Goal: Task Accomplishment & Management: Manage account settings

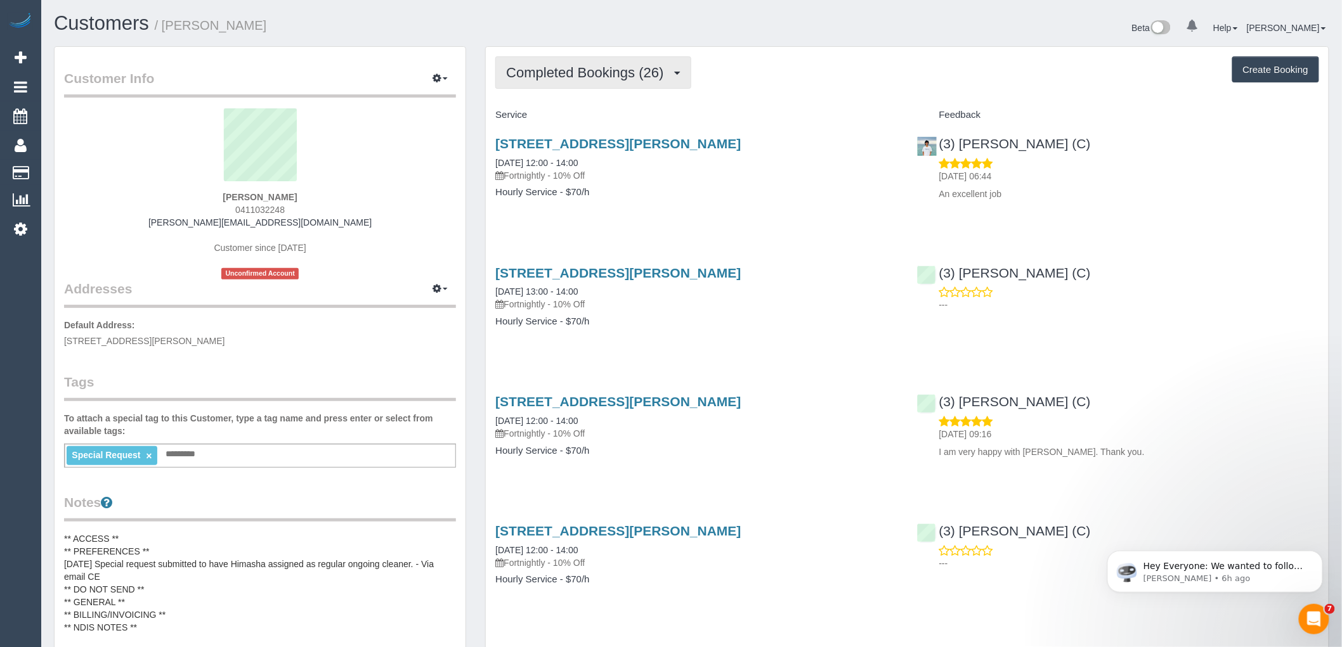
click at [574, 79] on span "Completed Bookings (26)" at bounding box center [588, 73] width 164 height 16
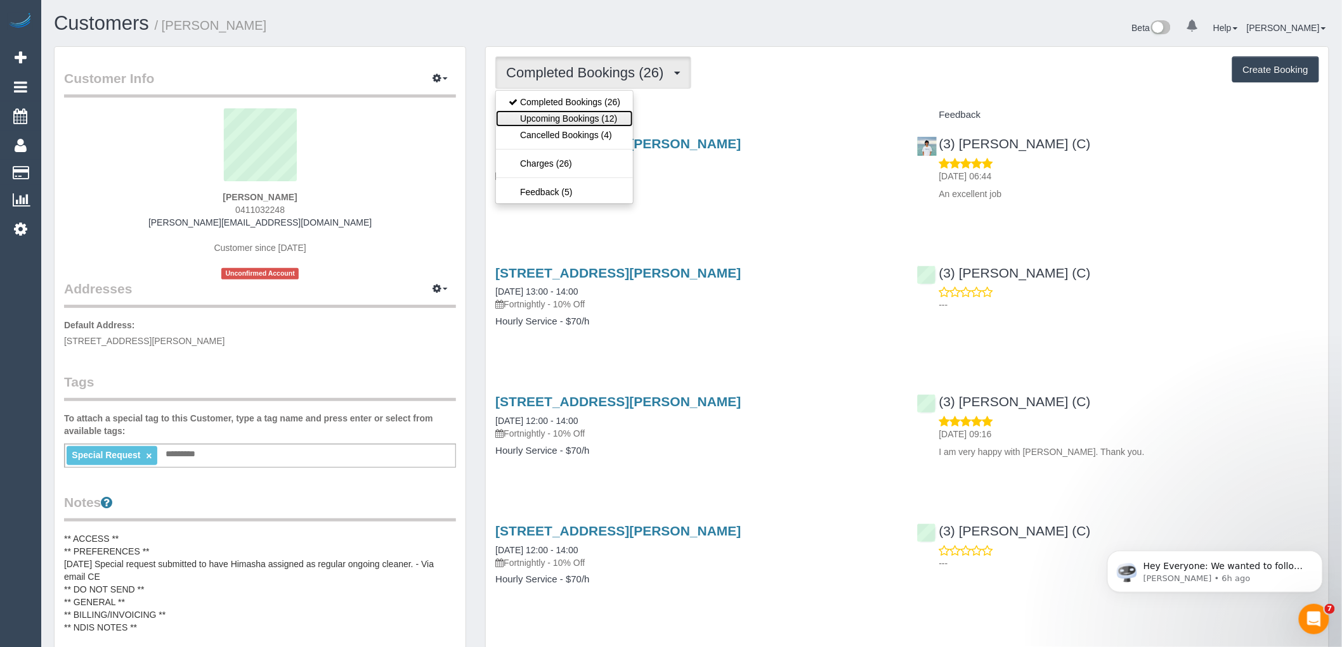
click at [574, 117] on link "Upcoming Bookings (12)" at bounding box center [564, 118] width 137 height 16
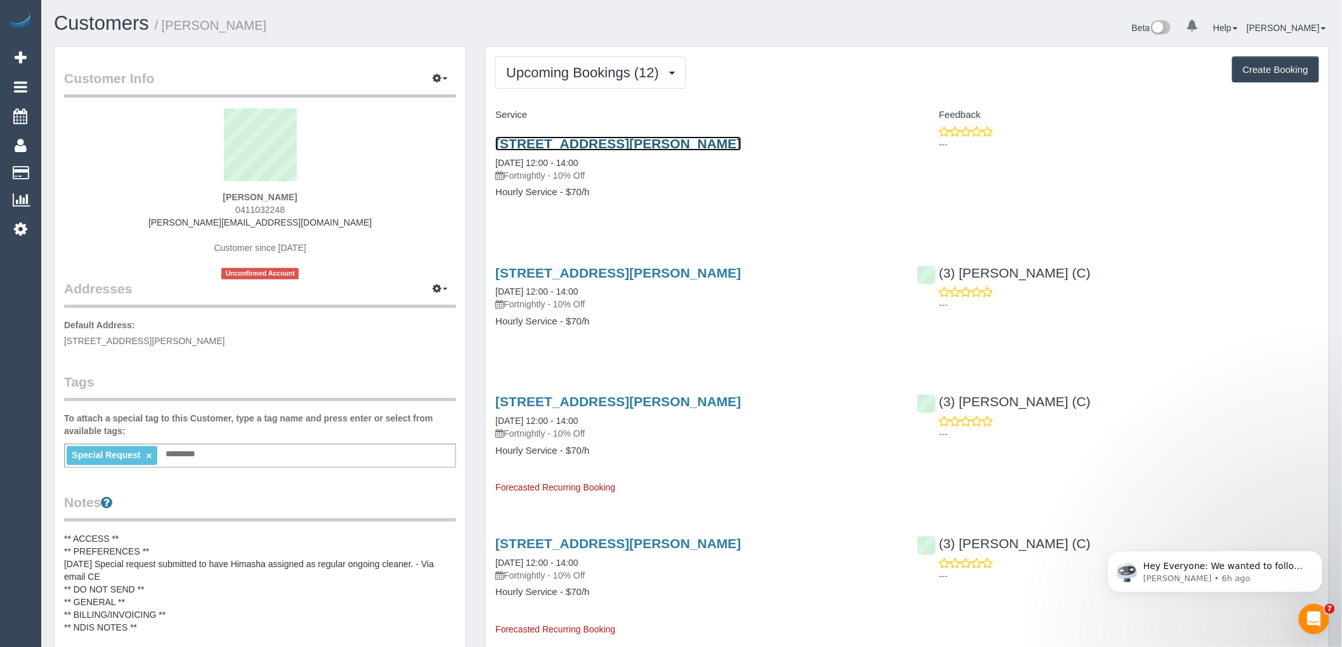
click at [603, 141] on link "81 Addison Street, Elwood, VIC 3184" at bounding box center [617, 143] width 245 height 15
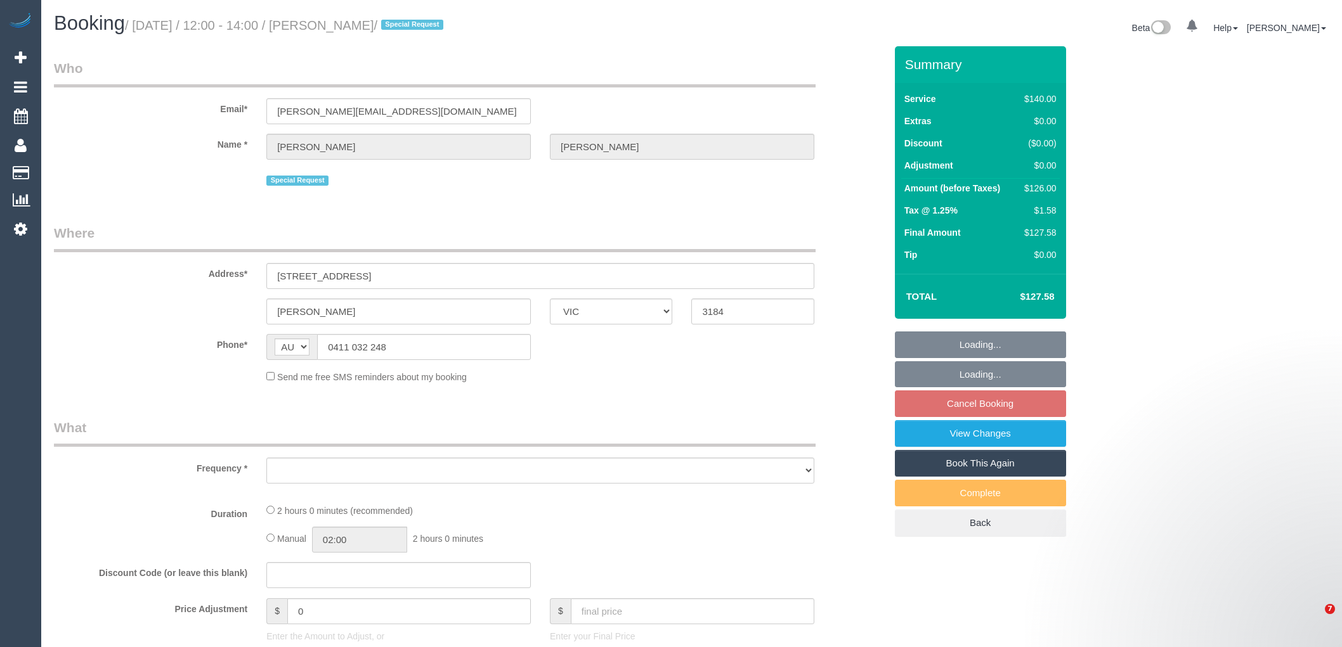
select select "VIC"
select select "string:stripe-pm_1PkfAL2GScqysDRVzj7AGl1Q"
select select "number:28"
select select "number:14"
select select "number:19"
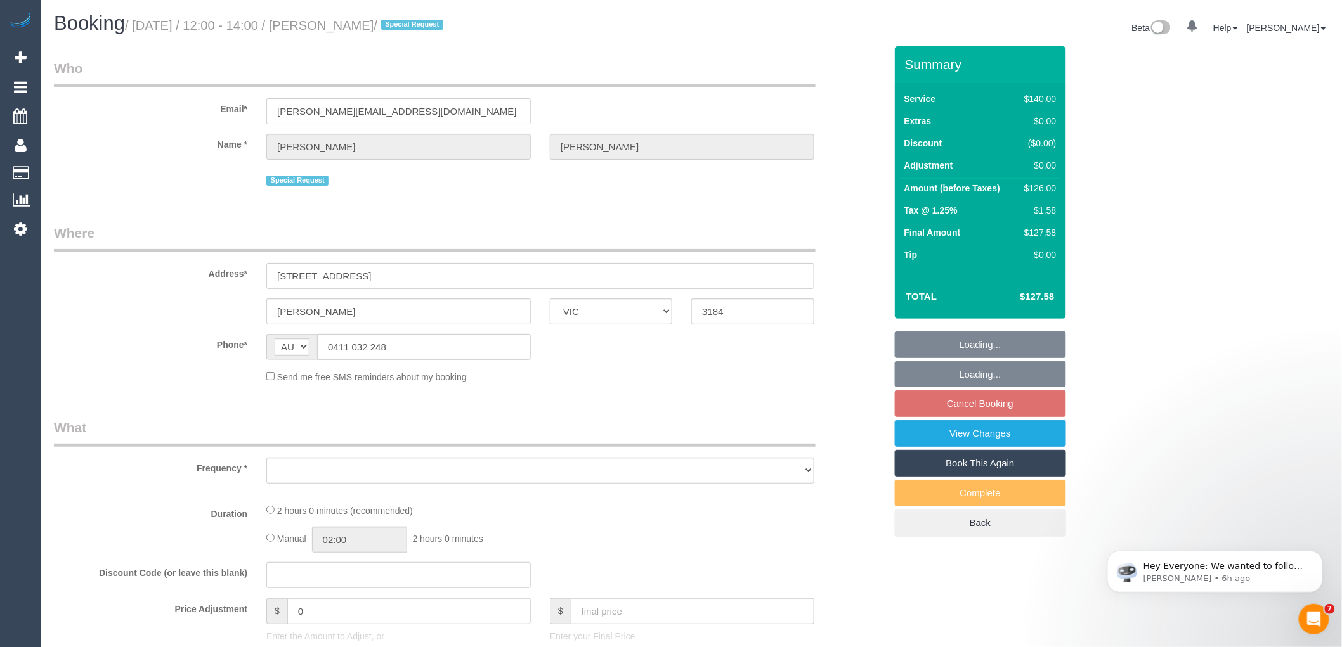
select select "number:22"
select select "number:35"
select select "number:11"
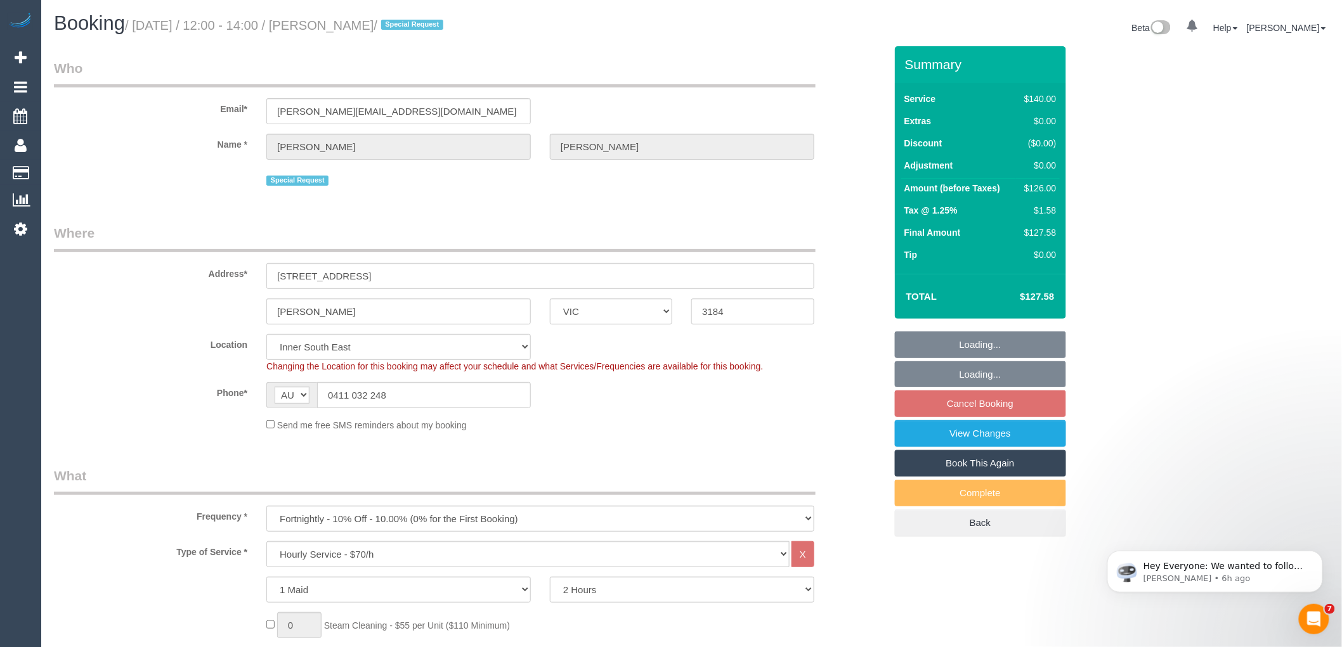
select select "object:1498"
select select "spot4"
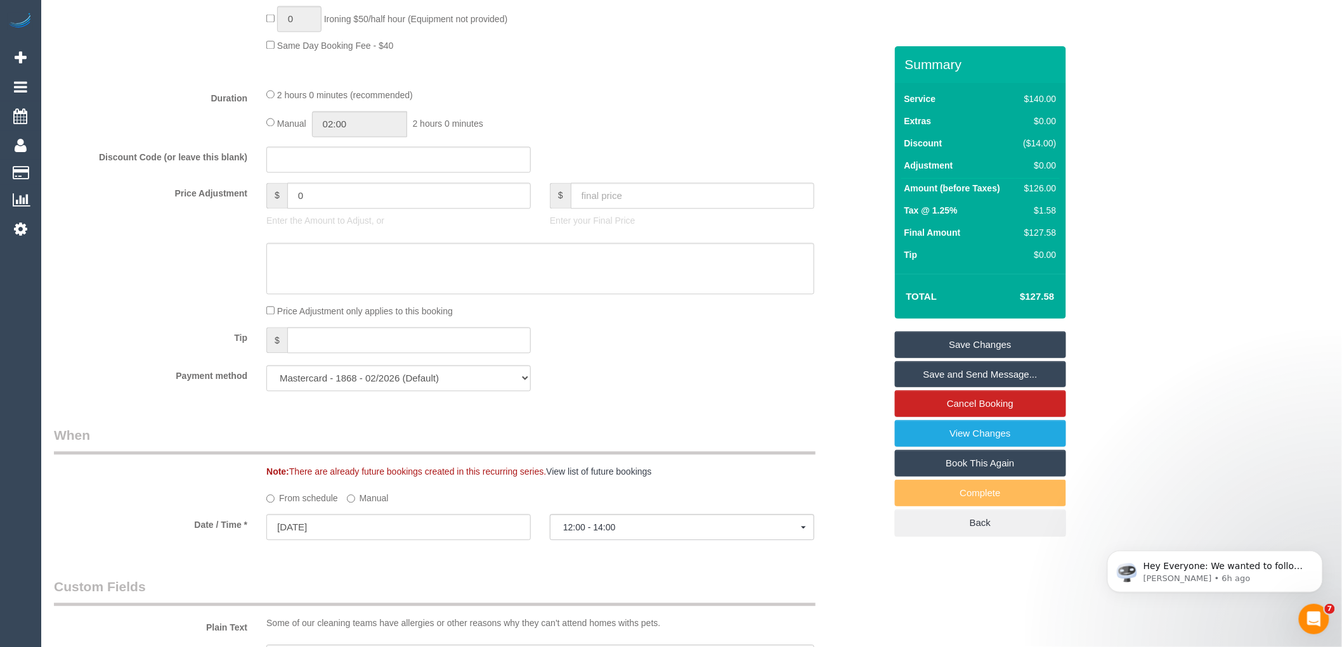
scroll to position [1056, 0]
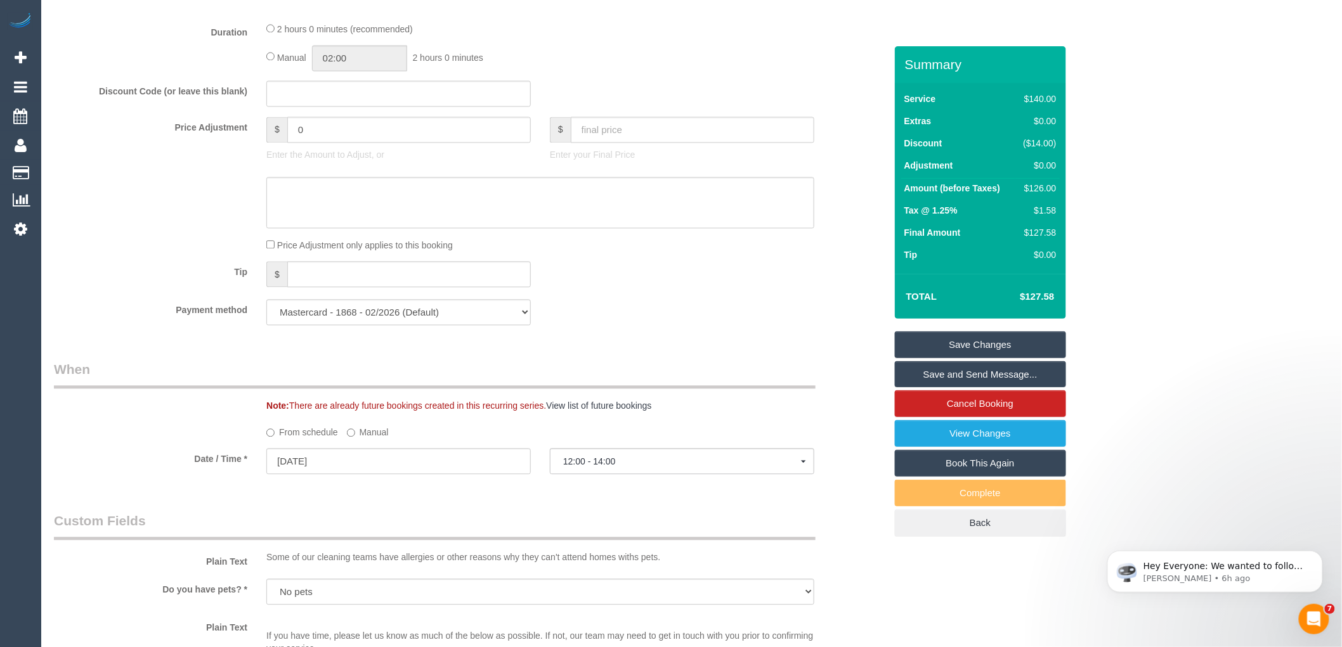
click at [358, 439] on label "Manual" at bounding box center [368, 430] width 42 height 17
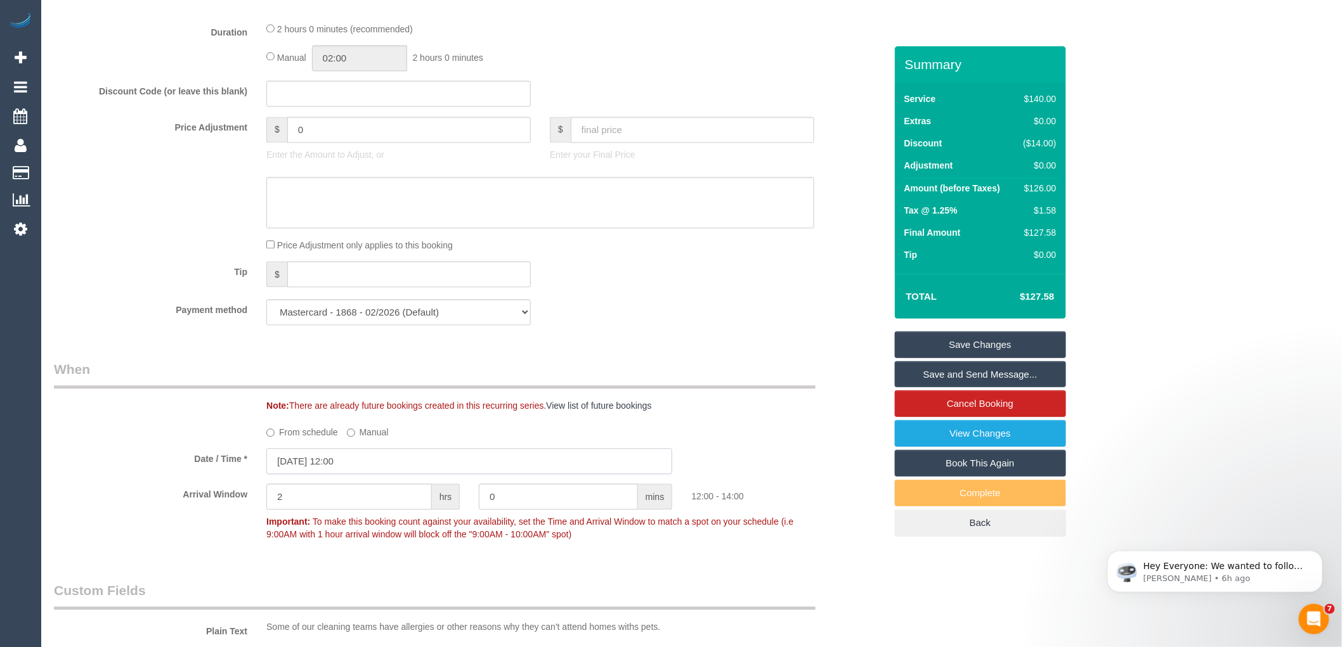
click at [353, 472] on input "16/10/2025 12:00" at bounding box center [469, 461] width 406 height 26
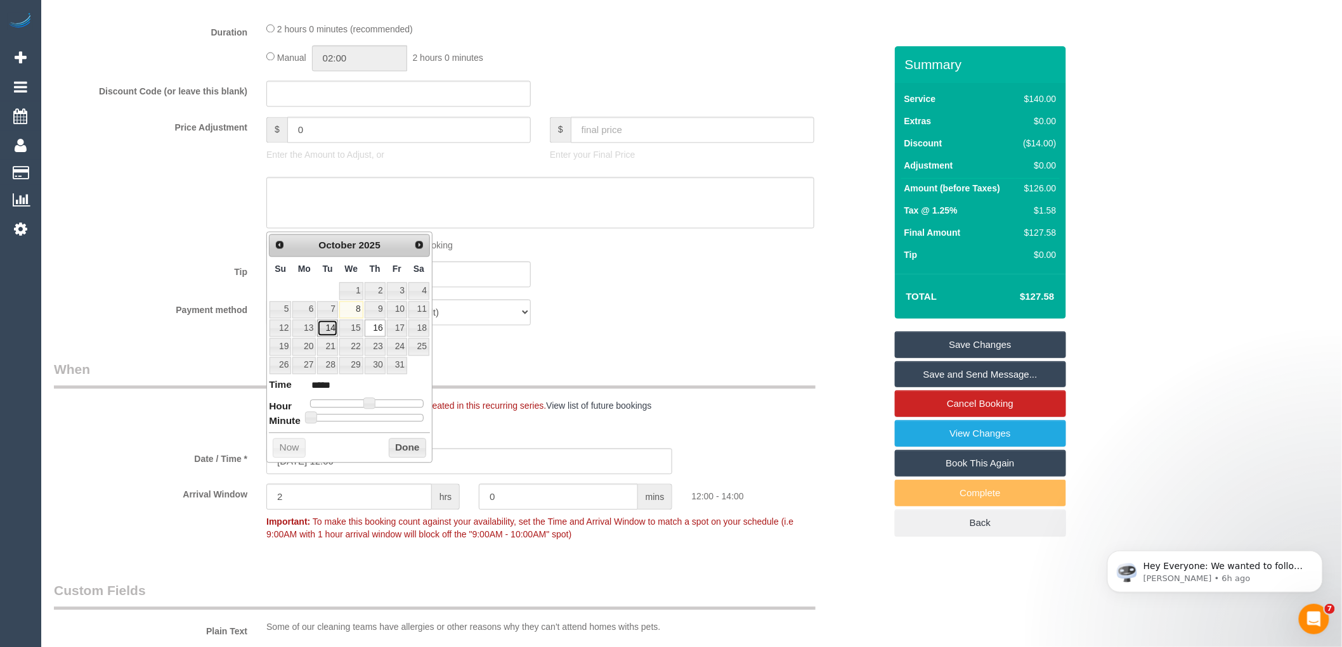
click at [324, 325] on link "14" at bounding box center [327, 328] width 20 height 17
type input "14/10/2025 11:00"
type input "*****"
click at [364, 404] on span at bounding box center [364, 403] width 11 height 11
click at [353, 417] on span at bounding box center [351, 417] width 11 height 11
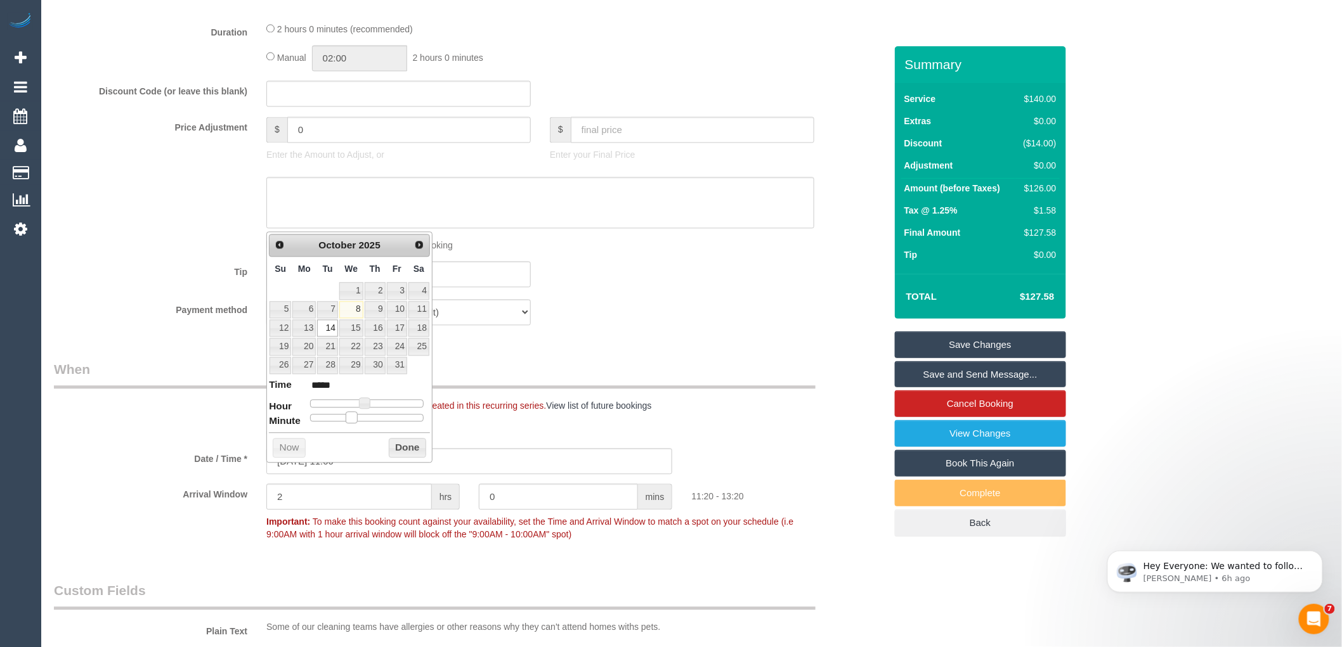
type input "14/10/2025 11:20"
type input "*****"
type input "14/10/2025 11:25"
type input "*****"
type input "14/10/2025 11:30"
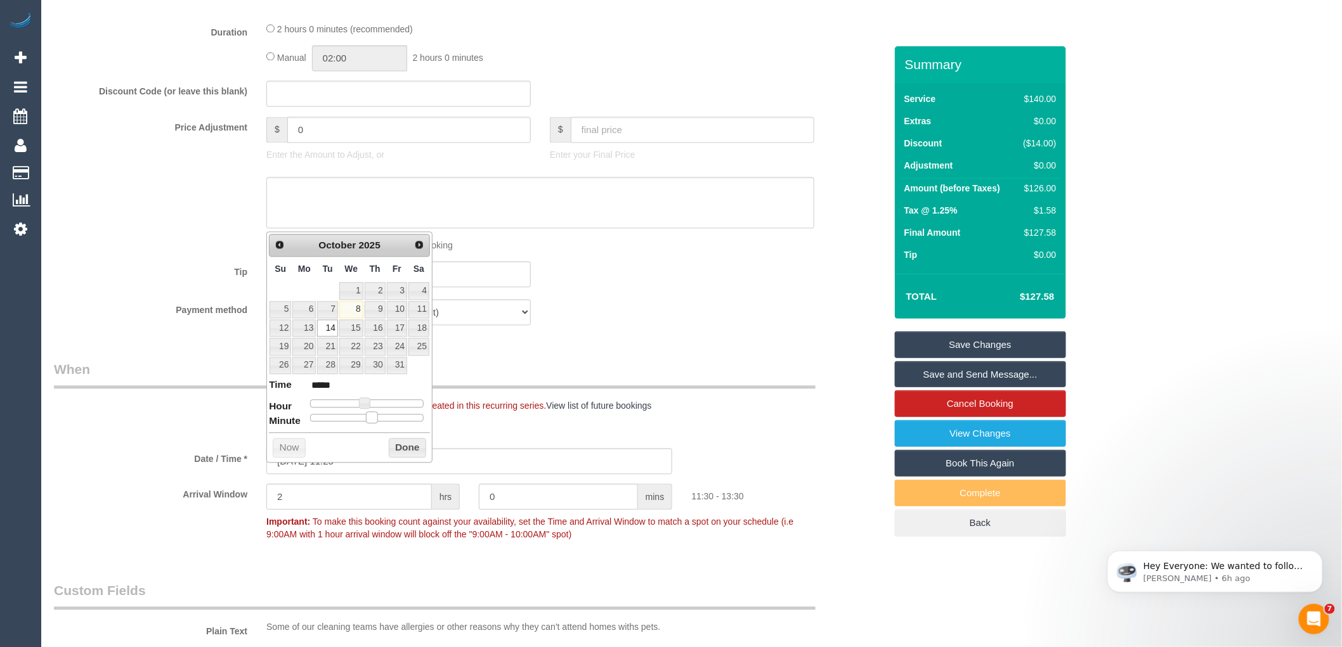
type input "*****"
drag, startPoint x: 353, startPoint y: 417, endPoint x: 371, endPoint y: 420, distance: 18.2
click at [371, 420] on span at bounding box center [371, 417] width 11 height 11
click at [403, 452] on button "Done" at bounding box center [407, 448] width 37 height 20
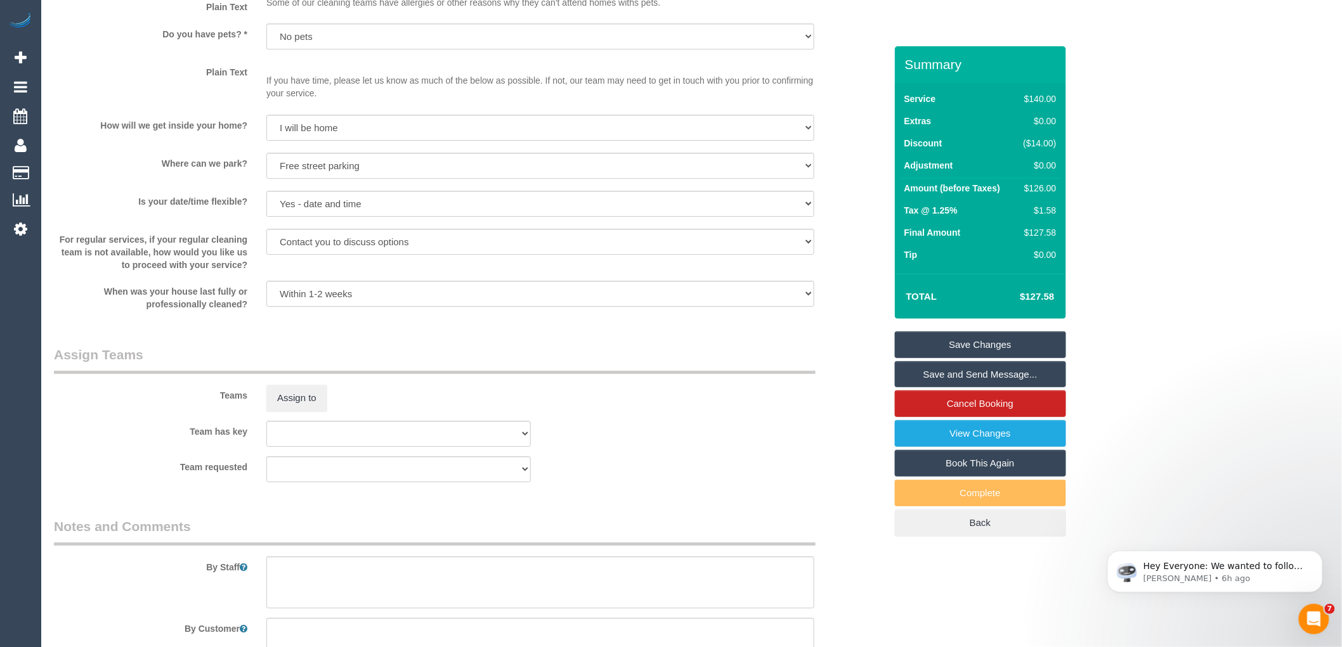
scroll to position [1690, 0]
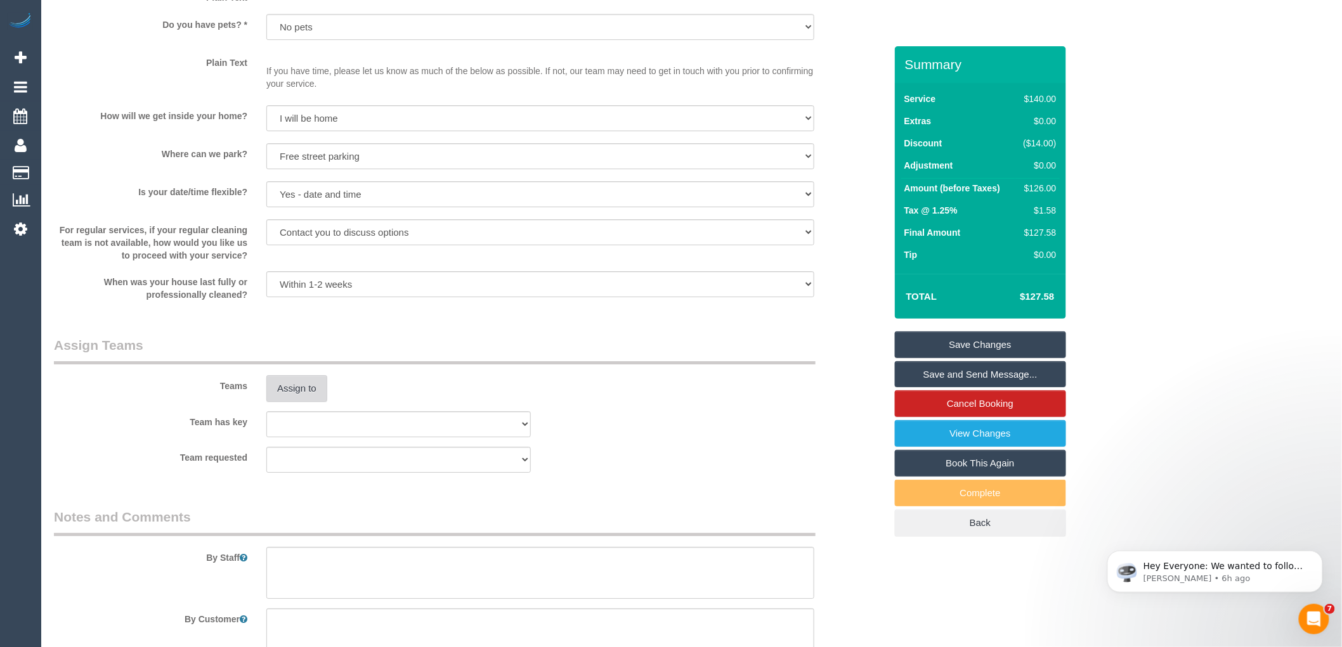
click at [283, 402] on button "Assign to" at bounding box center [296, 388] width 61 height 27
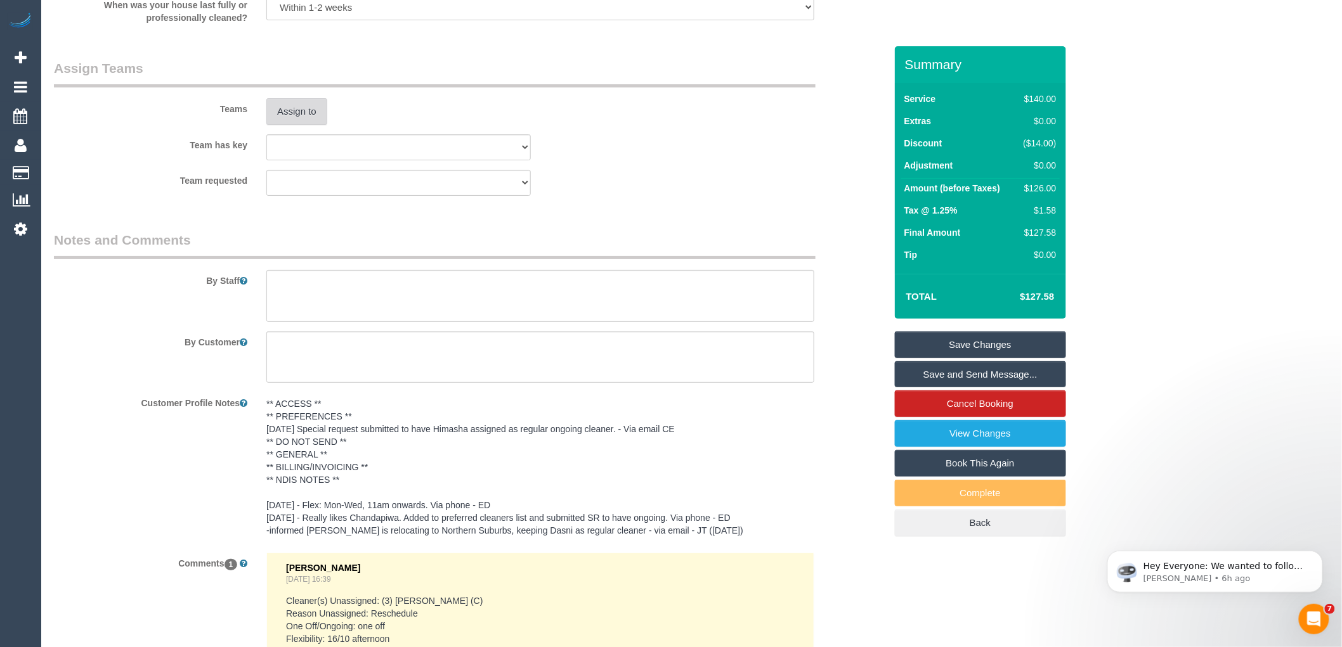
scroll to position [2267, 0]
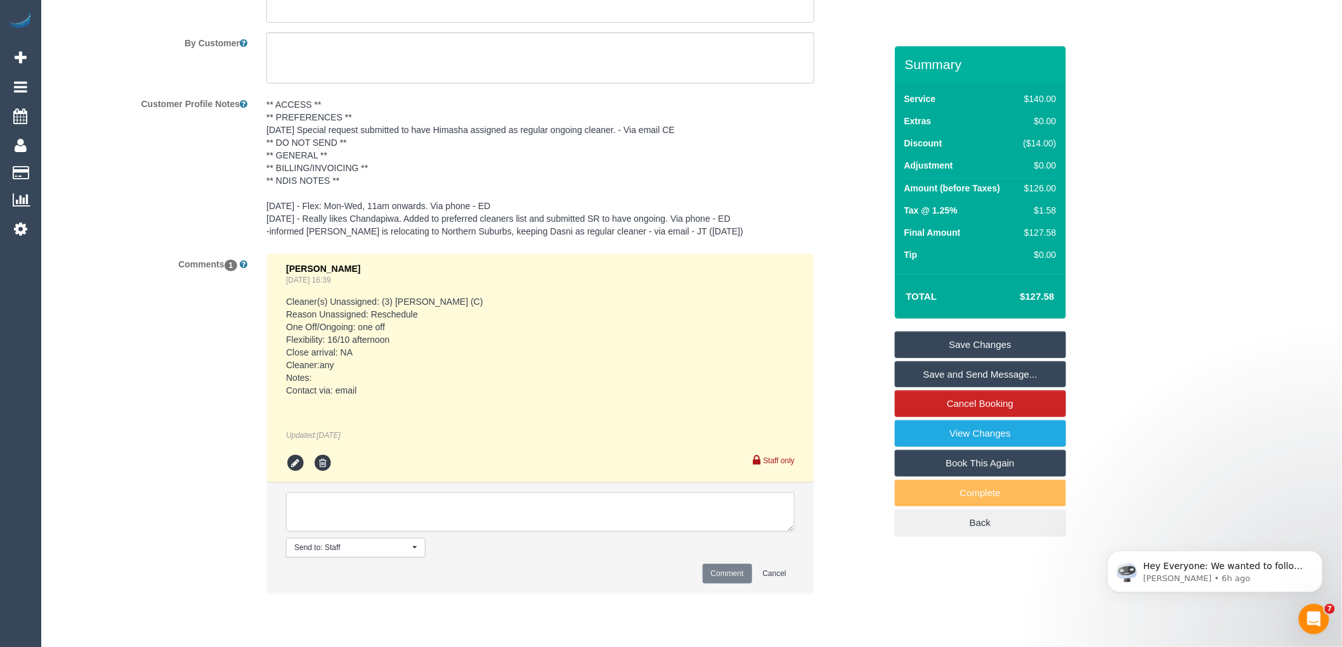
click at [555, 518] on textarea at bounding box center [540, 512] width 509 height 39
type textarea "Assigned Himasha ongoing Tuesday - 11:30am-1:30pm"
click at [717, 584] on button "Comment" at bounding box center [727, 574] width 49 height 20
click at [547, 522] on textarea at bounding box center [540, 512] width 509 height 39
click at [727, 584] on button "Comment" at bounding box center [727, 574] width 49 height 20
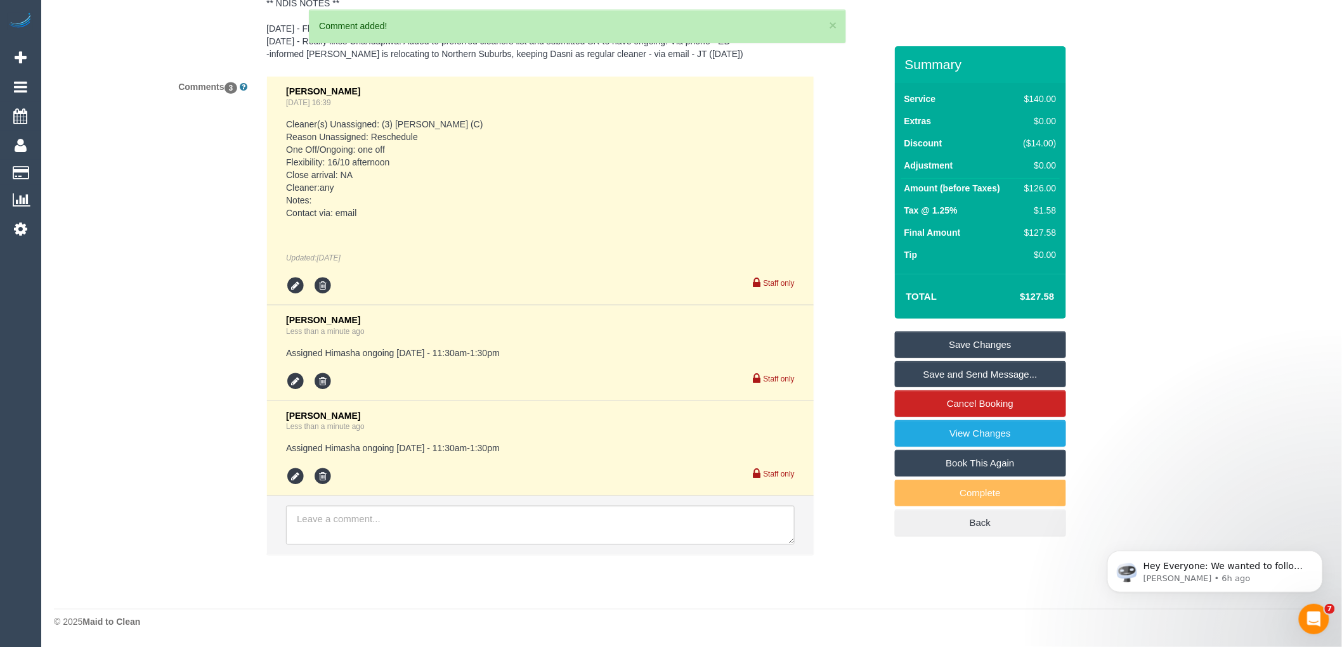
scroll to position [2456, 0]
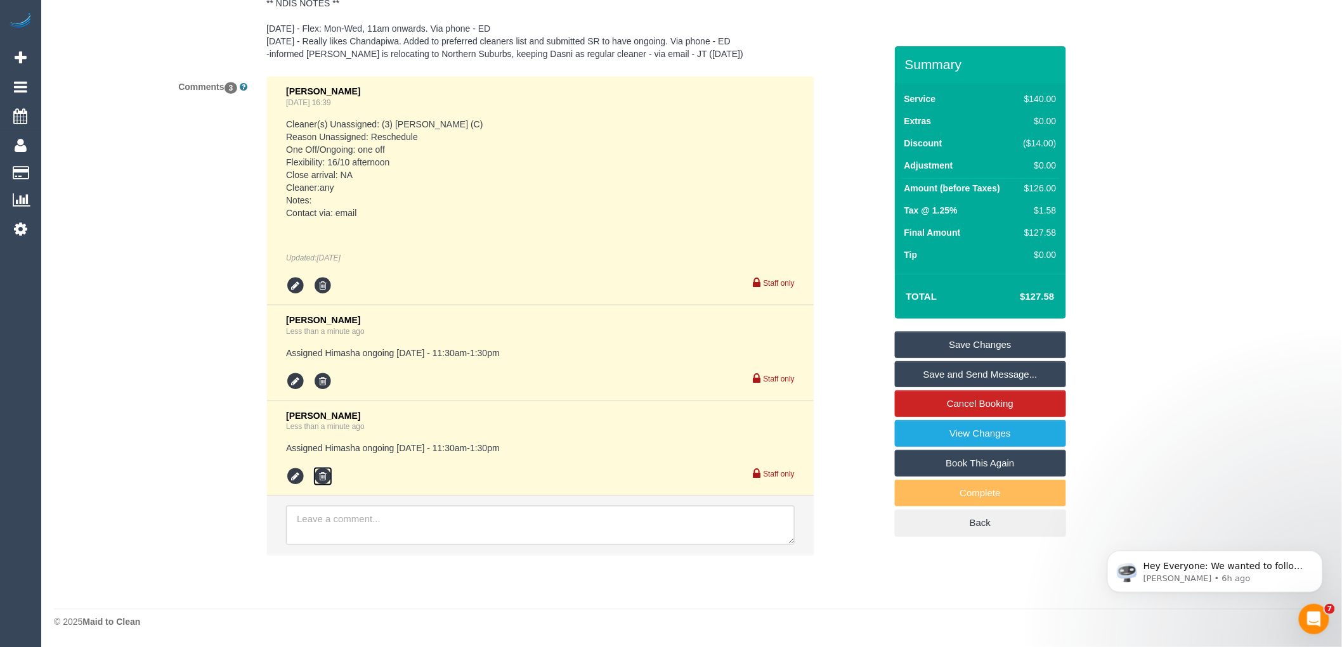
click at [323, 477] on icon at bounding box center [322, 476] width 19 height 19
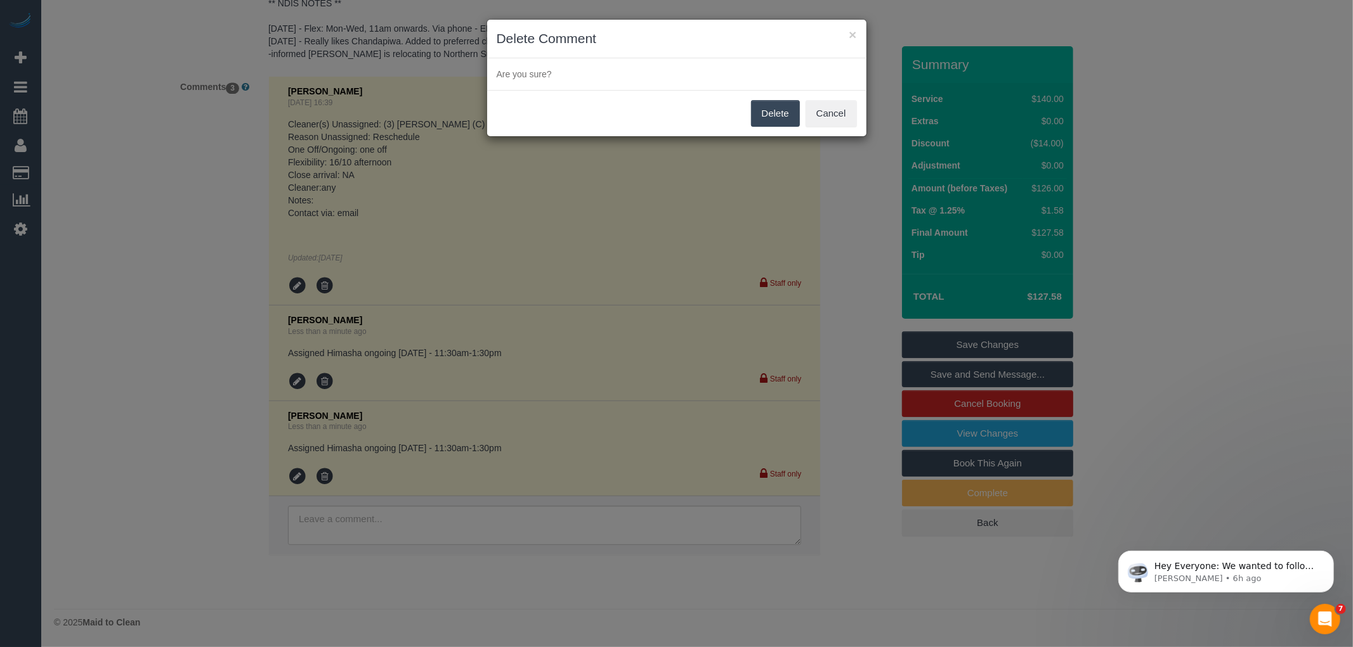
click at [761, 107] on button "Delete" at bounding box center [775, 113] width 49 height 27
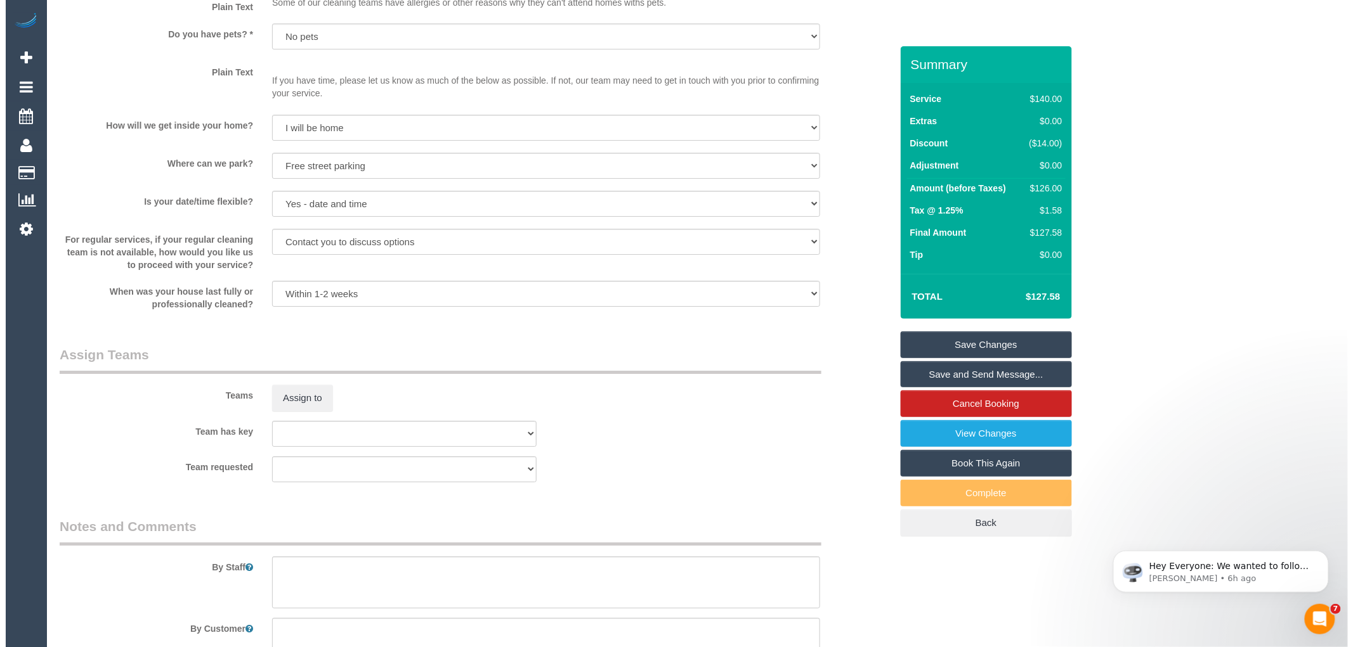
scroll to position [1682, 0]
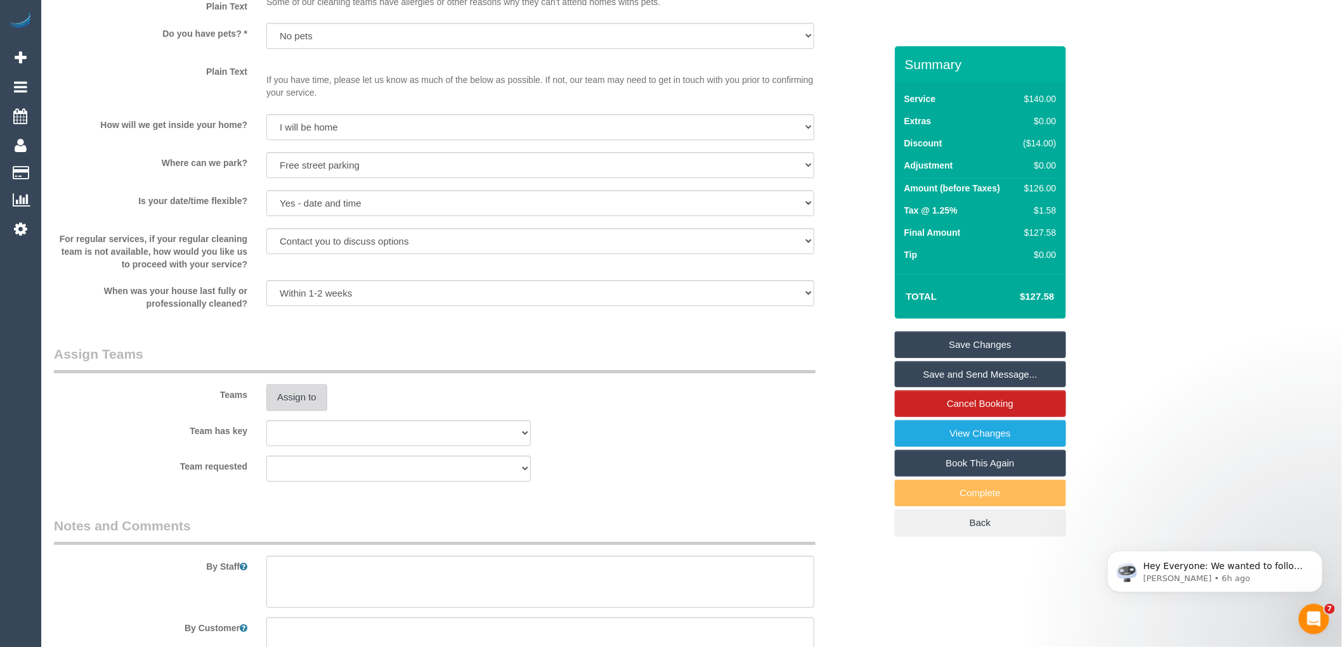
click at [295, 411] on button "Assign to" at bounding box center [296, 397] width 61 height 27
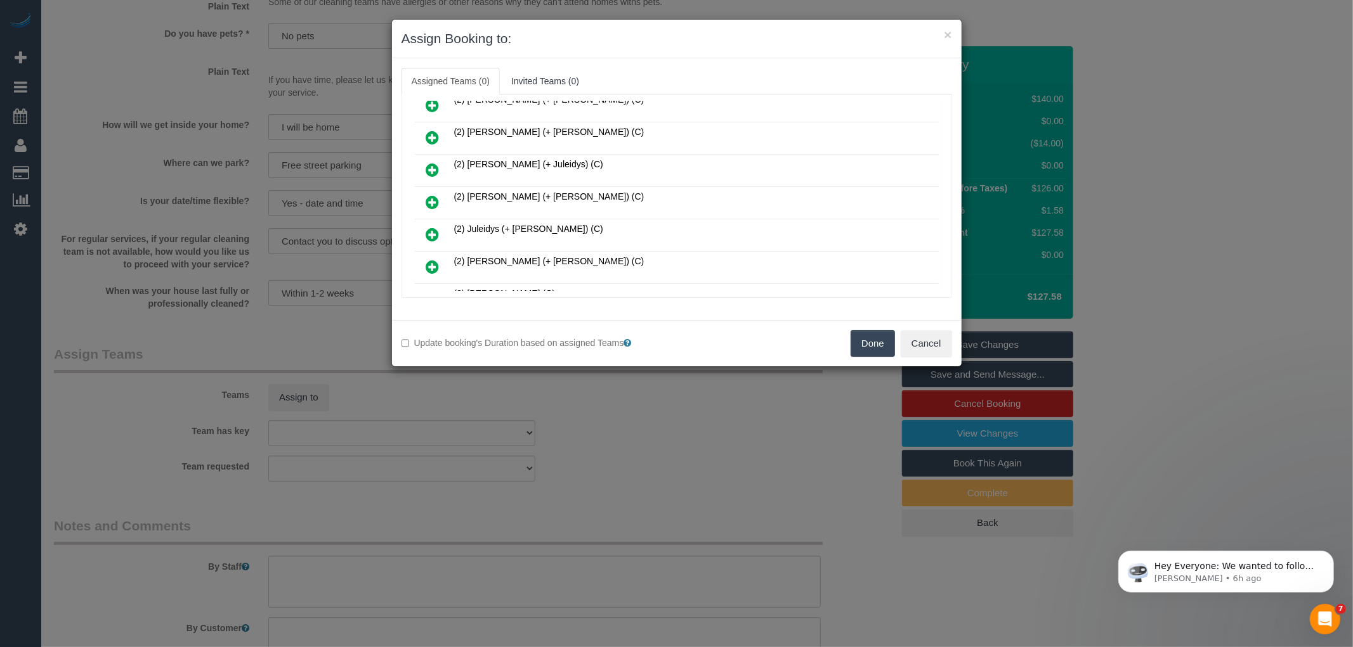
scroll to position [908, 0]
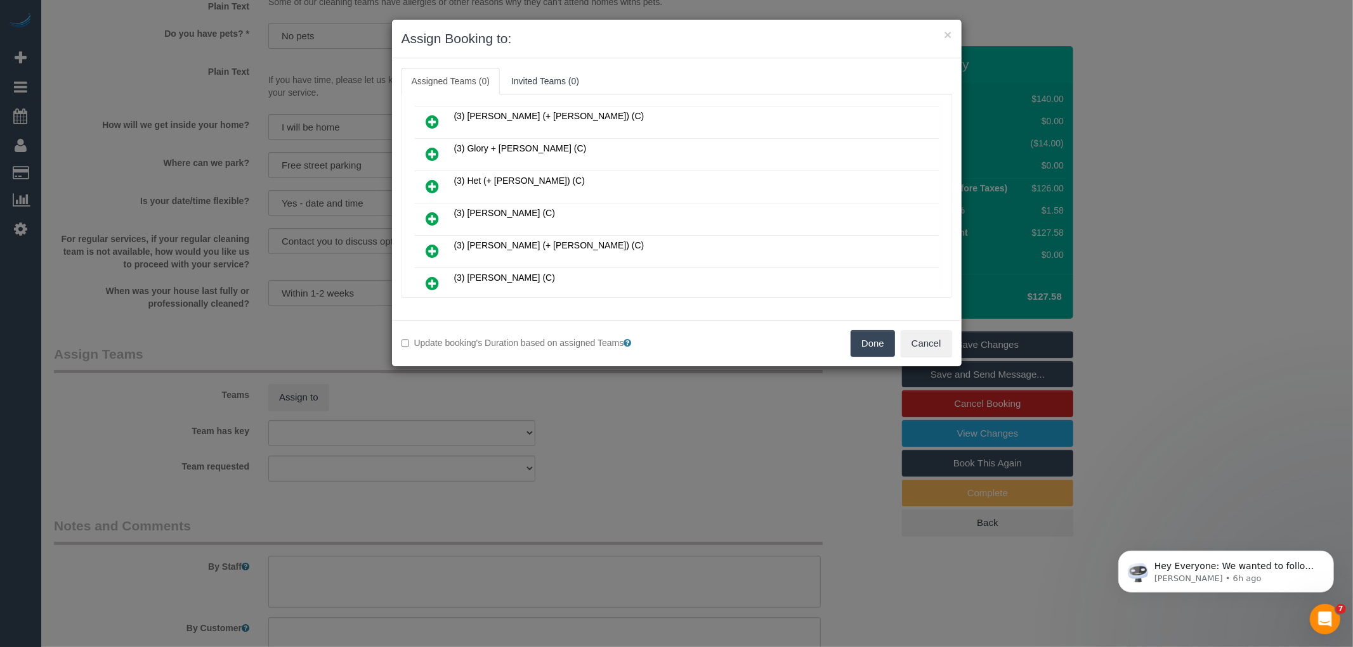
click at [432, 211] on icon at bounding box center [432, 218] width 13 height 15
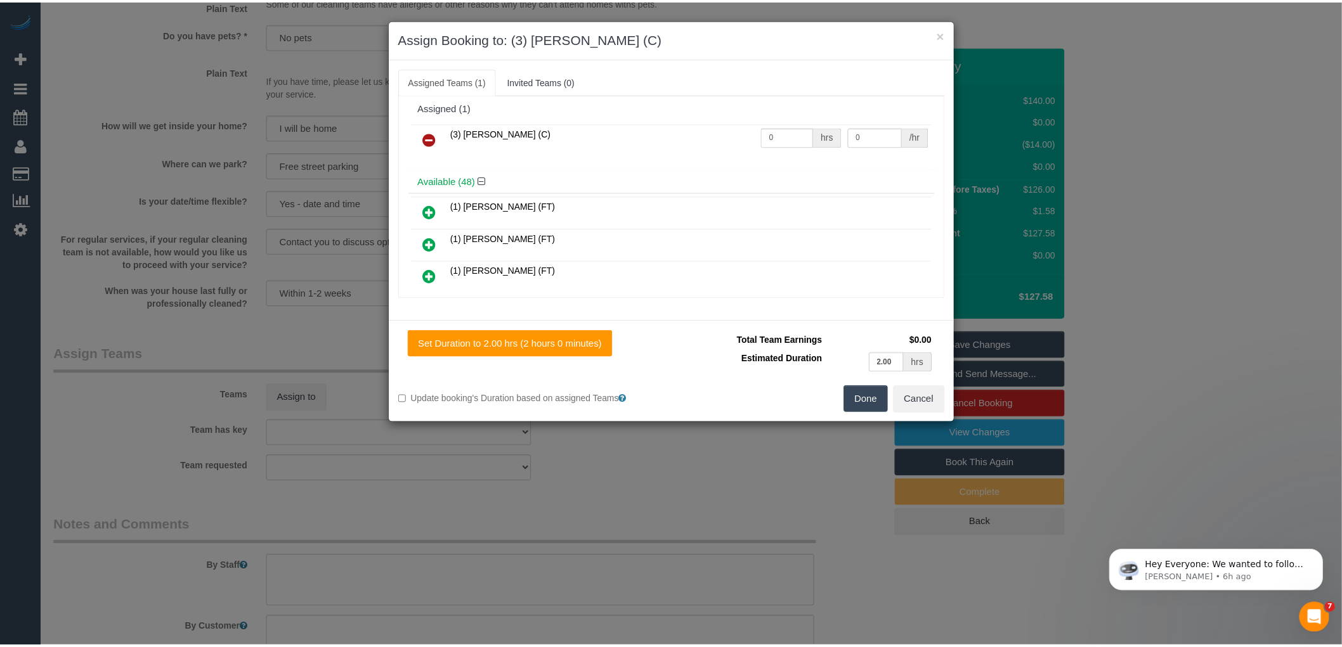
scroll to position [0, 0]
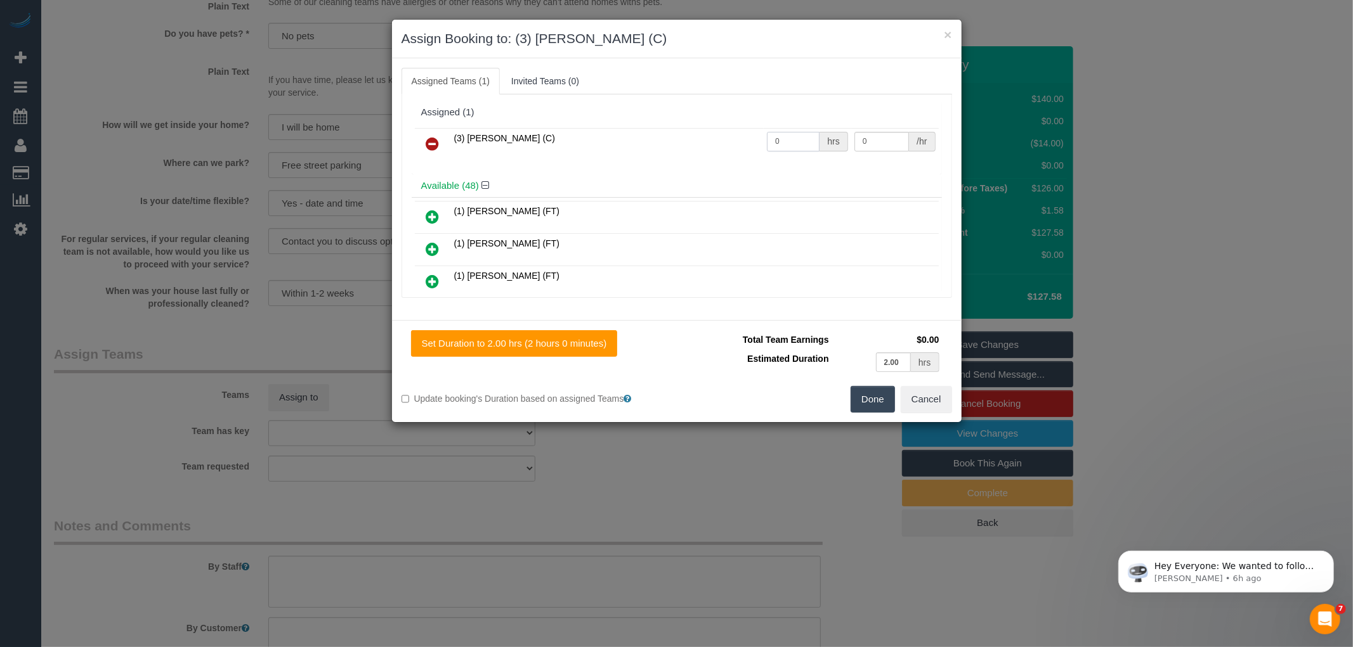
click at [786, 141] on input "0" at bounding box center [793, 142] width 53 height 20
type input "2"
type input "35"
click at [870, 403] on button "Done" at bounding box center [872, 399] width 44 height 27
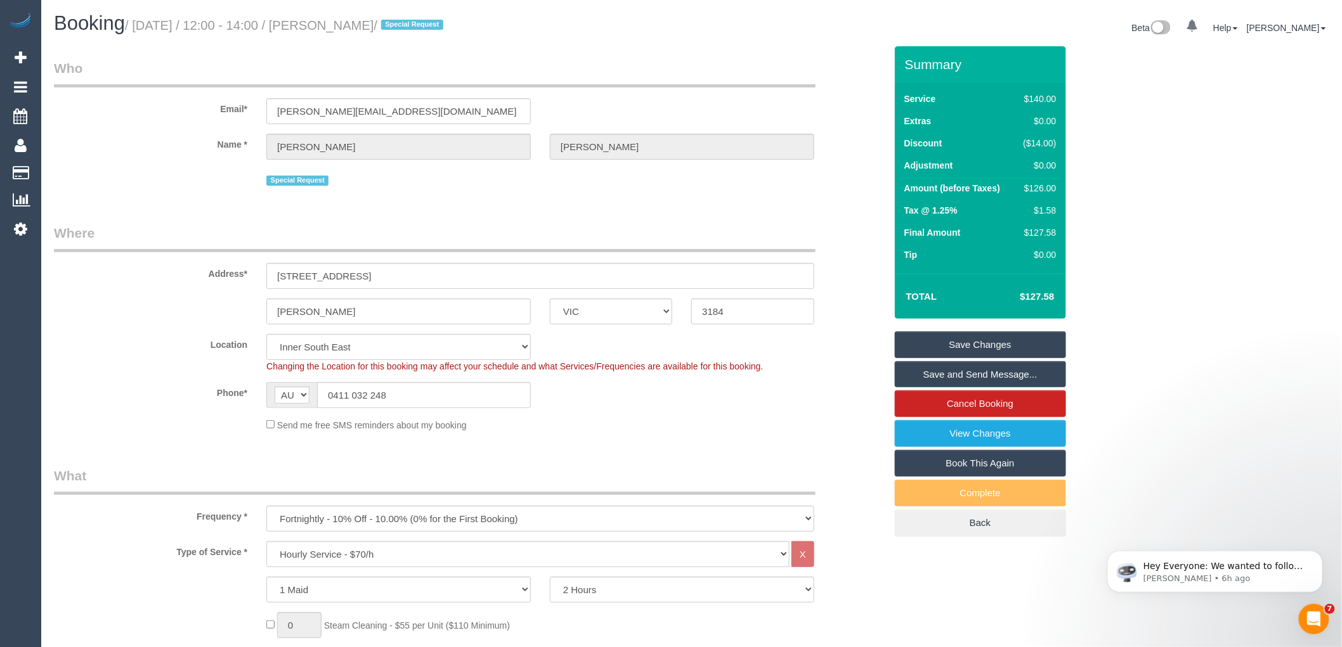
drag, startPoint x: 334, startPoint y: 23, endPoint x: 411, endPoint y: 30, distance: 77.6
click at [411, 30] on small "/ October 16, 2025 / 12:00 - 14:00 / Alison Russell / Special Request" at bounding box center [286, 25] width 322 height 14
copy small "Alison Russell"
click at [992, 375] on link "Save and Send Message..." at bounding box center [980, 374] width 171 height 27
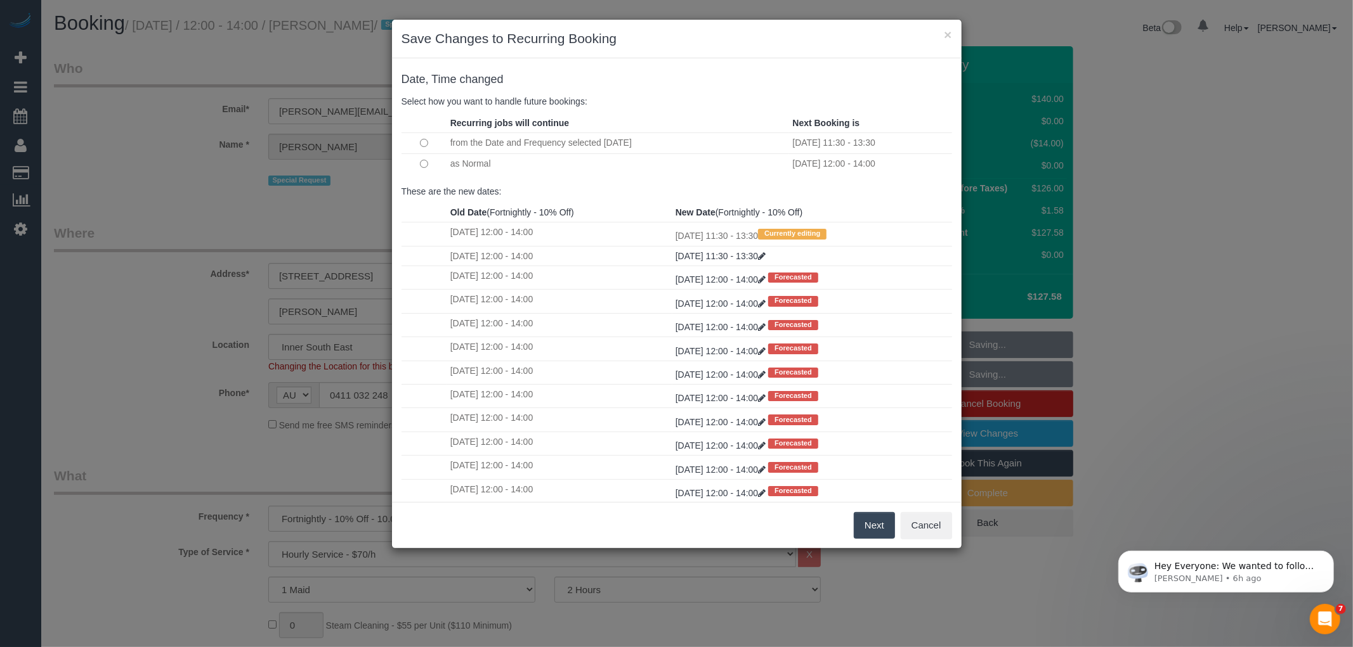
click at [871, 524] on button "Next" at bounding box center [873, 525] width 41 height 27
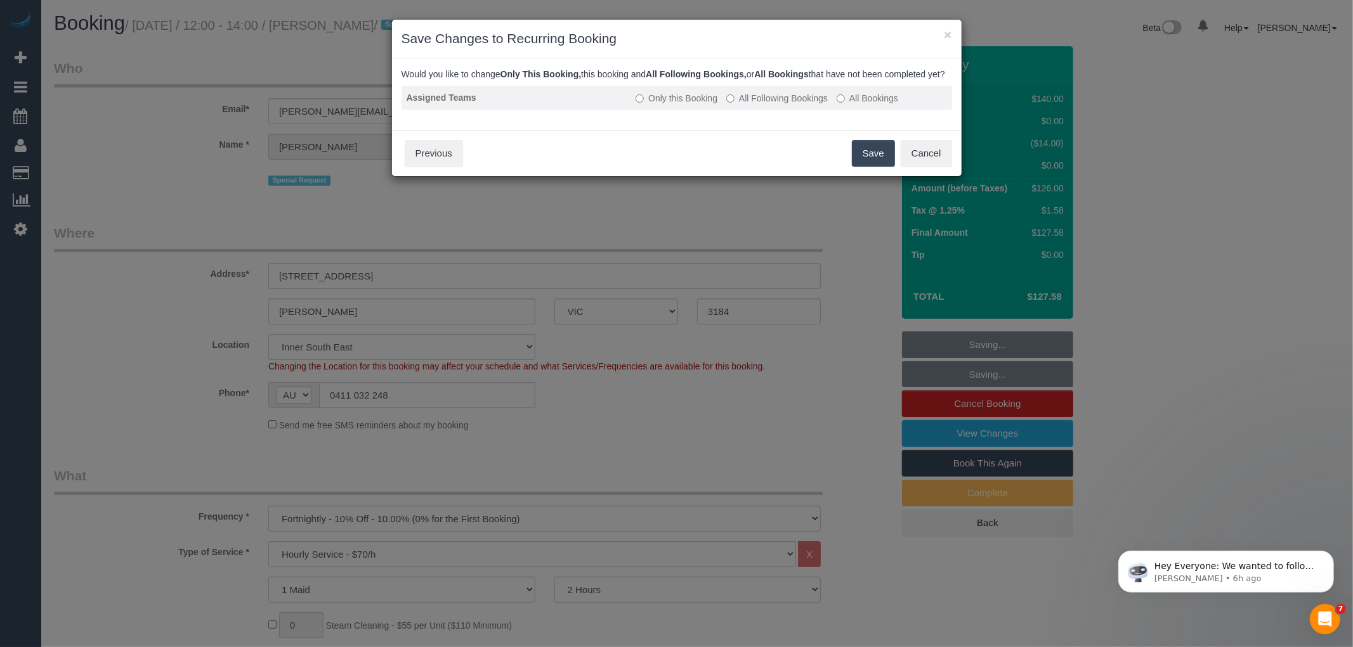
click at [736, 105] on label "All Following Bookings" at bounding box center [776, 98] width 101 height 13
click at [861, 167] on button "Save" at bounding box center [873, 153] width 43 height 27
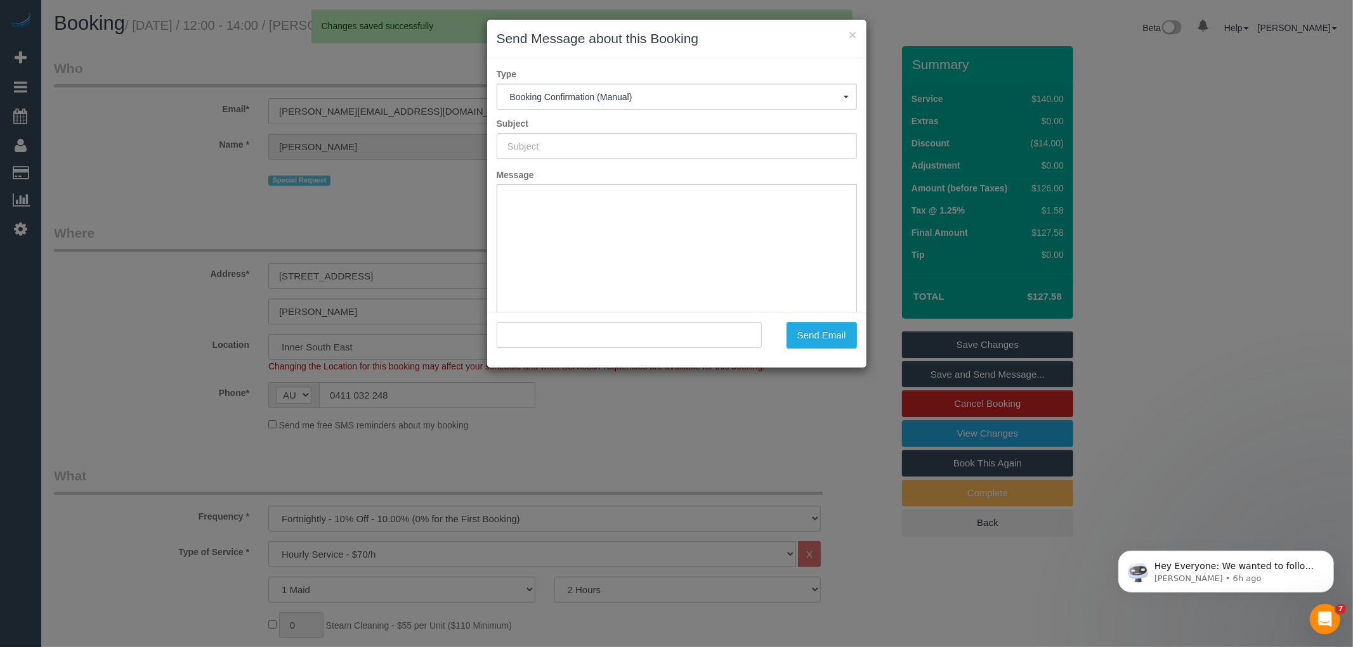
type input "Booking Confirmed"
type input ""Alison Russell" <alison@martalis.com>"
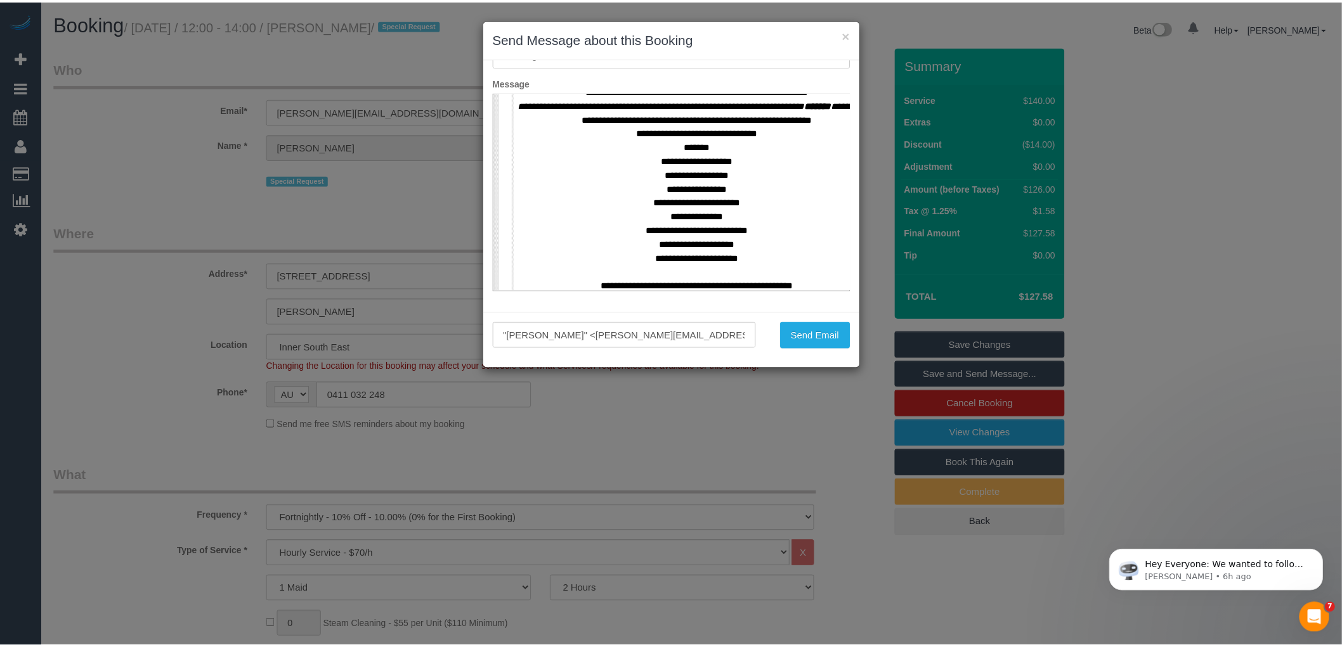
scroll to position [563, 0]
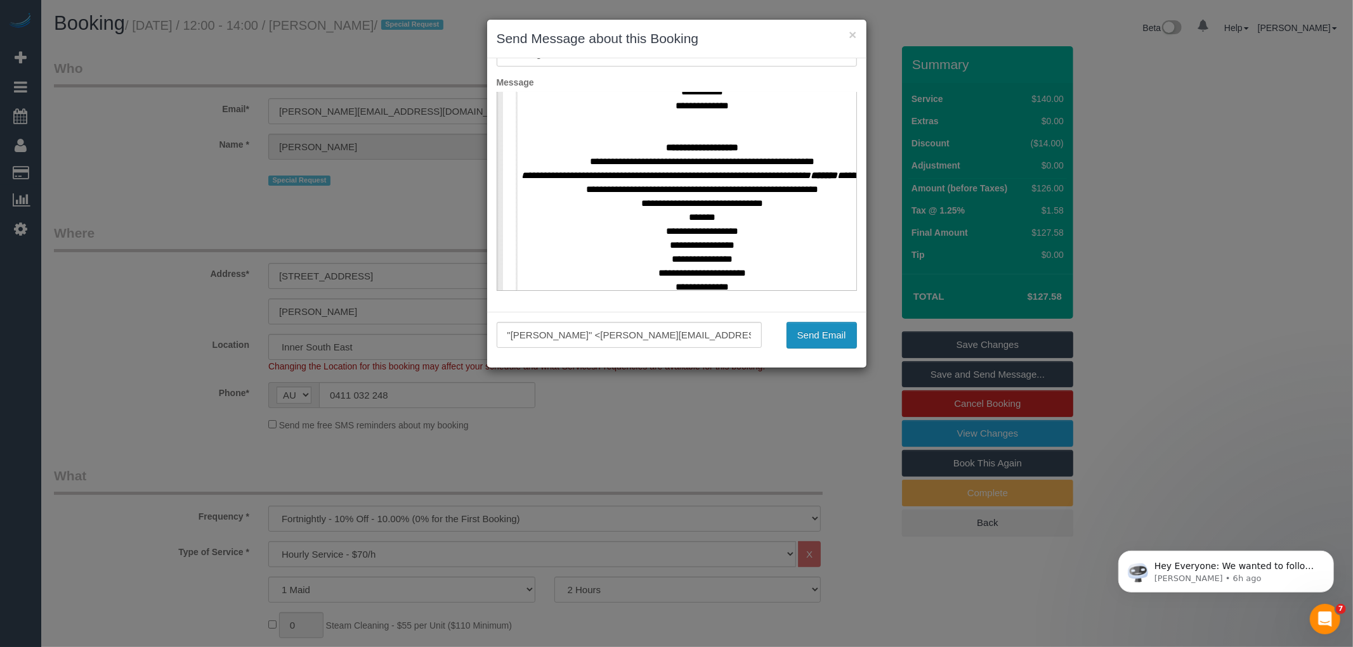
click at [812, 340] on button "Send Email" at bounding box center [821, 335] width 70 height 27
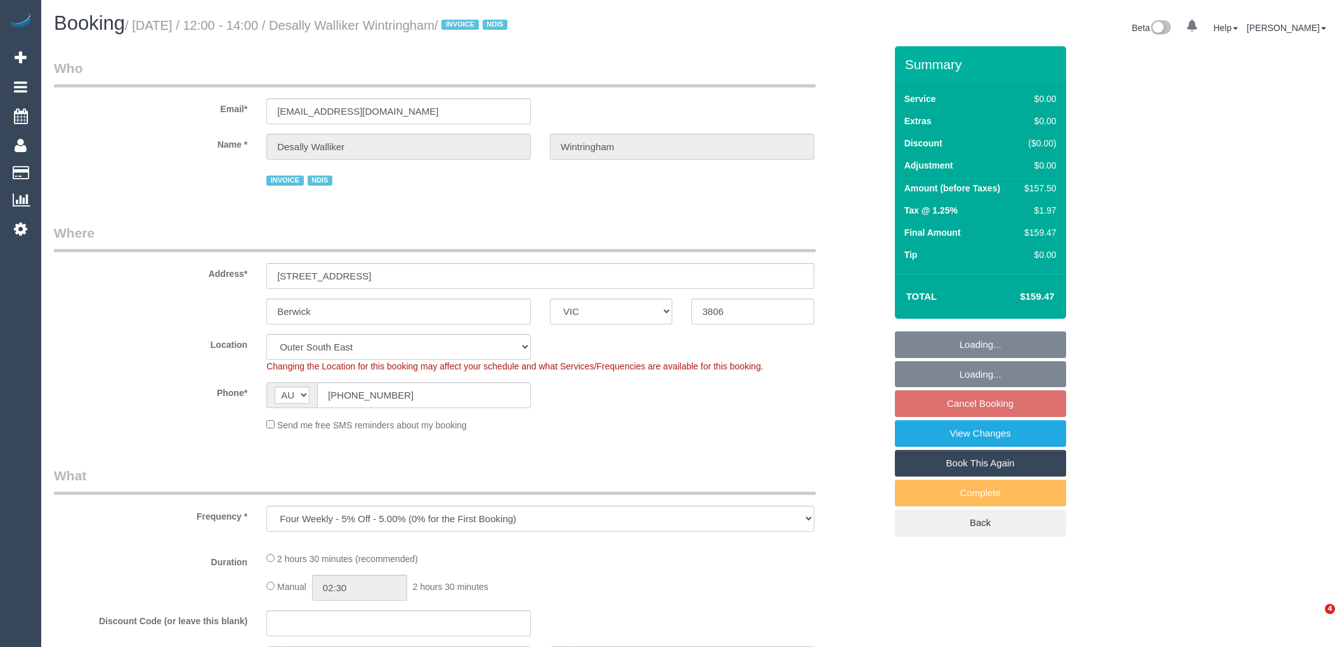
select select "VIC"
select select "number:27"
select select "number:14"
select select "number:19"
select select "number:24"
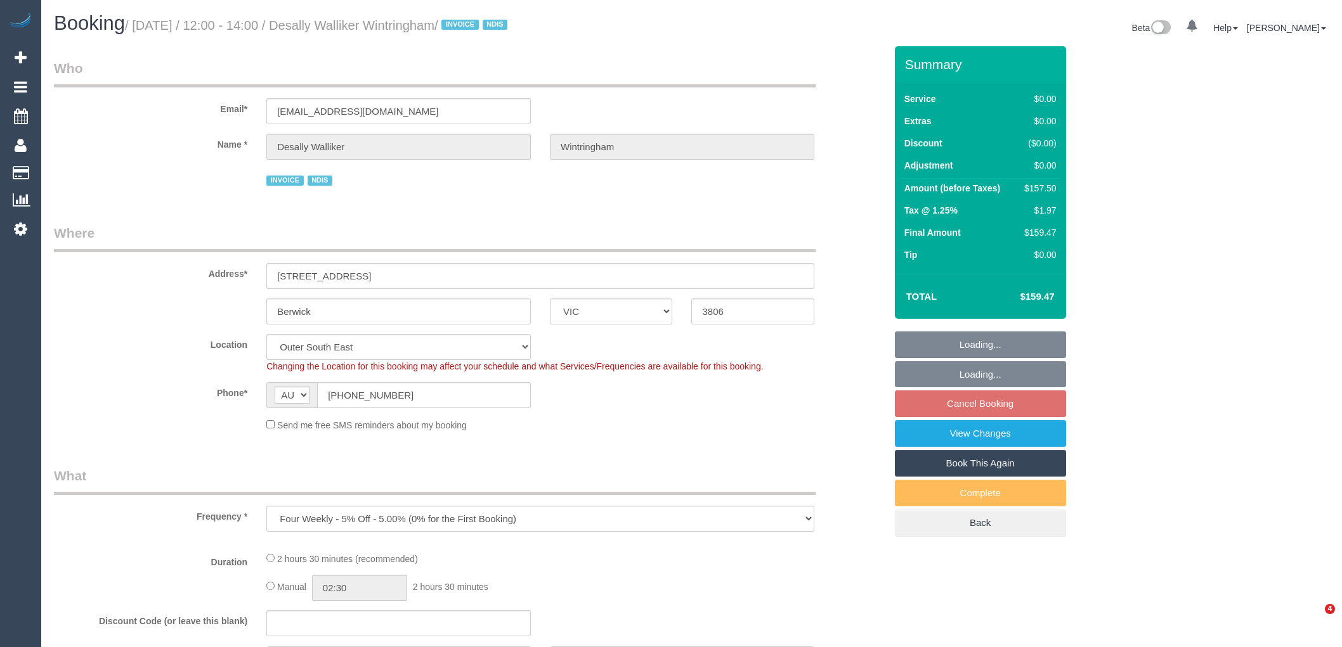
select select "object:812"
select select "150"
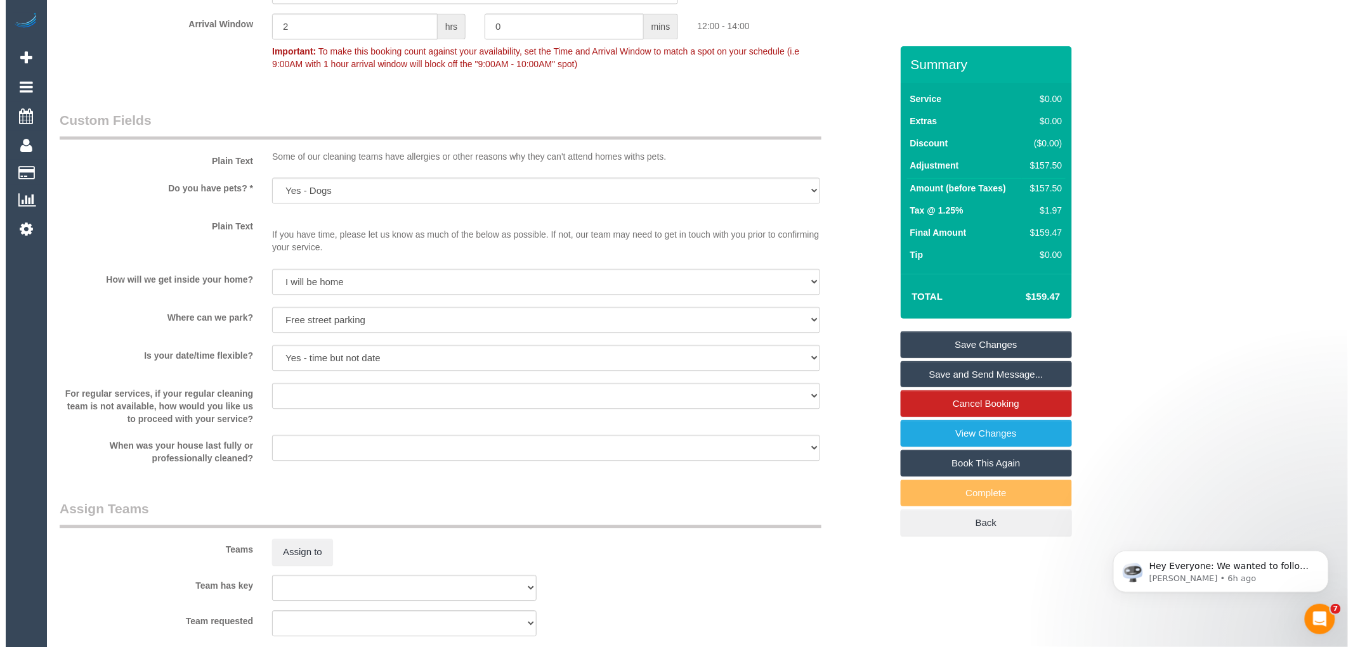
scroll to position [1164, 0]
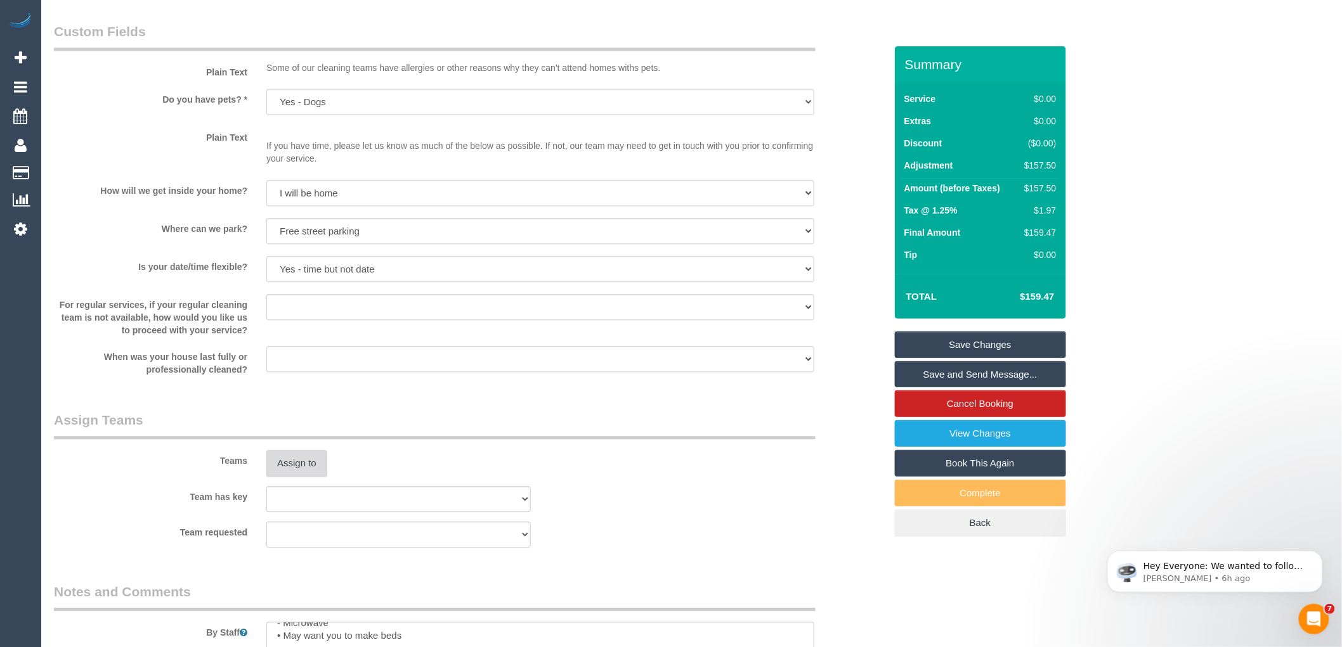
click at [289, 471] on button "Assign to" at bounding box center [296, 463] width 61 height 27
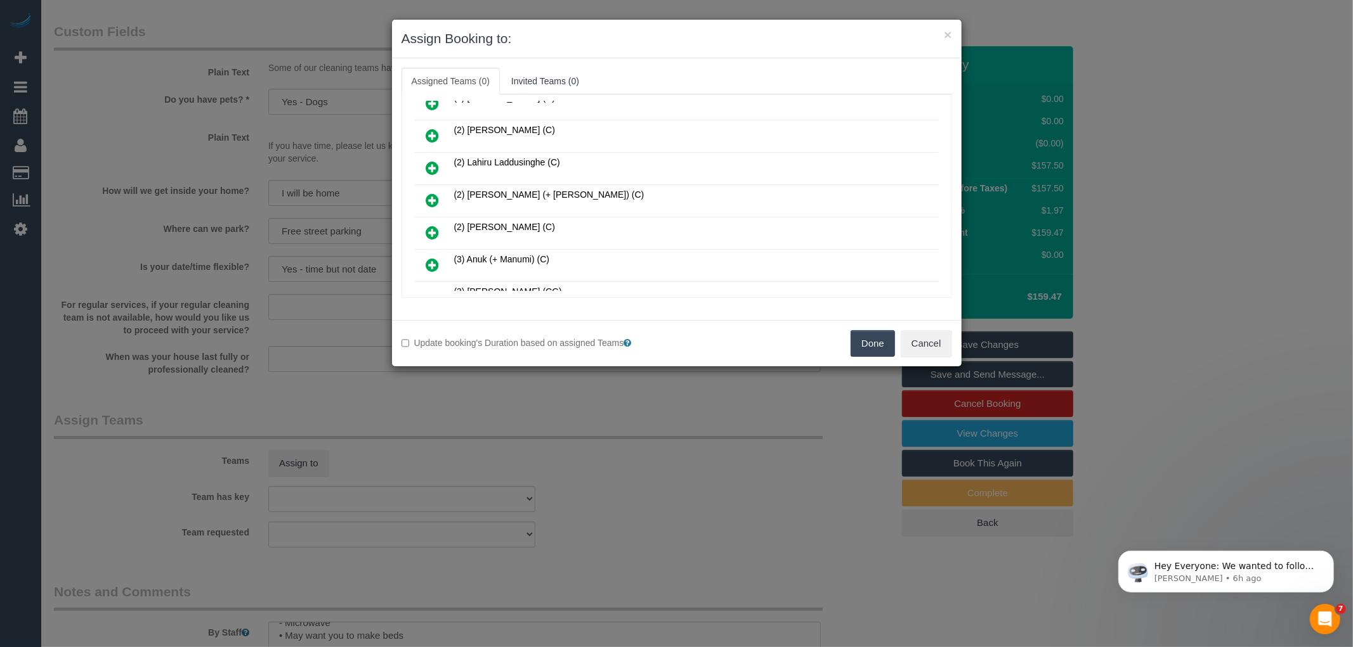
scroll to position [282, 0]
click at [435, 254] on icon at bounding box center [432, 261] width 13 height 15
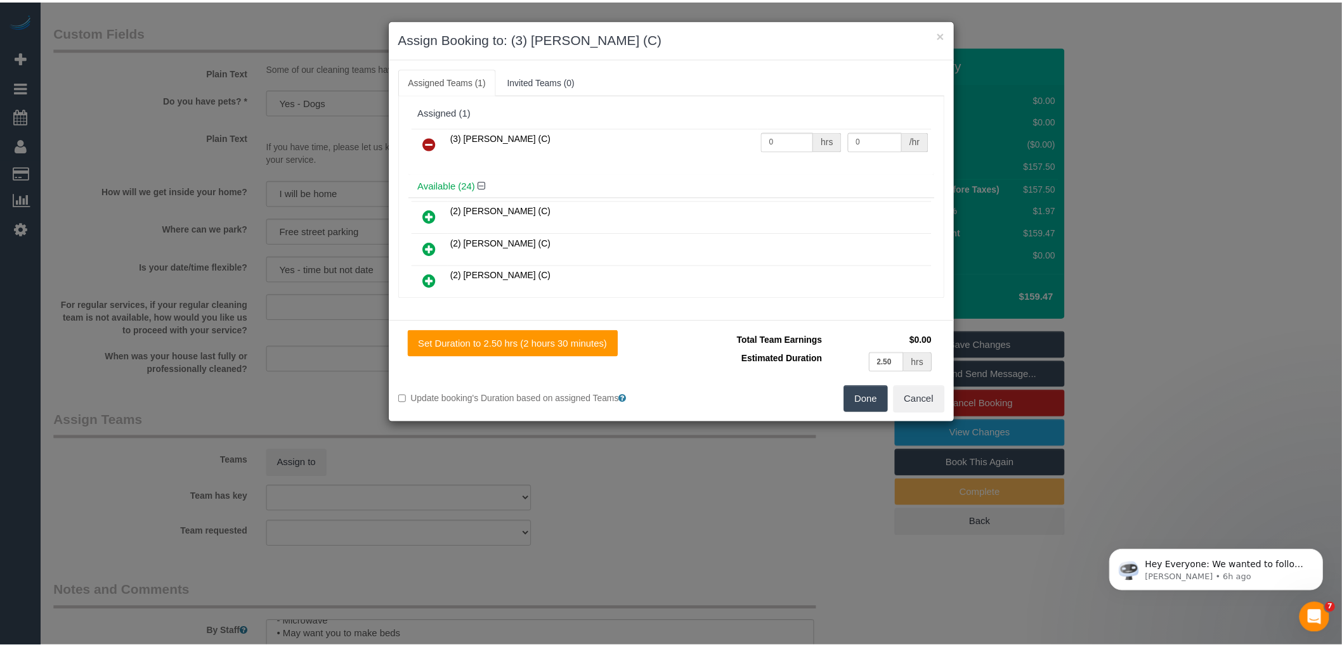
scroll to position [0, 0]
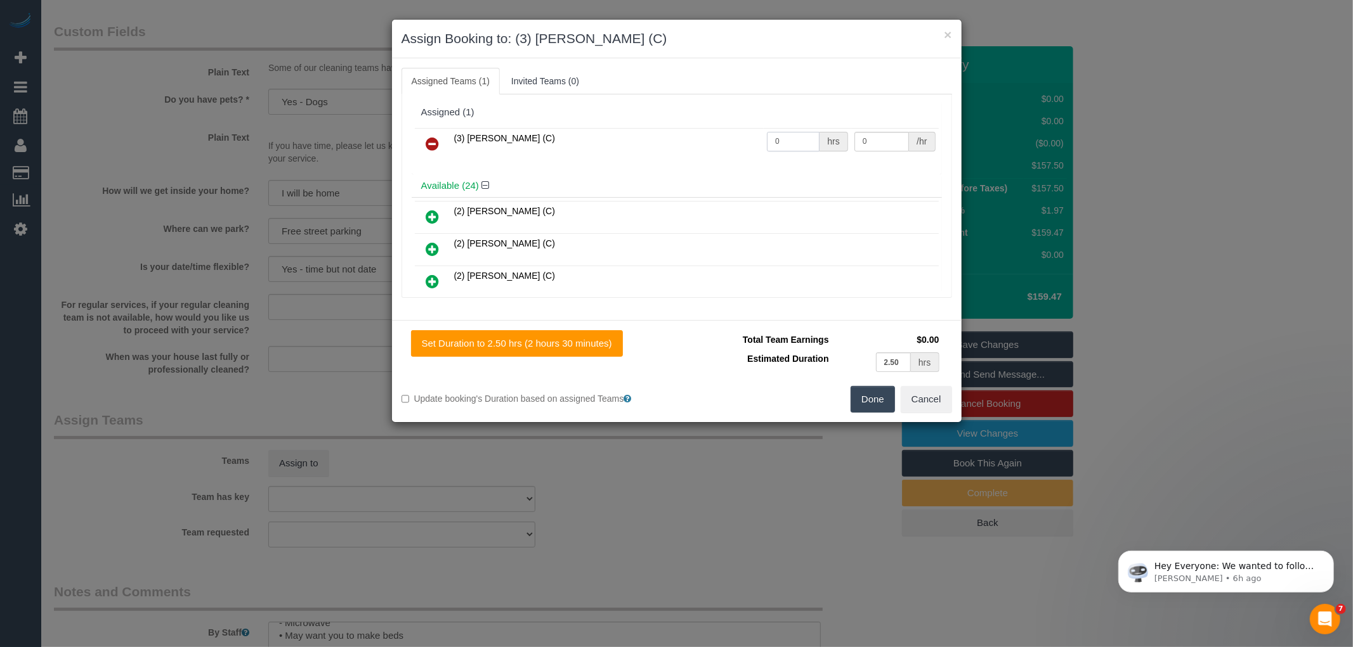
click at [782, 146] on input "0" at bounding box center [793, 142] width 53 height 20
type input "2.5"
type input "35"
click at [863, 394] on button "Done" at bounding box center [872, 399] width 44 height 27
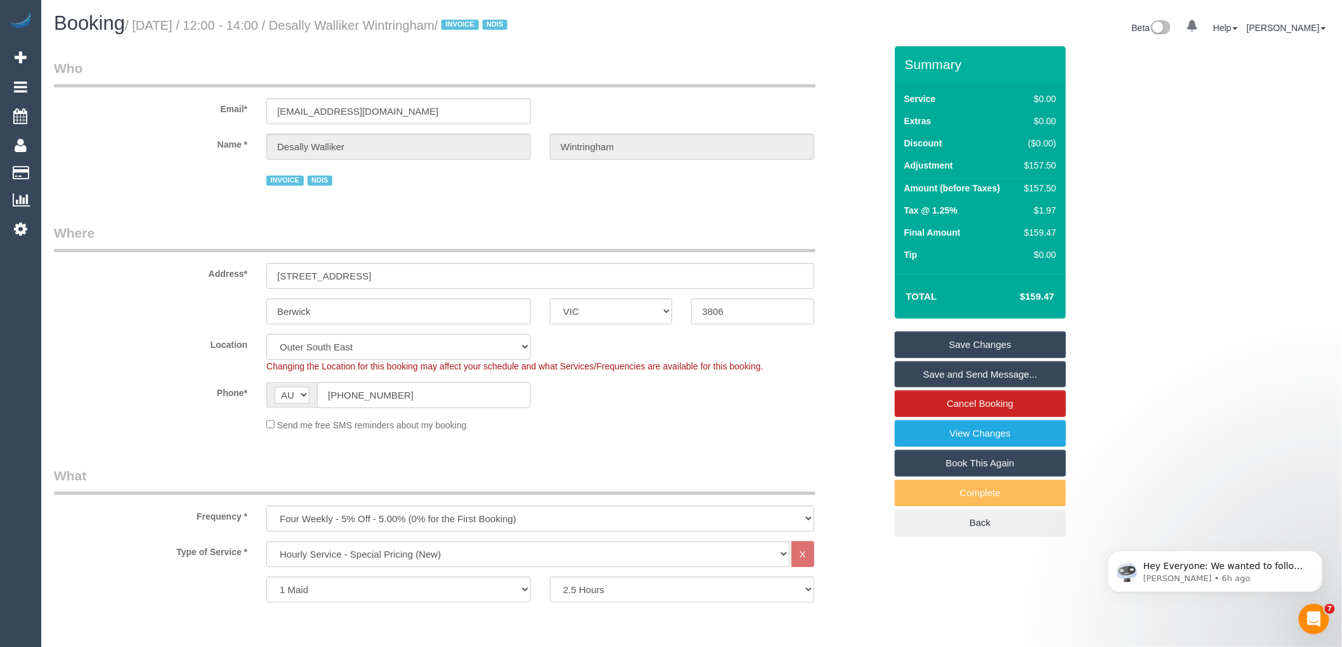
drag, startPoint x: 361, startPoint y: 21, endPoint x: 500, endPoint y: 28, distance: 138.4
click at [500, 28] on small "/ October 14, 2025 / 12:00 - 14:00 / Desally Walliker Wintringham / INVOICE NDIS" at bounding box center [318, 25] width 386 height 14
copy small "Desally Walliker Wintringham"
click at [953, 377] on link "Save and Send Message..." at bounding box center [980, 374] width 171 height 27
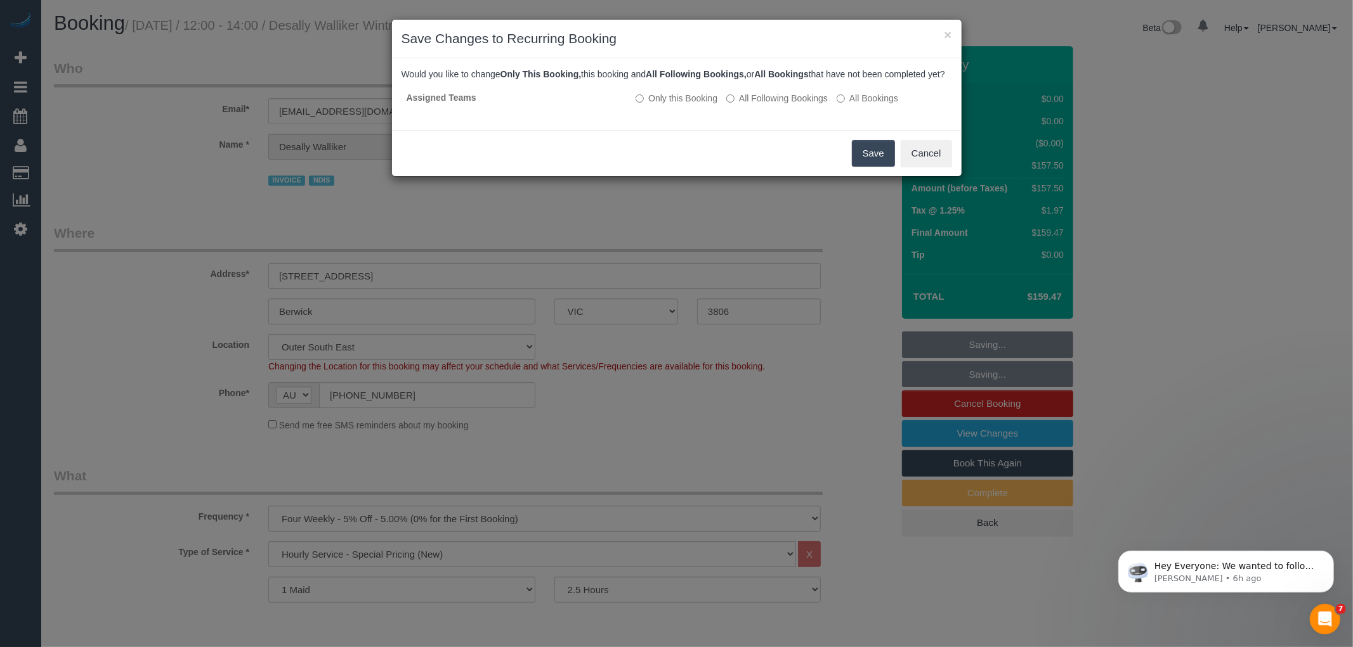
click at [866, 162] on button "Save" at bounding box center [873, 153] width 43 height 27
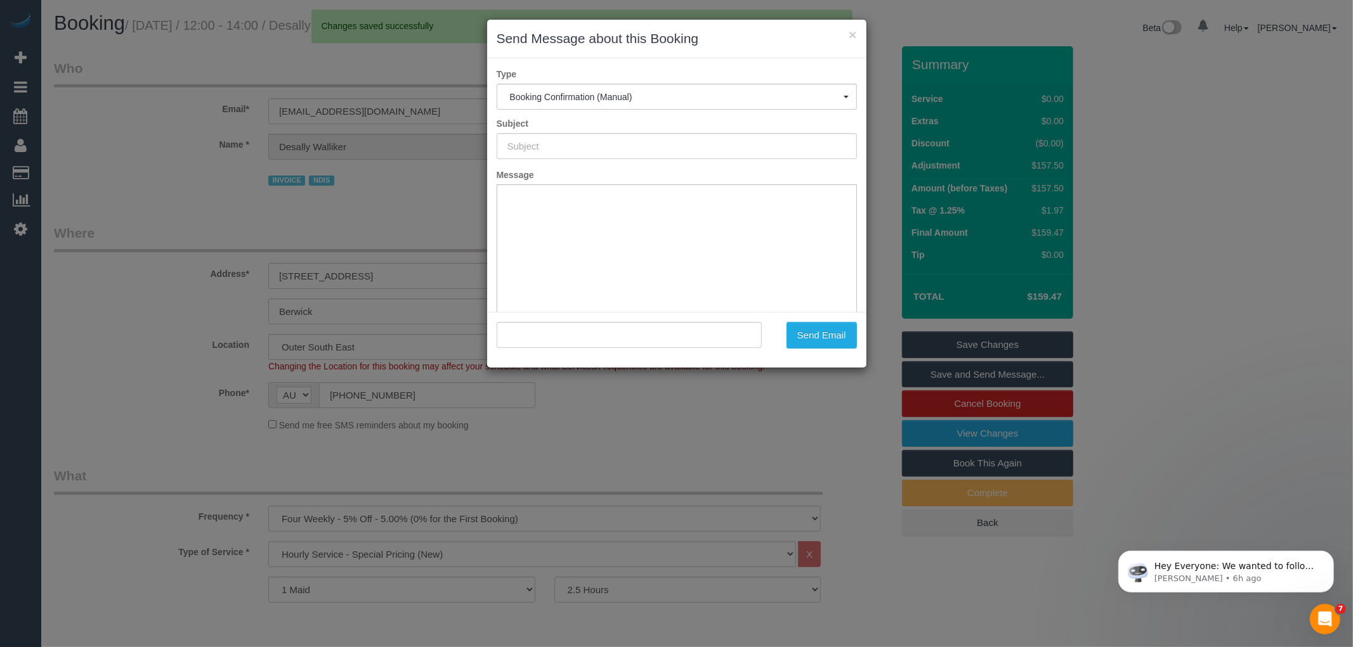
type input "Booking Confirmed"
type input ""Desally Walliker Wintringham" <desally.w@gmail.com>"
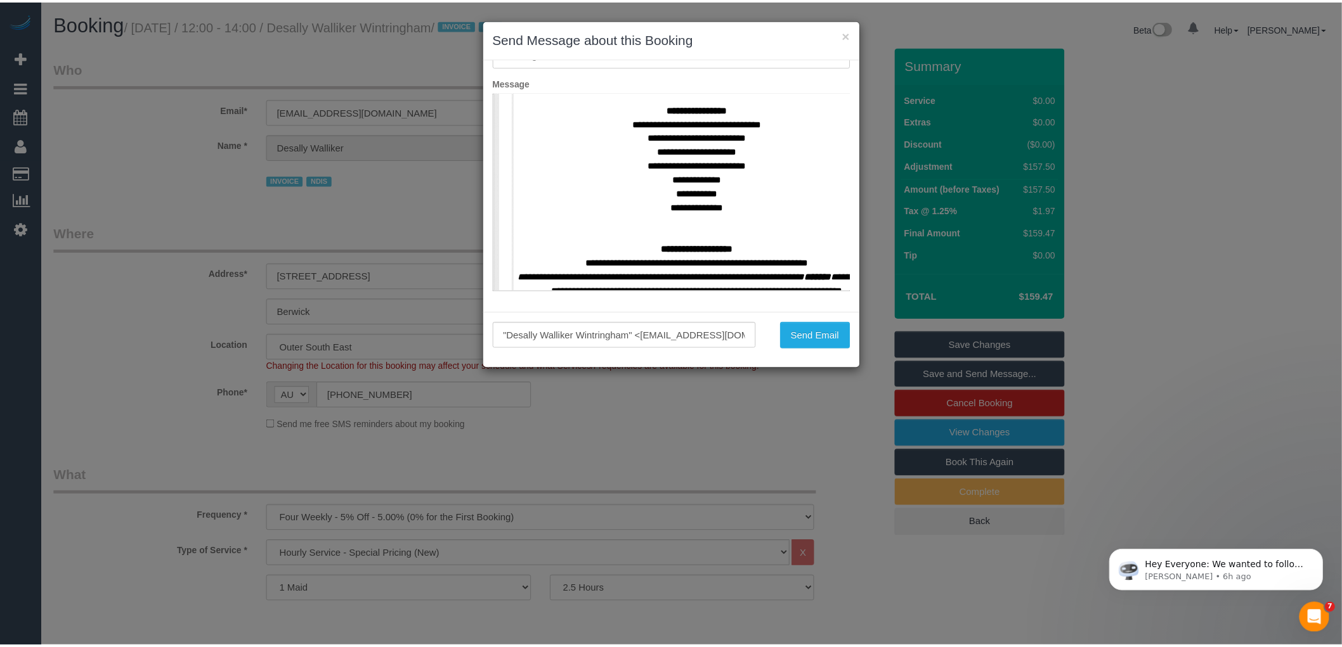
scroll to position [493, 0]
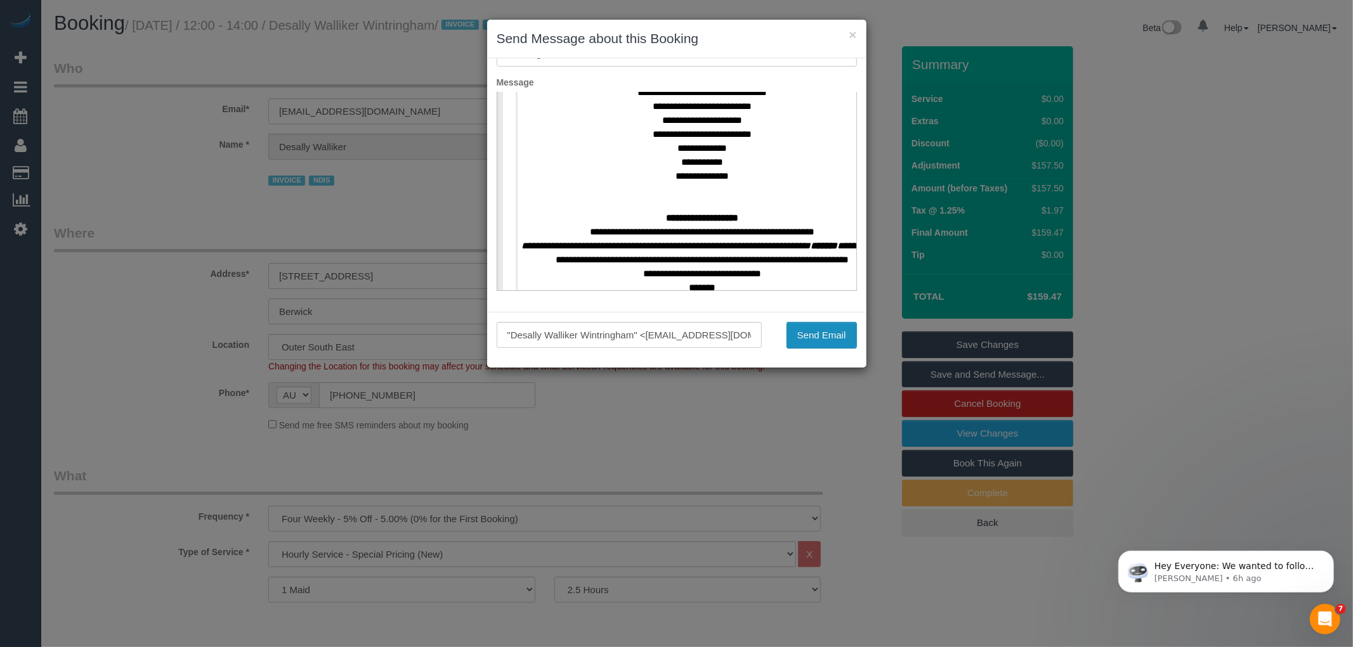
click at [810, 338] on button "Send Email" at bounding box center [821, 335] width 70 height 27
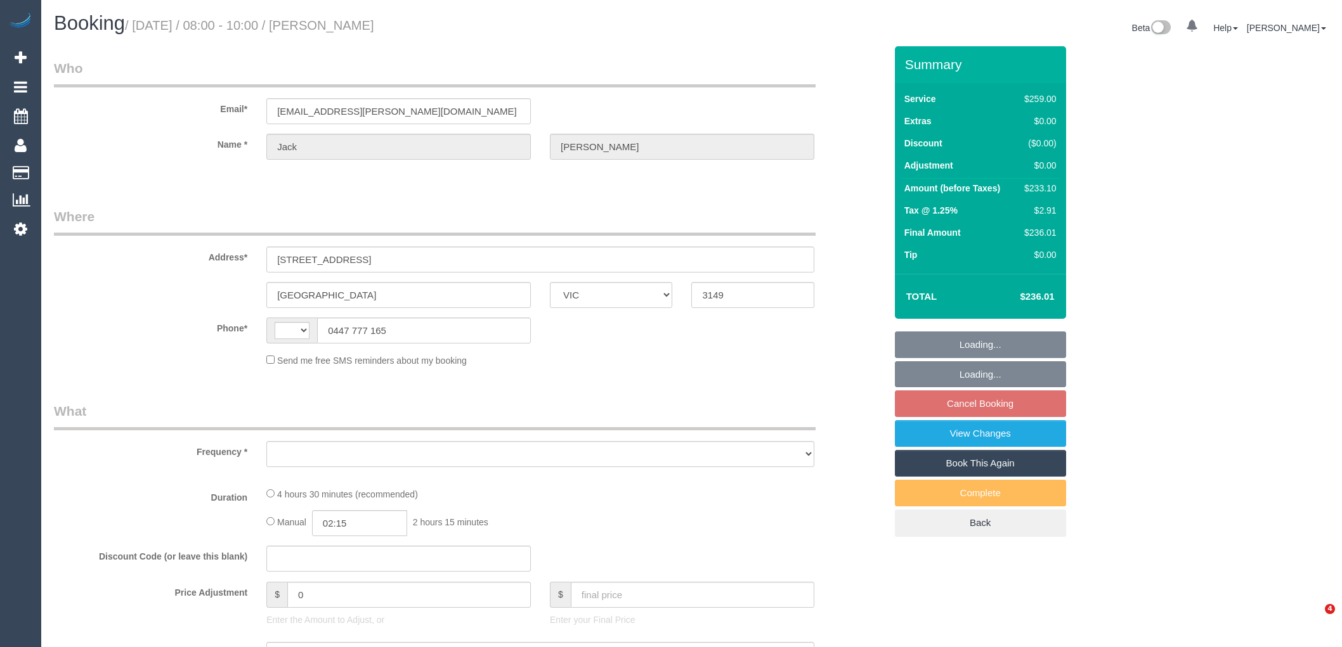
select select "VIC"
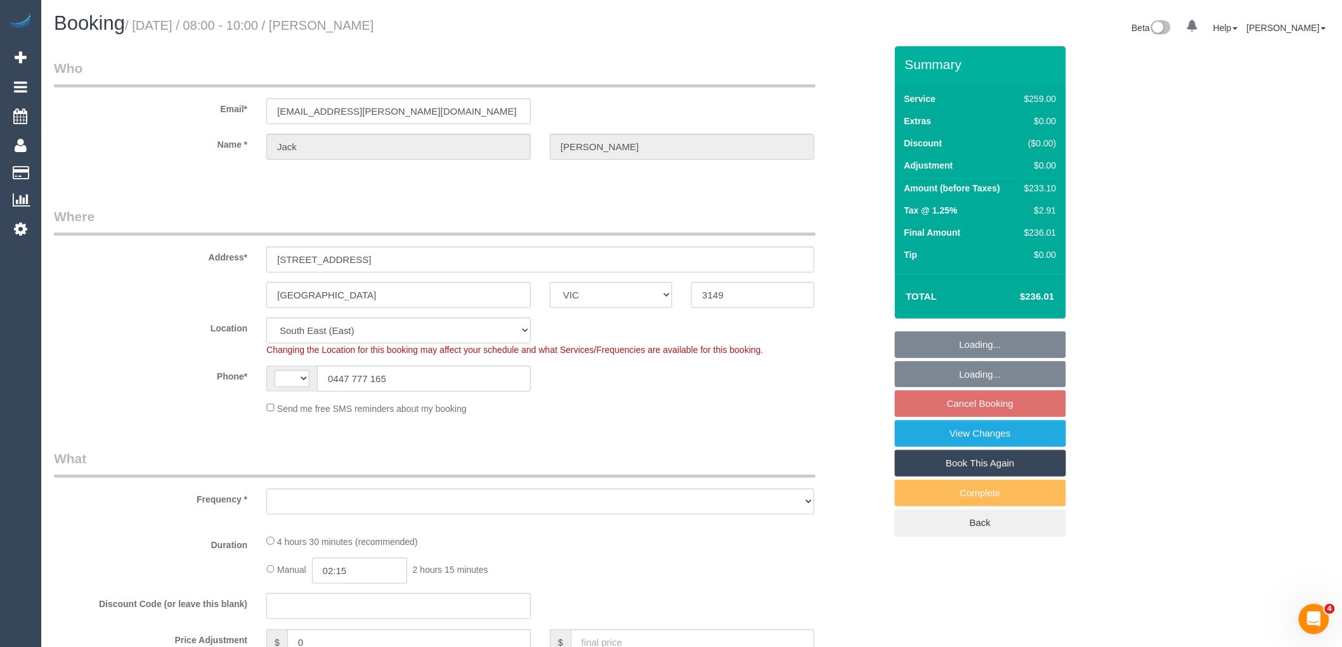
select select "string:AU"
select select "object:691"
select select "number:30"
select select "number:14"
select select "number:19"
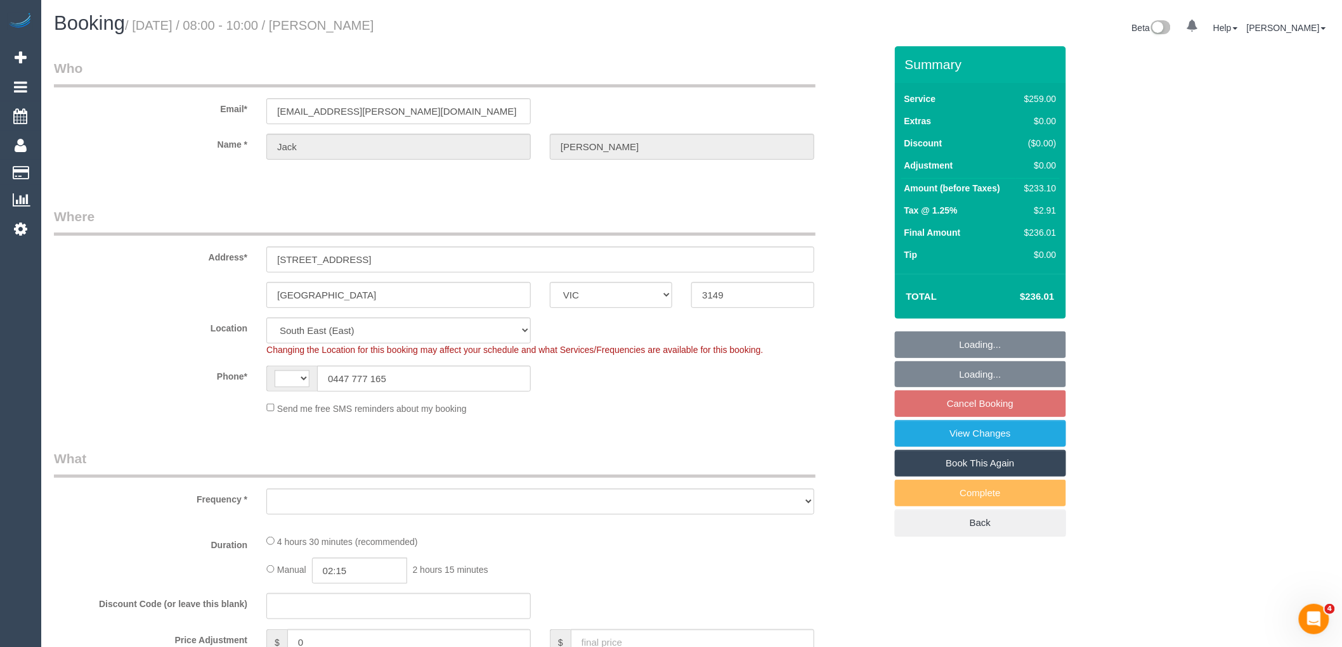
select select "number:24"
select select "number:33"
select select "number:11"
select select "string:stripe-pm_1RrvYX2GScqysDRV3I0sJlLW"
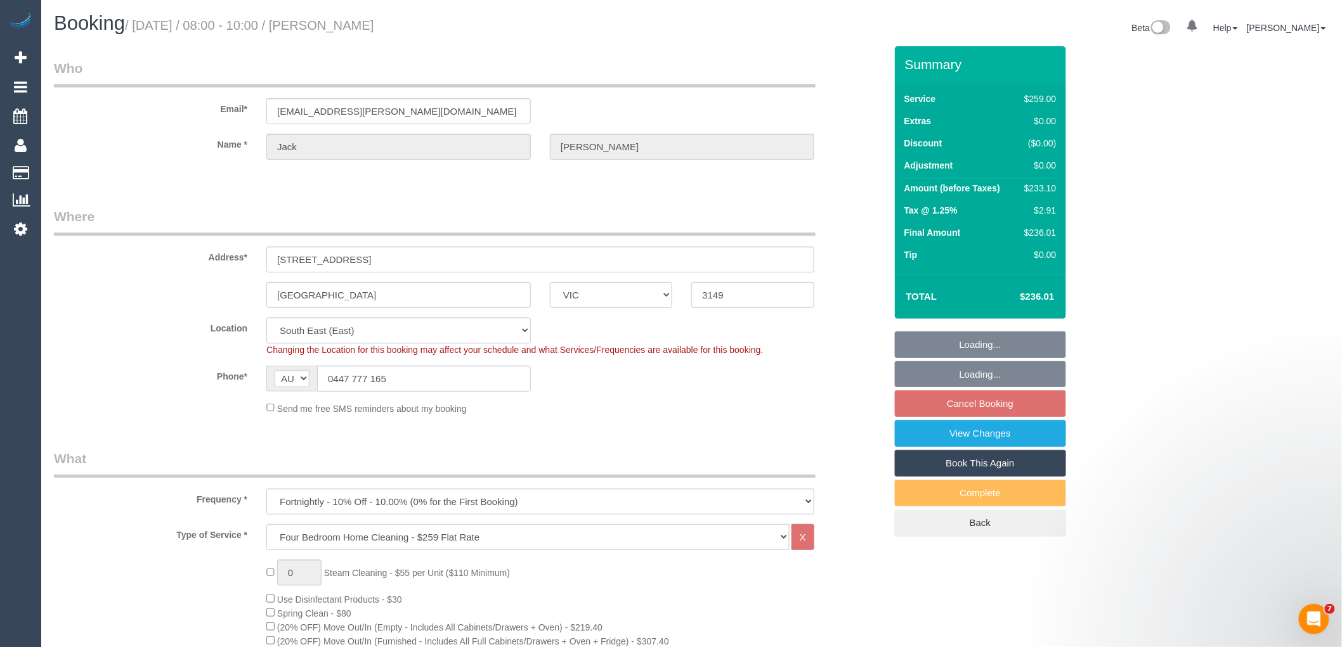
select select "object:1348"
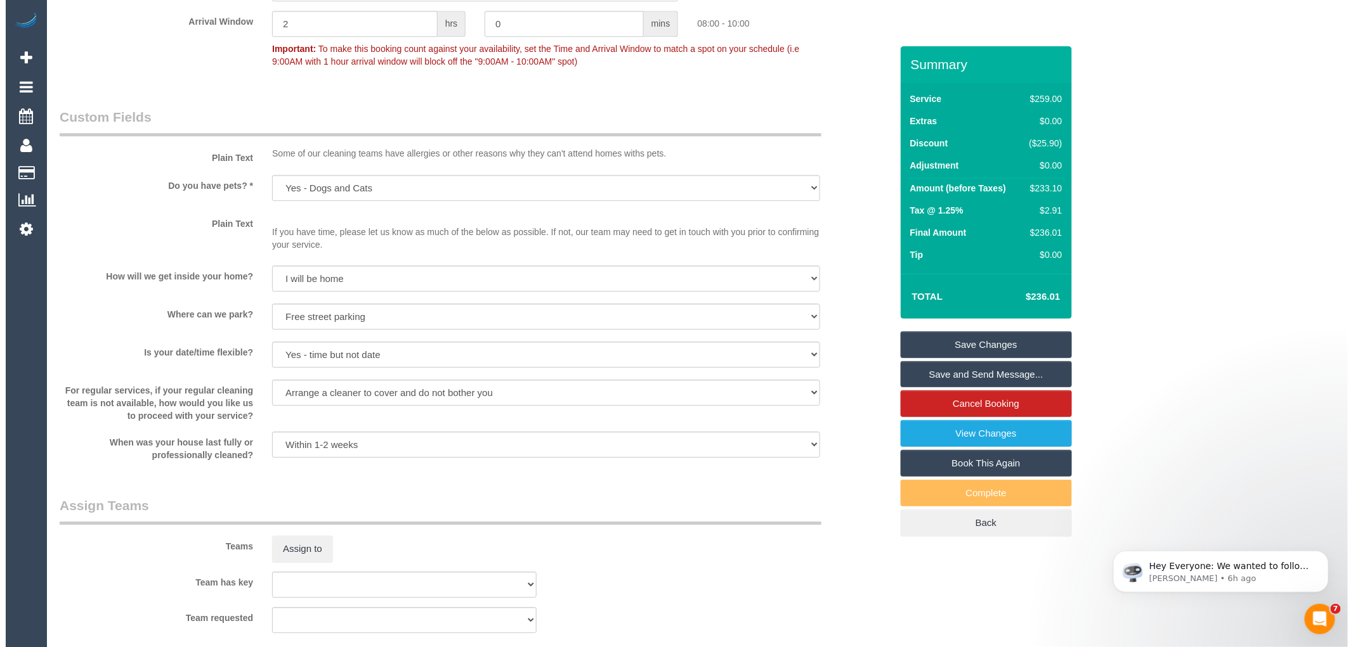
scroll to position [1479, 0]
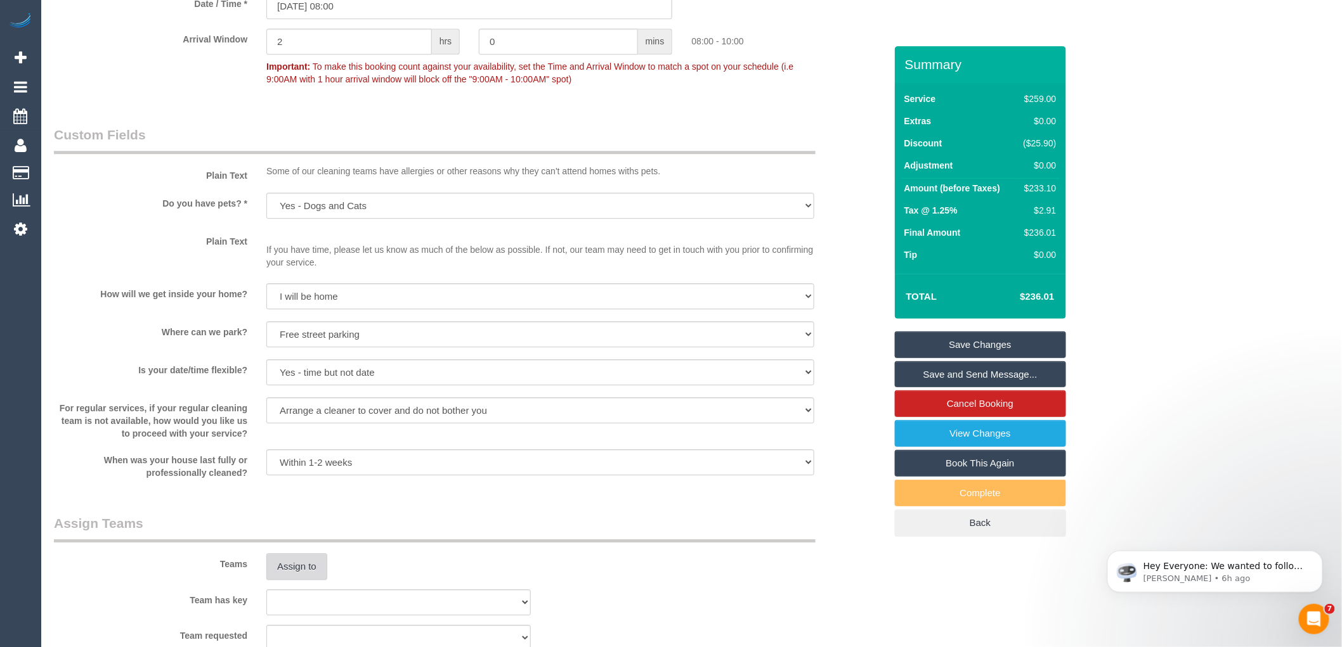
click at [303, 580] on button "Assign to" at bounding box center [296, 567] width 61 height 27
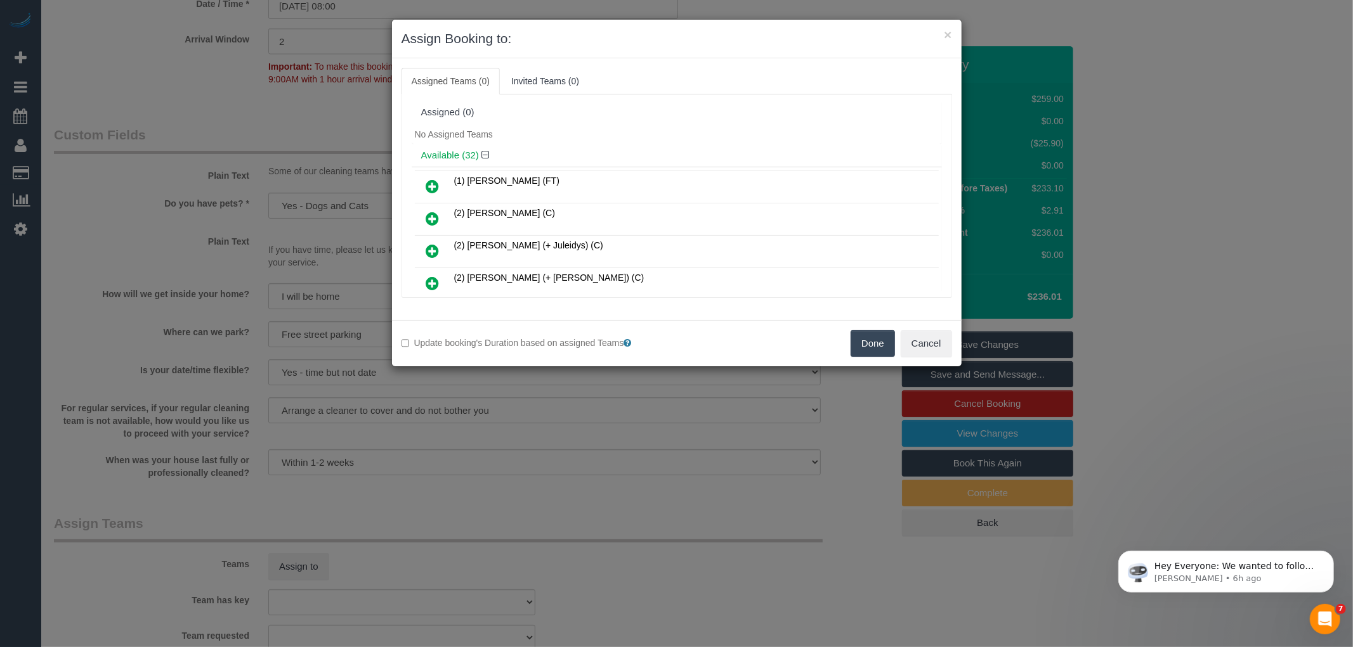
scroll to position [302, 0]
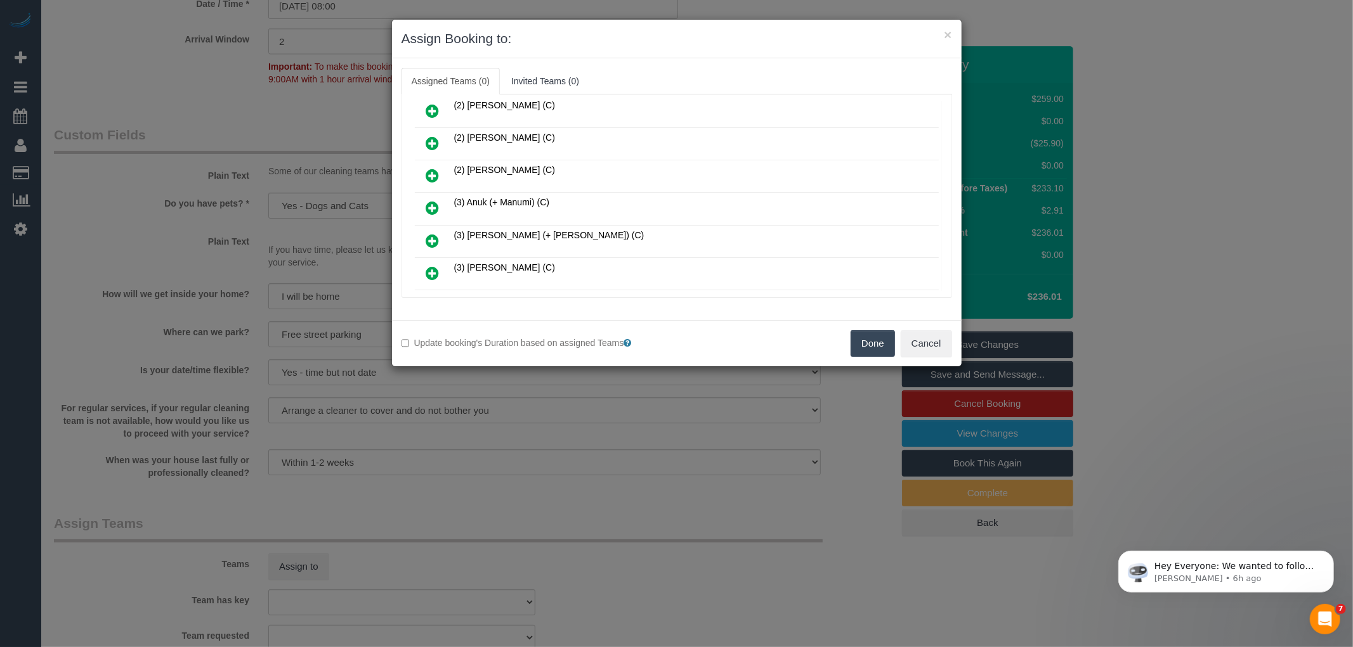
click at [432, 200] on icon at bounding box center [432, 207] width 13 height 15
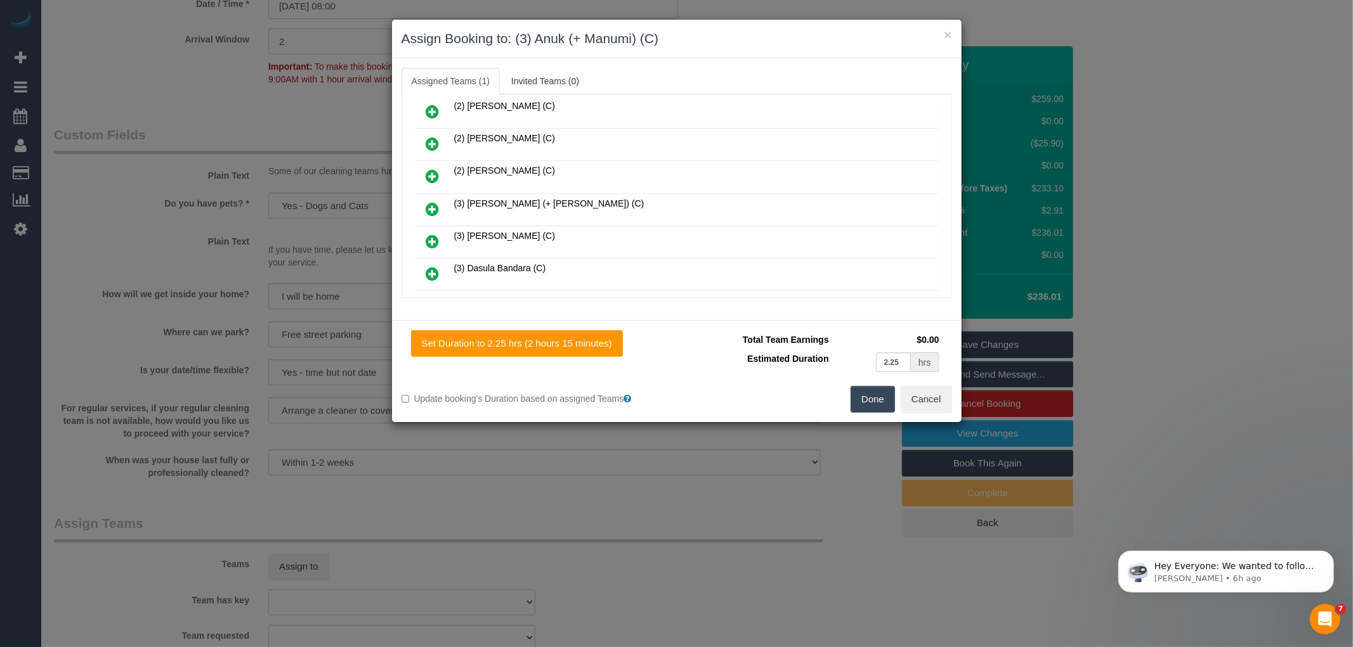
scroll to position [715, 0]
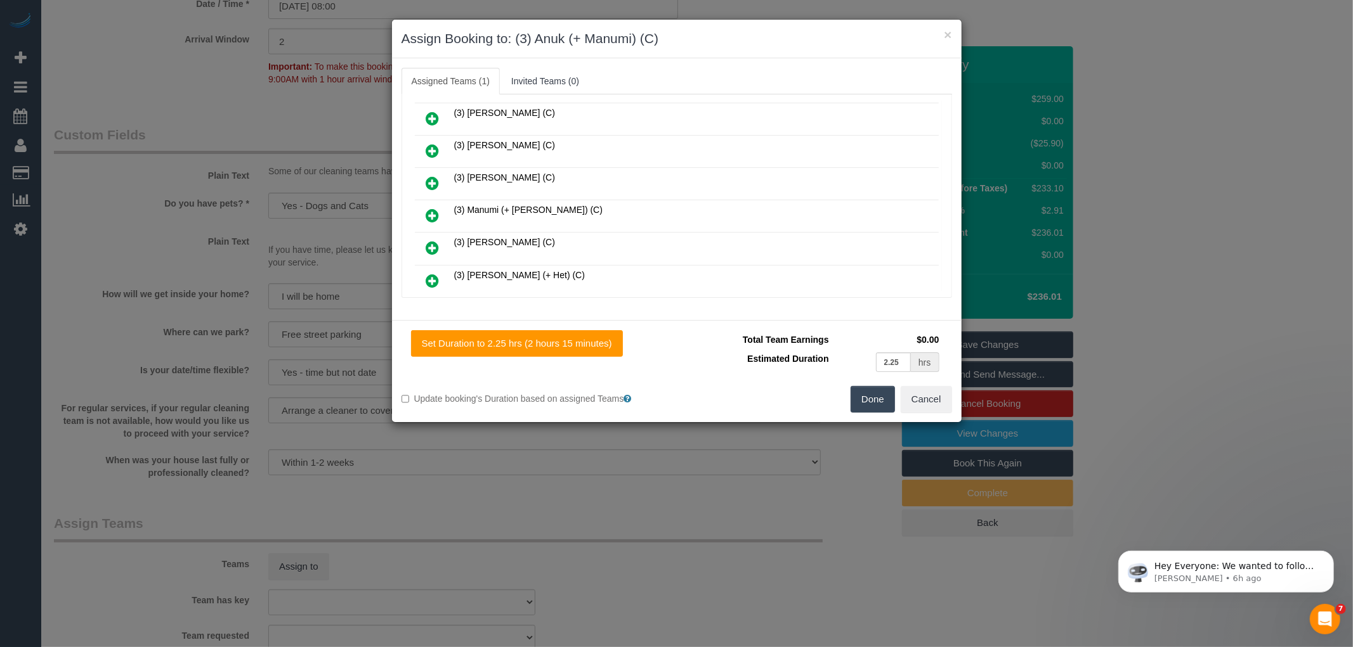
click at [432, 208] on icon at bounding box center [432, 215] width 13 height 15
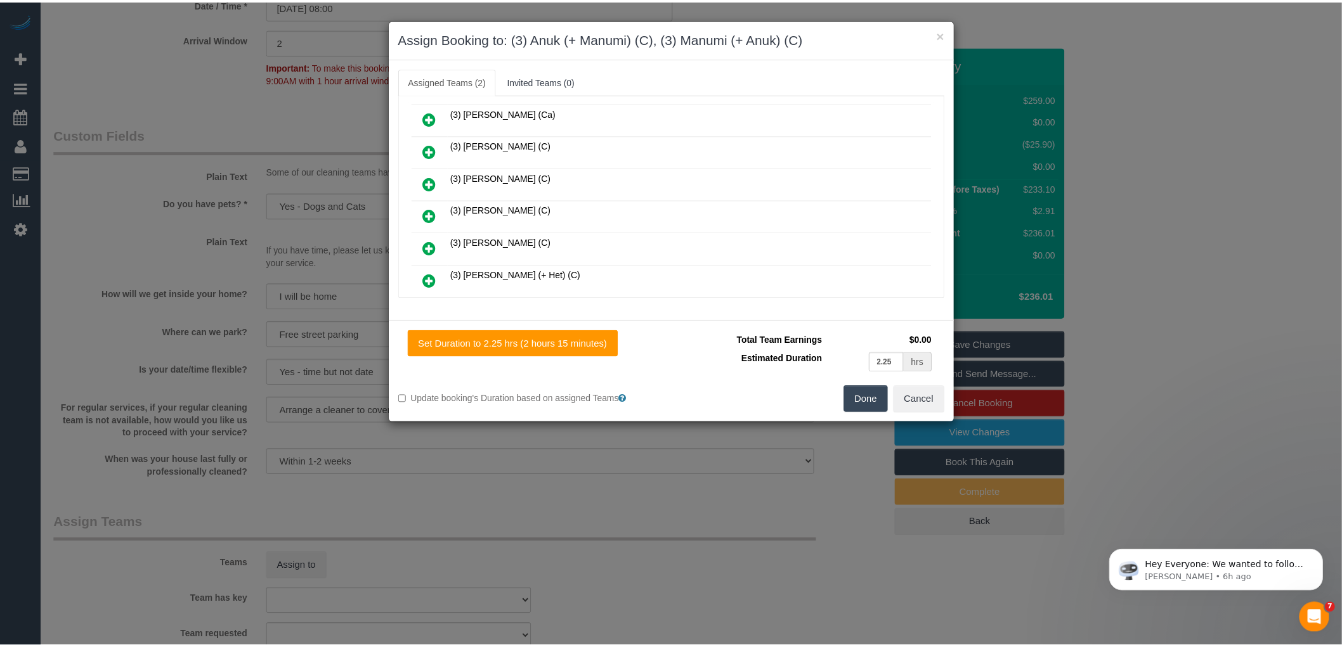
scroll to position [746, 0]
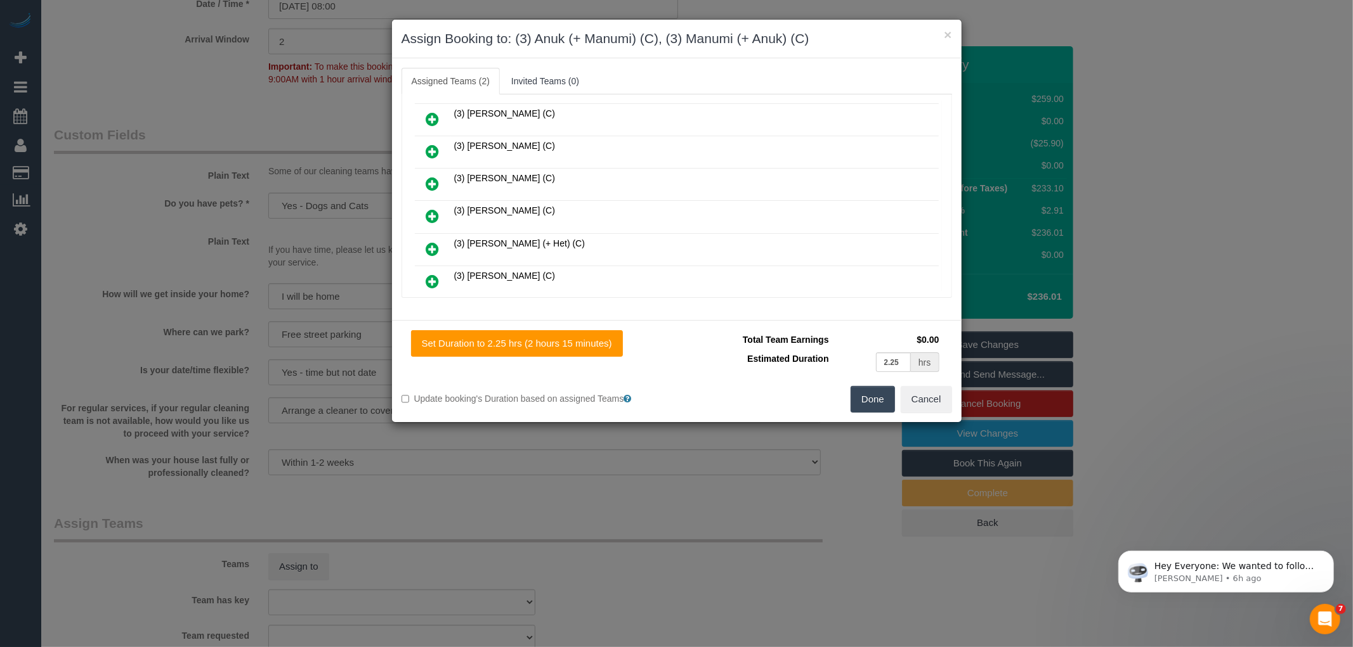
click at [876, 403] on button "Done" at bounding box center [872, 399] width 44 height 27
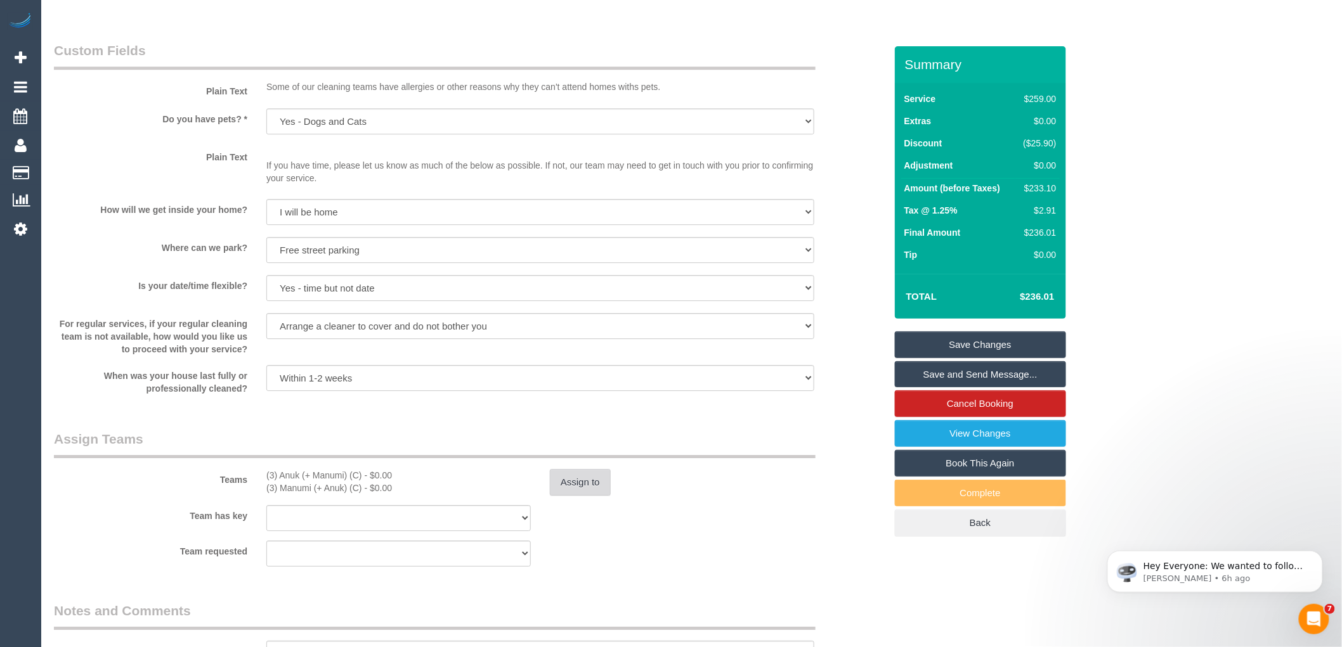
scroll to position [1620, 0]
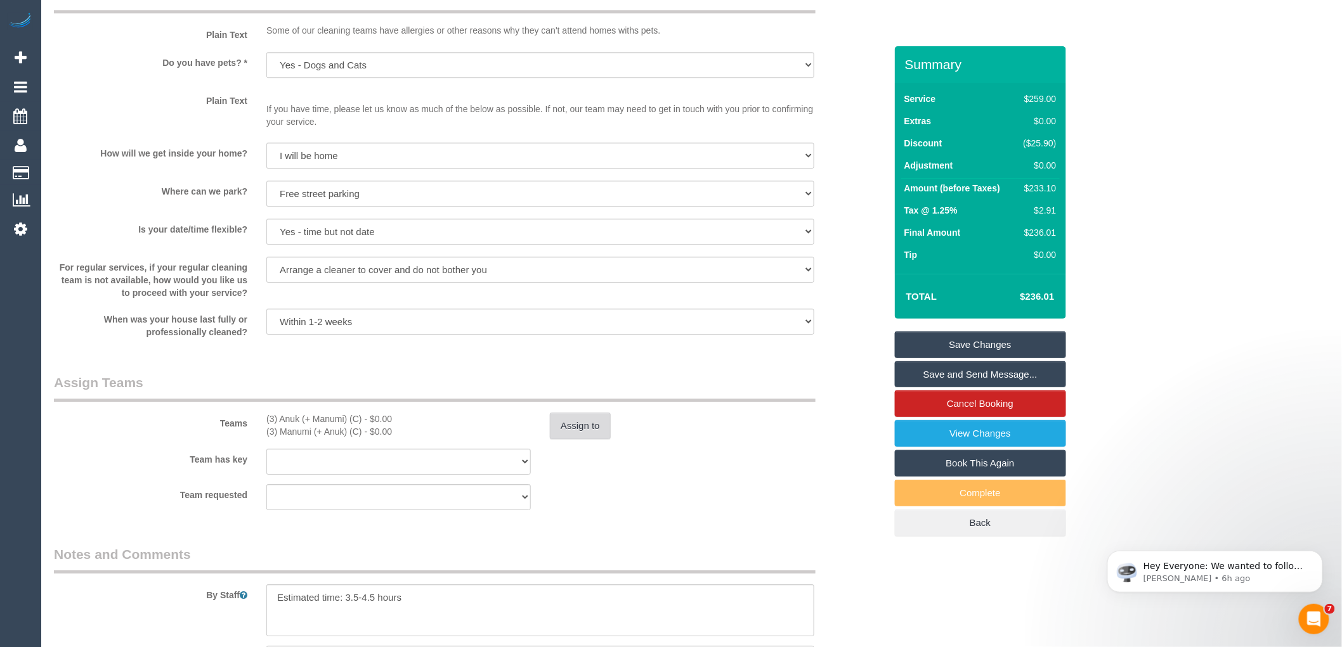
click at [574, 439] on button "Assign to" at bounding box center [580, 426] width 61 height 27
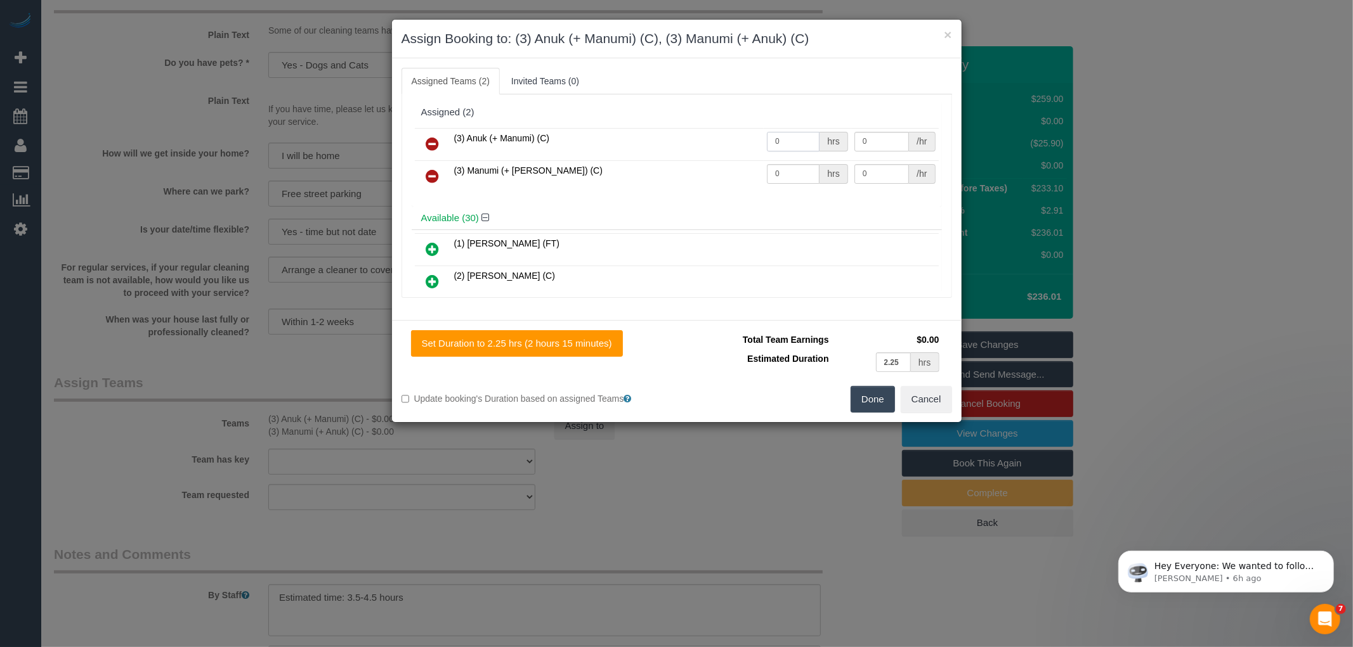
click at [797, 144] on input "0" at bounding box center [793, 142] width 53 height 20
type input "1"
type input "72.5"
click at [785, 180] on input "0" at bounding box center [793, 174] width 53 height 20
type input "1"
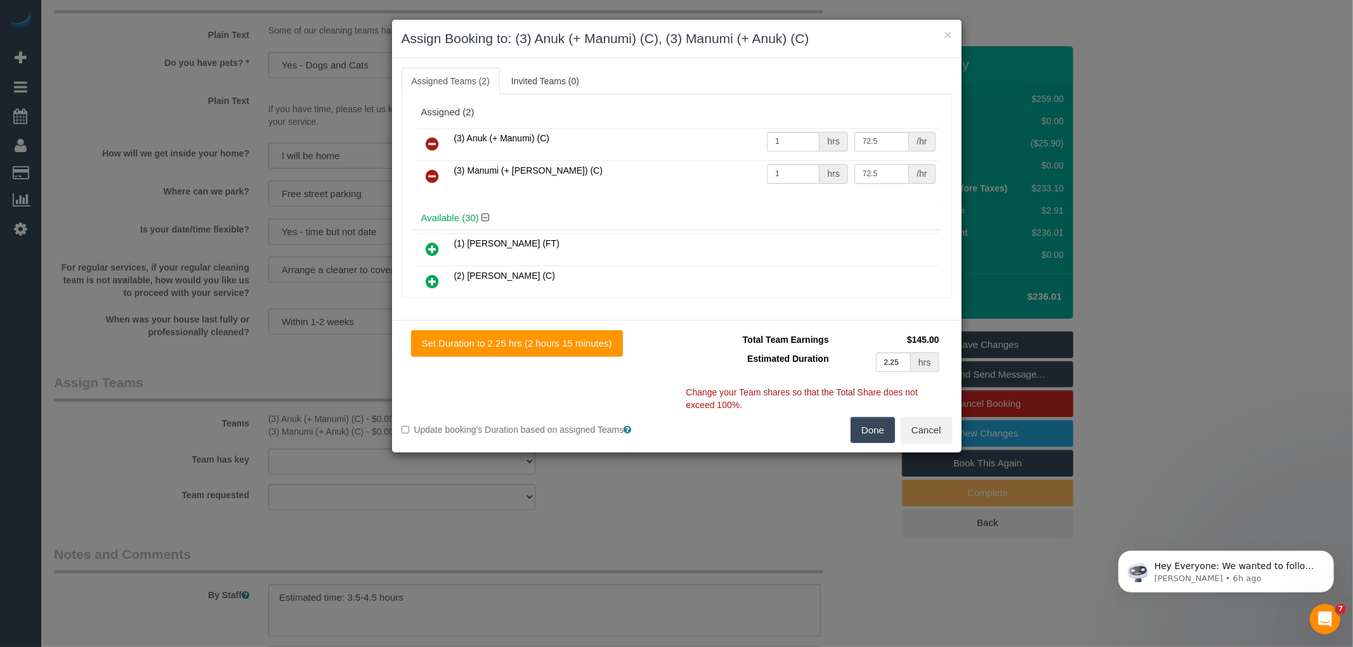
type input "72.5"
click at [877, 429] on button "Done" at bounding box center [872, 430] width 44 height 27
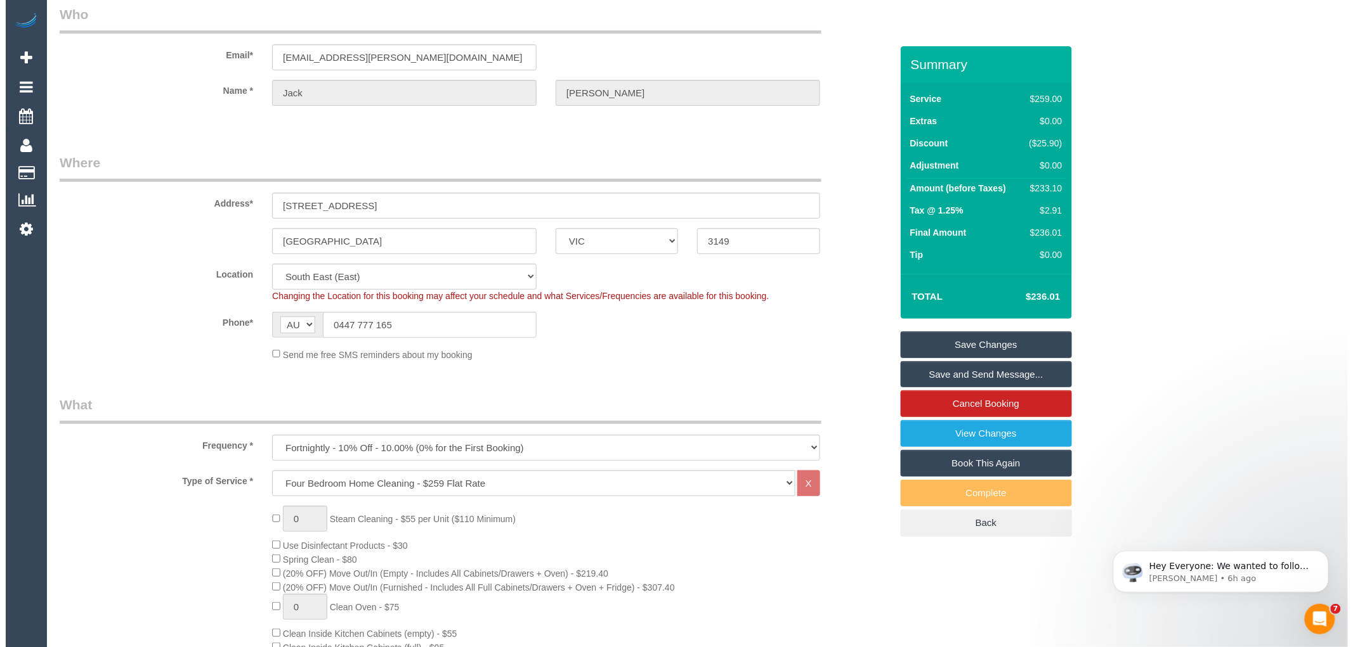
scroll to position [0, 0]
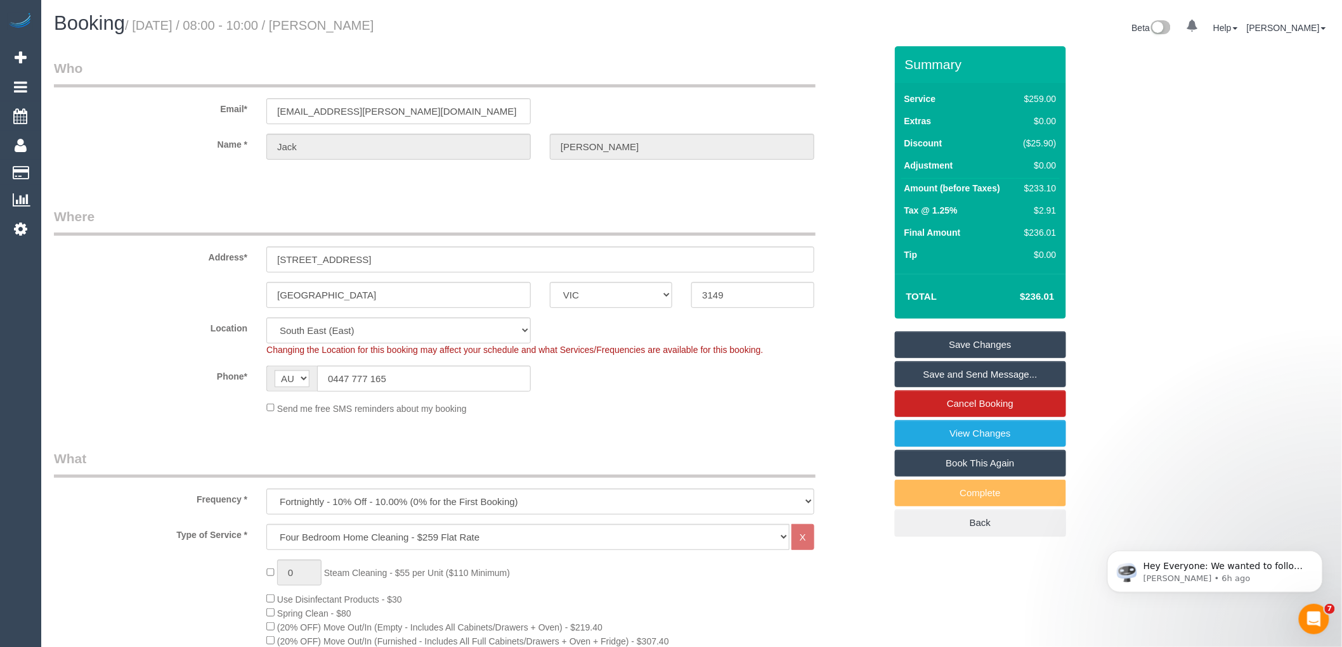
drag, startPoint x: 334, startPoint y: 26, endPoint x: 433, endPoint y: 26, distance: 99.6
click at [433, 26] on h1 "Booking / October 14, 2025 / 08:00 - 10:00 / Jack Baumgarten" at bounding box center [368, 24] width 628 height 22
copy small "Jack Baumgarten"
click at [959, 372] on link "Save and Send Message..." at bounding box center [980, 374] width 171 height 27
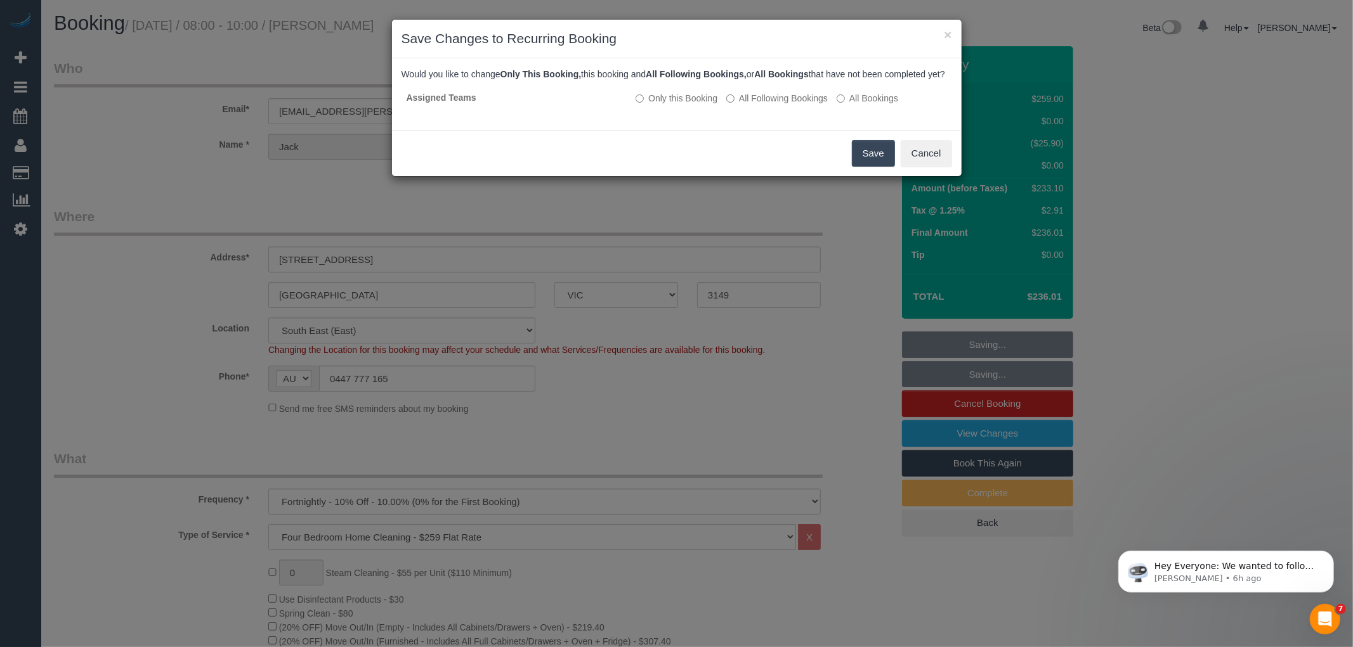
click at [869, 160] on button "Save" at bounding box center [873, 153] width 43 height 27
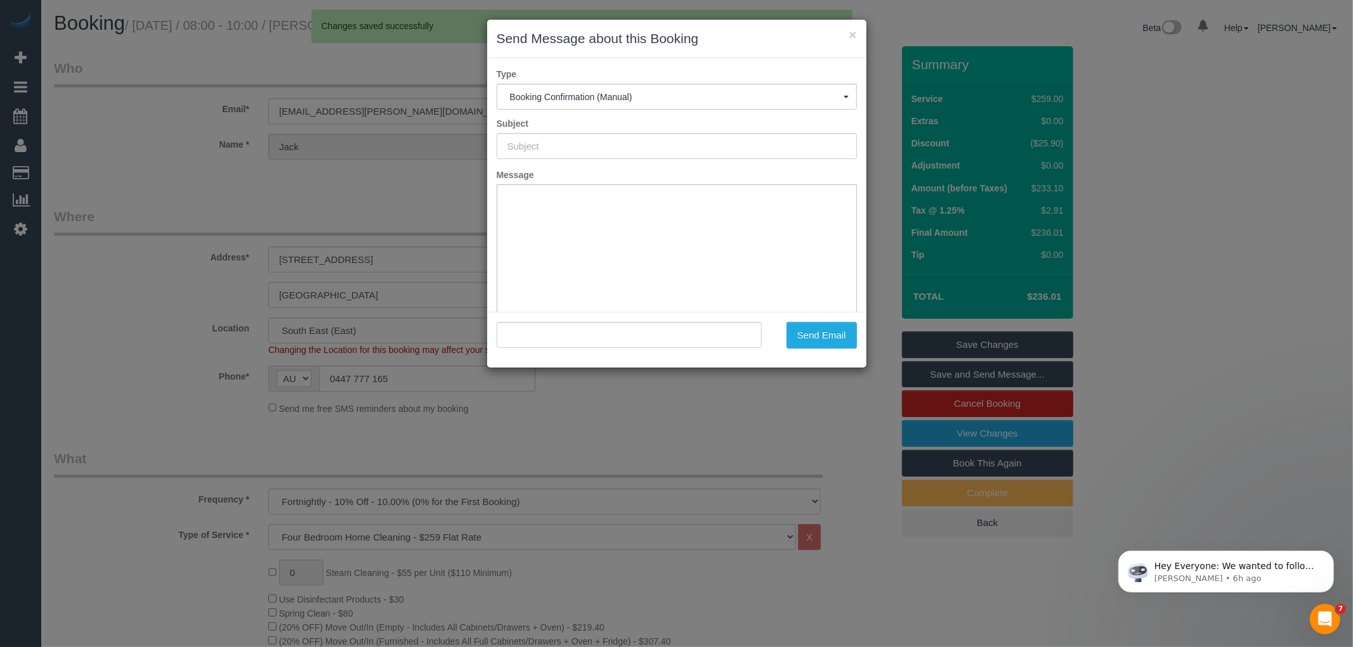
type input "Booking Confirmed"
type input ""Jack Baumgarten" <jack.c.baumgarten@gmail.com>"
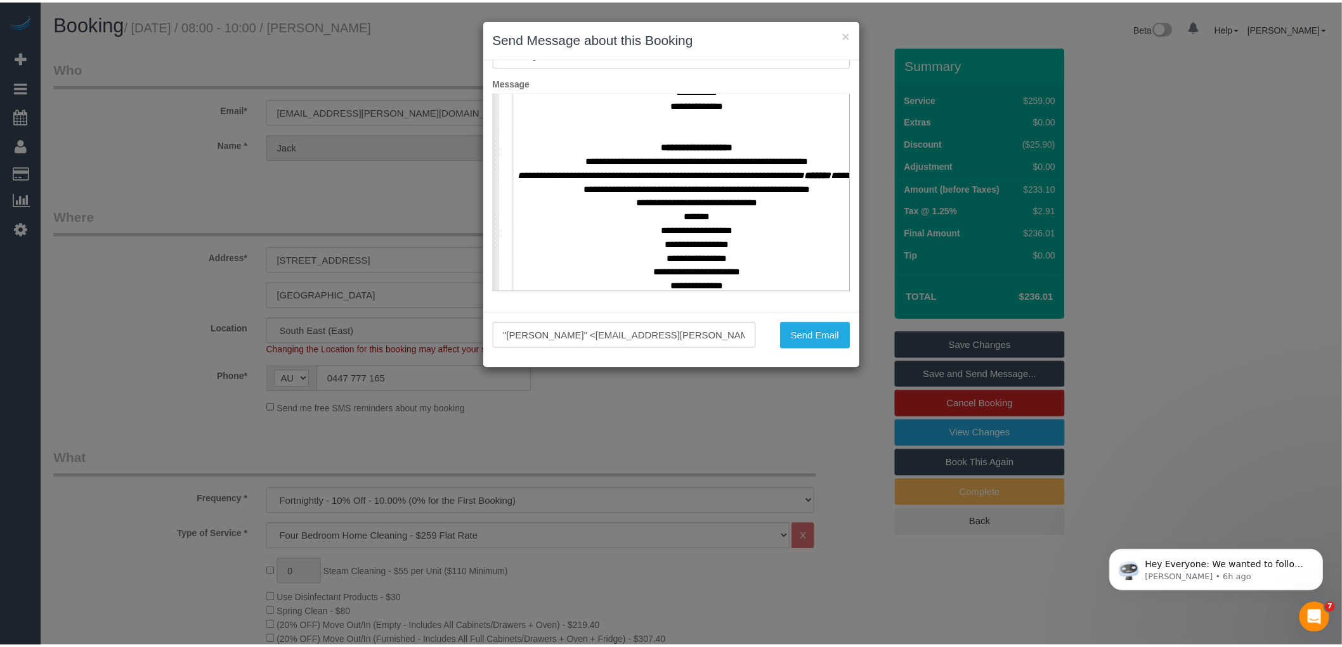
scroll to position [634, 0]
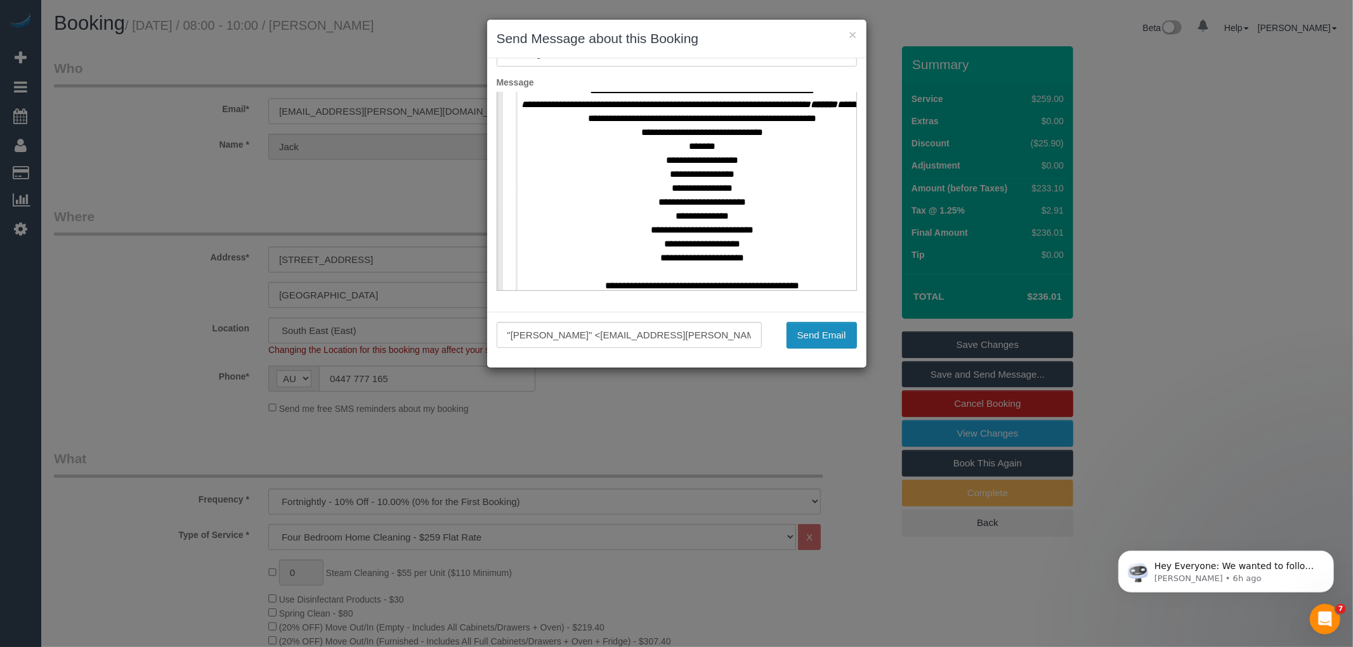
click at [809, 339] on button "Send Email" at bounding box center [821, 335] width 70 height 27
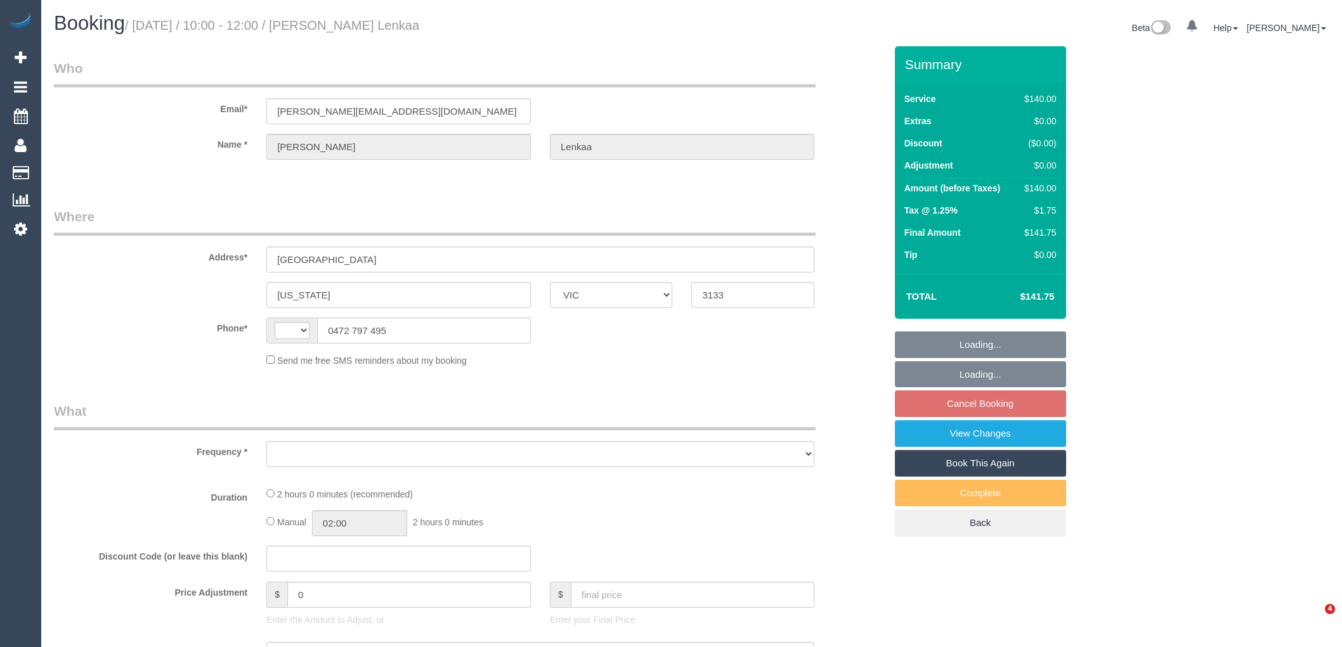
select select "VIC"
select select "object:275"
select select "string:stripe-pm_1RoZo62GScqysDRVSKwJHG33"
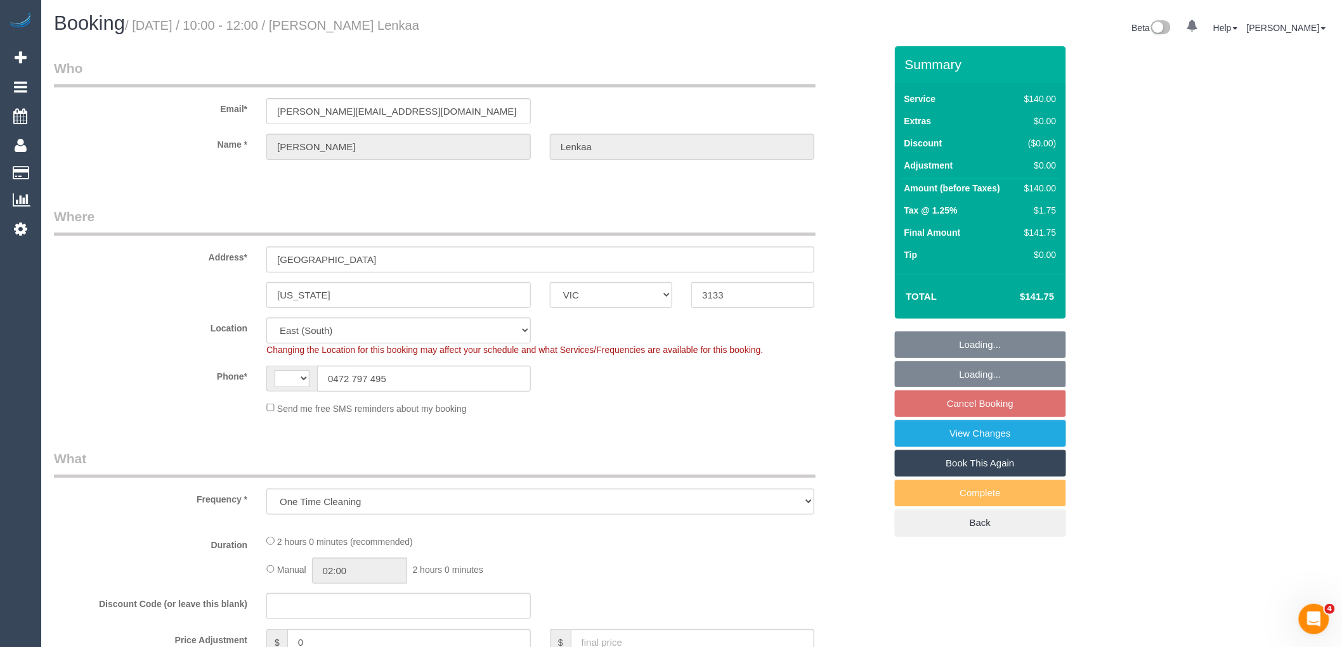
select select "object:428"
select select "string:AU"
select select "number:28"
select select "number:14"
select select "number:19"
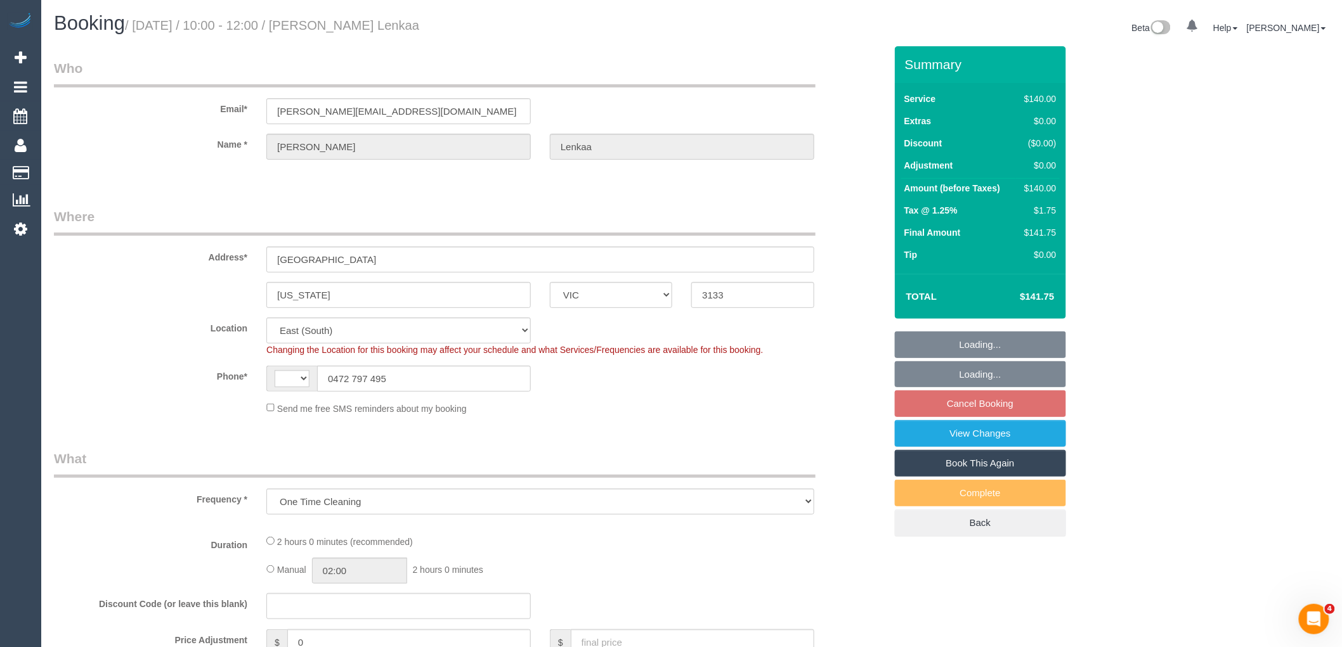
select select "number:23"
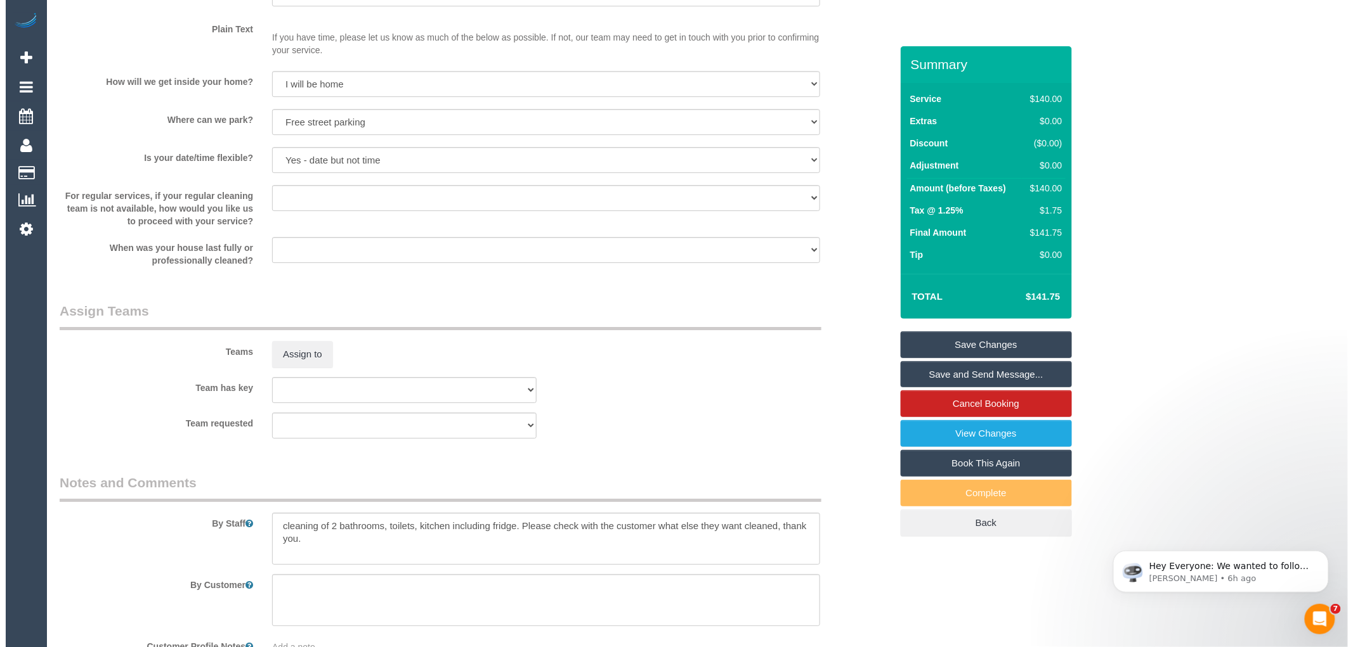
scroll to position [1690, 0]
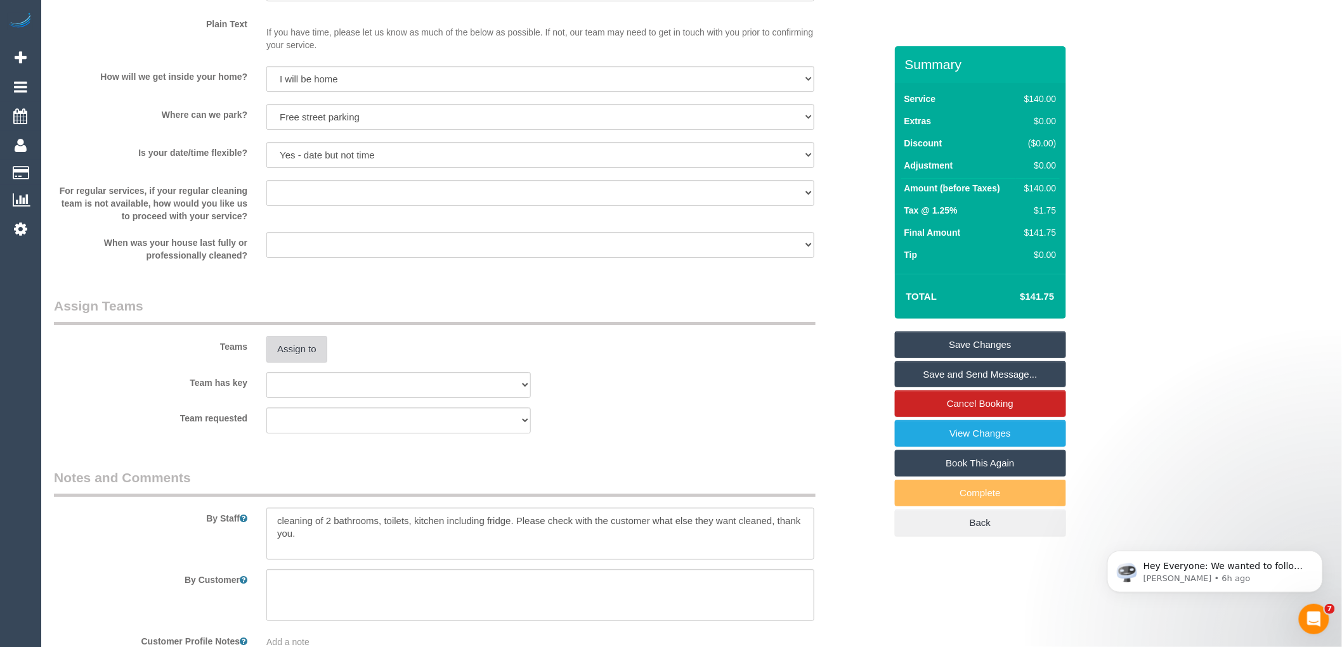
click at [305, 363] on button "Assign to" at bounding box center [296, 349] width 61 height 27
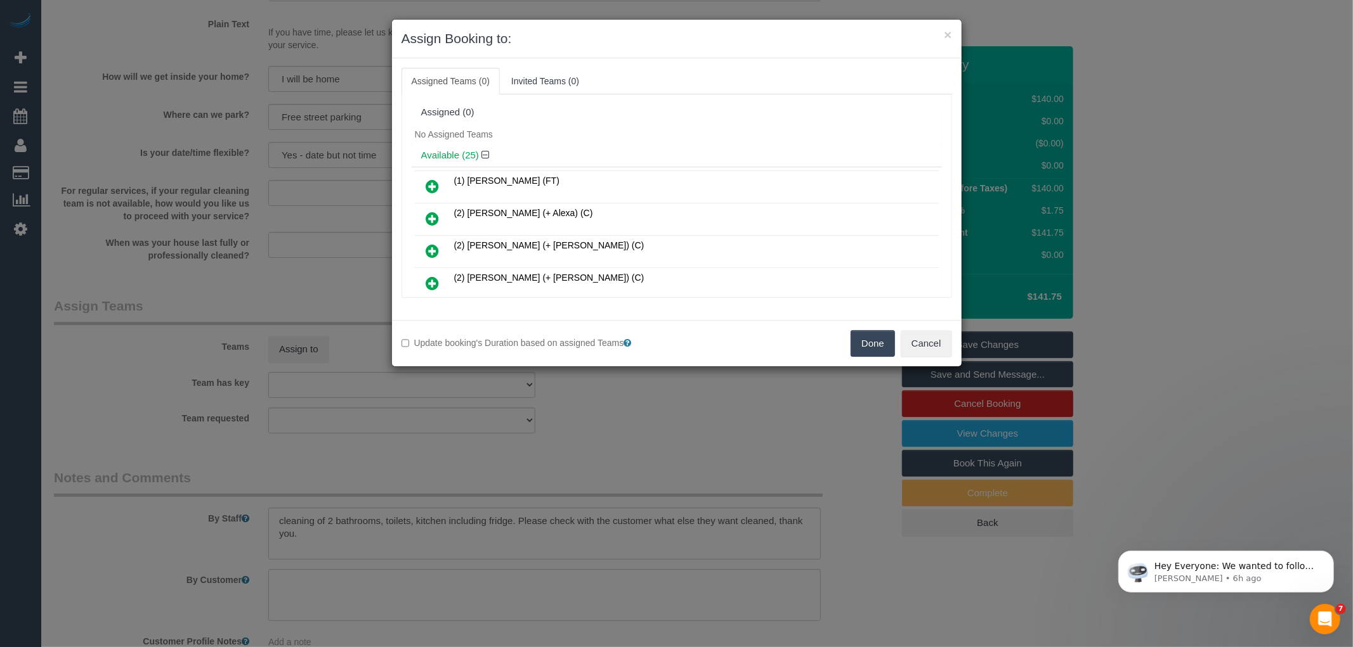
scroll to position [525, 0]
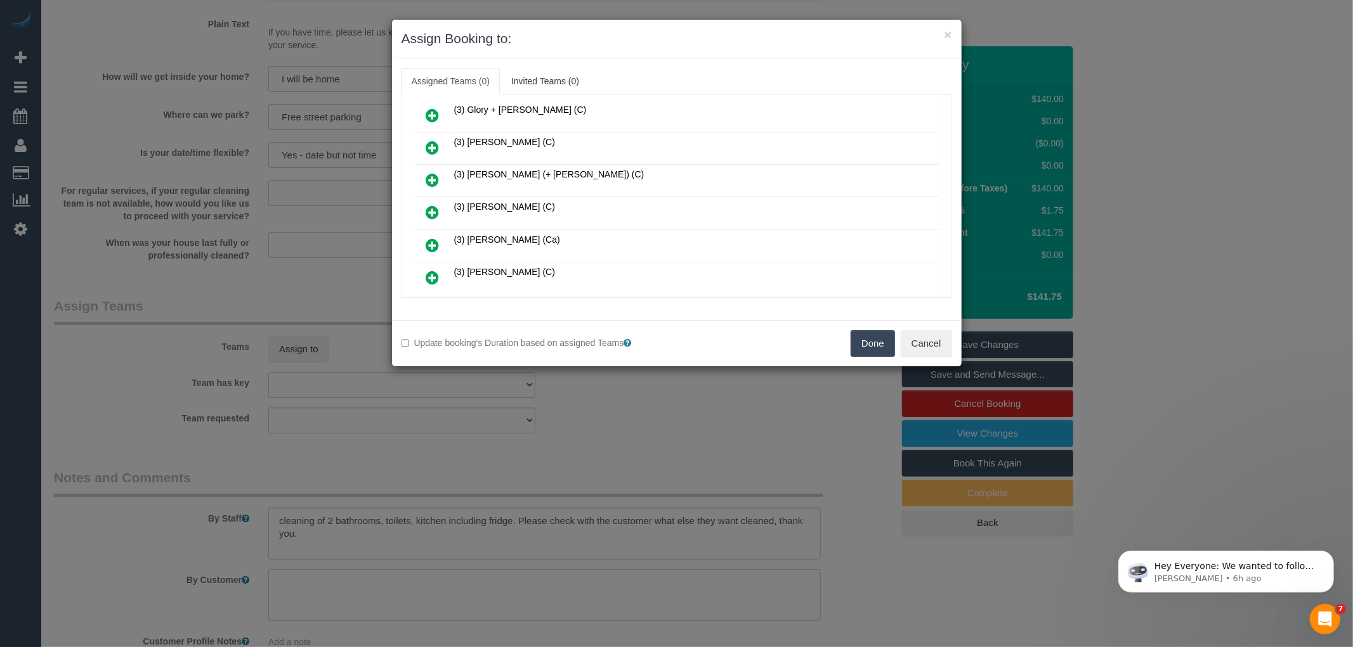
click at [427, 205] on icon at bounding box center [432, 212] width 13 height 15
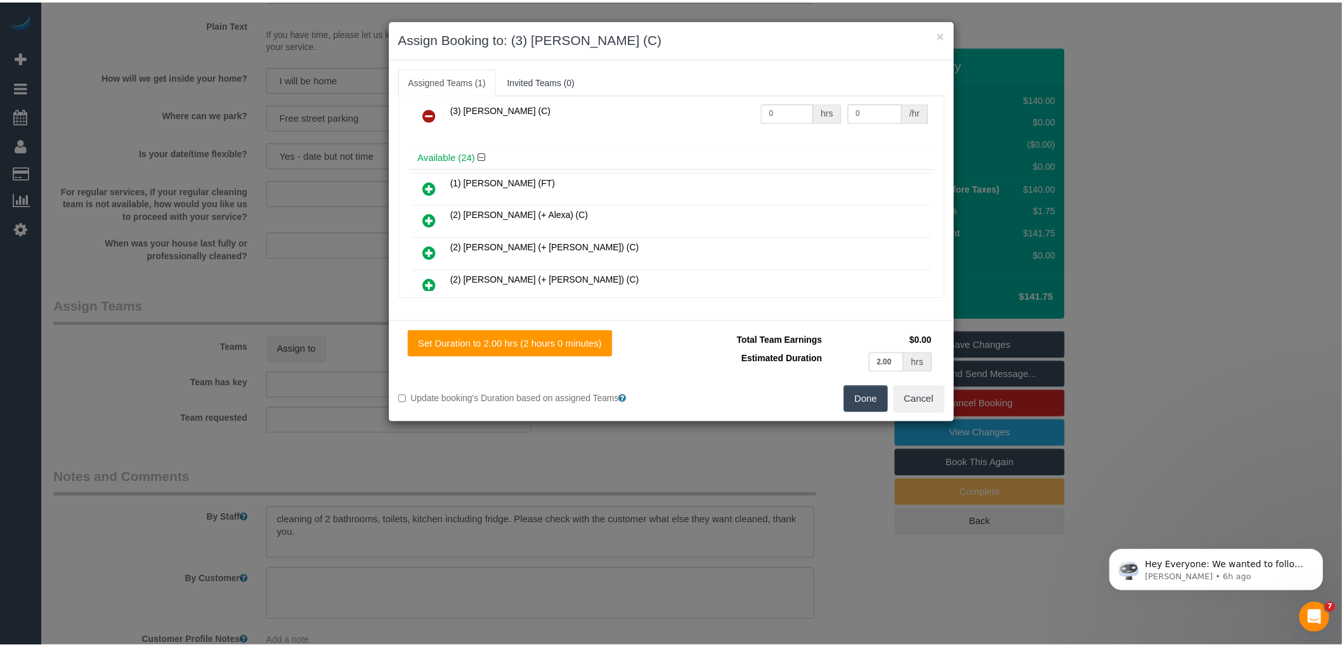
scroll to position [0, 0]
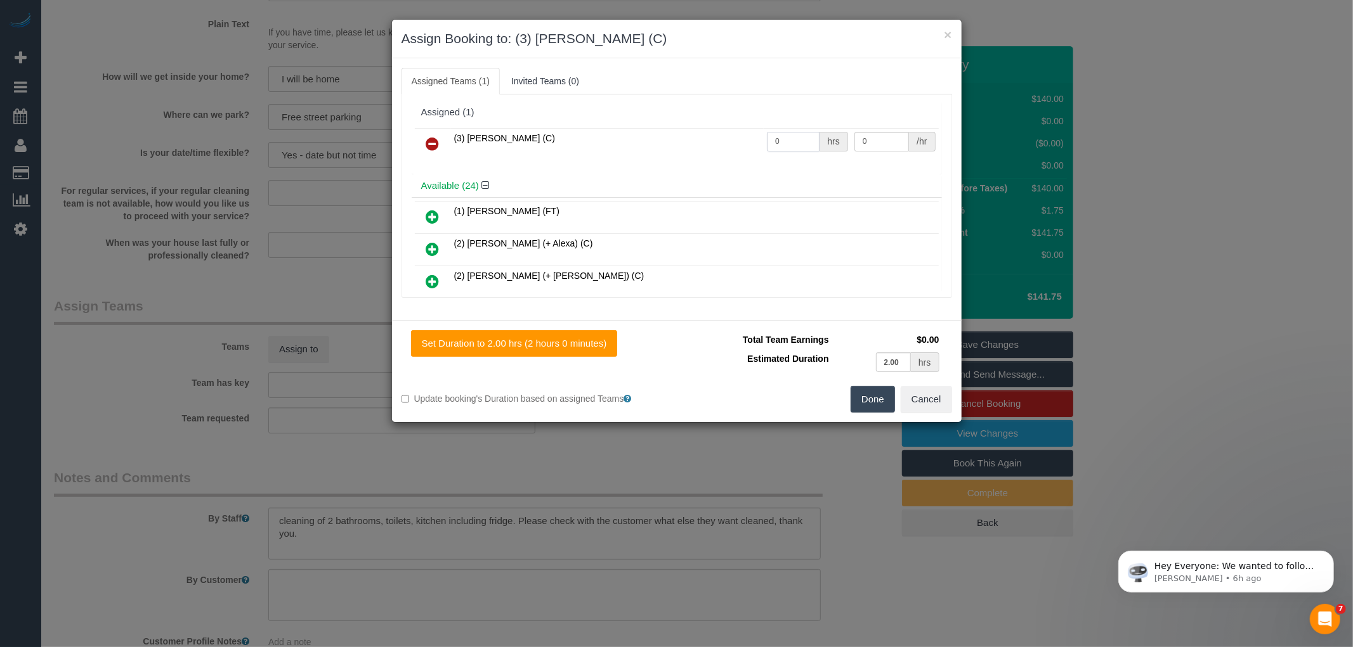
click at [782, 132] on input "0" at bounding box center [793, 142] width 53 height 20
type input "2"
type input "35"
click at [876, 398] on button "Done" at bounding box center [872, 399] width 44 height 27
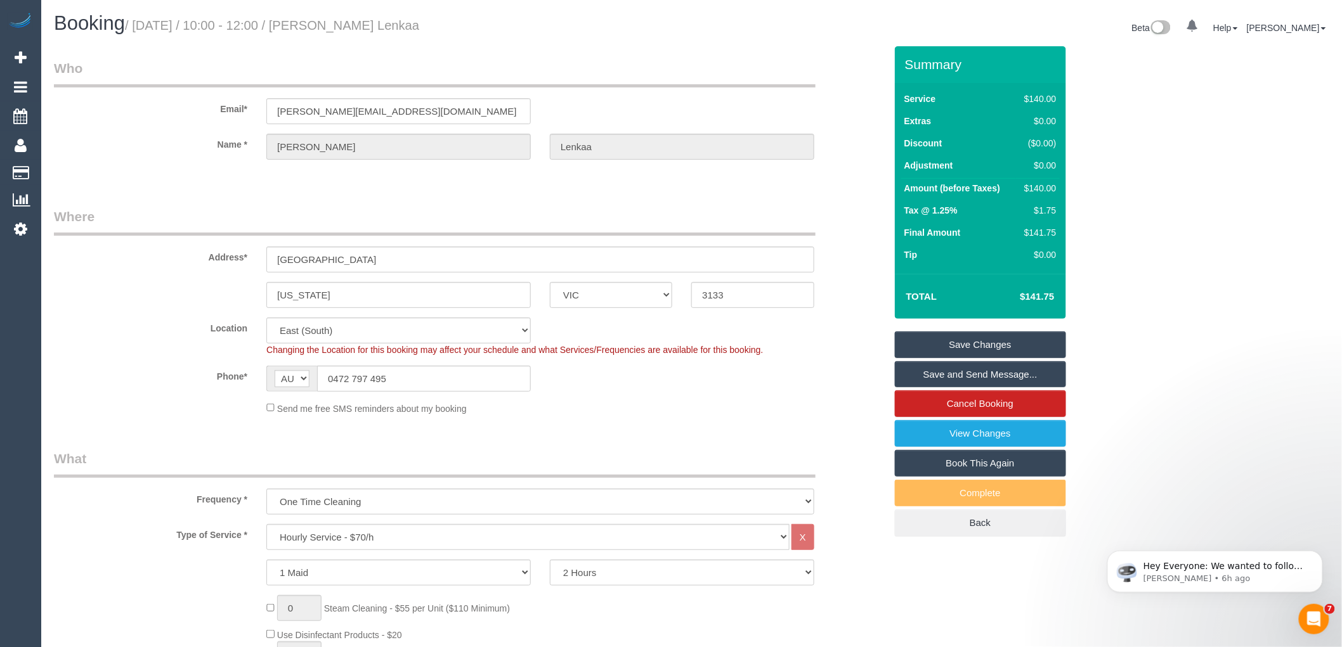
drag, startPoint x: 338, startPoint y: 24, endPoint x: 463, endPoint y: 22, distance: 124.9
click at [463, 22] on h1 "Booking / October 14, 2025 / 10:00 - 12:00 / Swagatika Lenkaa" at bounding box center [368, 24] width 628 height 22
copy small "Swagatika Lenkaa"
click at [1026, 374] on link "Save and Send Message..." at bounding box center [980, 374] width 171 height 27
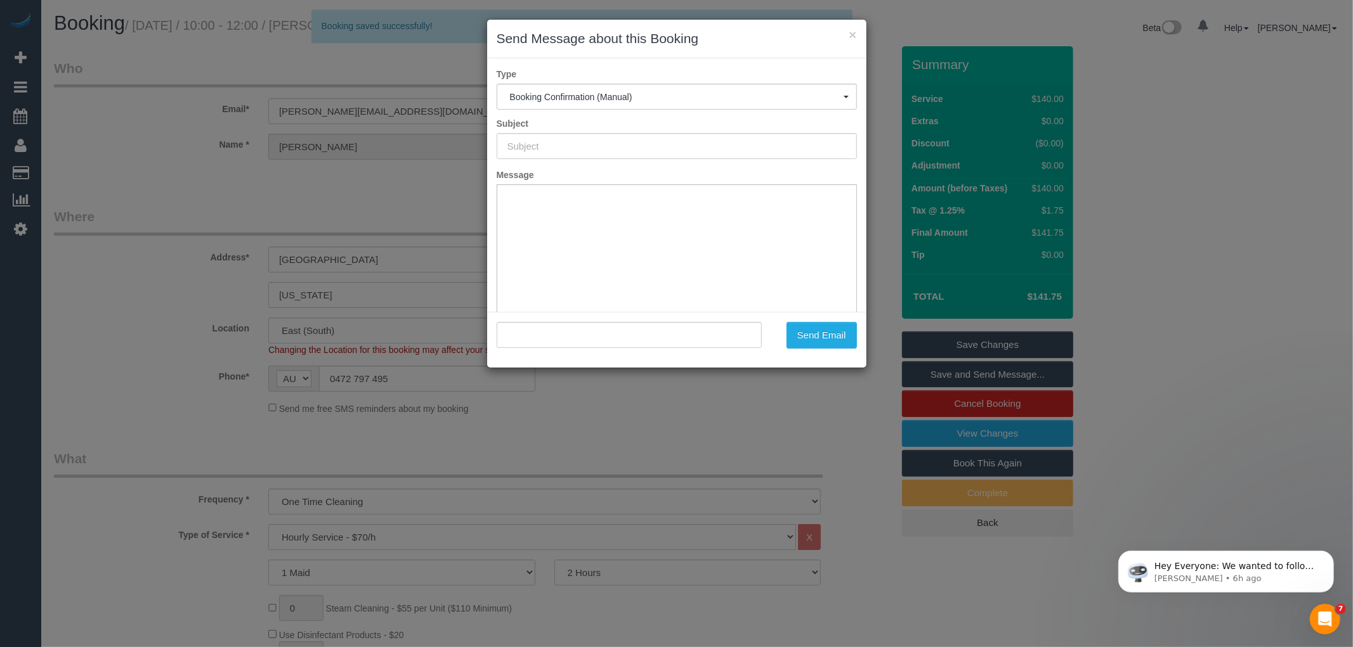
type input "Booking Confirmed"
type input ""Swagatika Lenkaa" <swagatika.lenkaa@gmail.com>"
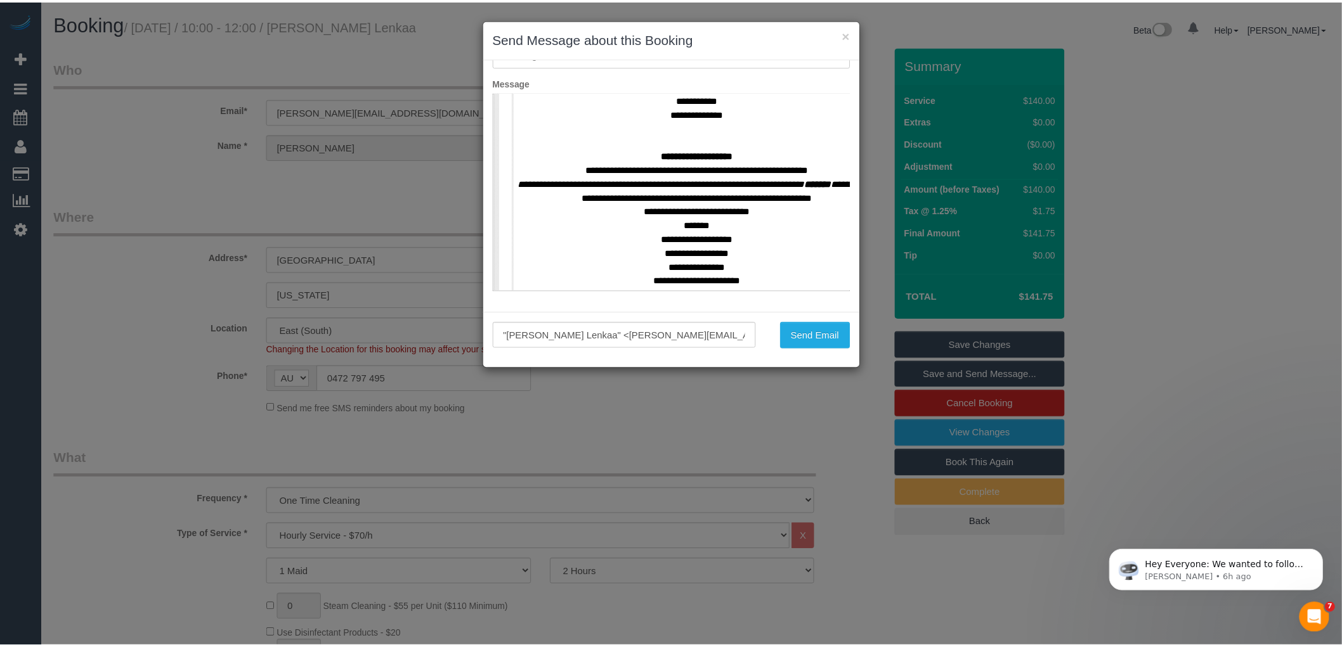
scroll to position [563, 0]
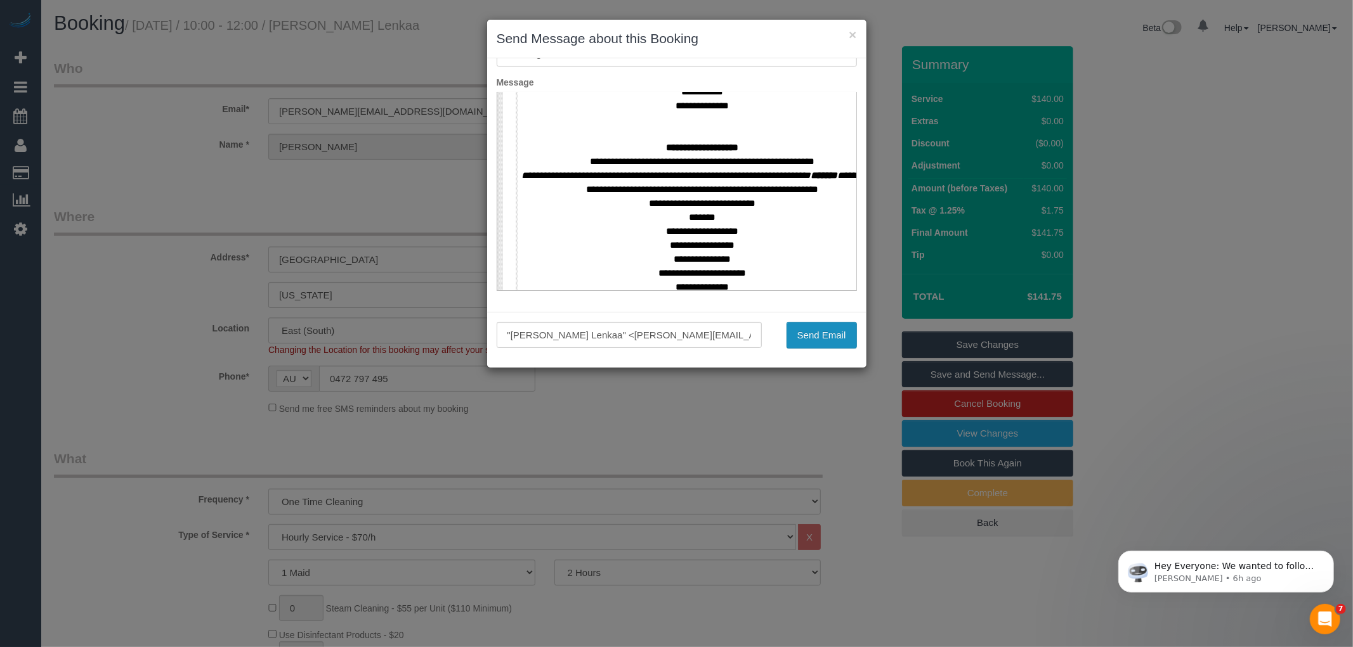
click at [814, 333] on button "Send Email" at bounding box center [821, 335] width 70 height 27
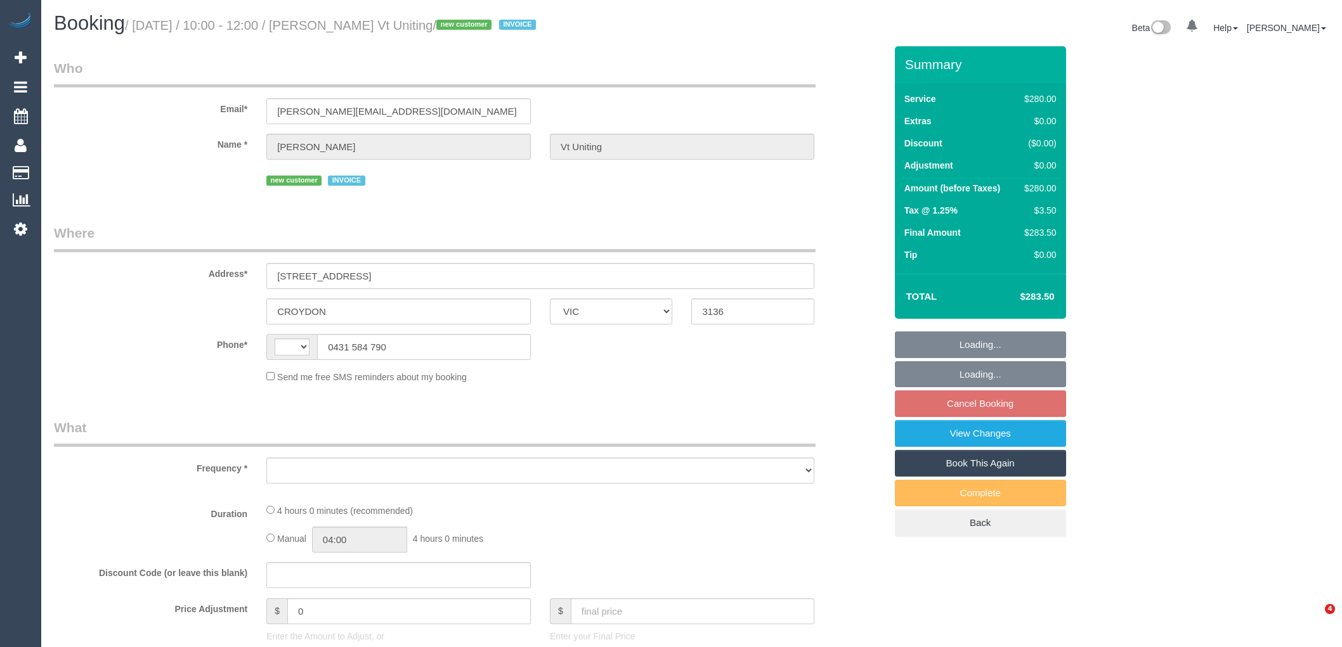
select select "VIC"
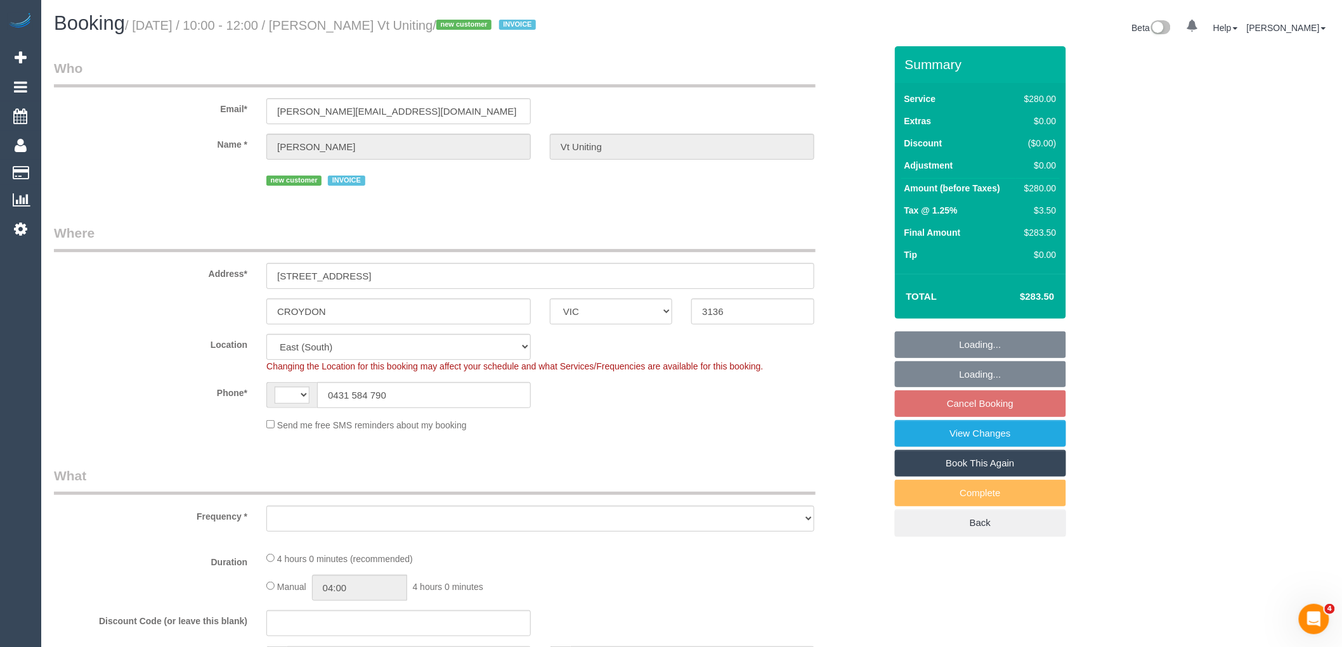
select select "240"
select select "number:28"
select select "number:14"
select select "number:19"
select select "number:22"
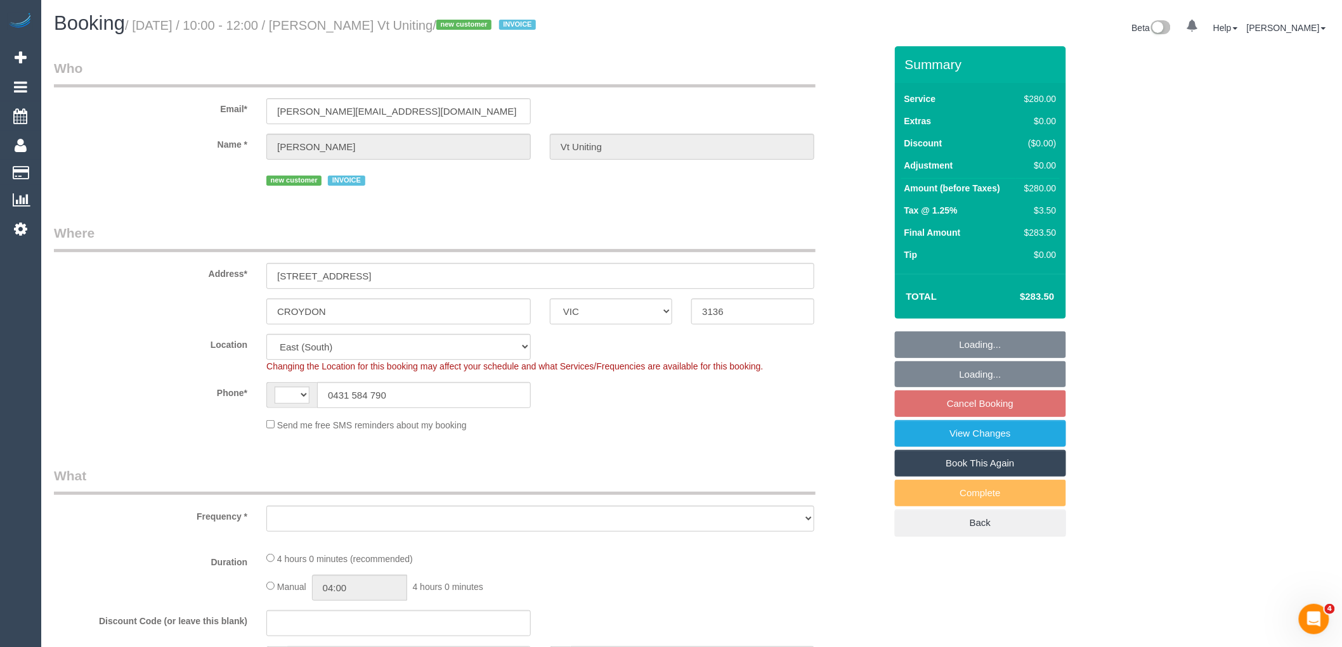
select select "number:35"
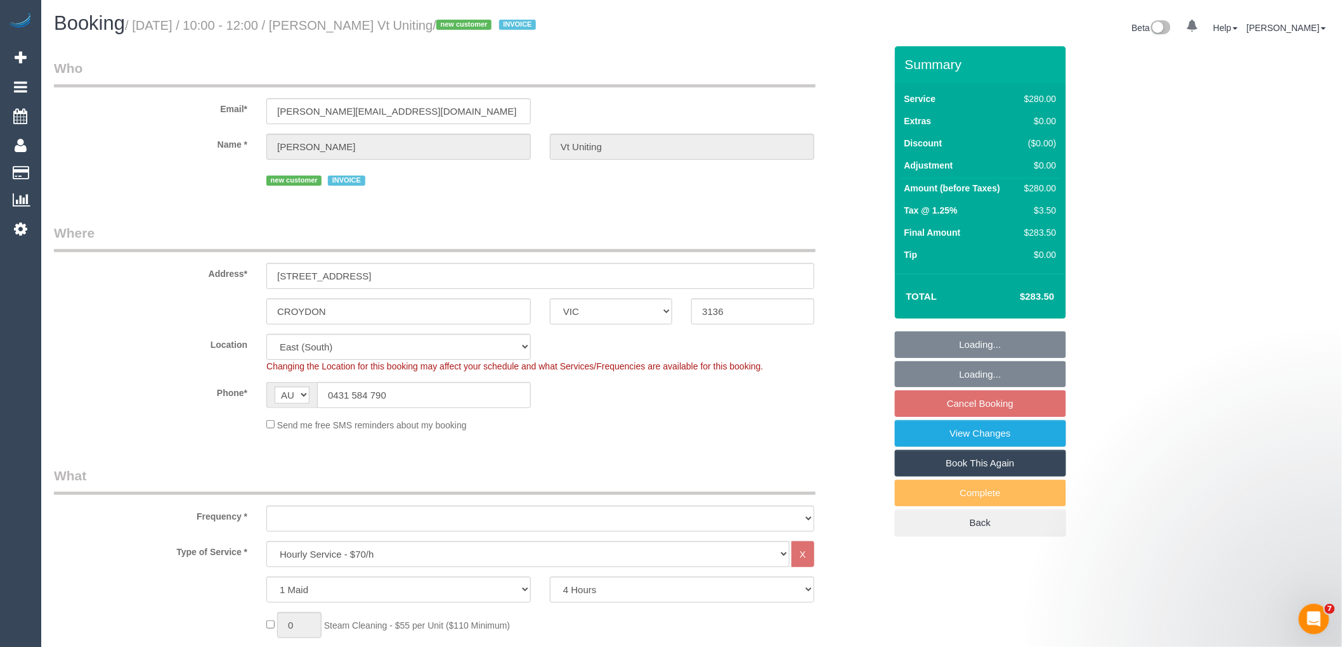
select select "string:AU"
select select "object:1339"
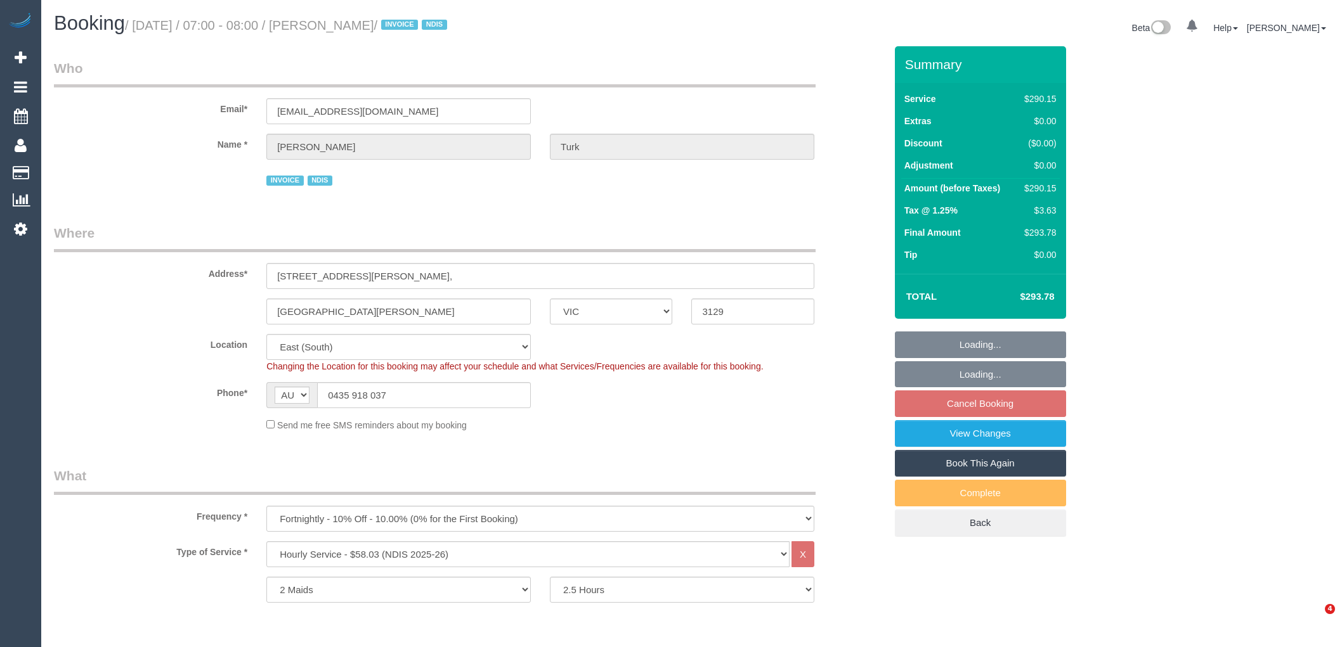
select select "VIC"
select select "2"
select select "150"
select select "number:28"
select select "number:14"
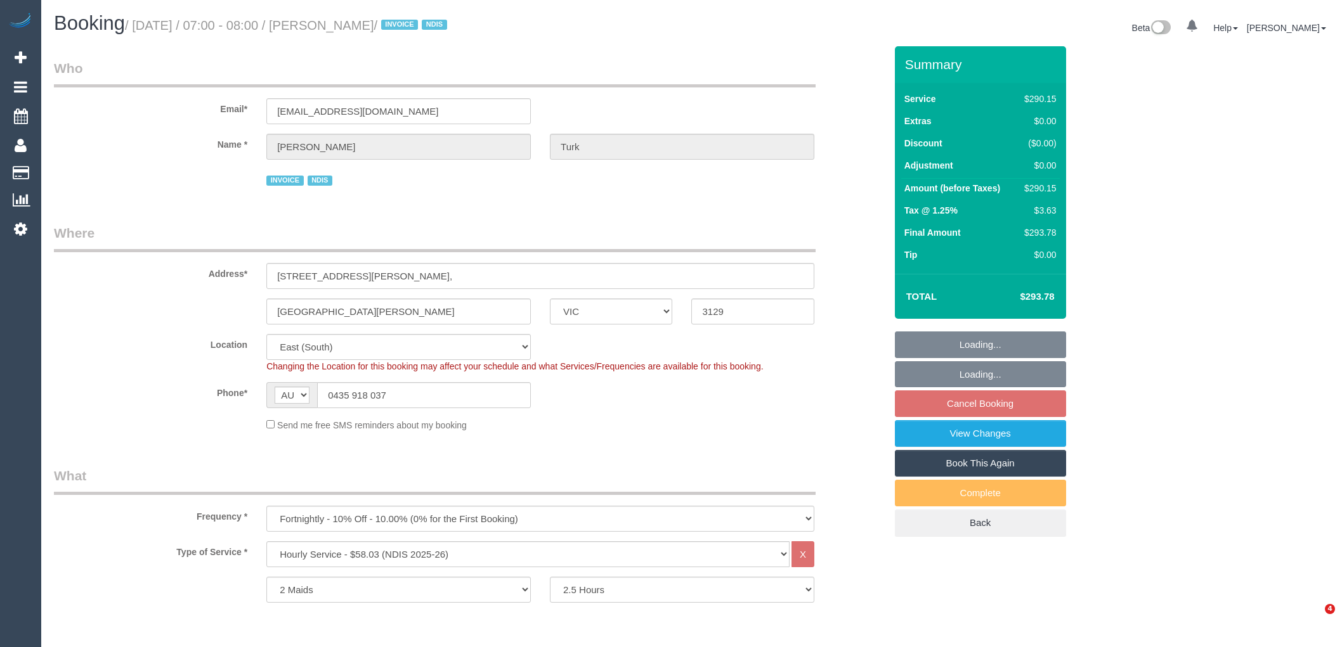
select select "number:19"
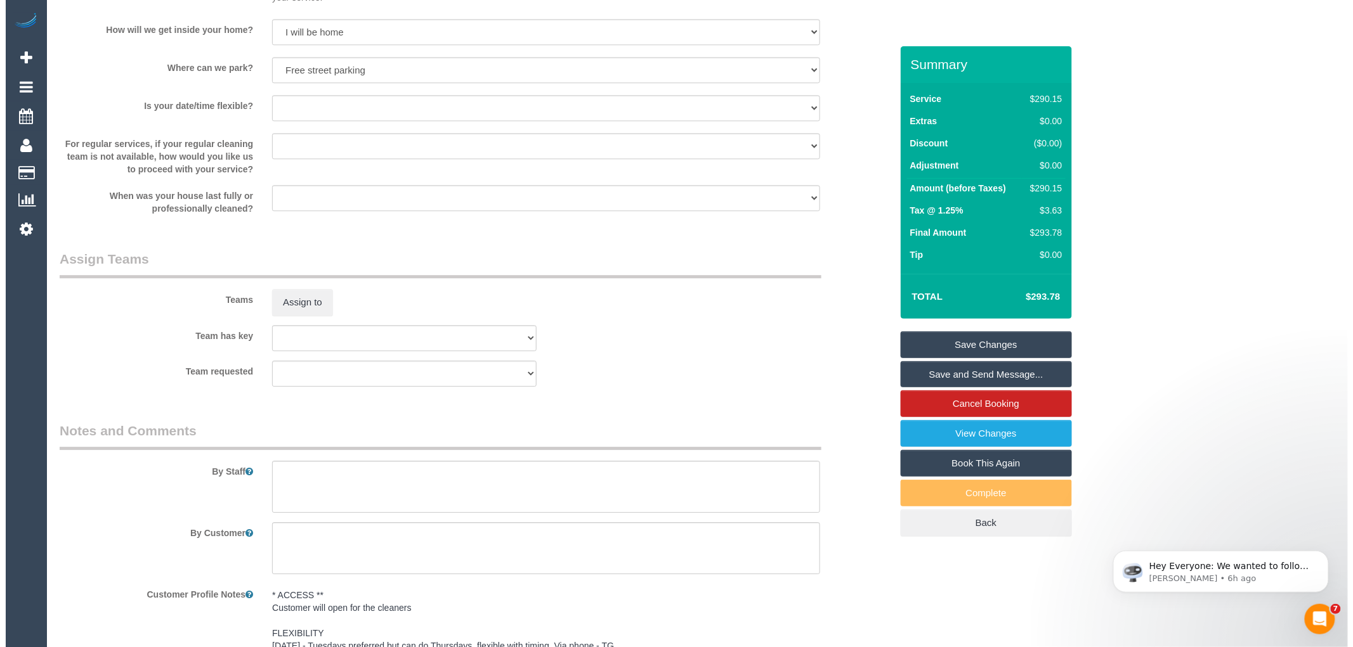
scroll to position [1268, 0]
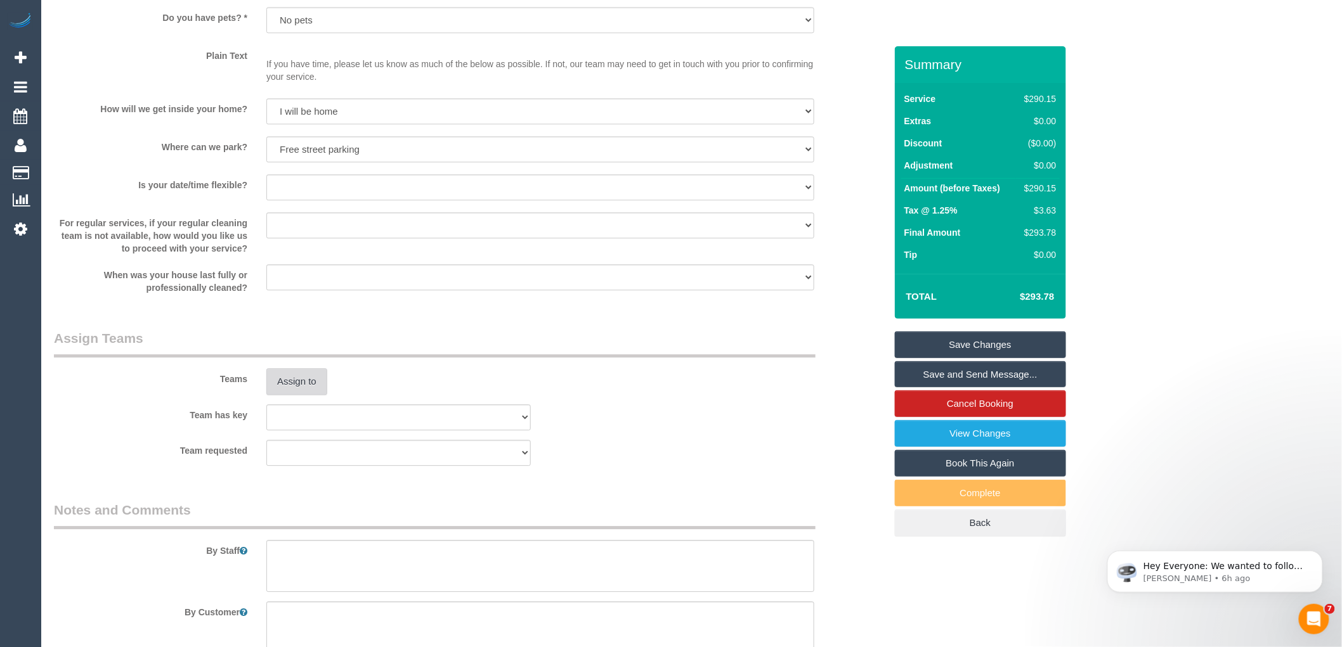
click at [284, 389] on button "Assign to" at bounding box center [296, 381] width 61 height 27
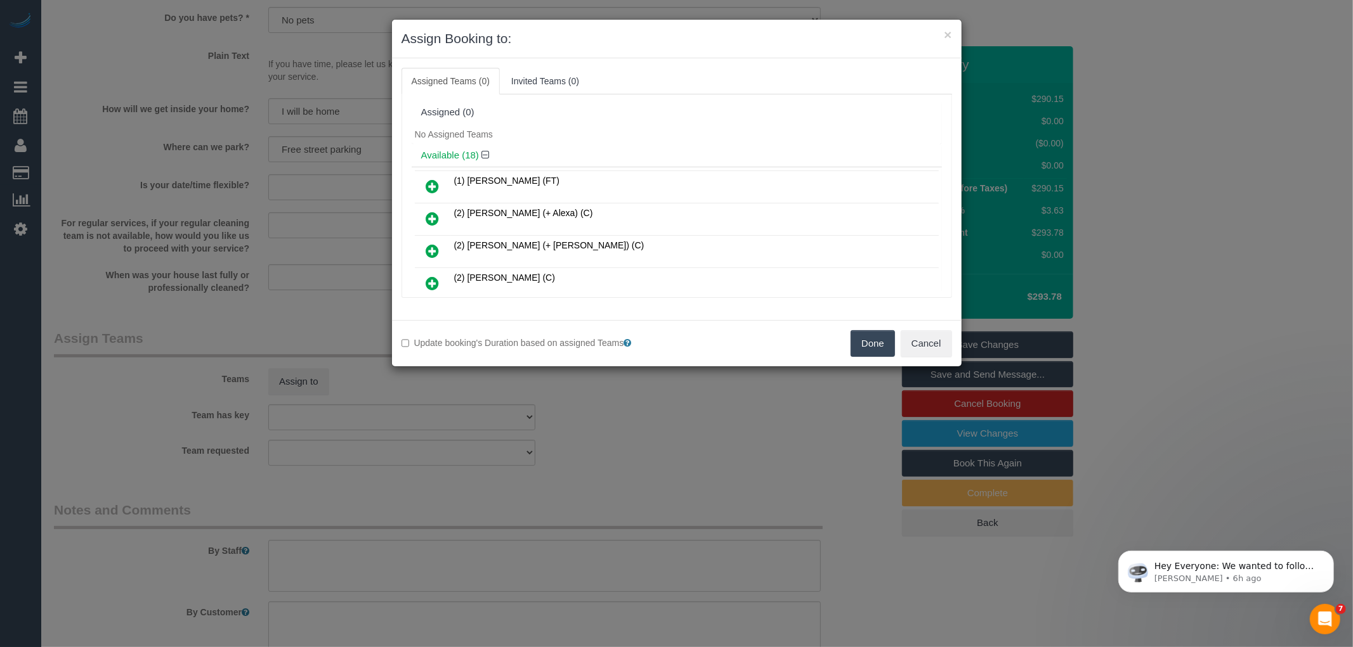
scroll to position [366, 0]
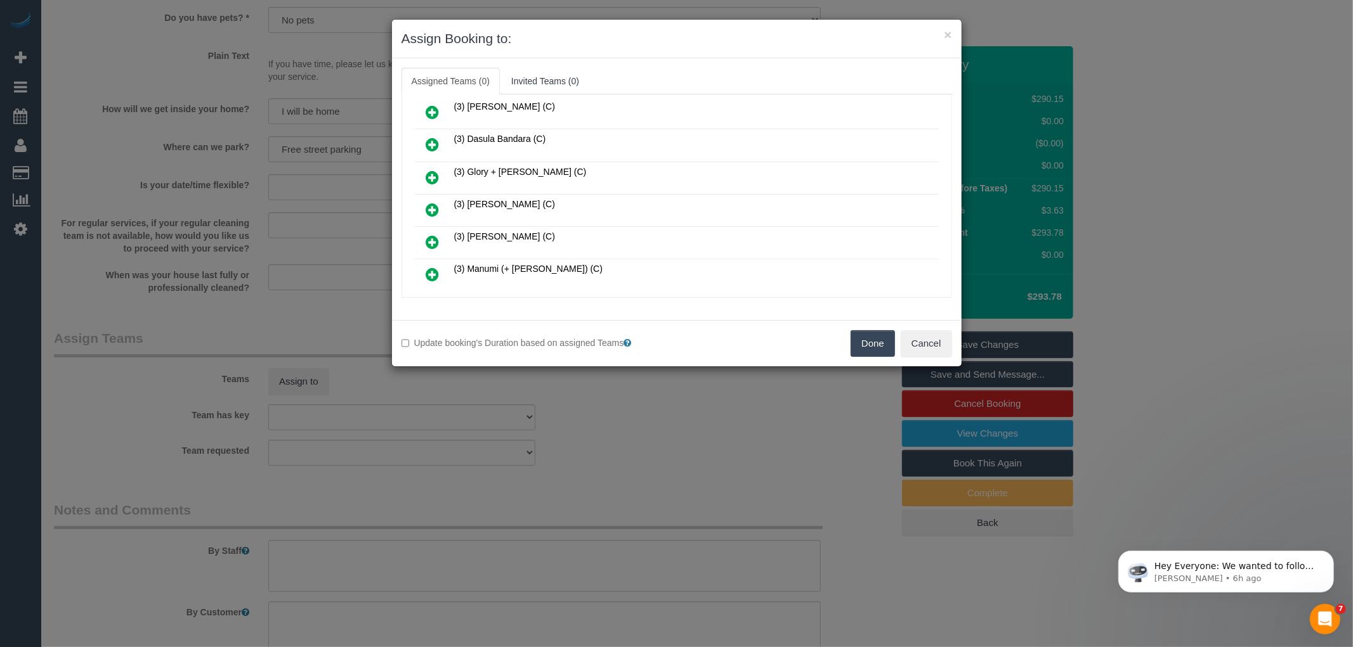
click at [431, 202] on icon at bounding box center [432, 209] width 13 height 15
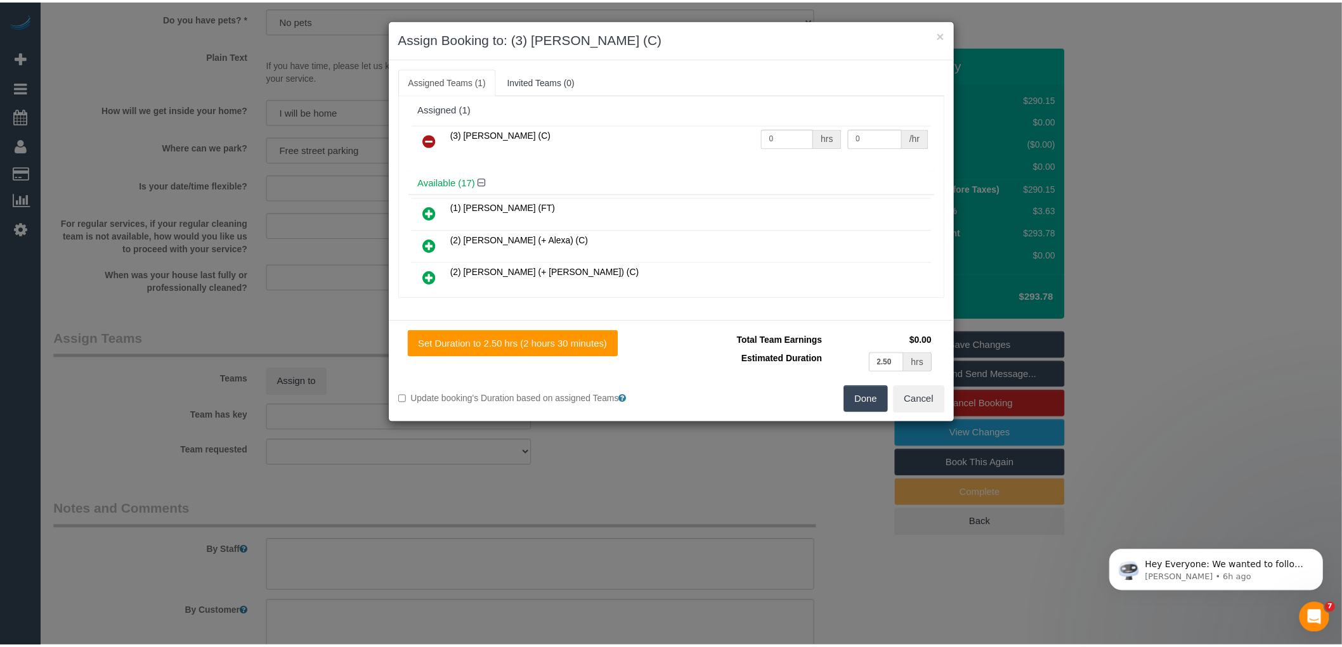
scroll to position [0, 0]
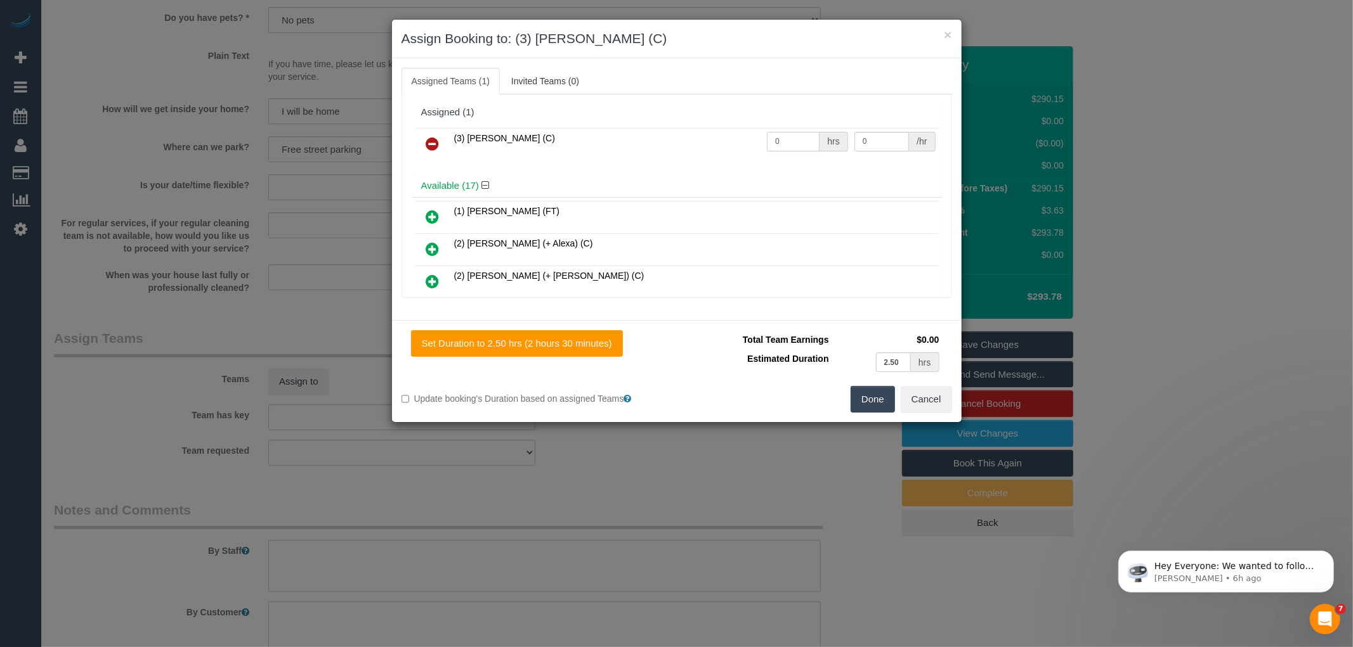
click at [793, 141] on input "0" at bounding box center [793, 142] width 53 height 20
type input "2.5"
type input "35"
click at [872, 405] on button "Done" at bounding box center [872, 399] width 44 height 27
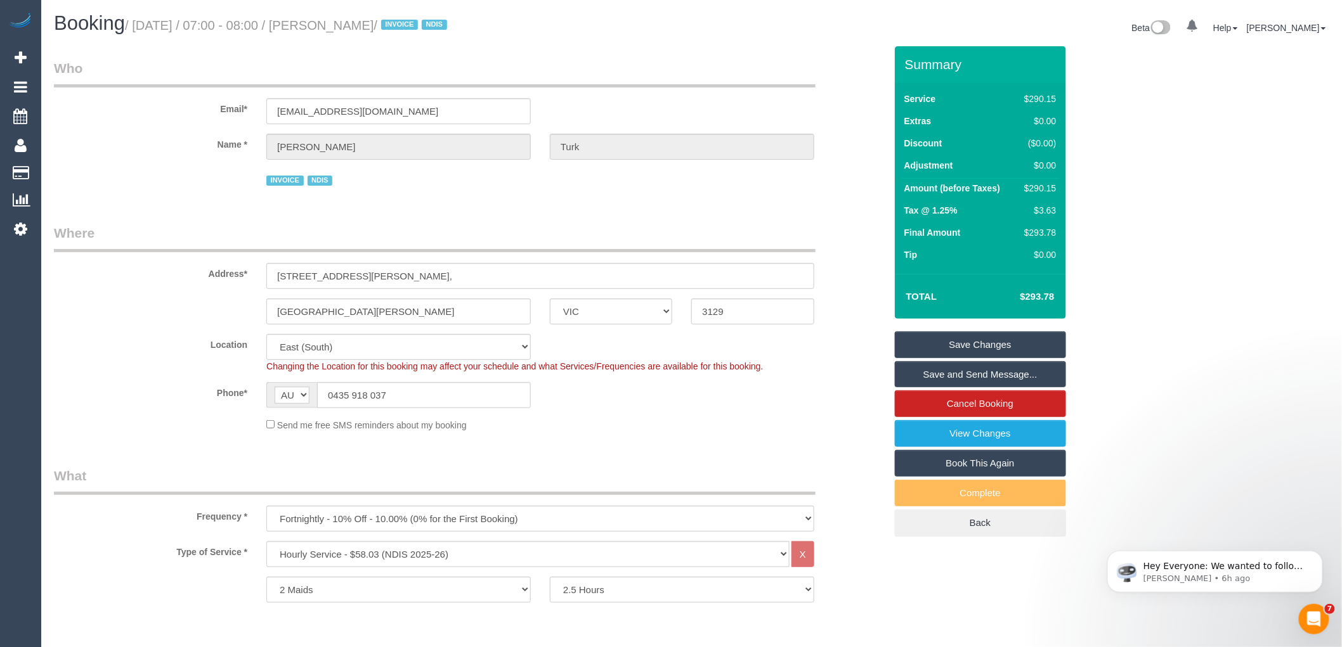
drag, startPoint x: 330, startPoint y: 23, endPoint x: 393, endPoint y: 25, distance: 62.8
click at [393, 25] on small "/ October 14, 2025 / 07:00 - 08:00 / Fiona Turk / INVOICE NDIS" at bounding box center [288, 25] width 326 height 14
copy small "Fiona Turk"
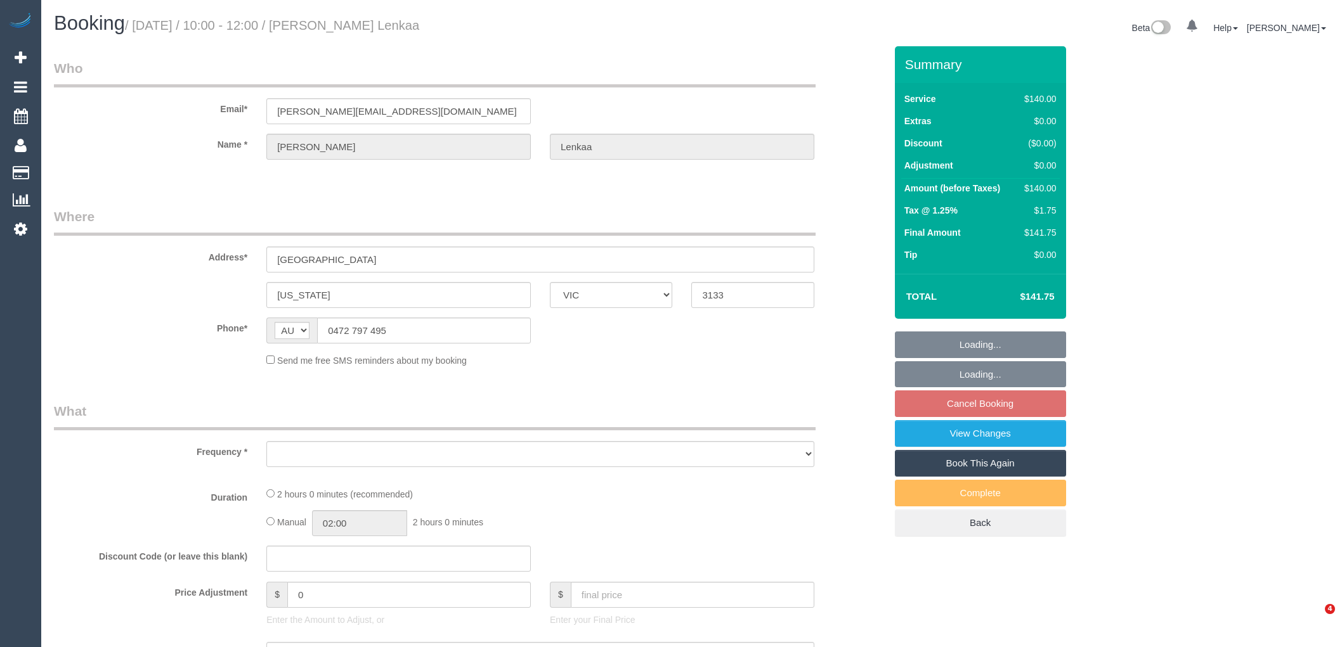
select select "VIC"
select select "object:528"
select select "string:stripe-pm_1RoZo62GScqysDRVSKwJHG33"
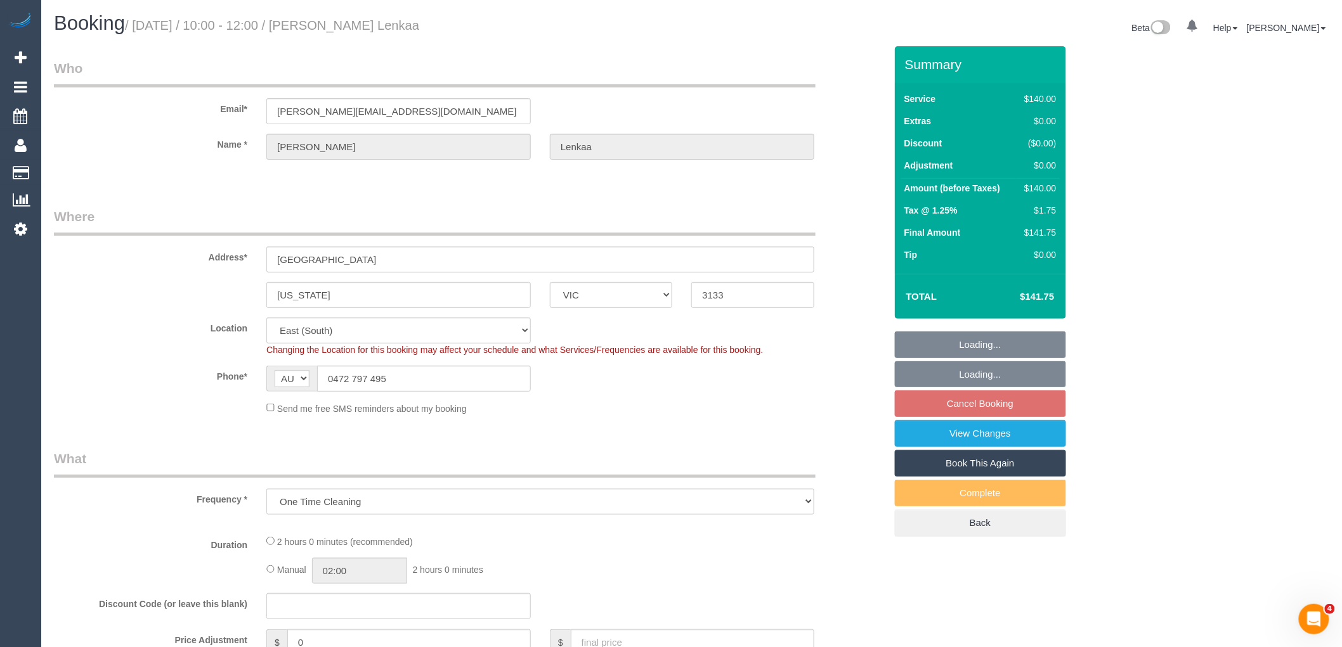
select select "object:711"
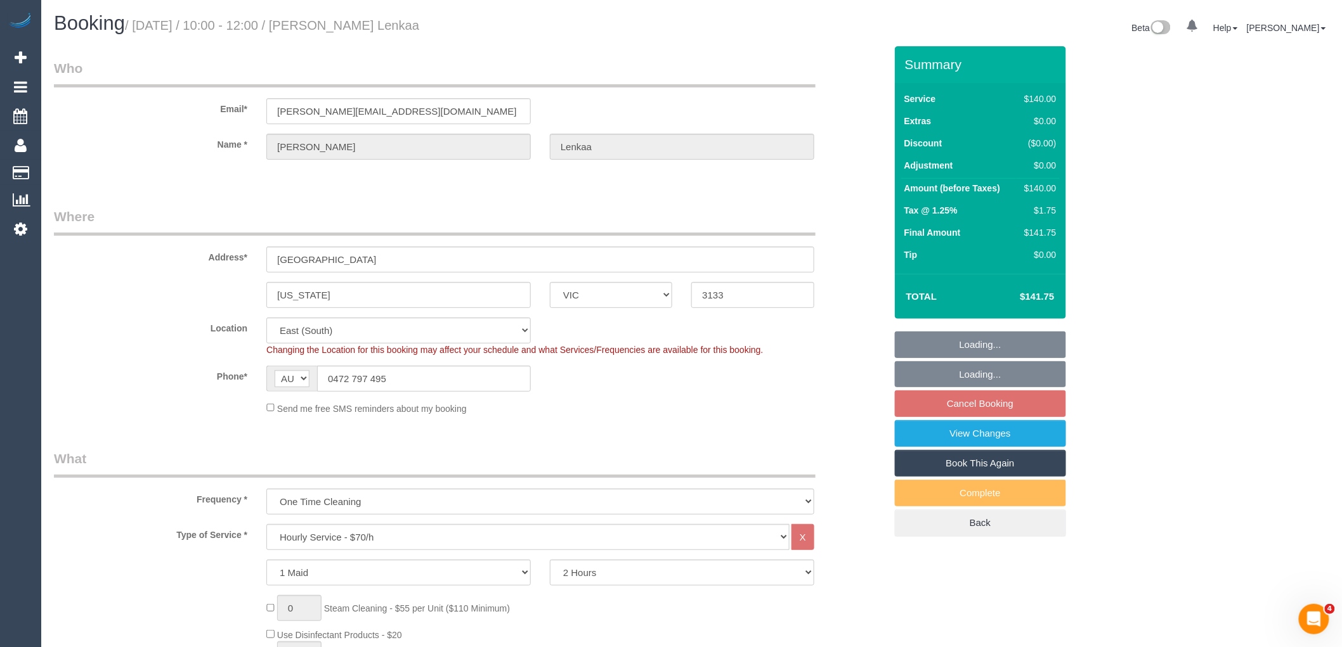
select select "number:28"
select select "number:14"
select select "number:19"
select select "number:23"
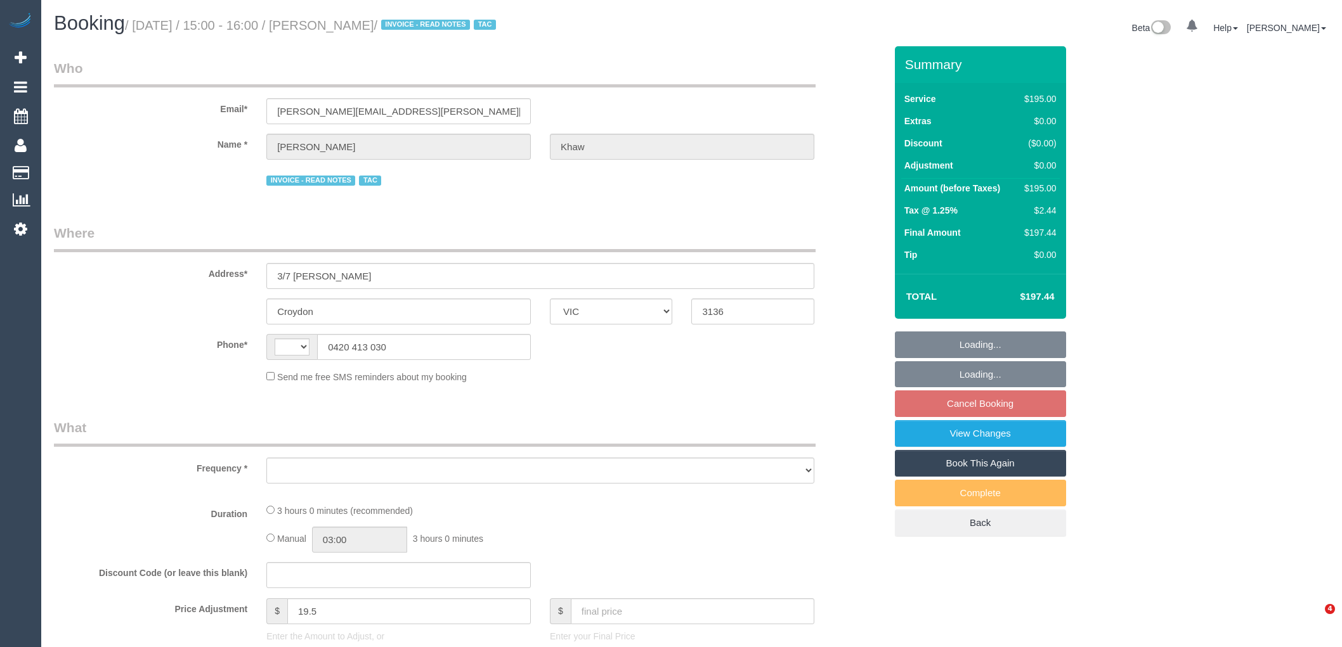
select select "VIC"
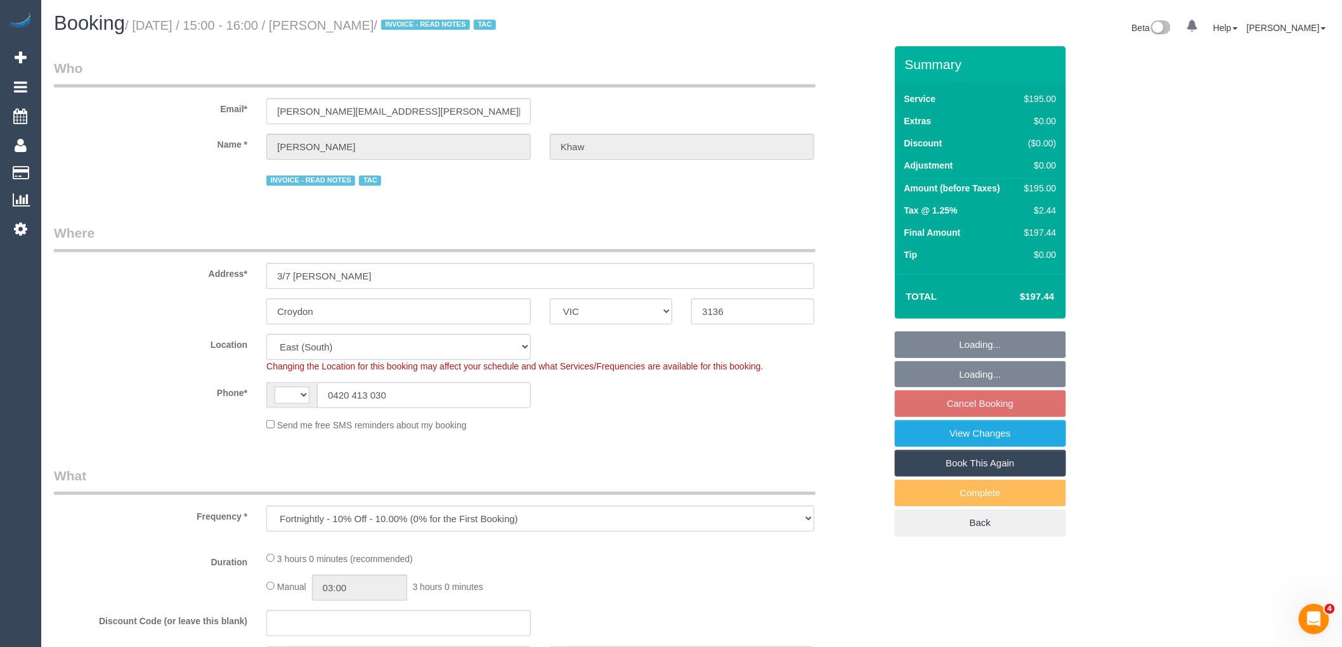
select select "object:848"
select select "string:AU"
select select "180"
select select "number:27"
select select "number:14"
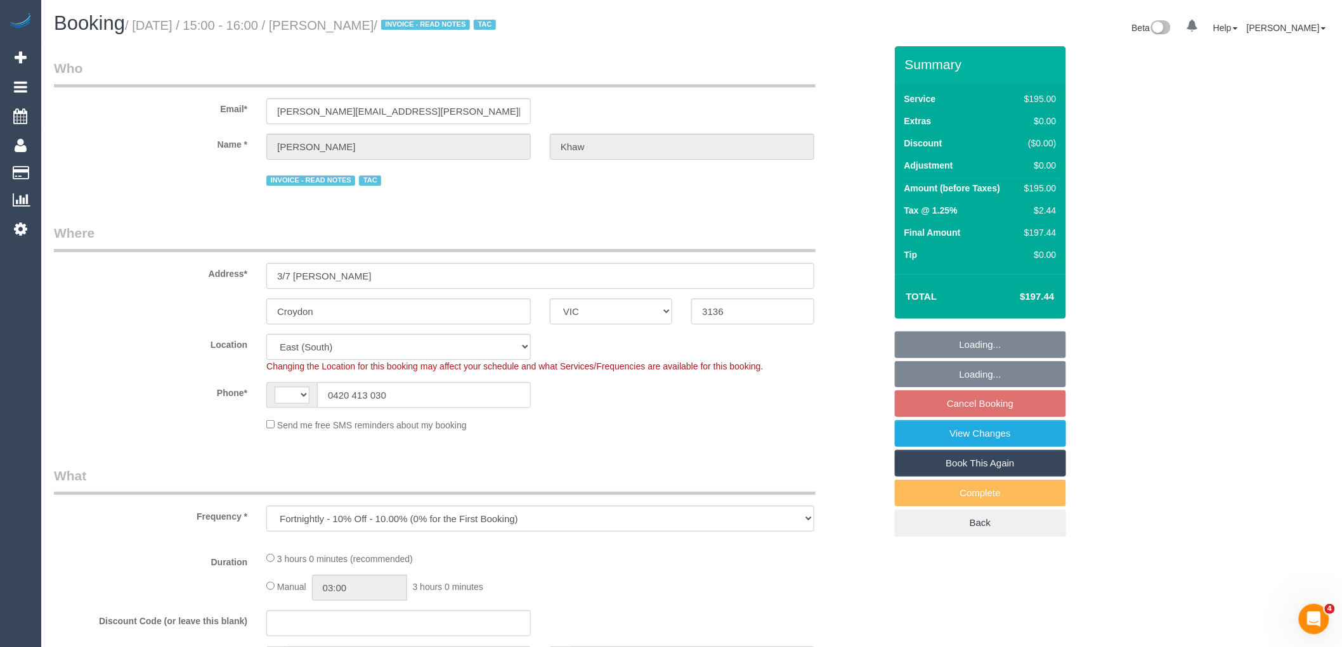
select select "number:18"
select select "number:22"
select select "number:34"
select select "number:26"
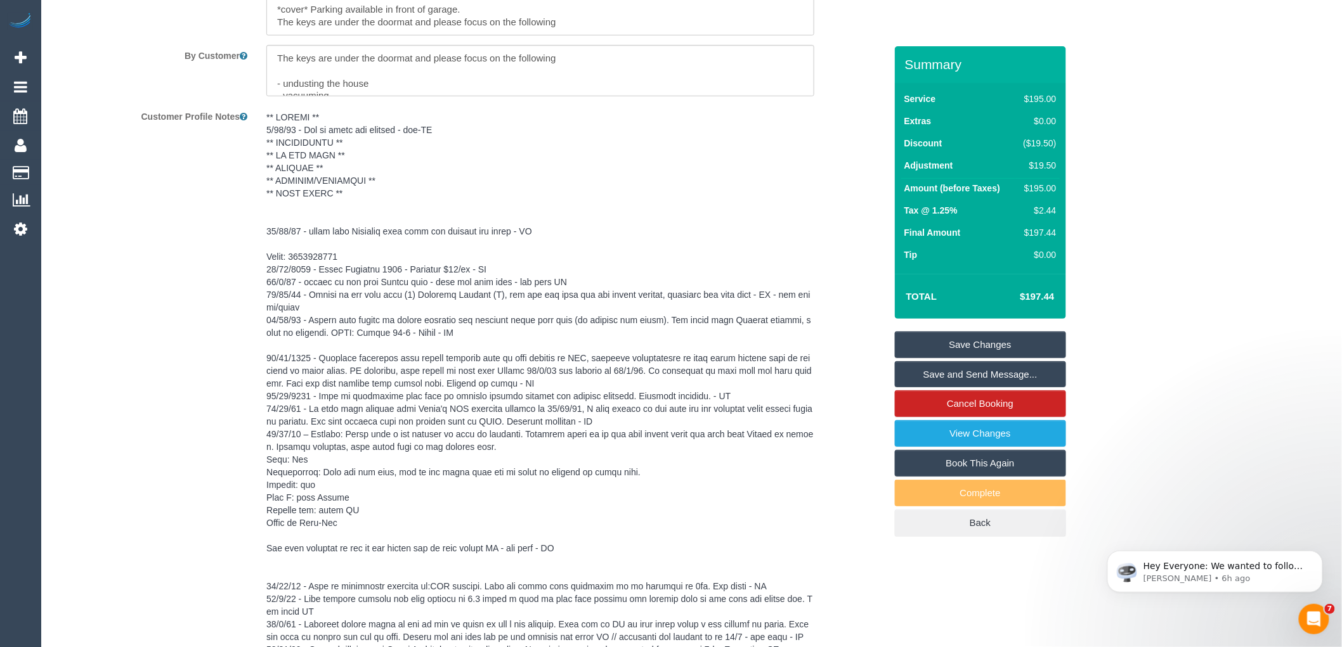
scroll to position [2184, 0]
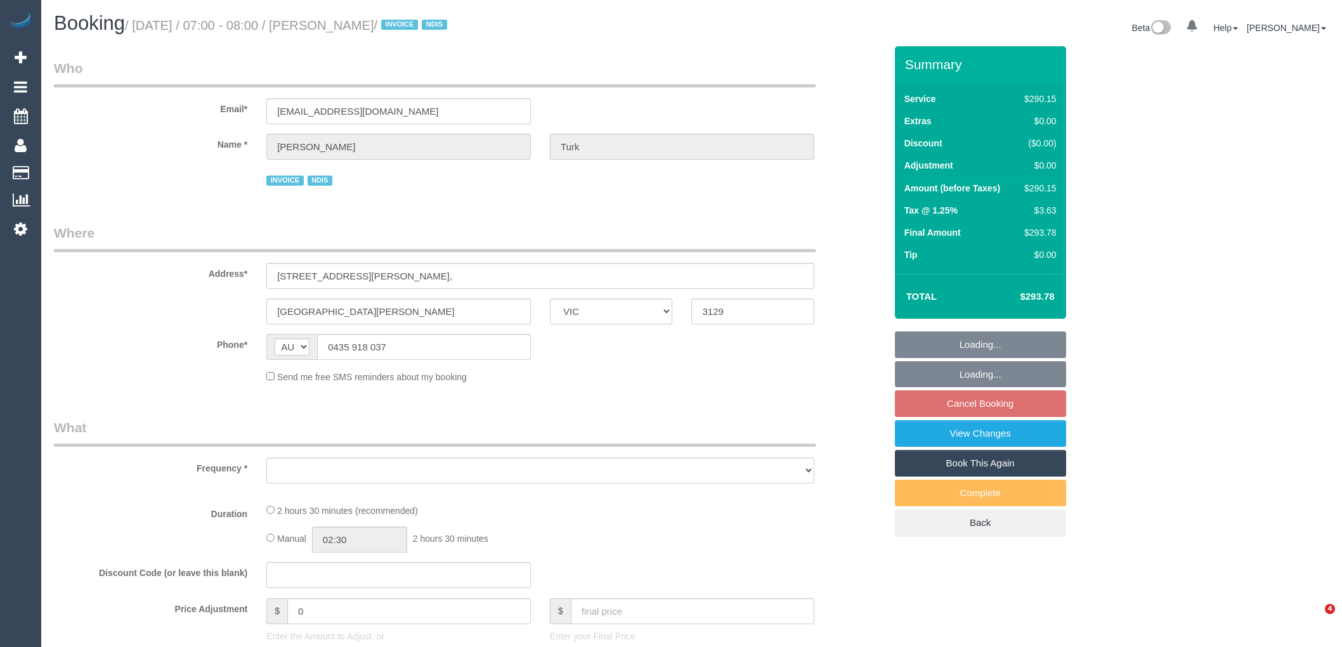
select select "VIC"
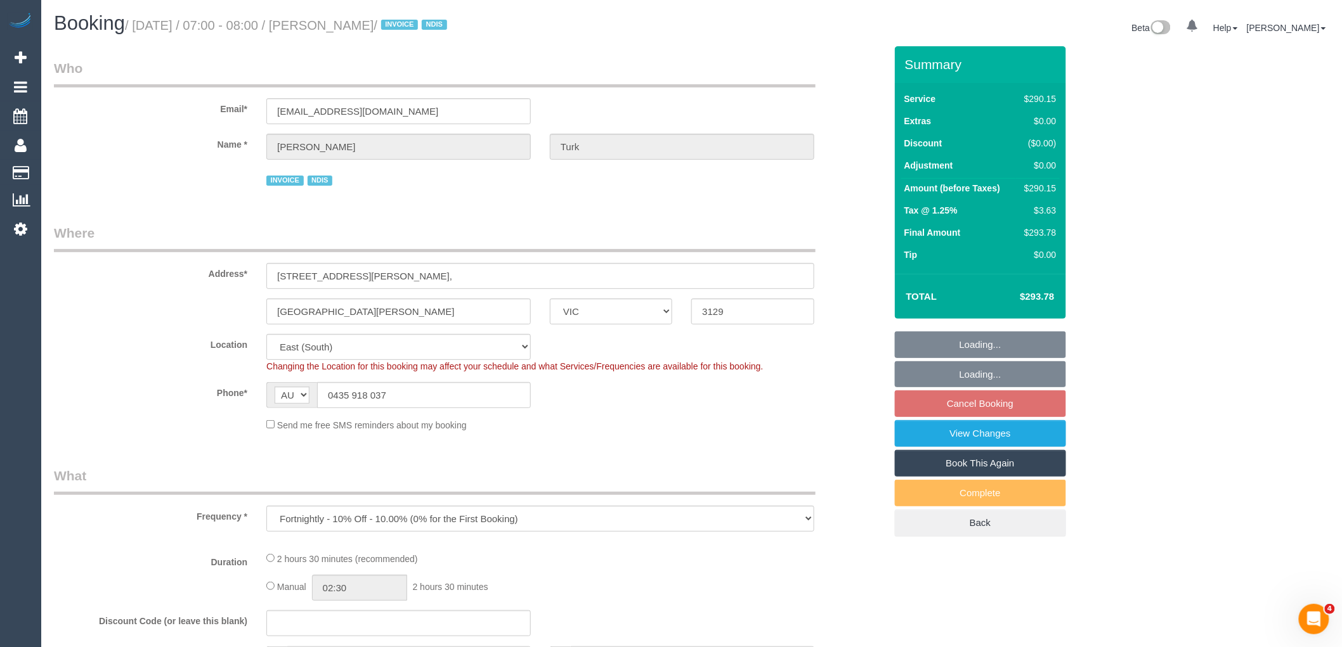
select select "object:752"
select select "2"
select select "150"
select select "number:28"
select select "number:14"
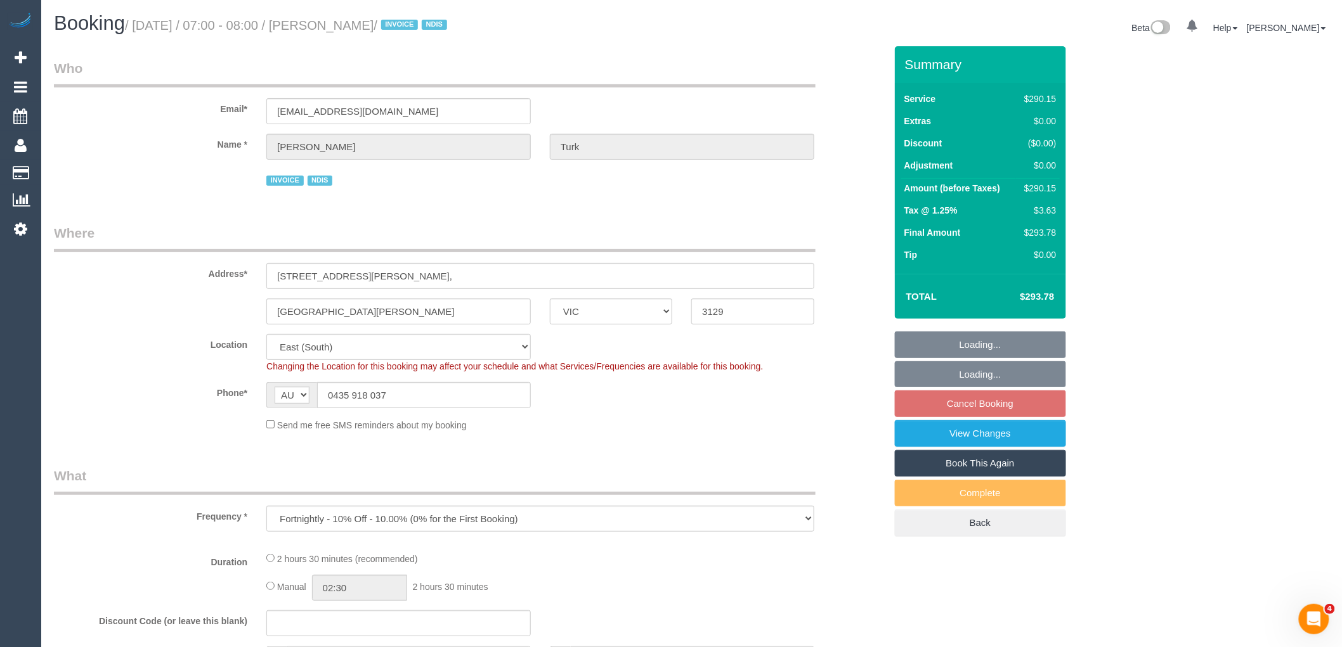
select select "number:19"
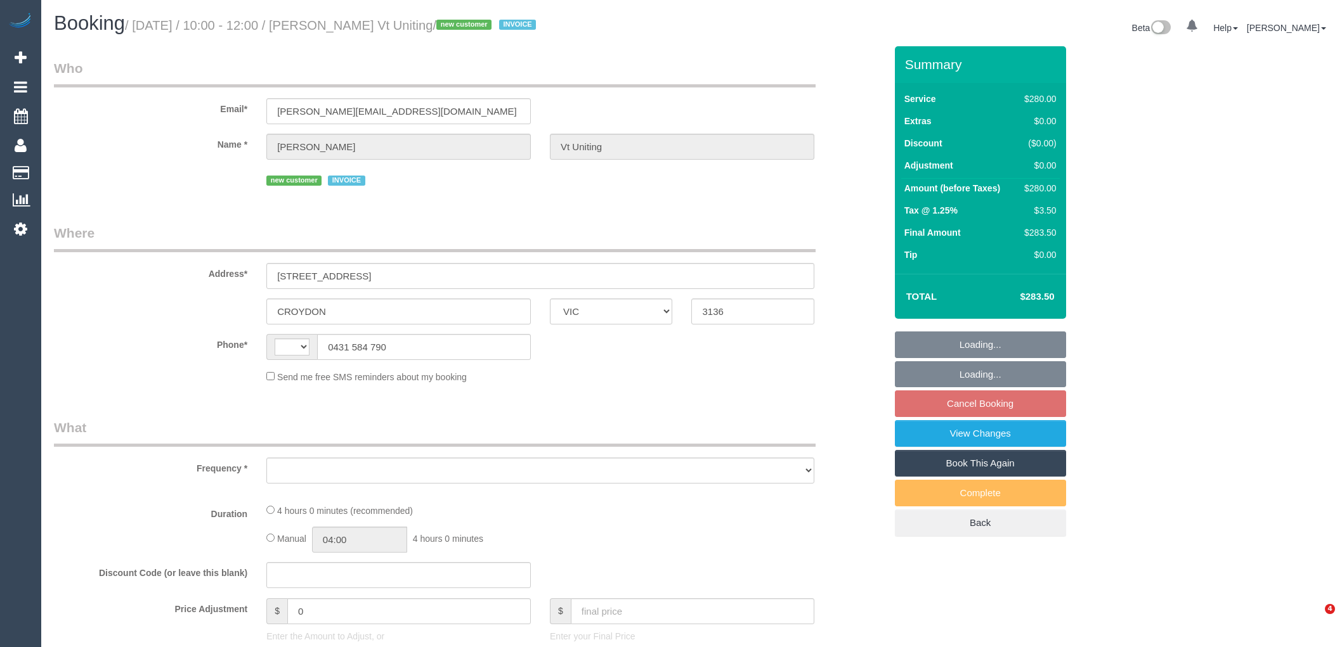
select select "VIC"
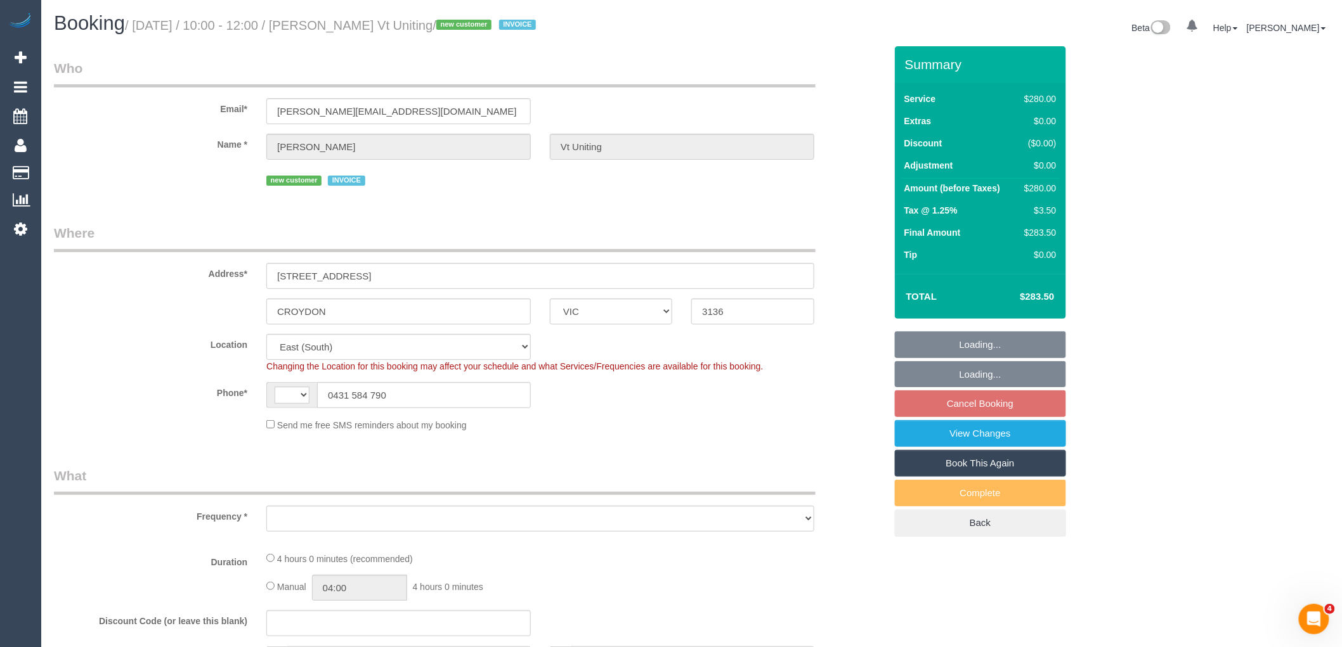
select select "string:AU"
select select "object:718"
select select "240"
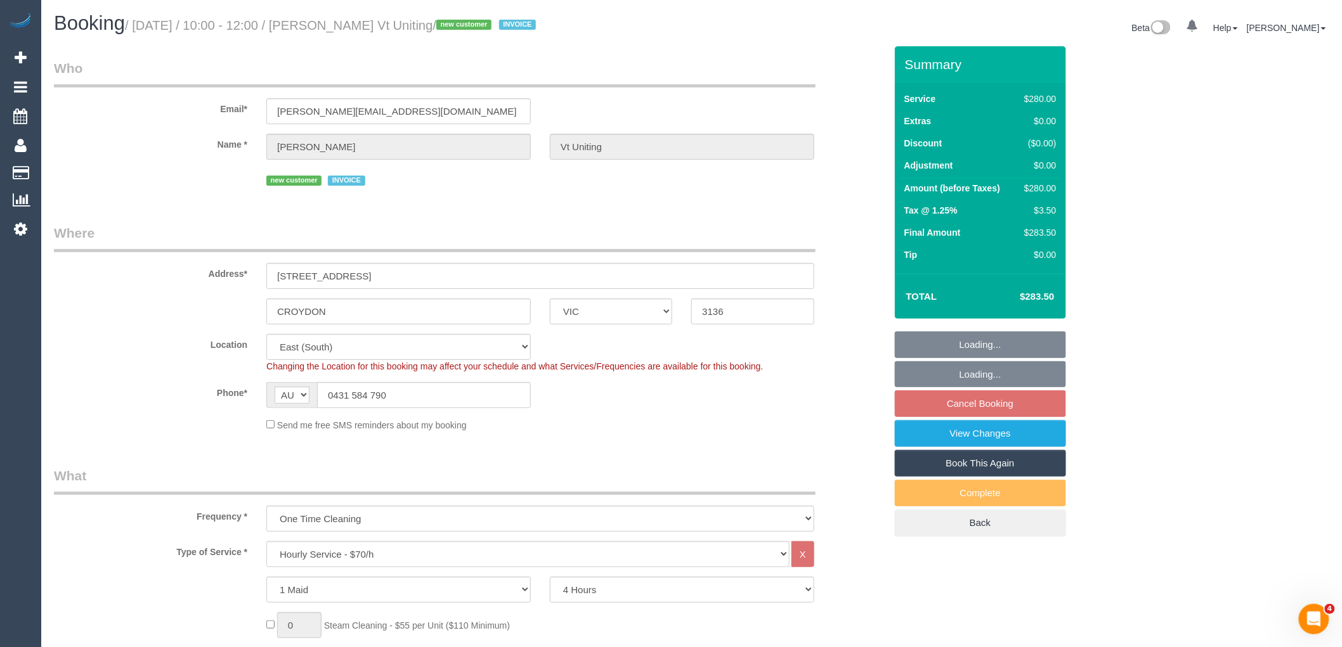
select select "object:869"
select select "number:28"
select select "number:14"
select select "number:19"
select select "number:22"
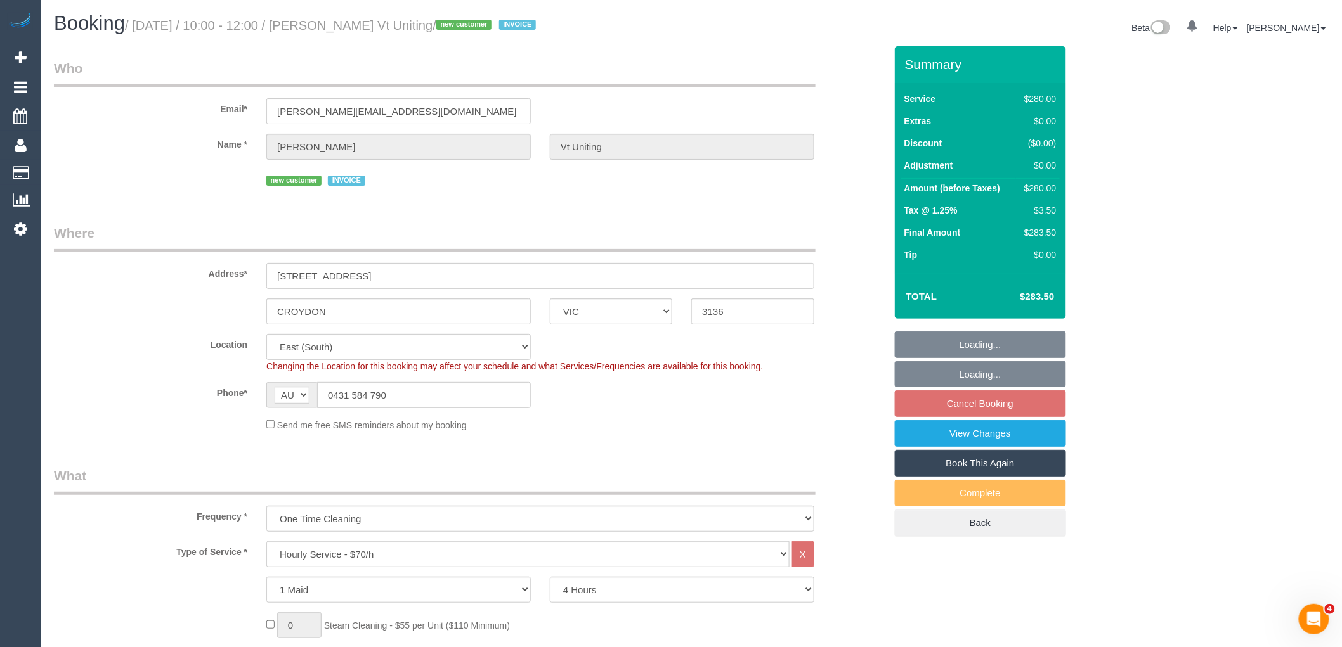
select select "number:35"
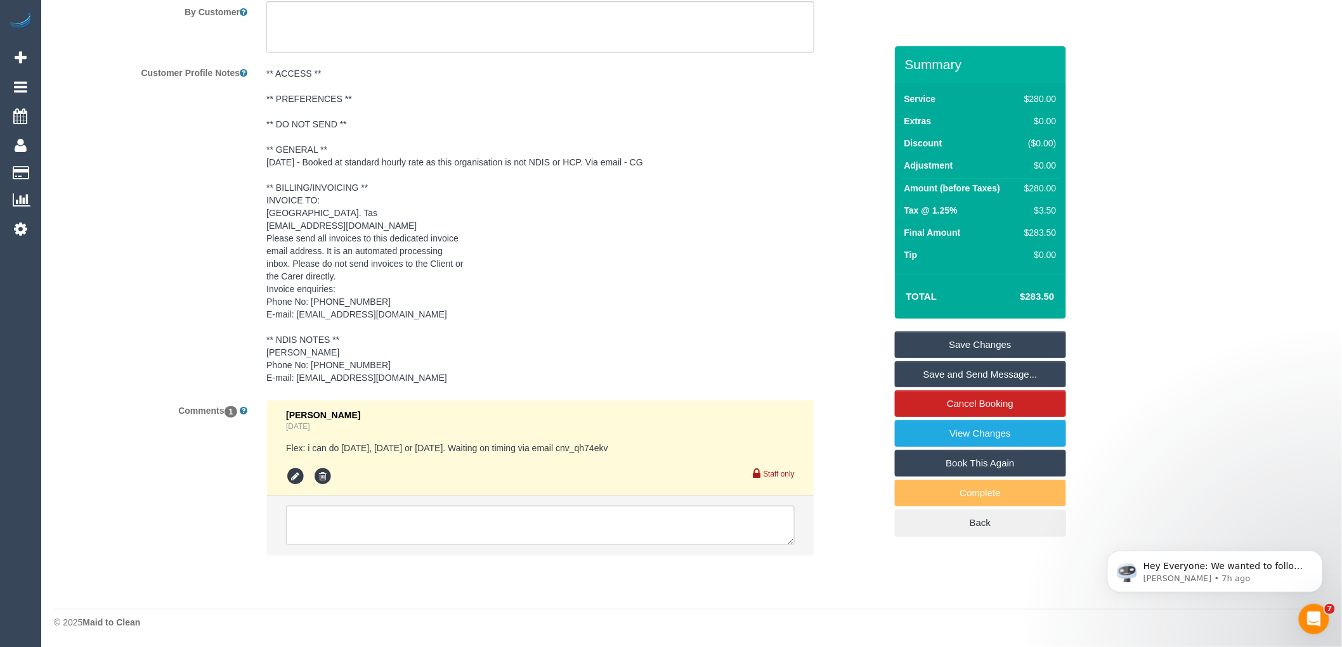
scroll to position [2289, 0]
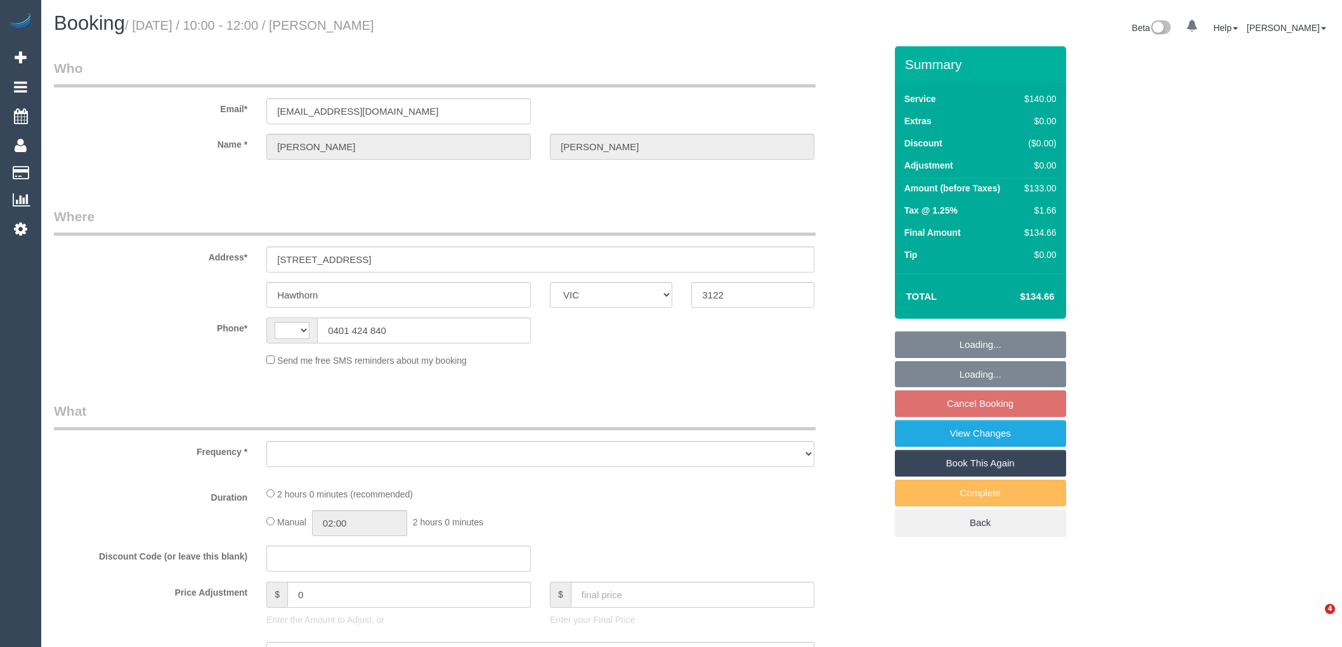
select select "VIC"
select select "object:296"
select select "string:stripe-pm_1PgJFn2GScqysDRVNxyG2Bdd"
select select "string:AU"
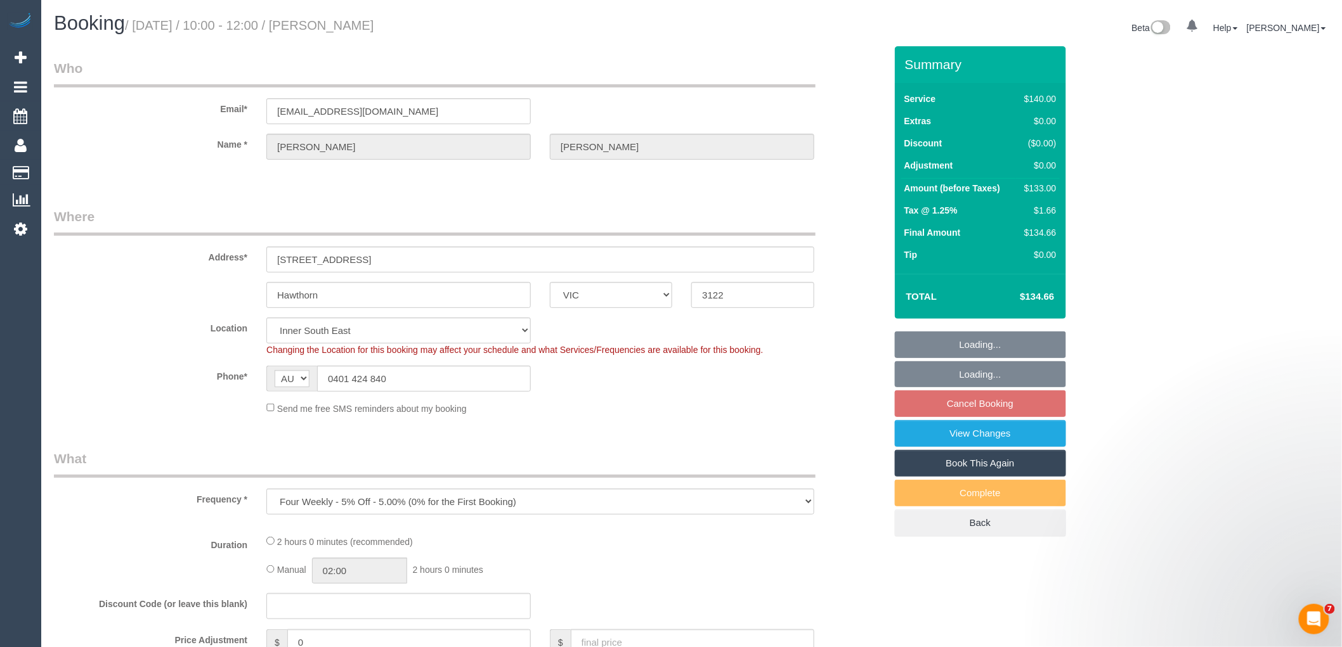
select select "object:550"
select select "number:28"
select select "number:14"
select select "number:19"
select select "number:22"
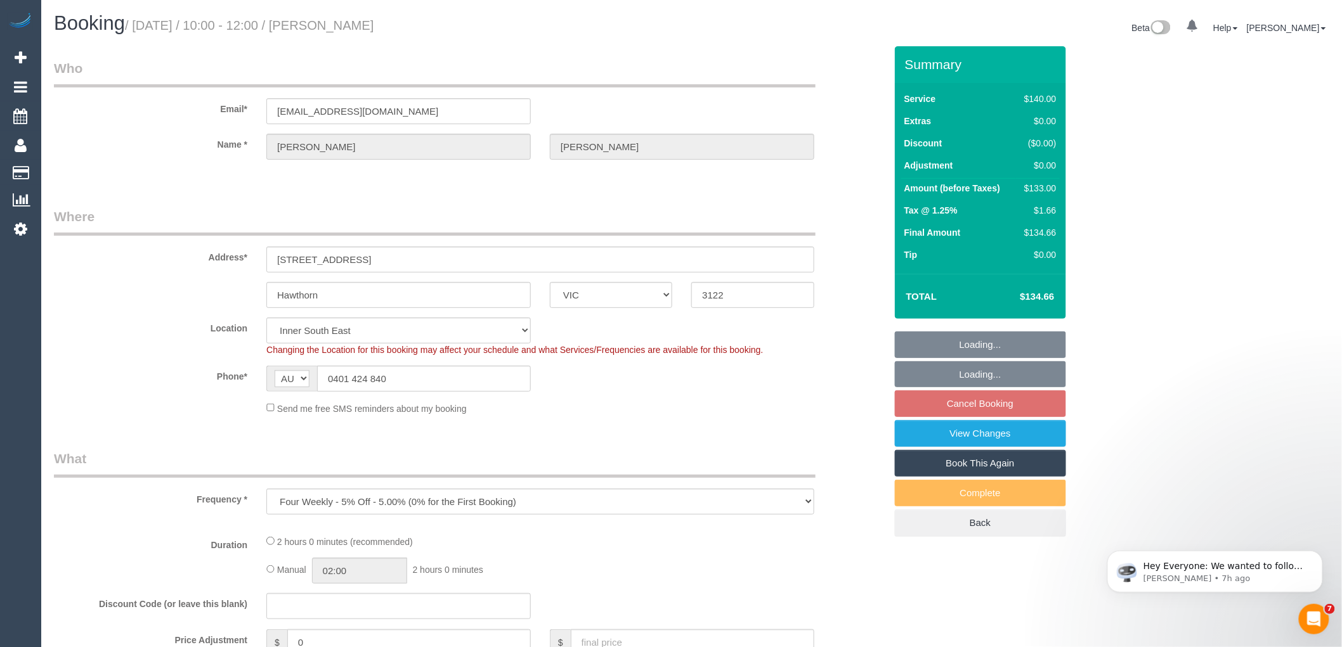
select select "number:11"
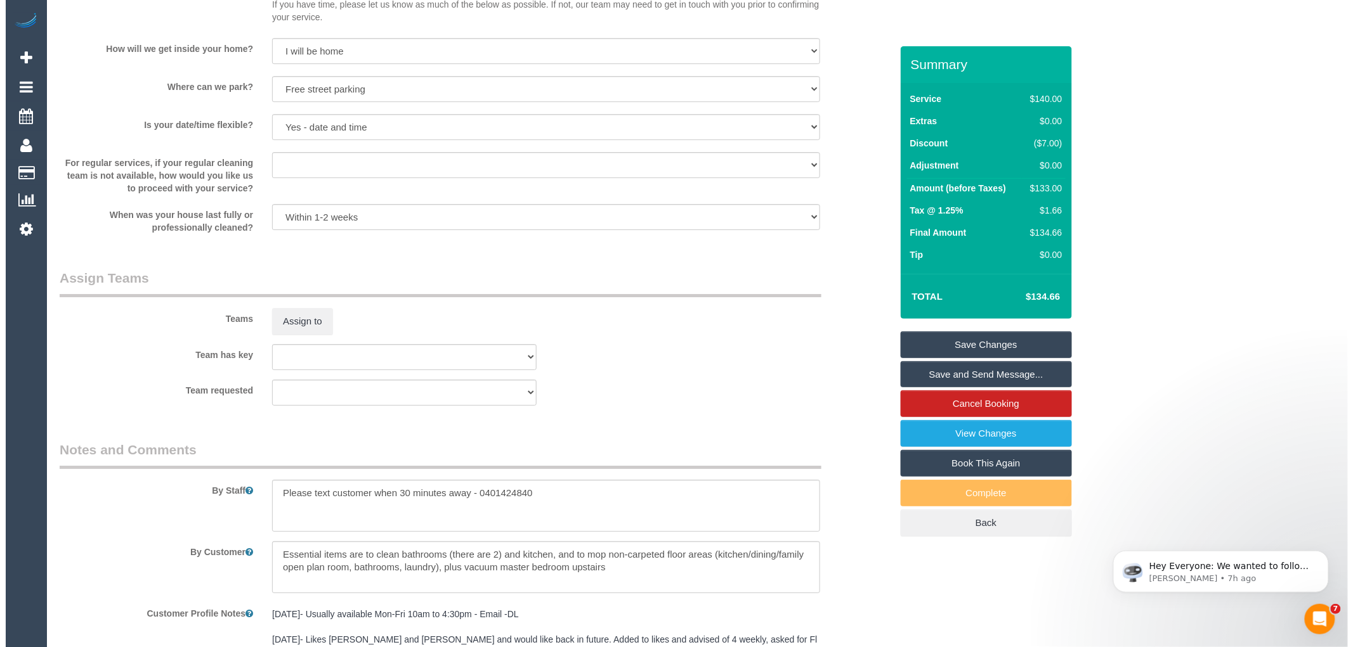
scroll to position [1761, 0]
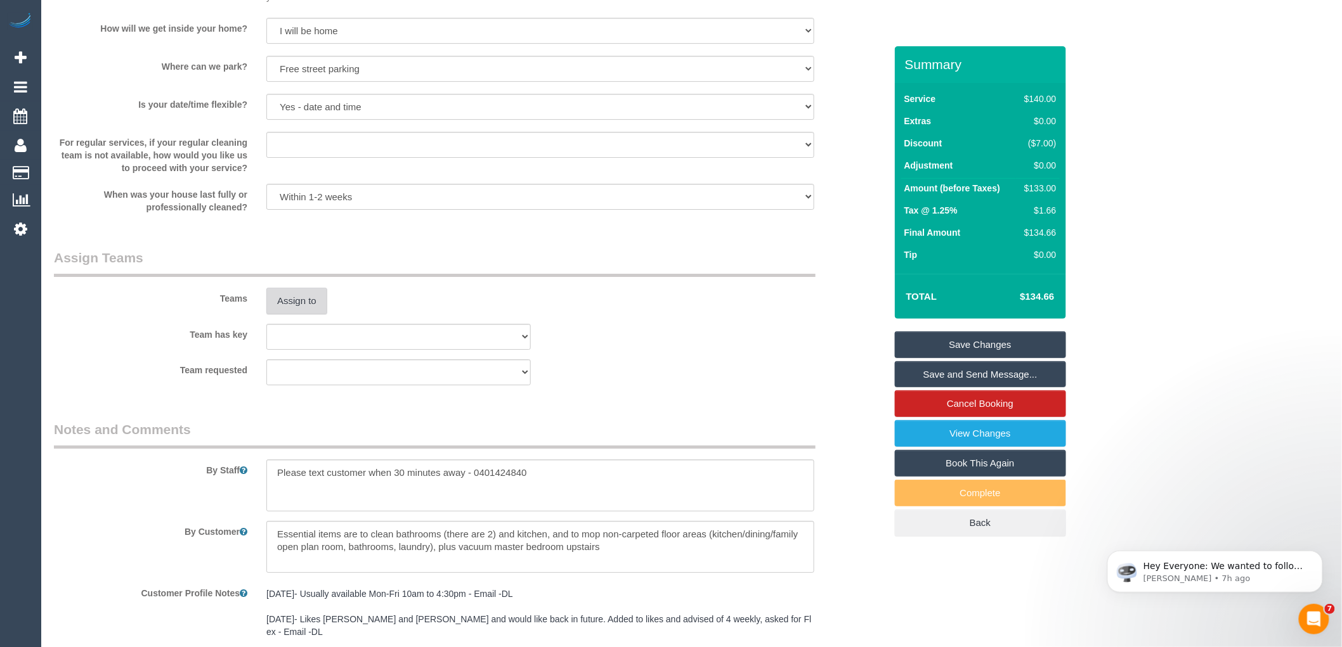
click at [306, 301] on button "Assign to" at bounding box center [296, 301] width 61 height 27
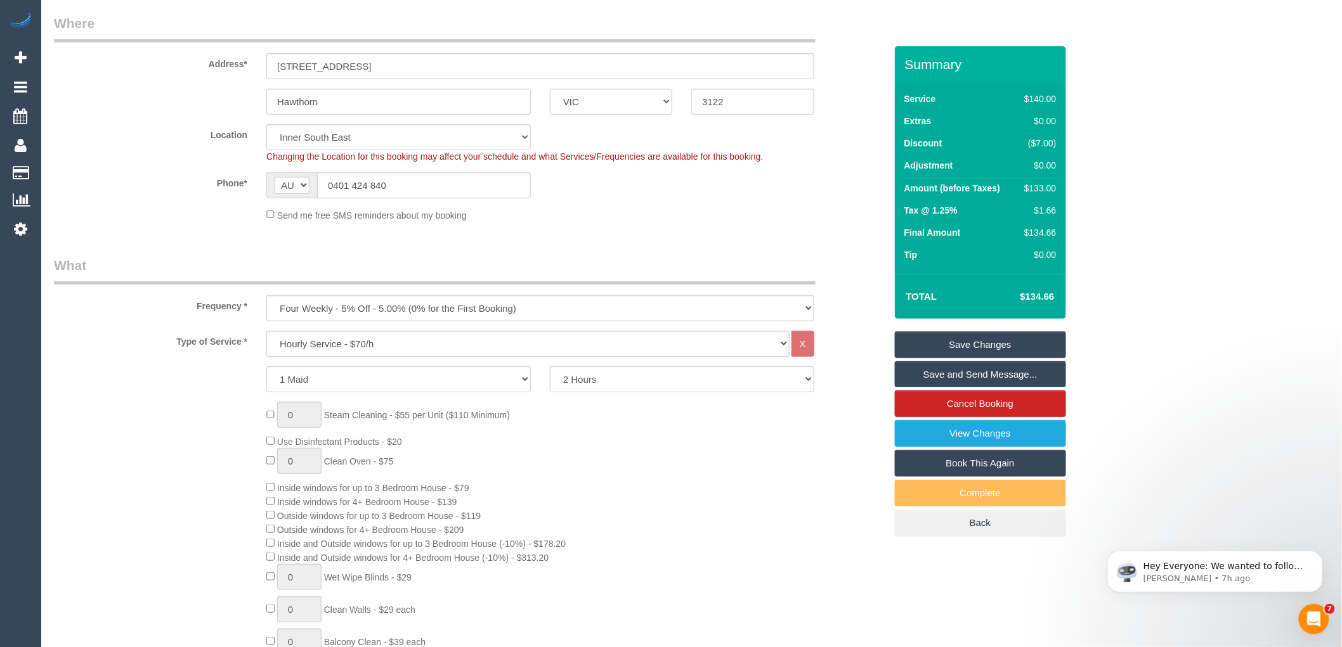
scroll to position [141, 0]
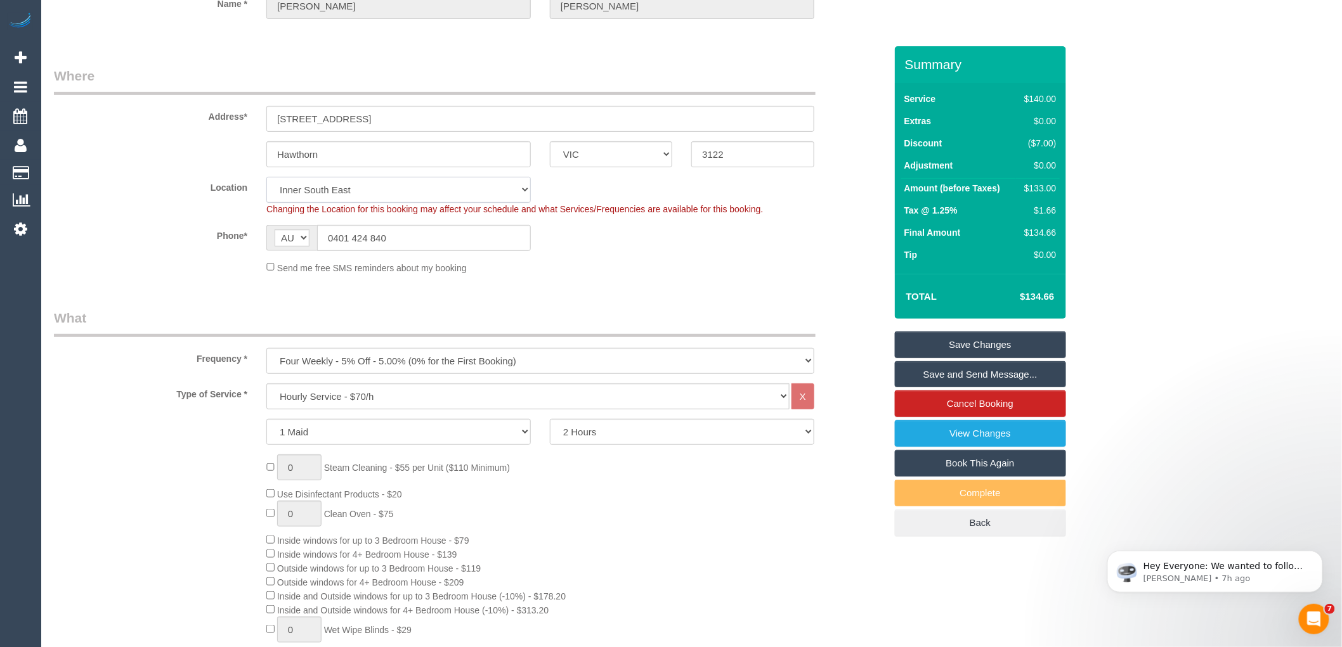
click at [328, 190] on select "Office City East (North) East (South) Inner East Inner North (East) Inner North…" at bounding box center [398, 190] width 264 height 26
select select "50"
click at [266, 177] on select "Office City East (North) East (South) Inner East Inner North (East) Inner North…" at bounding box center [398, 190] width 264 height 26
select select "object:4185"
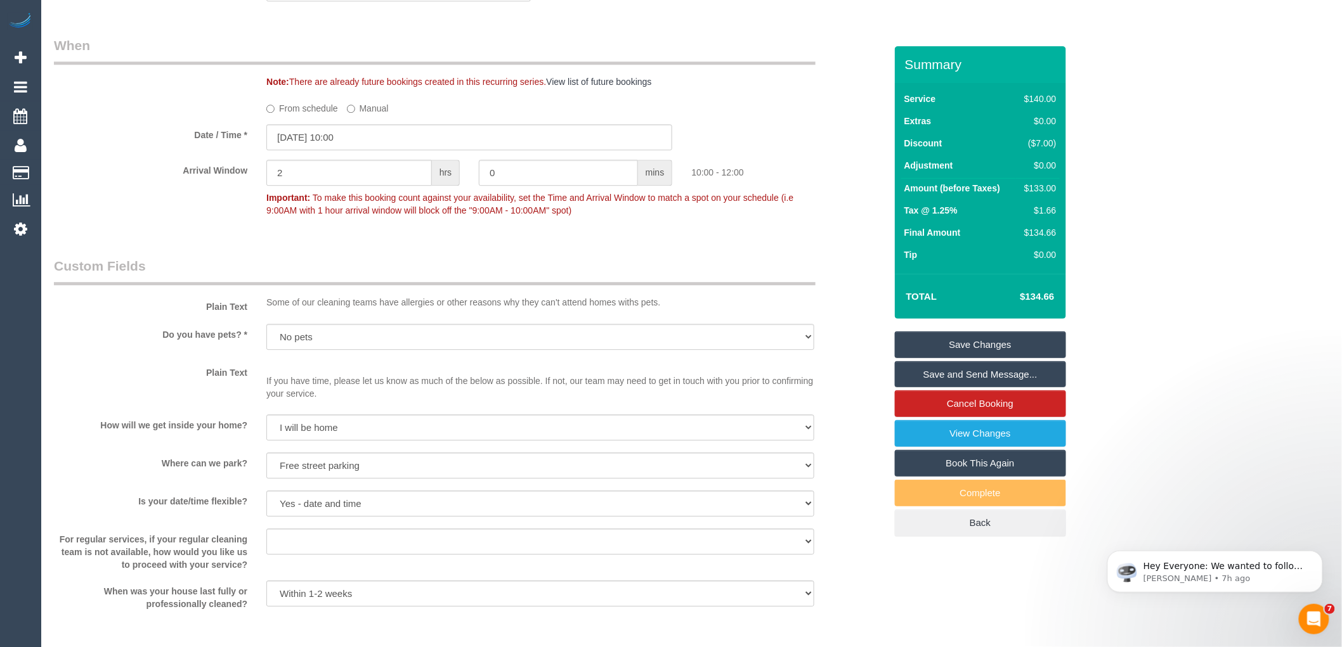
scroll to position [1928, 0]
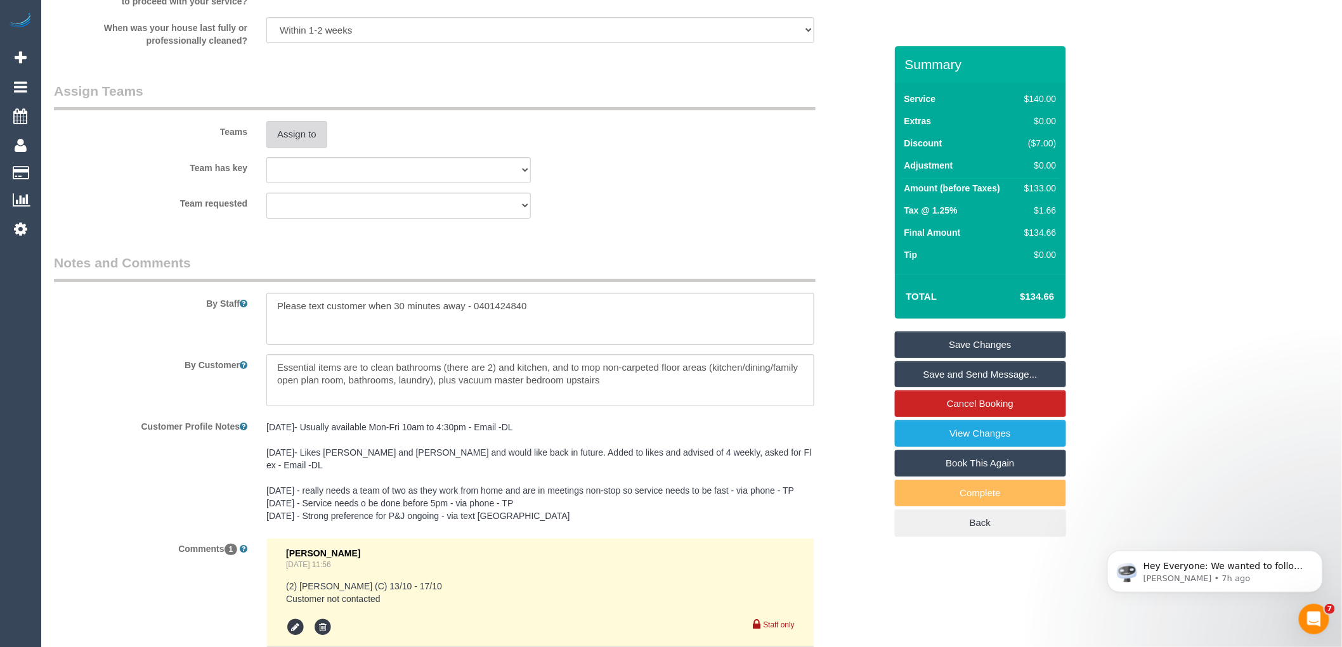
click at [294, 148] on button "Assign to" at bounding box center [296, 134] width 61 height 27
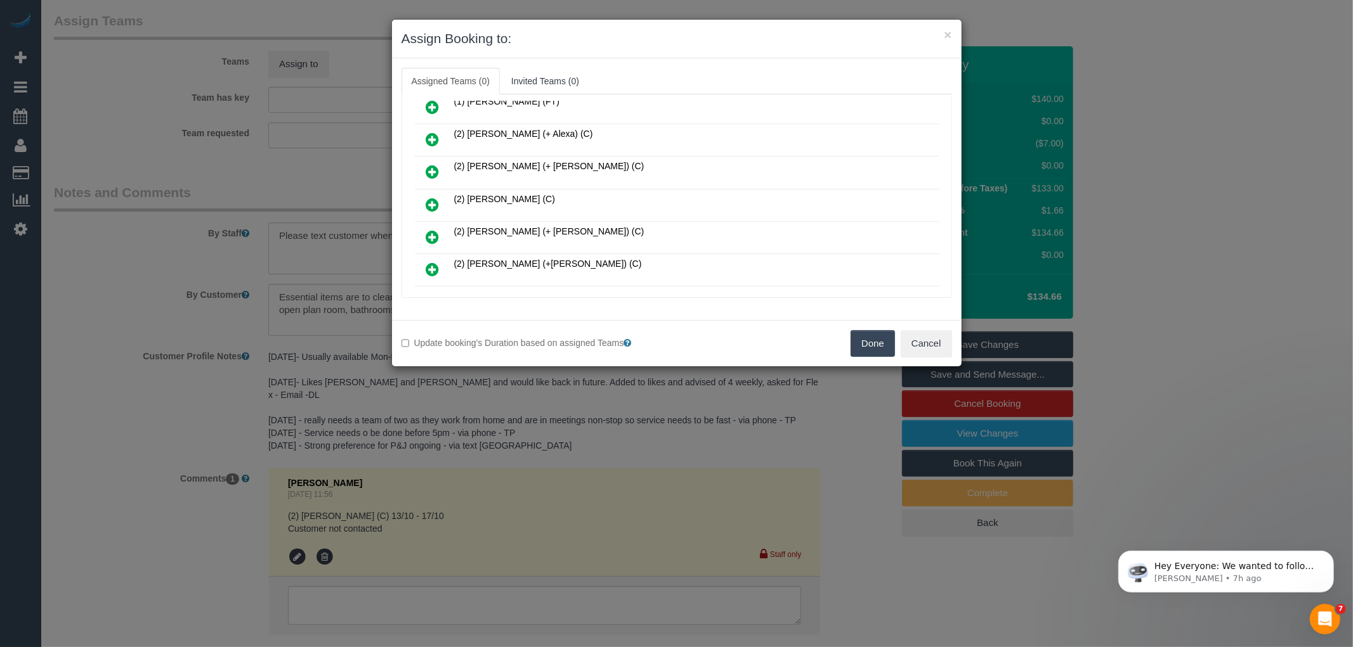
scroll to position [1321, 0]
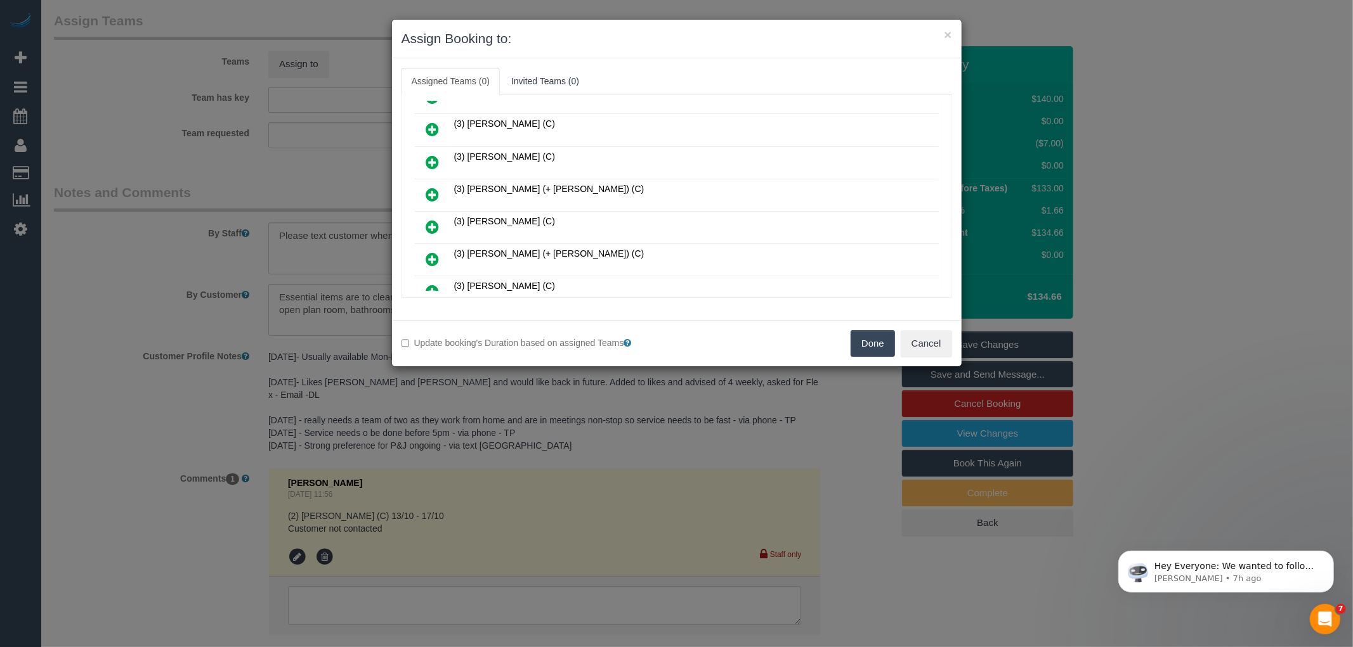
click at [422, 215] on link at bounding box center [433, 227] width 30 height 25
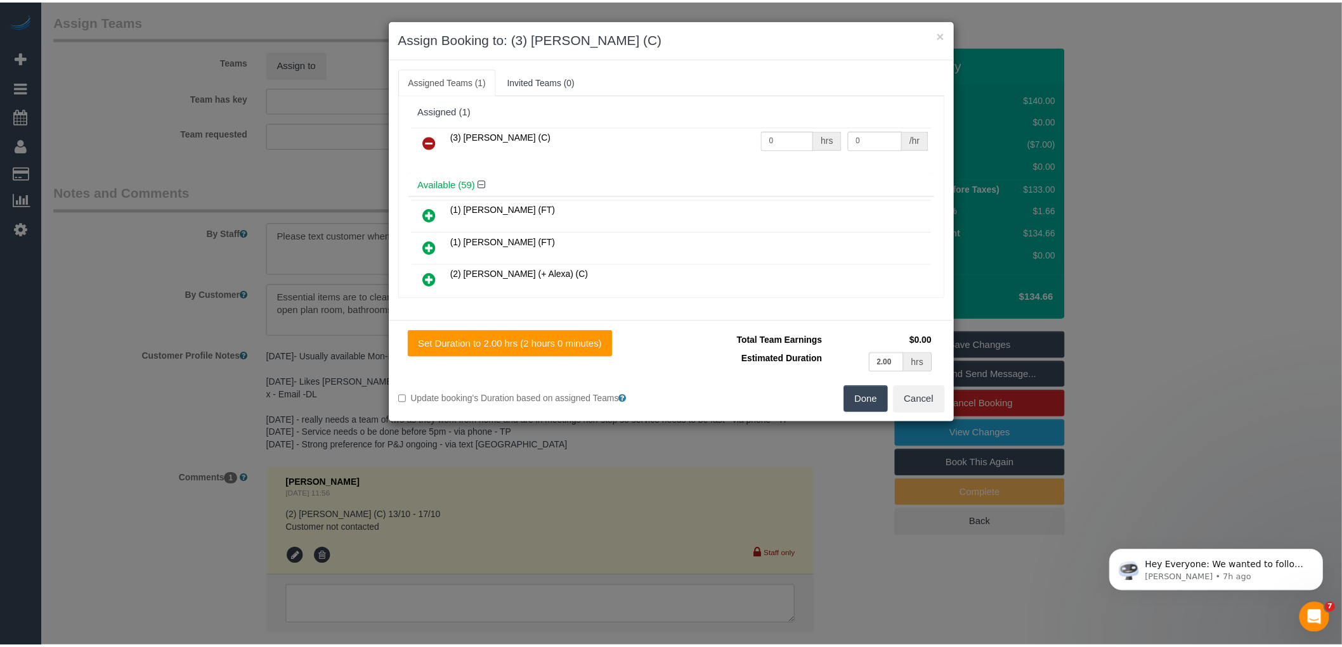
scroll to position [0, 0]
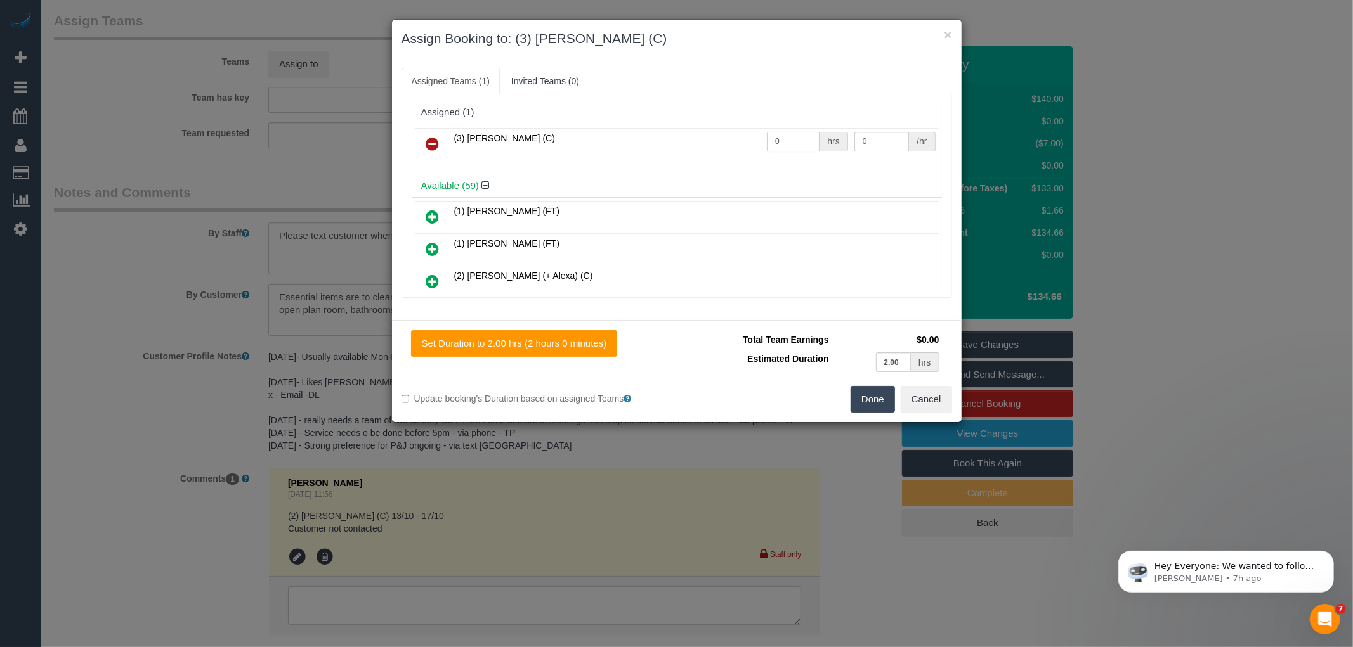
click at [794, 138] on input "0" at bounding box center [793, 142] width 53 height 20
type input "2"
type input "35"
click at [879, 402] on button "Done" at bounding box center [872, 399] width 44 height 27
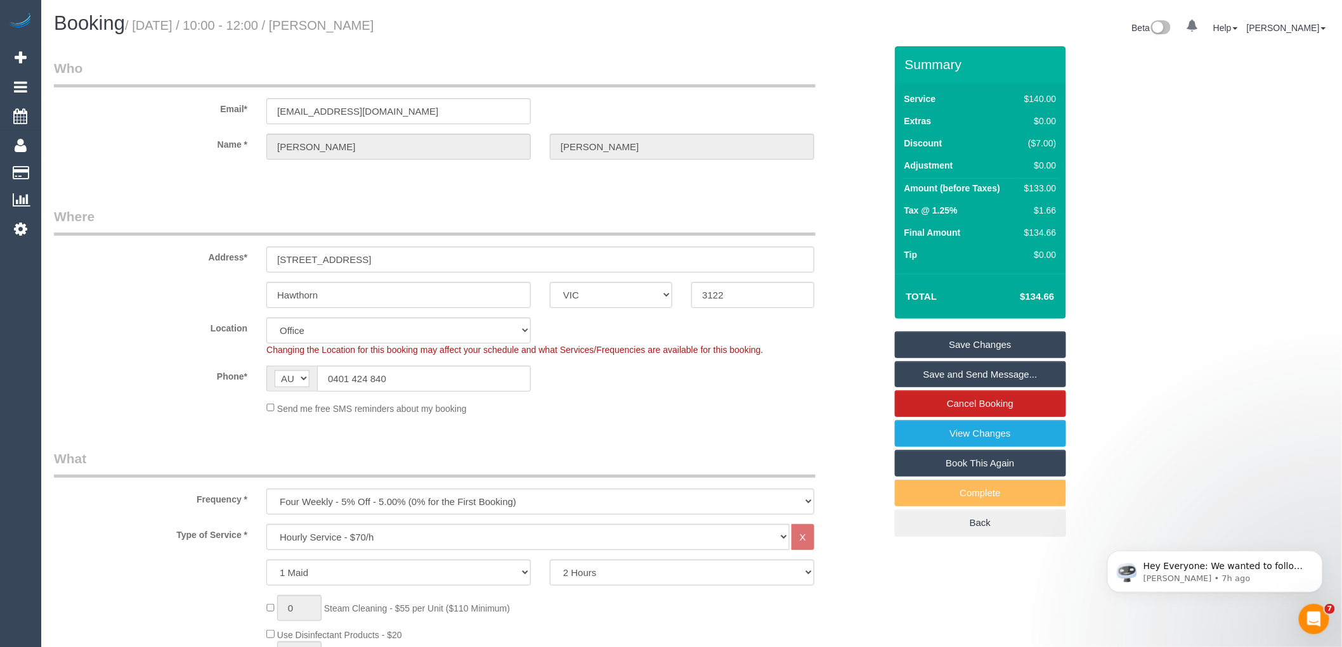
drag, startPoint x: 335, startPoint y: 20, endPoint x: 440, endPoint y: 29, distance: 105.6
click at [440, 29] on h1 "Booking / October 14, 2025 / 10:00 - 12:00 / Melissa Somers" at bounding box center [368, 24] width 628 height 22
copy small "Melissa Somers"
click at [959, 374] on link "Save and Send Message..." at bounding box center [980, 374] width 171 height 27
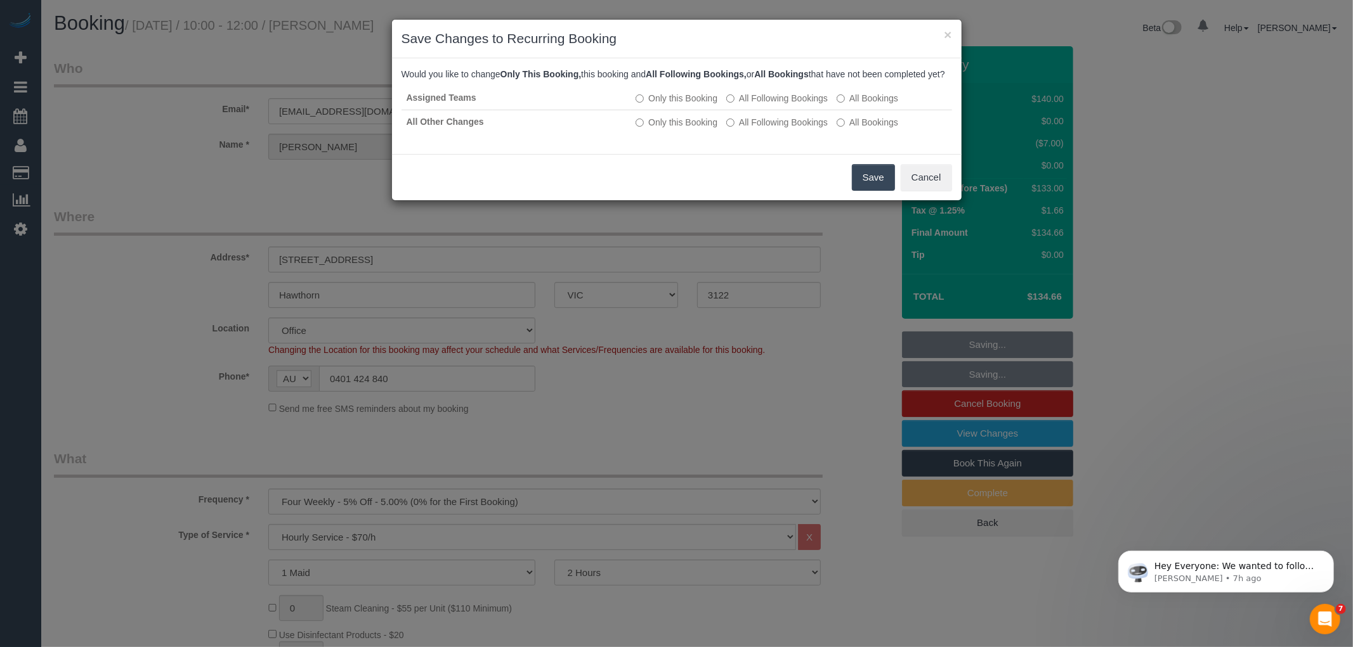
click at [857, 185] on button "Save" at bounding box center [873, 177] width 43 height 27
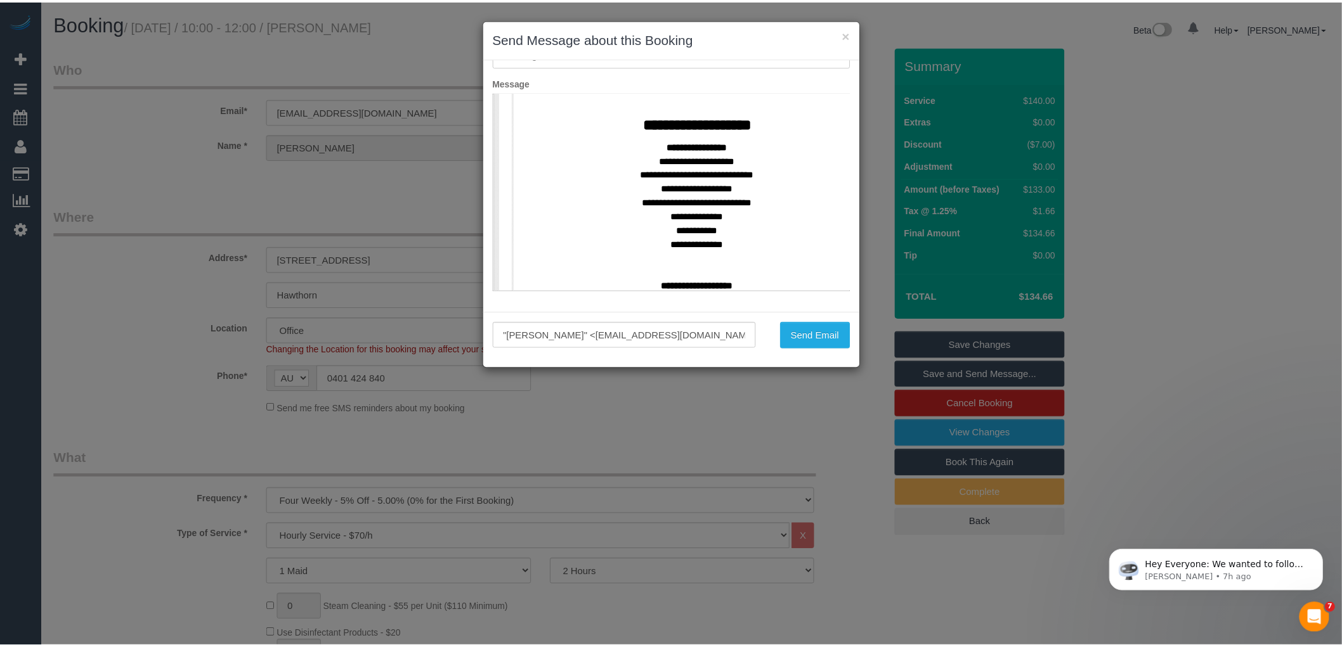
scroll to position [493, 0]
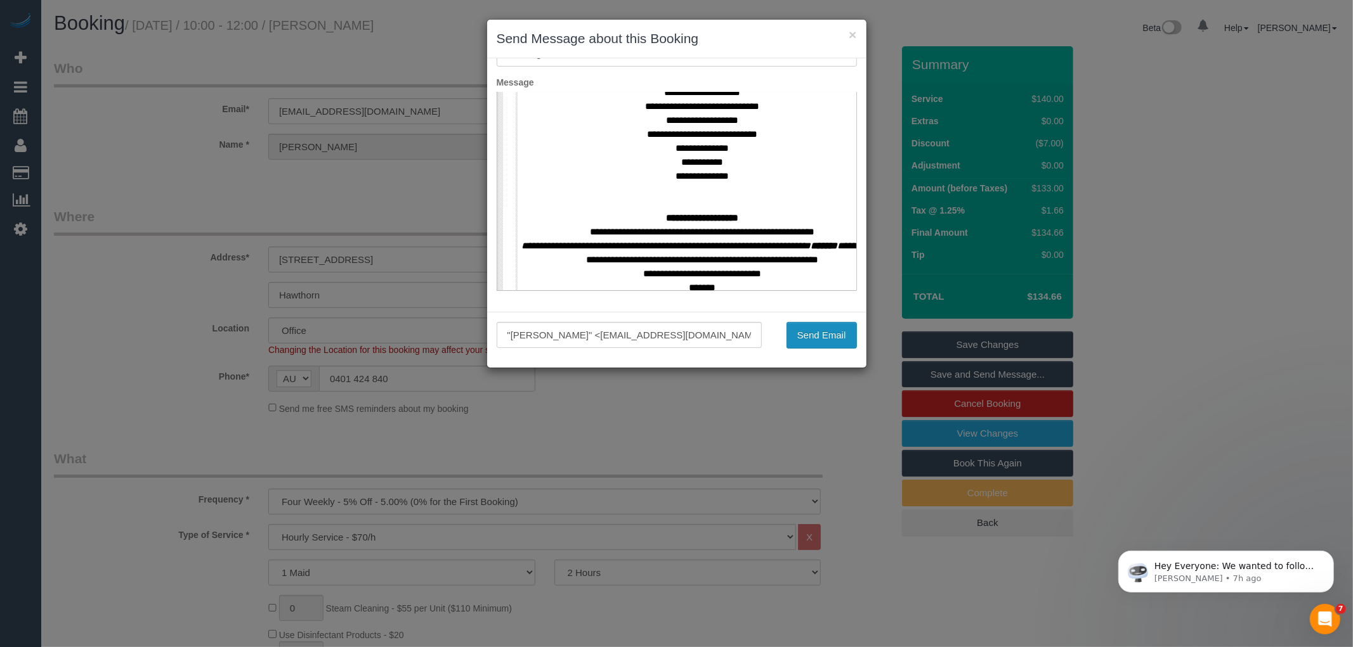
click at [800, 331] on button "Send Email" at bounding box center [821, 335] width 70 height 27
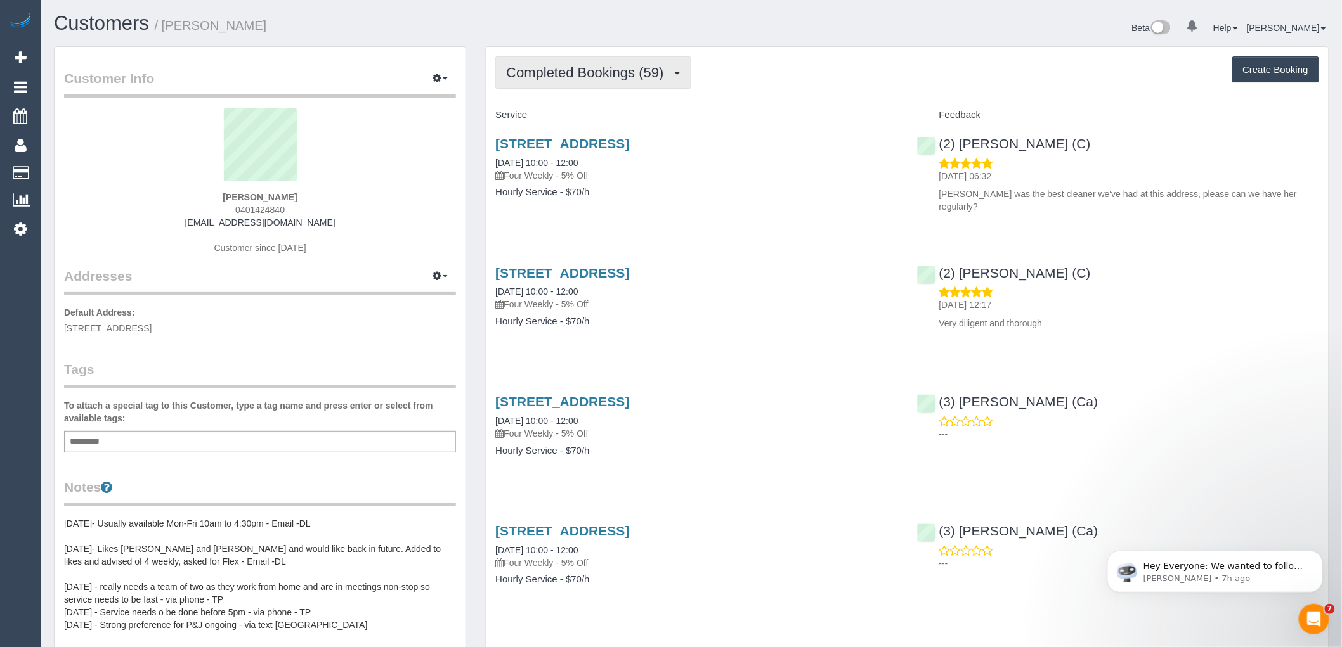
click at [569, 72] on span "Completed Bookings (59)" at bounding box center [588, 73] width 164 height 16
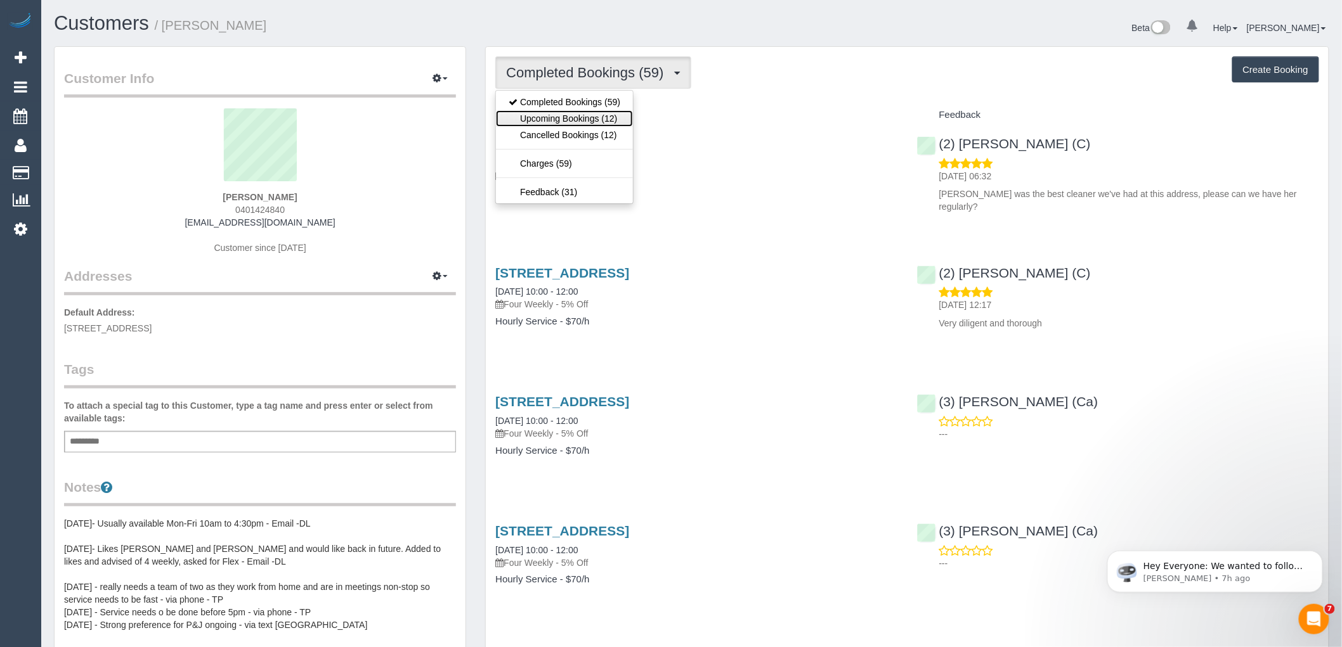
click at [568, 116] on link "Upcoming Bookings (12)" at bounding box center [564, 118] width 137 height 16
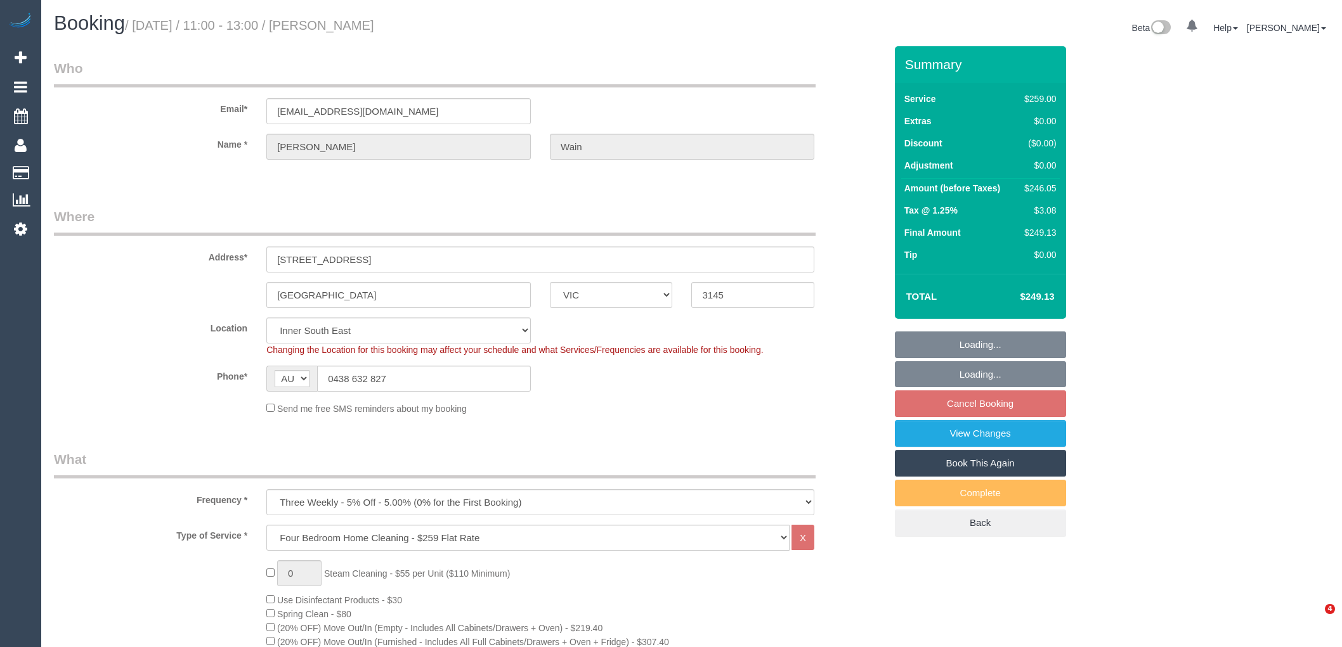
select select "VIC"
select select "number:28"
select select "number:14"
select select "number:19"
select select "number:22"
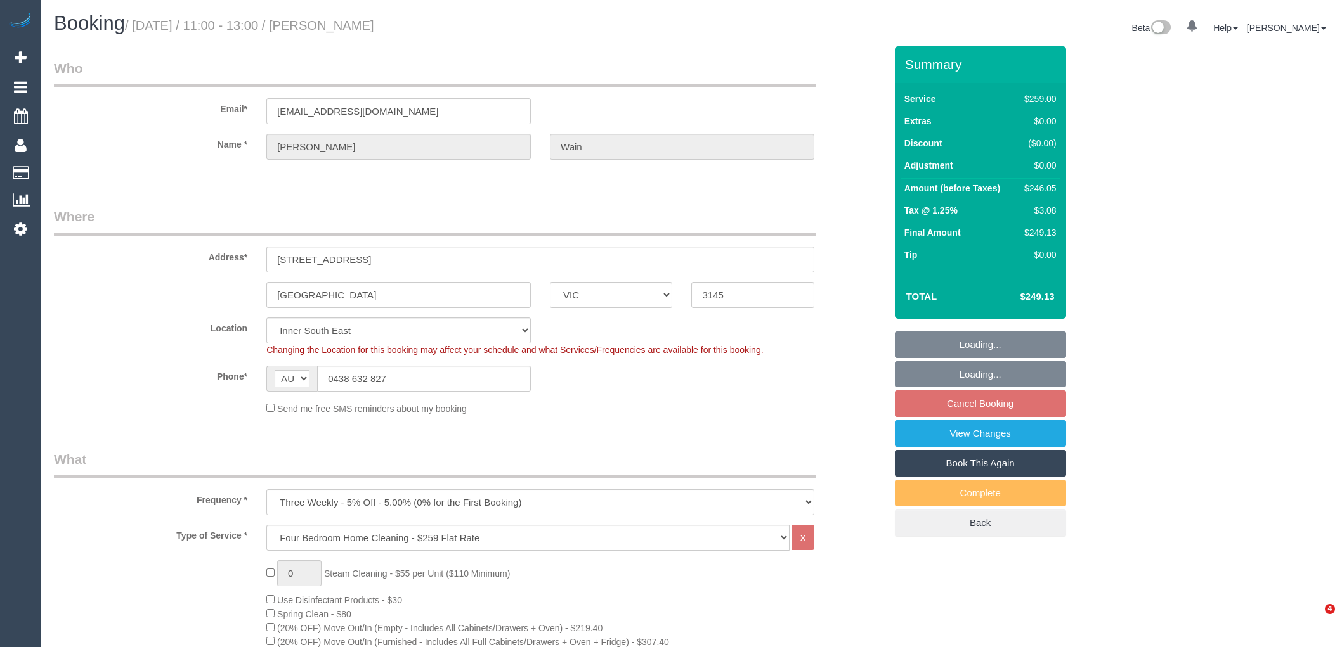
select select "number:34"
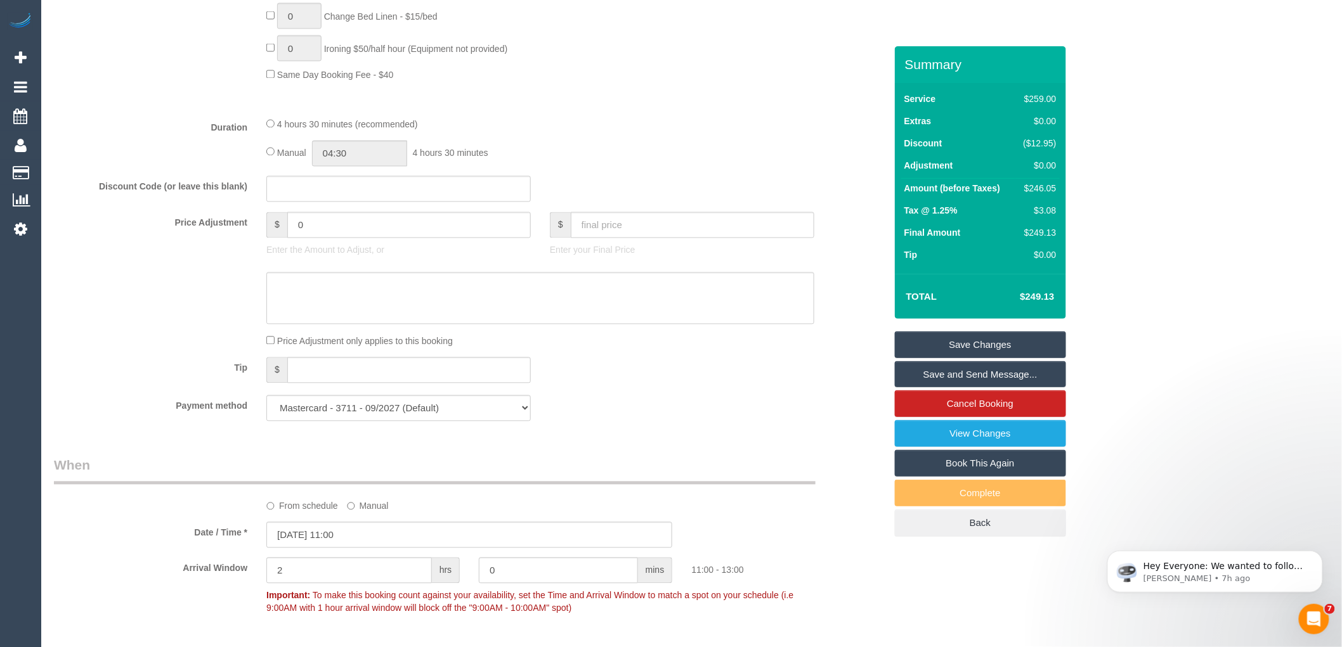
scroll to position [916, 0]
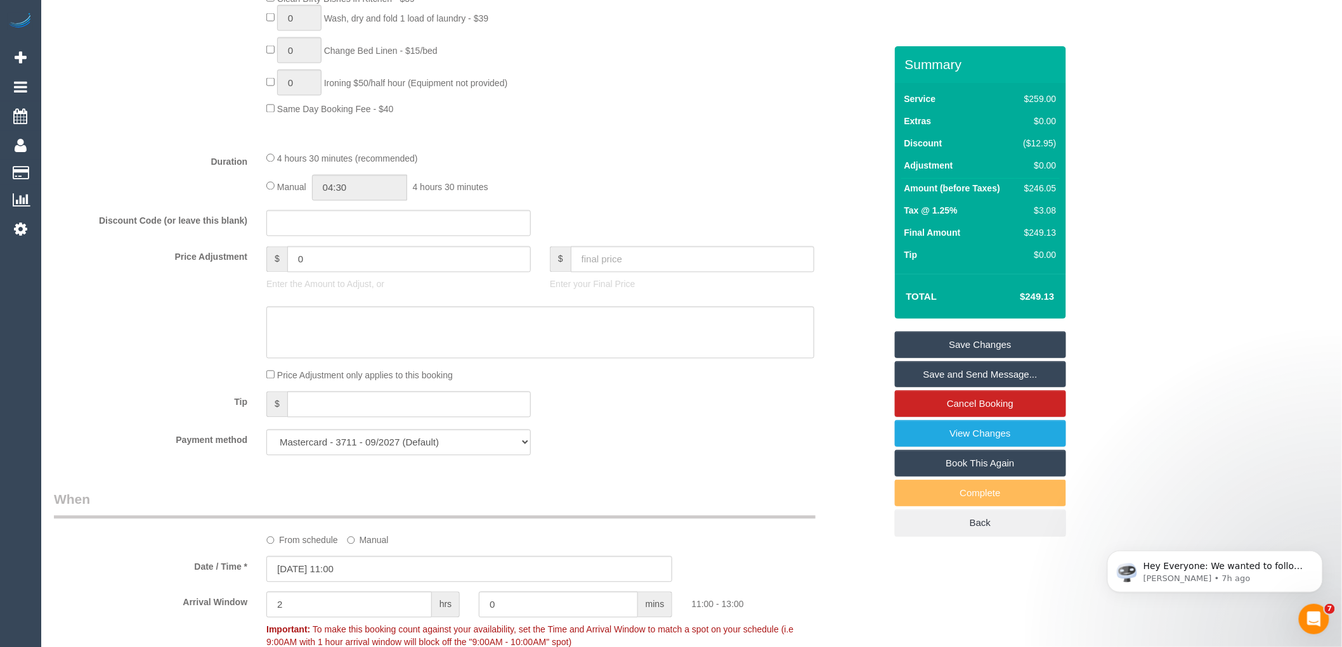
click at [265, 201] on div "4 hours 30 minutes (recommended) Manual 04:30 4 hours 30 minutes" at bounding box center [540, 176] width 567 height 49
click at [347, 201] on input "04:30" at bounding box center [359, 188] width 95 height 26
click at [337, 239] on li "02:00" at bounding box center [346, 245] width 56 height 16
click at [382, 200] on input "02:00" at bounding box center [359, 188] width 95 height 26
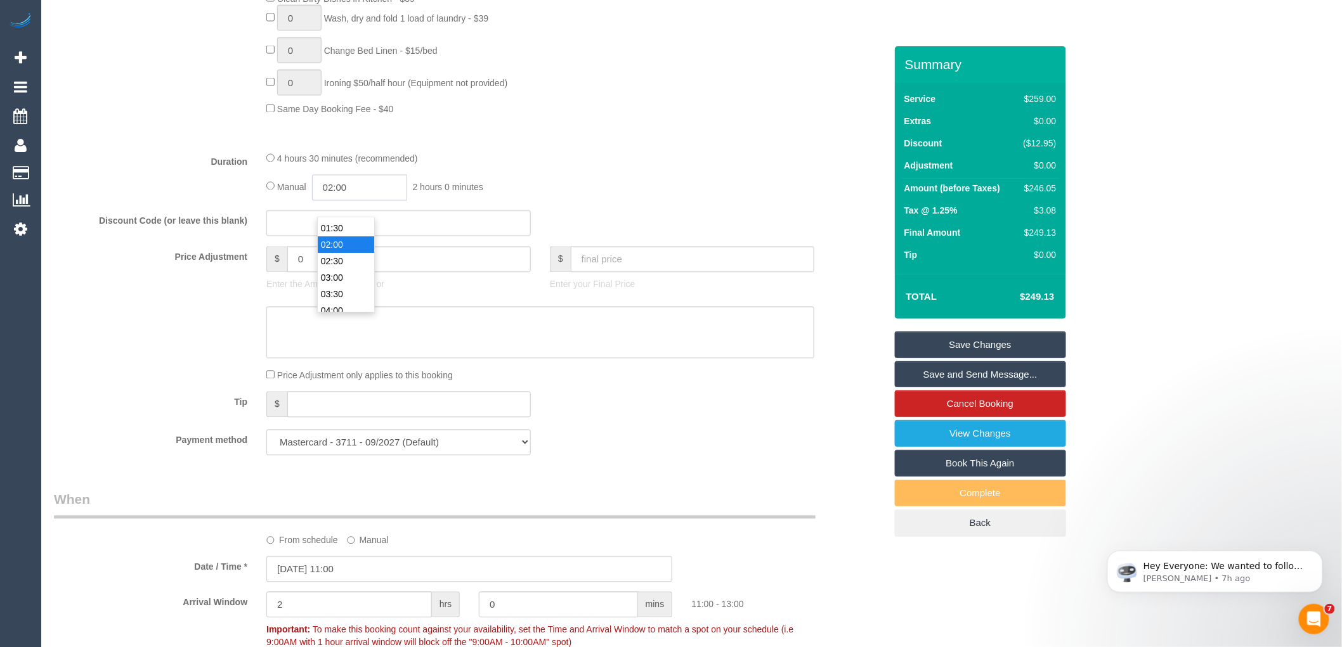
scroll to position [49, 0]
type input "02:15"
click at [619, 165] on div "4 hours 30 minutes (recommended)" at bounding box center [540, 159] width 548 height 14
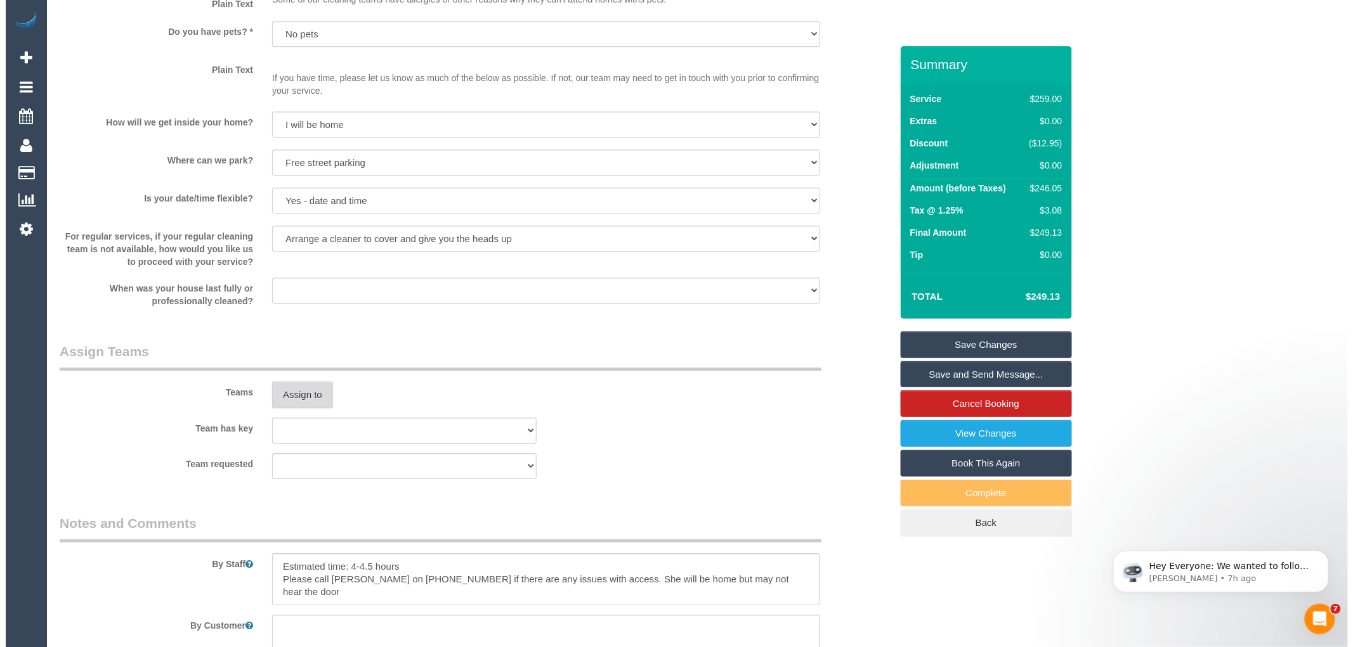
scroll to position [1690, 0]
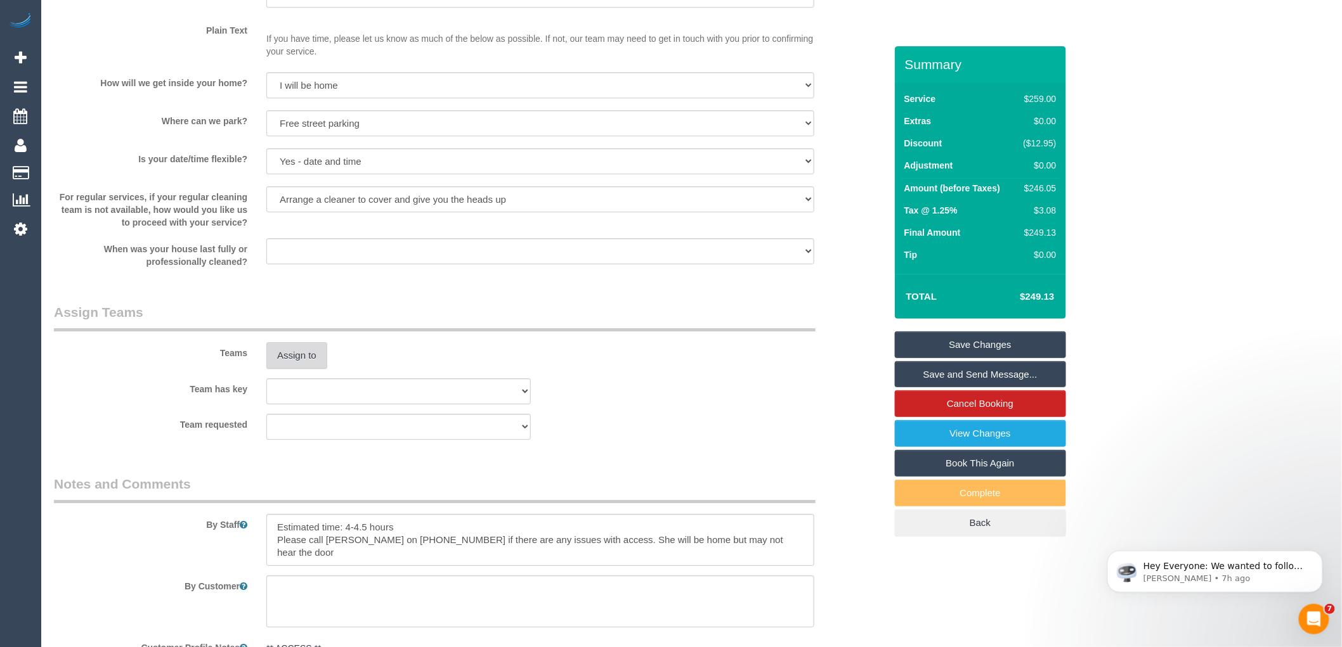
click at [301, 369] on button "Assign to" at bounding box center [296, 355] width 61 height 27
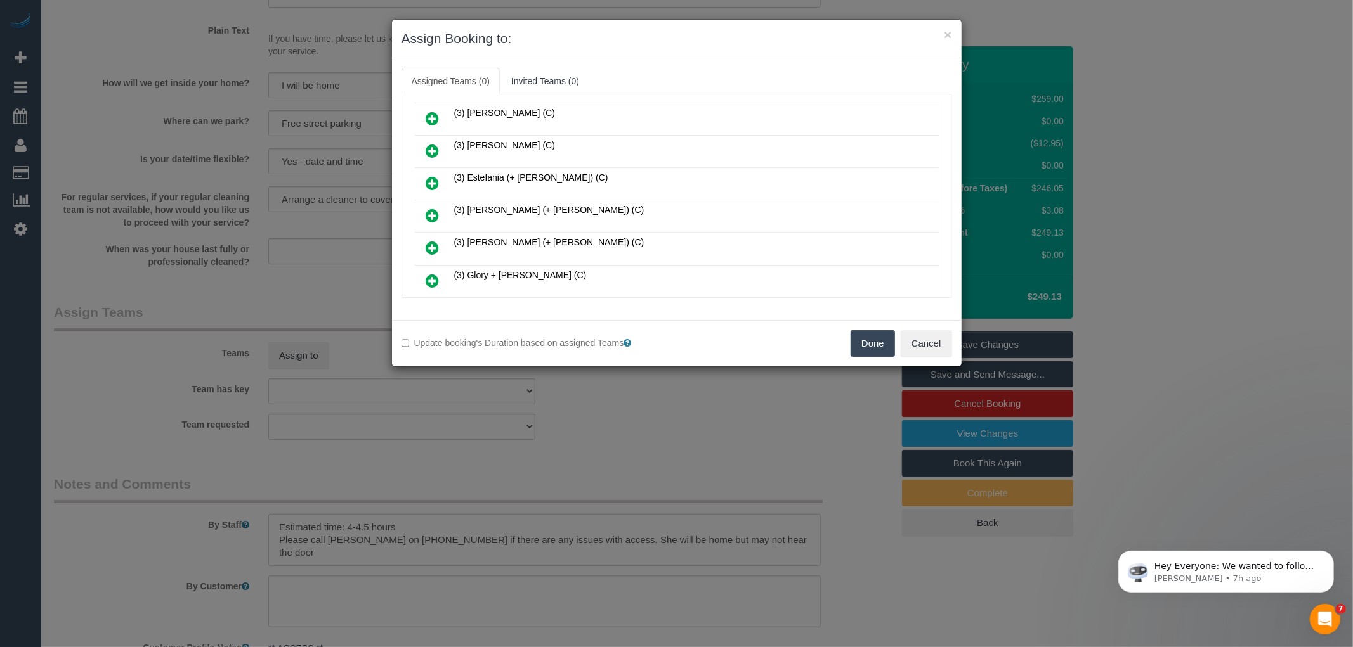
scroll to position [844, 0]
click at [426, 211] on icon at bounding box center [432, 218] width 13 height 15
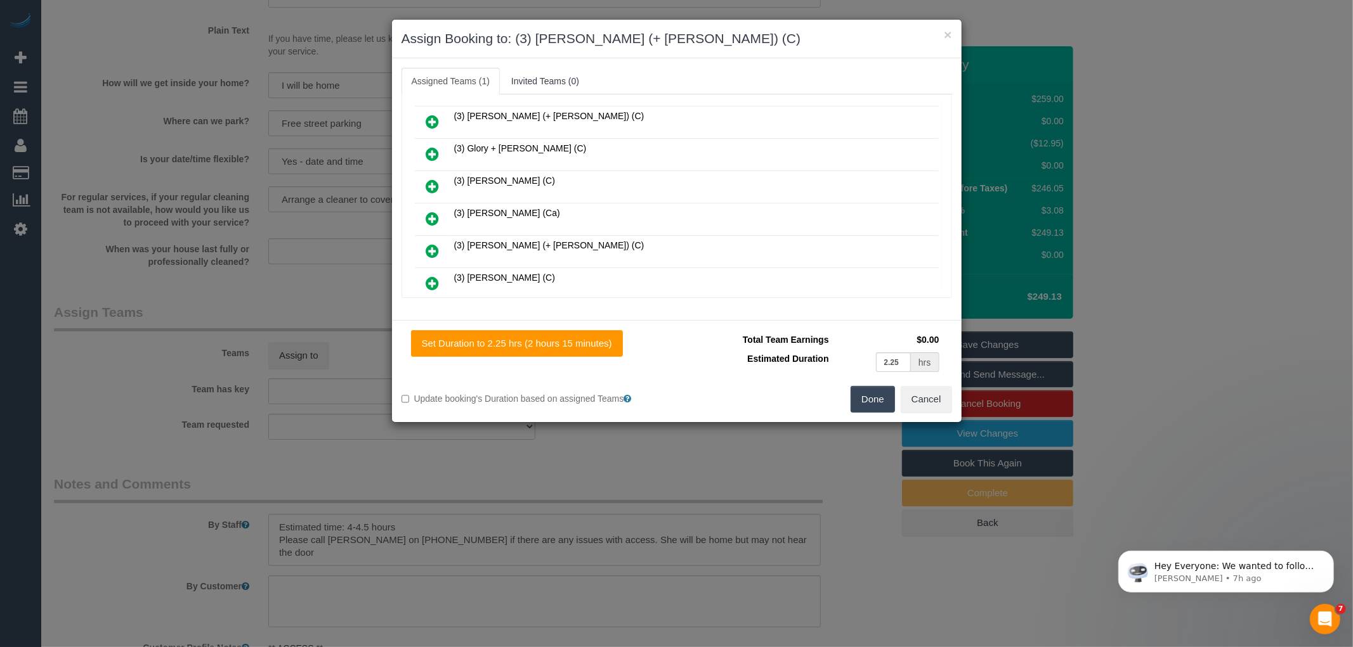
scroll to position [746, 0]
click at [431, 209] on icon at bounding box center [432, 216] width 13 height 15
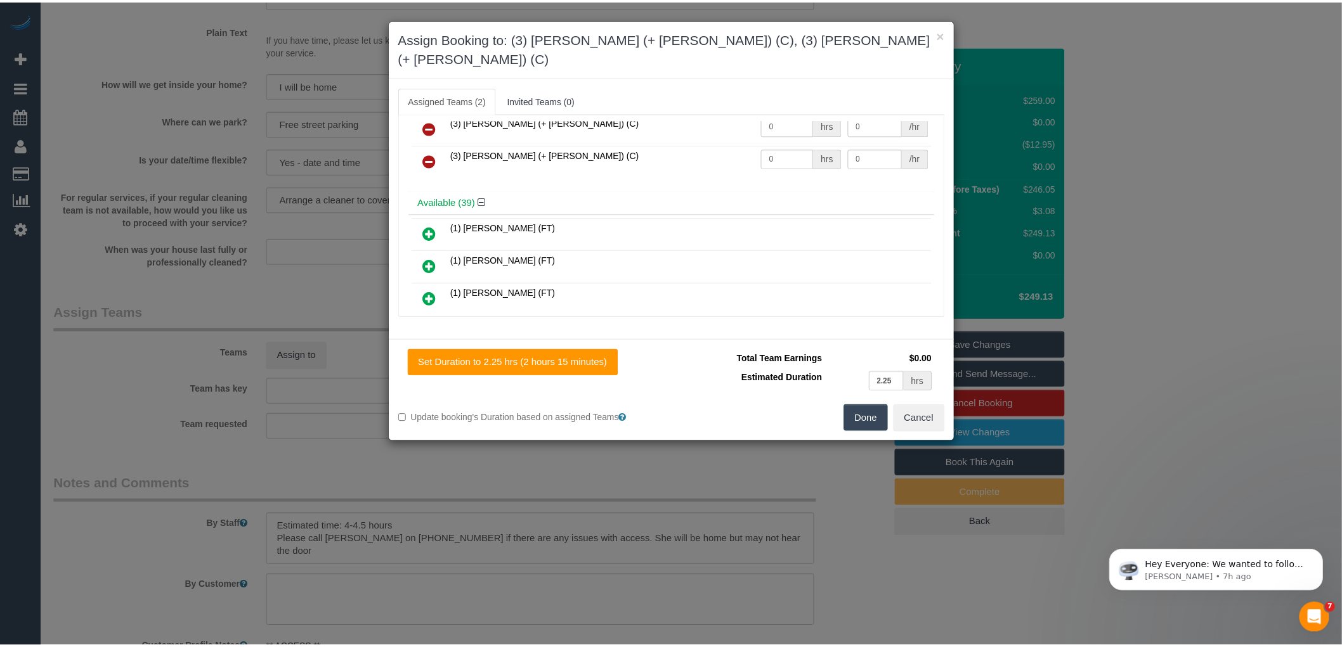
scroll to position [0, 0]
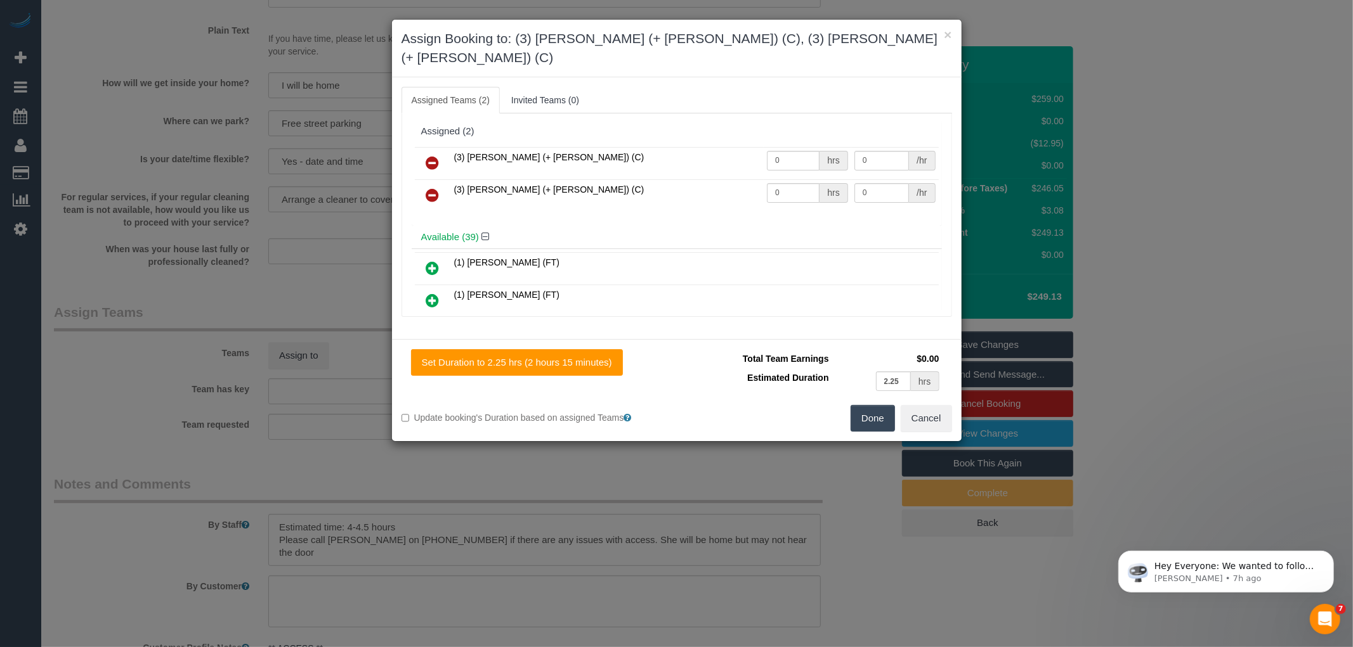
click at [866, 405] on button "Done" at bounding box center [872, 418] width 44 height 27
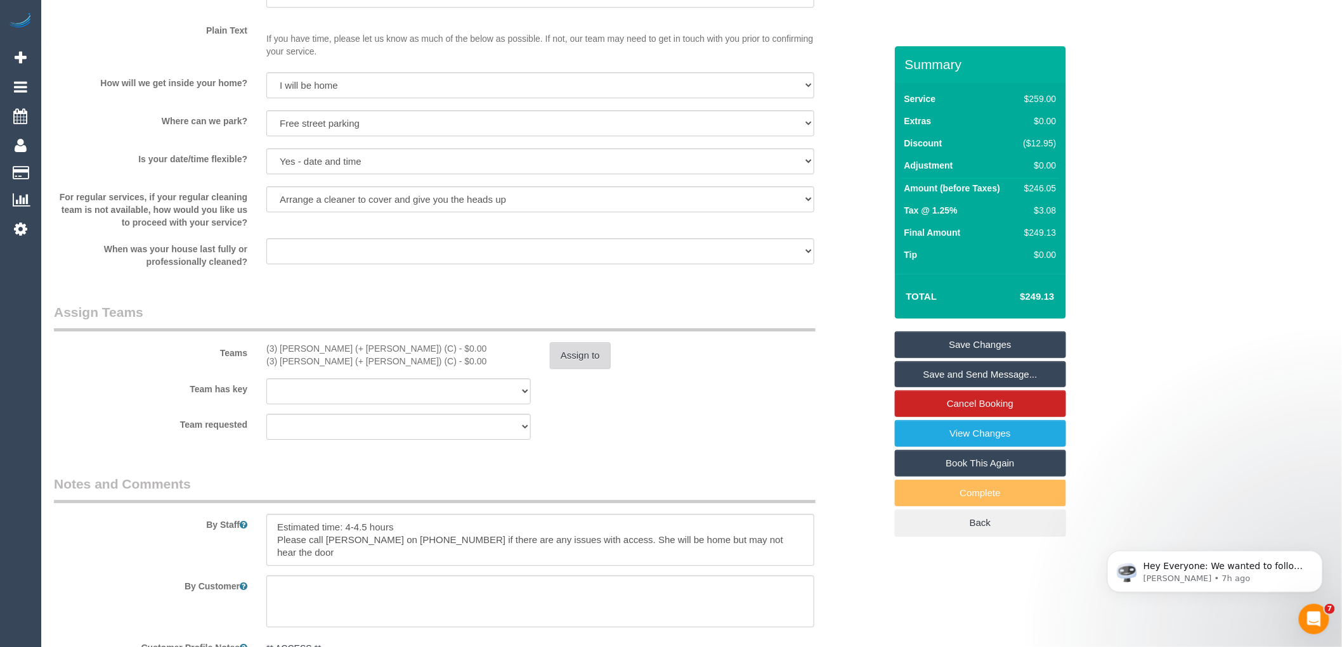
click at [559, 363] on button "Assign to" at bounding box center [580, 355] width 61 height 27
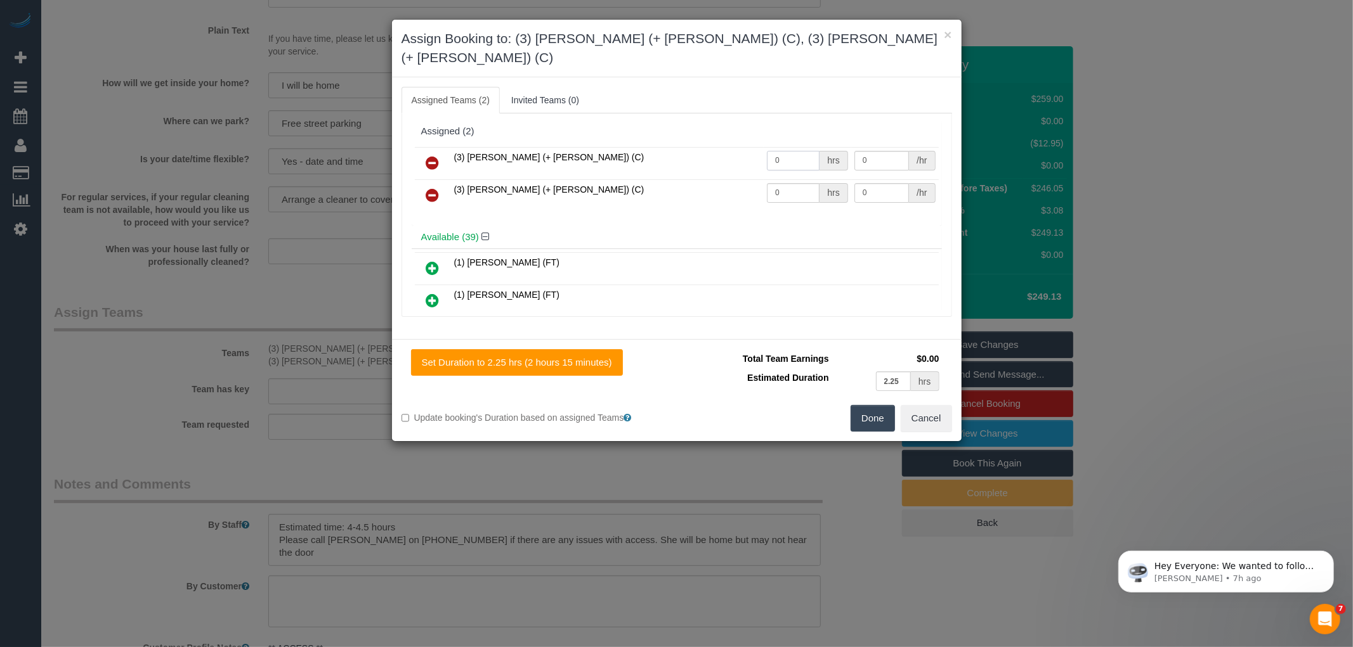
click at [801, 151] on input "0" at bounding box center [793, 161] width 53 height 20
type input "1"
type input "77.5"
click at [787, 183] on input "0" at bounding box center [793, 193] width 53 height 20
type input "1"
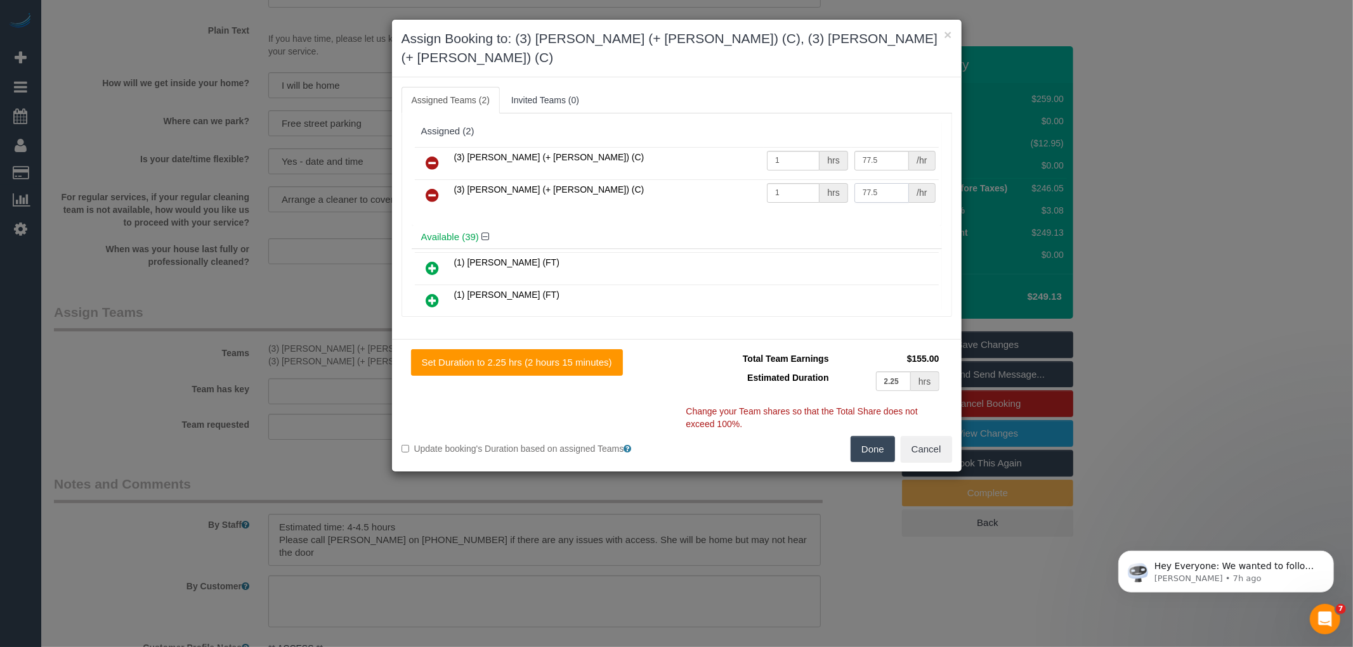
type input "77.5"
click at [869, 436] on button "Done" at bounding box center [872, 449] width 44 height 27
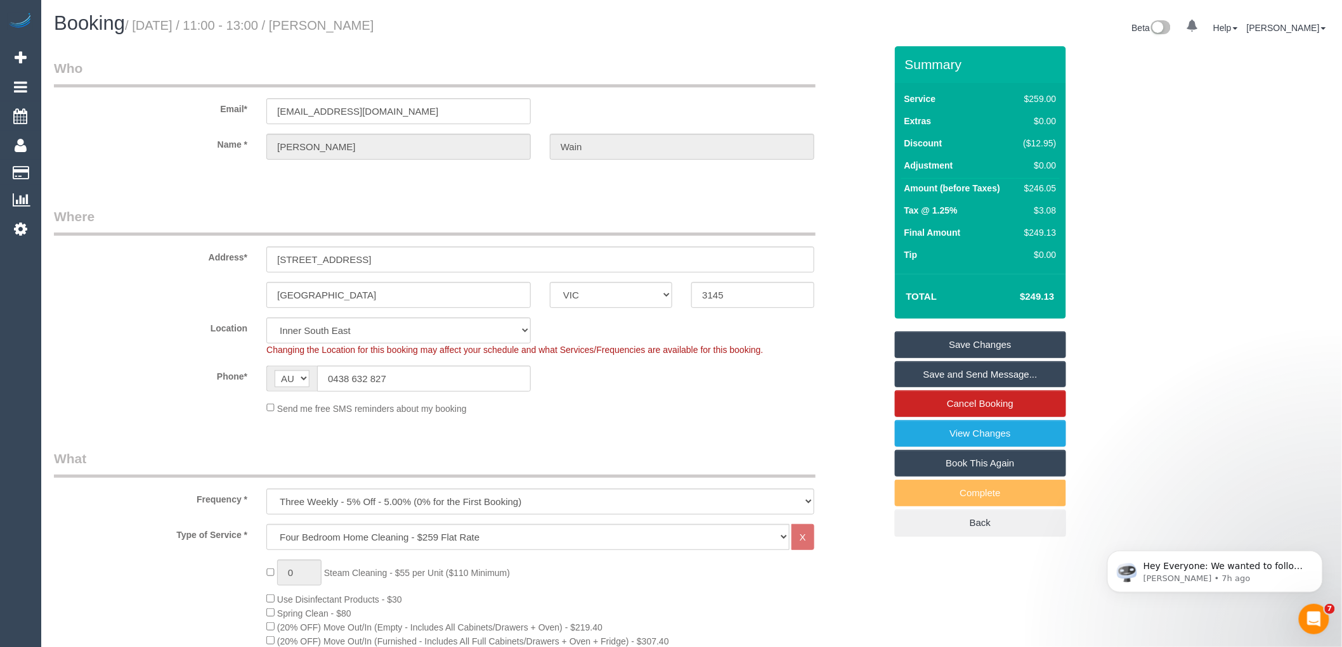
drag, startPoint x: 334, startPoint y: 27, endPoint x: 391, endPoint y: 26, distance: 57.1
click at [391, 26] on h1 "Booking / [DATE] / 11:00 - 13:00 / [PERSON_NAME]" at bounding box center [368, 24] width 628 height 22
copy small "[PERSON_NAME]"
click at [990, 377] on link "Save and Send Message..." at bounding box center [980, 374] width 171 height 27
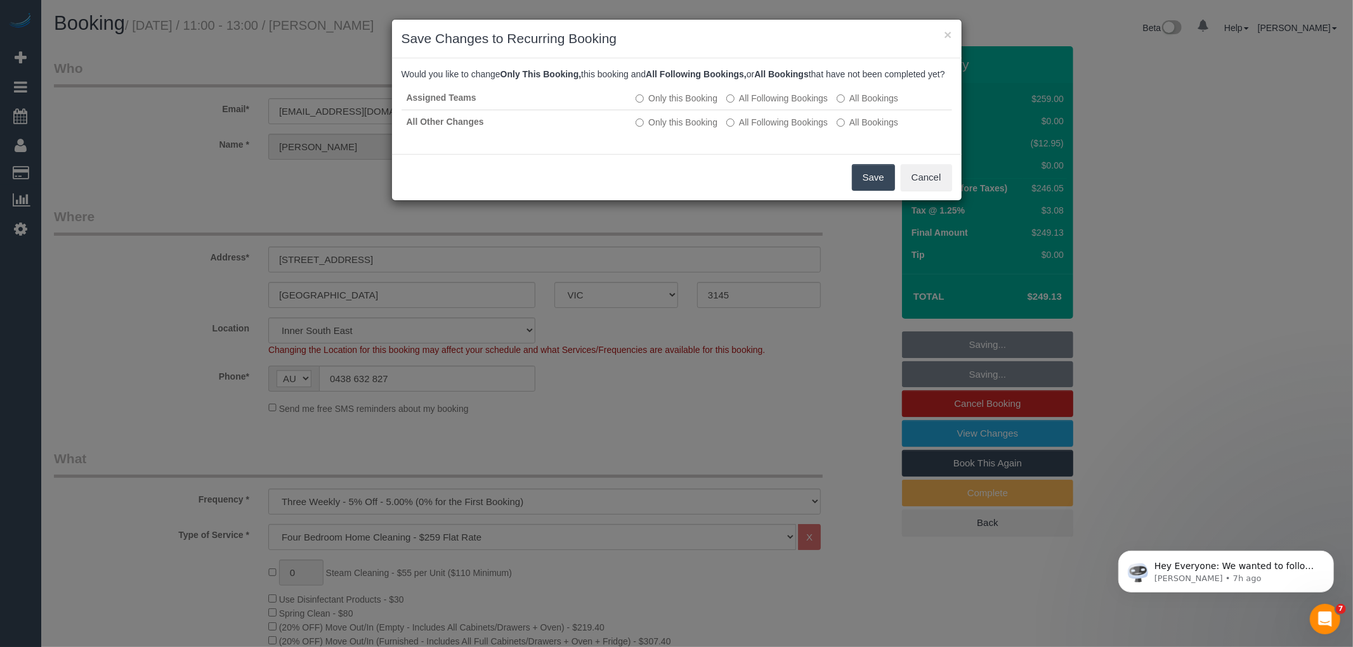
click at [873, 184] on button "Save" at bounding box center [873, 177] width 43 height 27
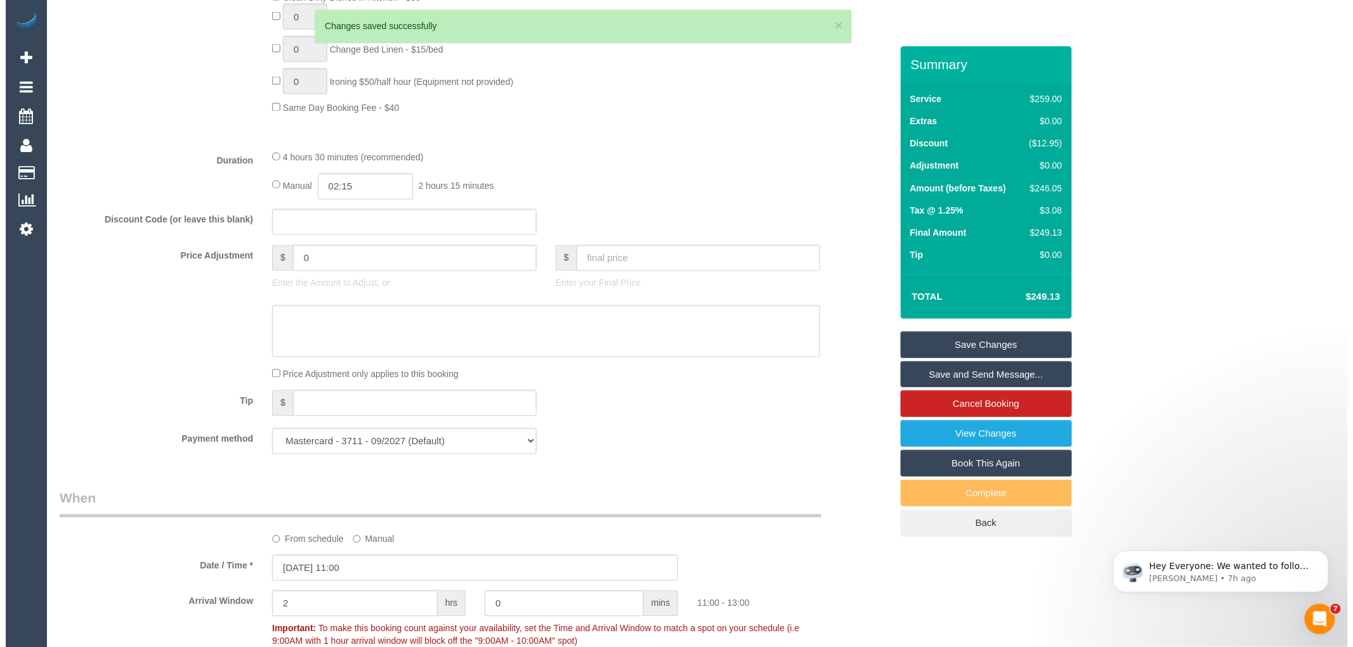
scroll to position [986, 0]
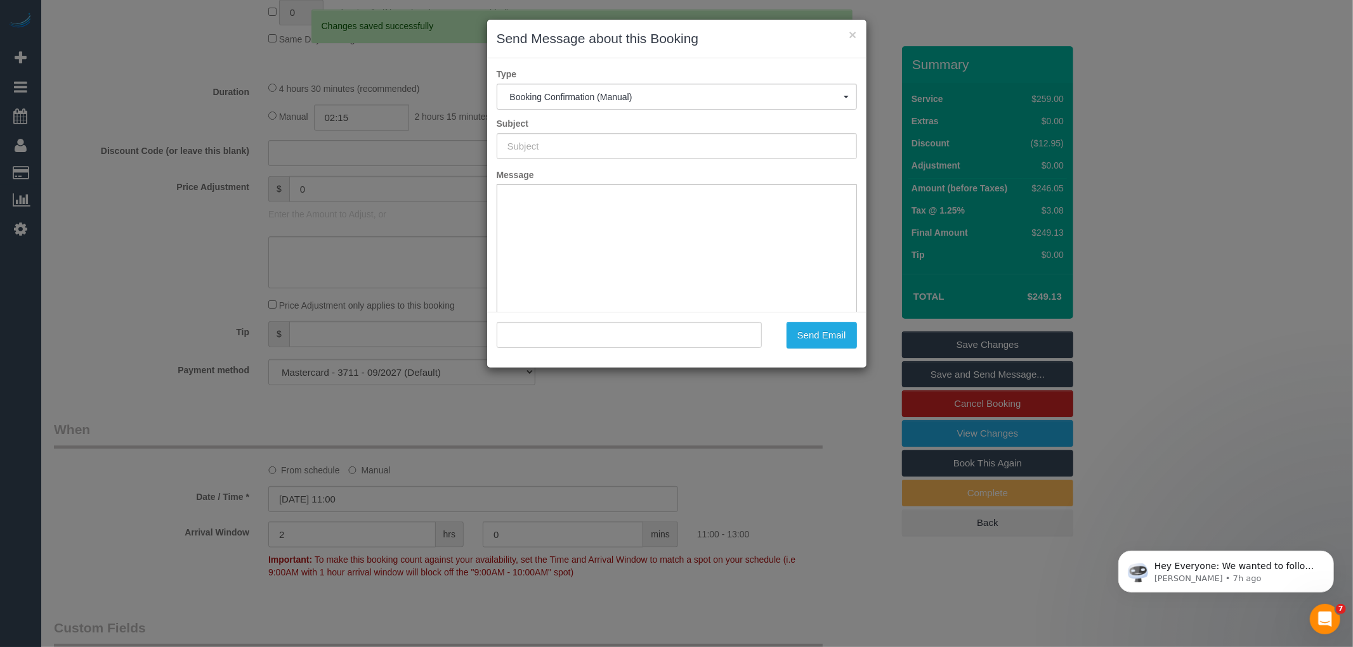
type input "Booking Confirmed"
type input ""[PERSON_NAME]" <[EMAIL_ADDRESS][DOMAIN_NAME]>"
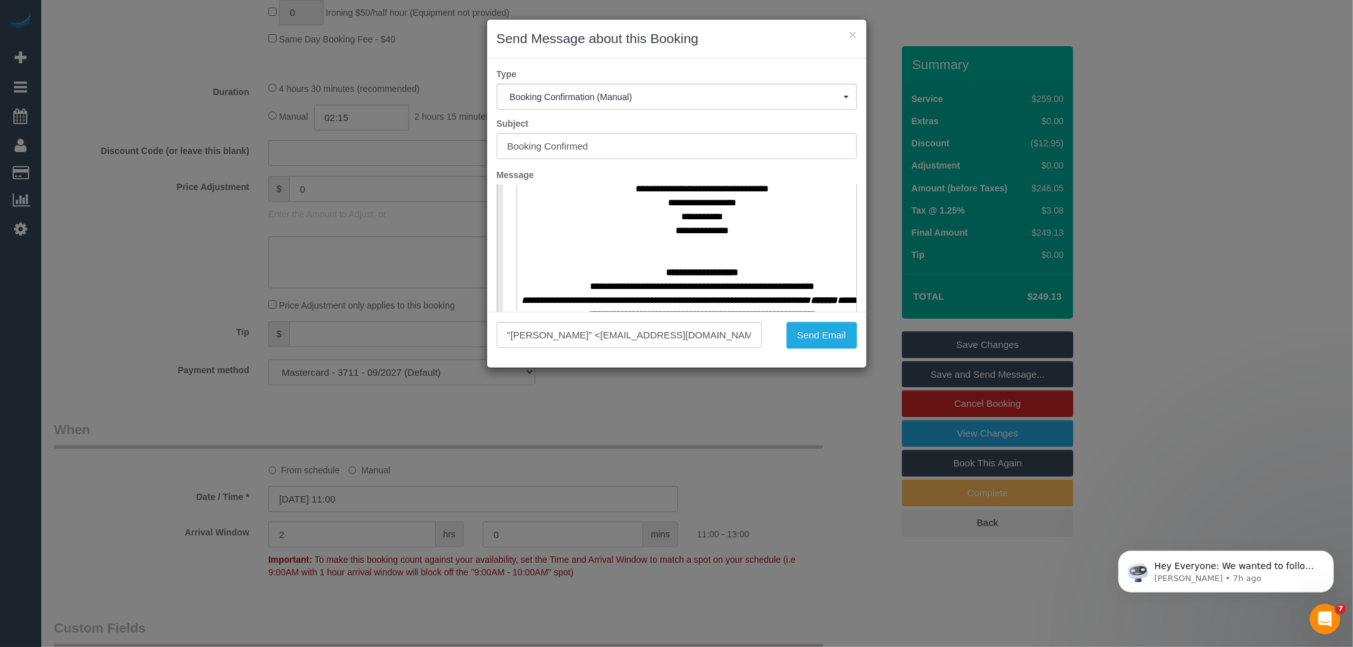
scroll to position [563, 0]
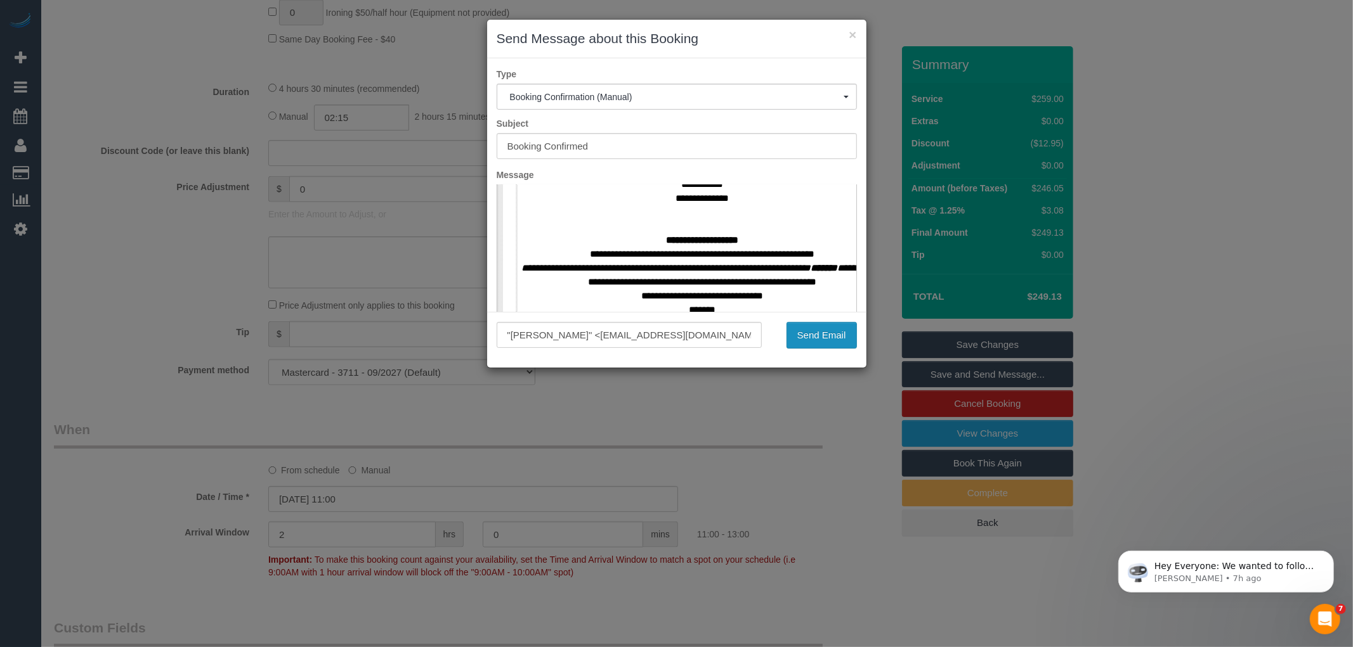
click at [812, 334] on button "Send Email" at bounding box center [821, 335] width 70 height 27
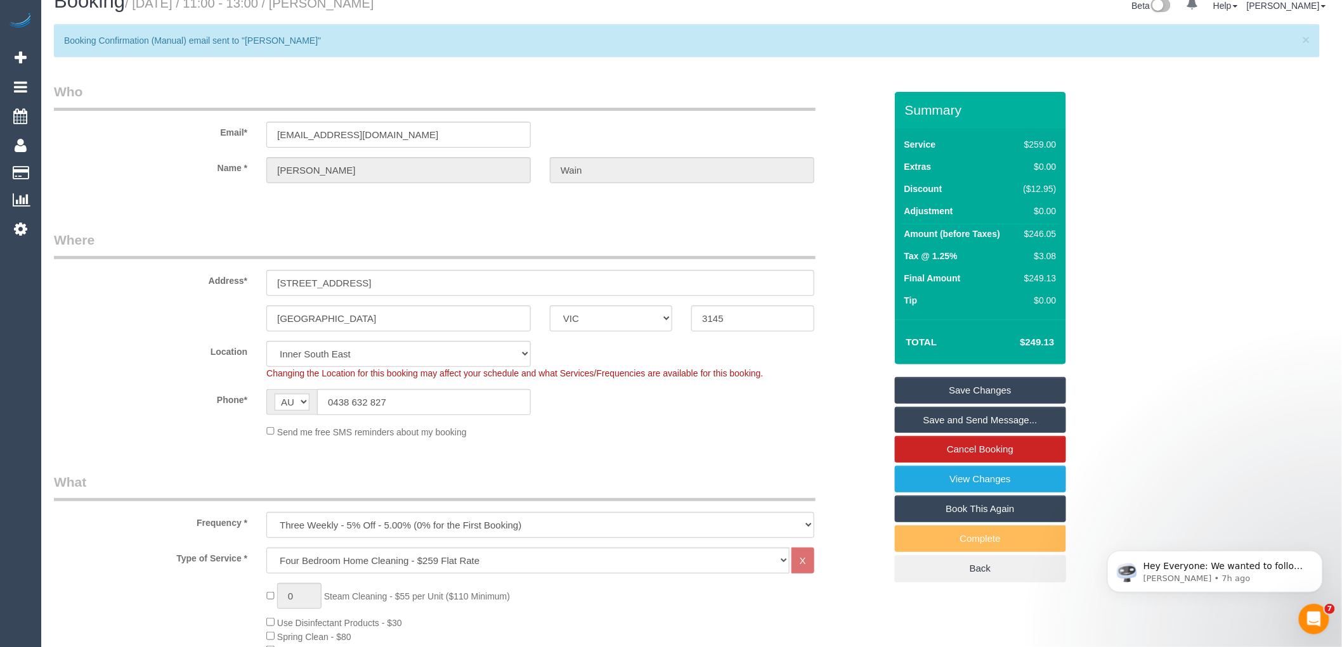
scroll to position [0, 0]
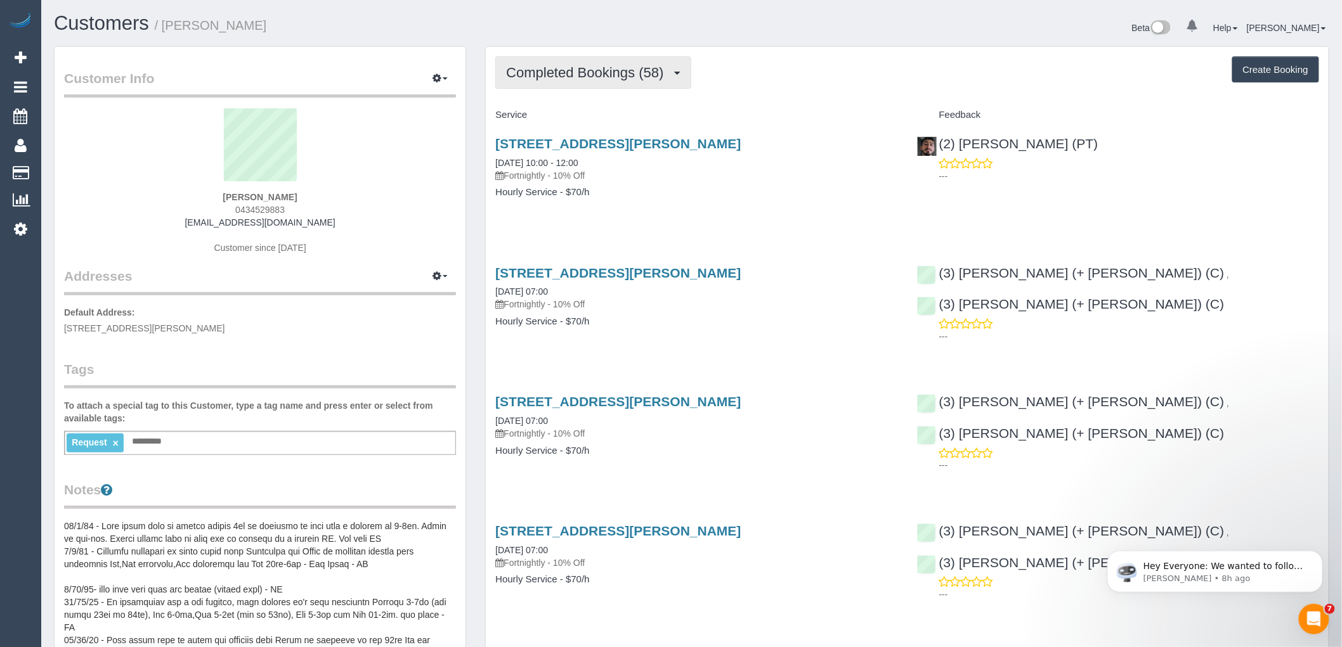
click at [568, 68] on span "Completed Bookings (58)" at bounding box center [588, 73] width 164 height 16
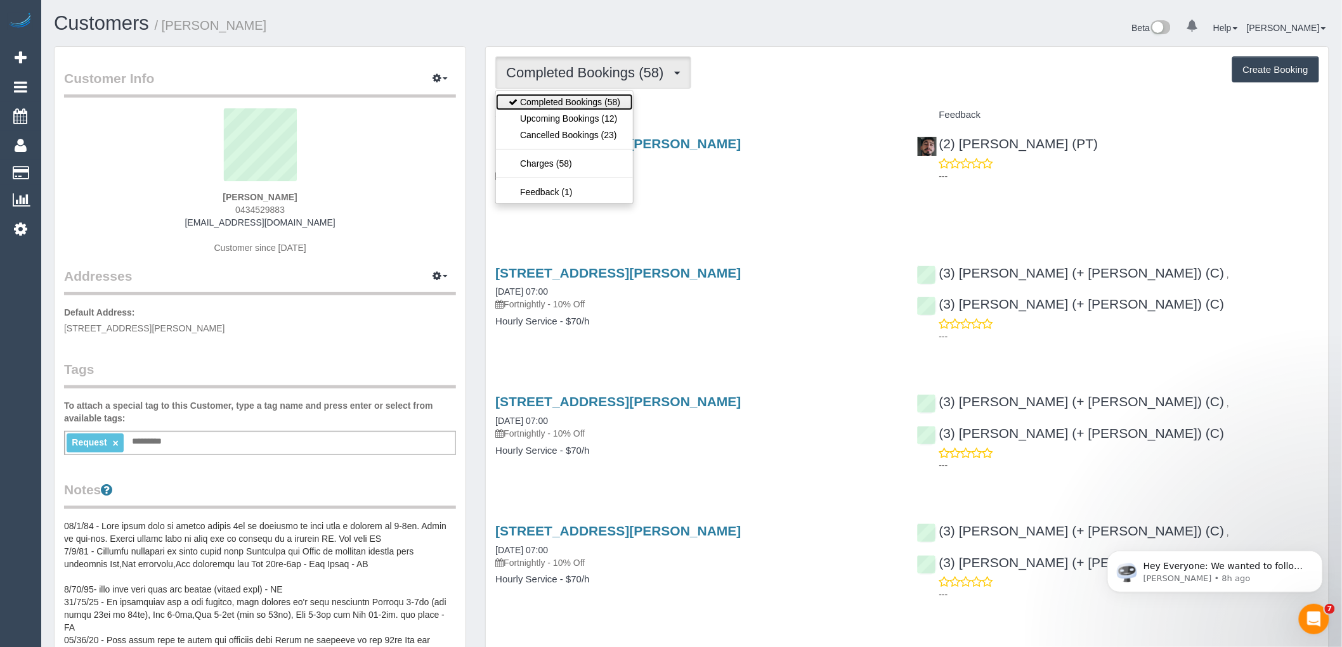
click at [563, 110] on link "Completed Bookings (58)" at bounding box center [564, 102] width 137 height 16
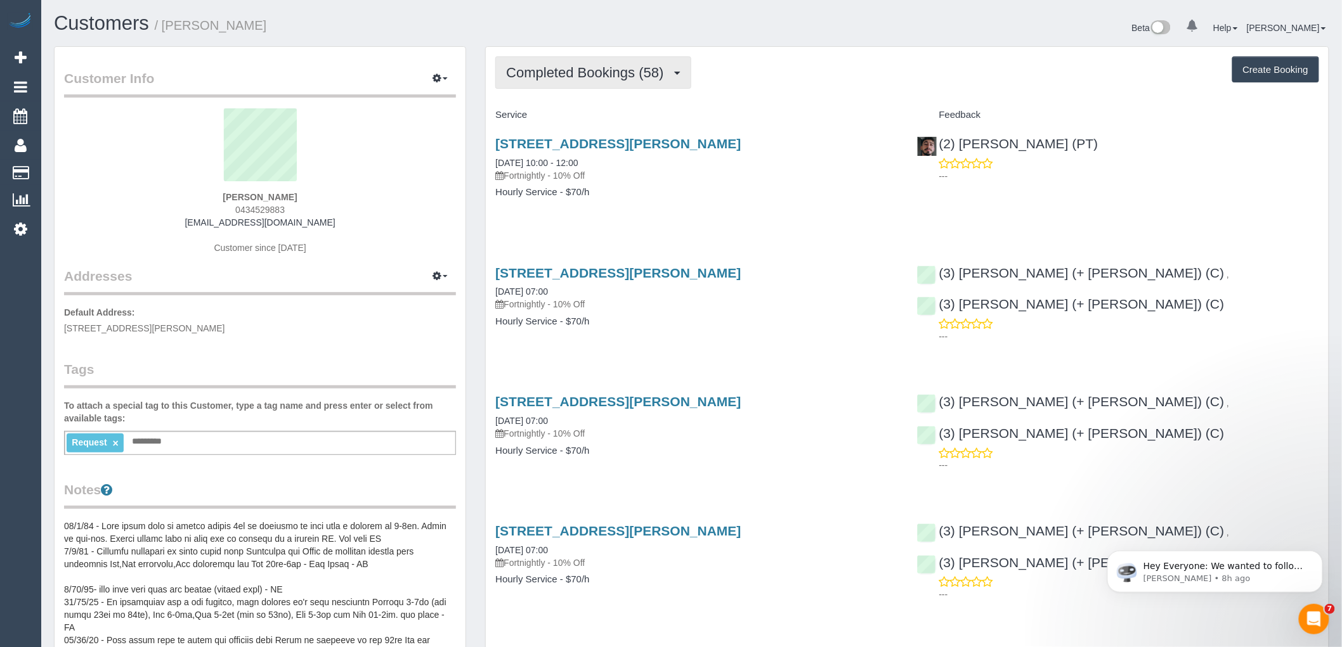
click at [550, 72] on span "Completed Bookings (58)" at bounding box center [588, 73] width 164 height 16
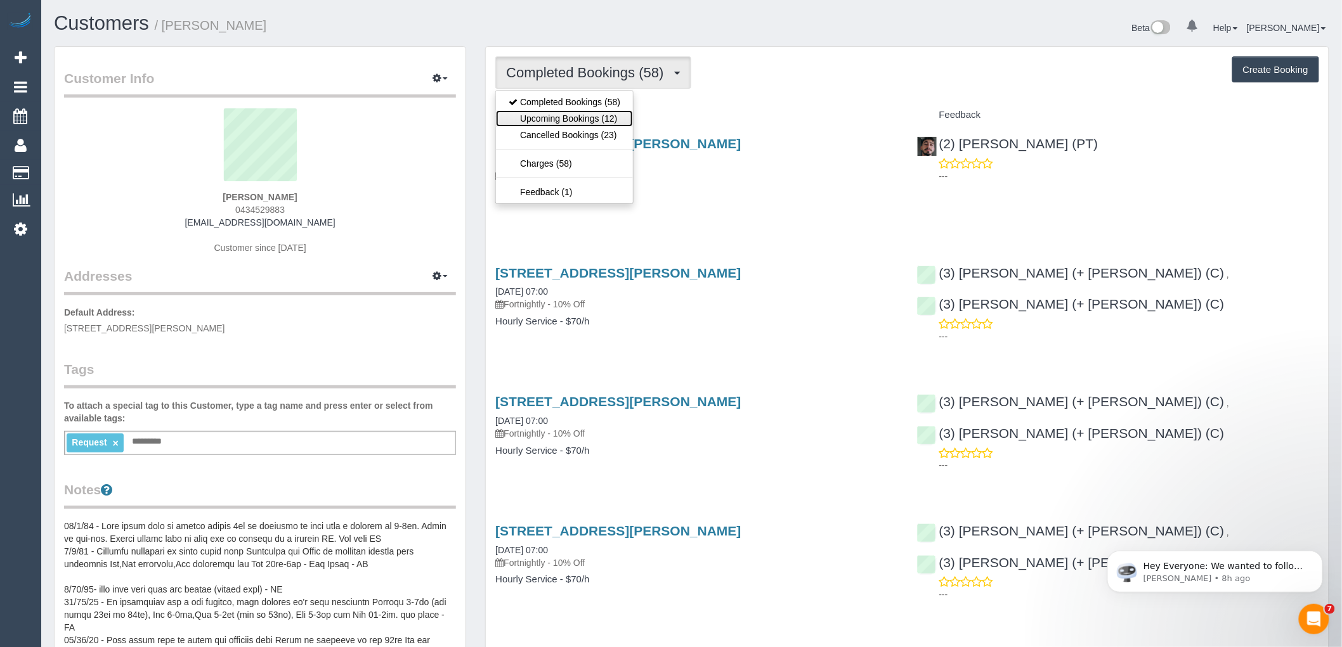
click at [540, 111] on link "Upcoming Bookings (12)" at bounding box center [564, 118] width 137 height 16
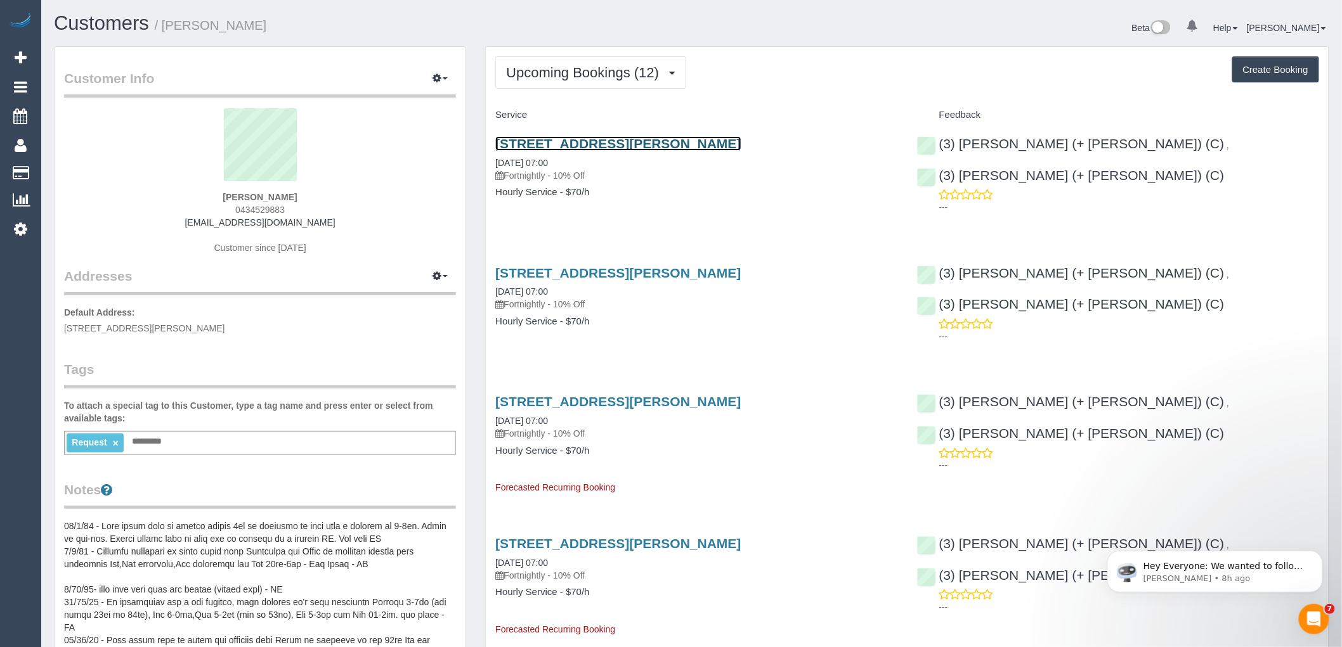
click at [568, 138] on link "[STREET_ADDRESS][PERSON_NAME]" at bounding box center [617, 143] width 245 height 15
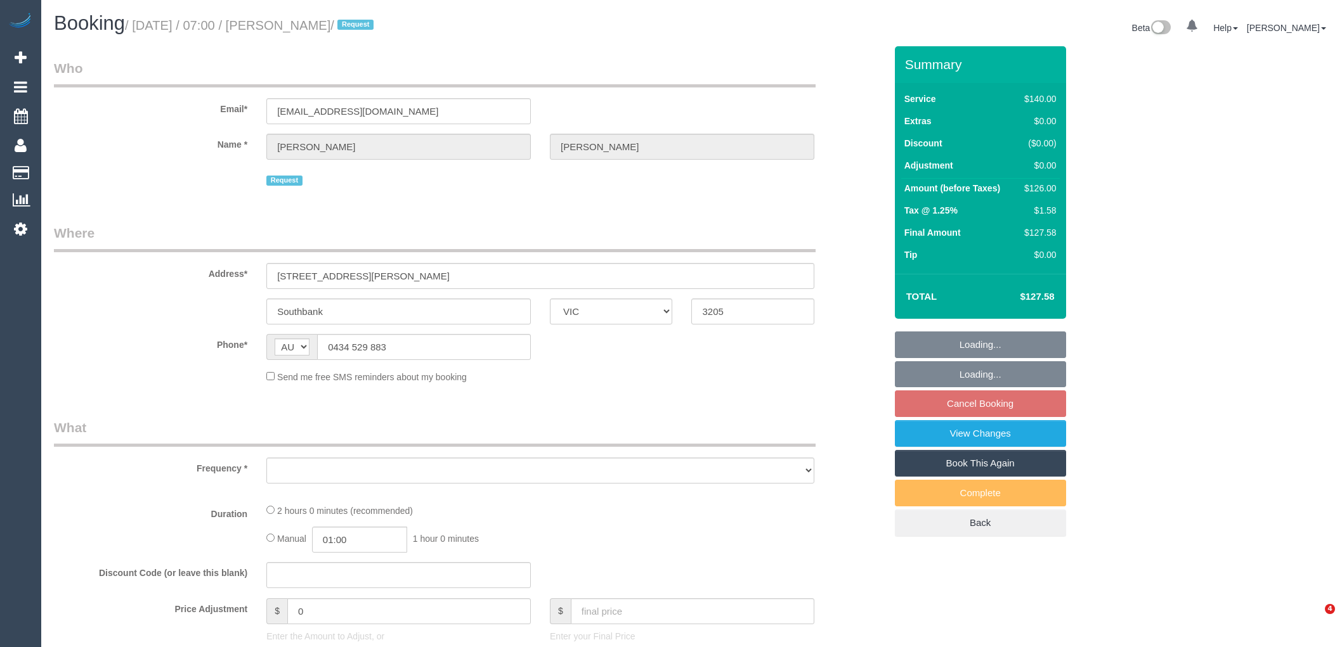
select select "VIC"
select select "string:stripe-pm_1Ledih2GScqysDRVSYQmfykY"
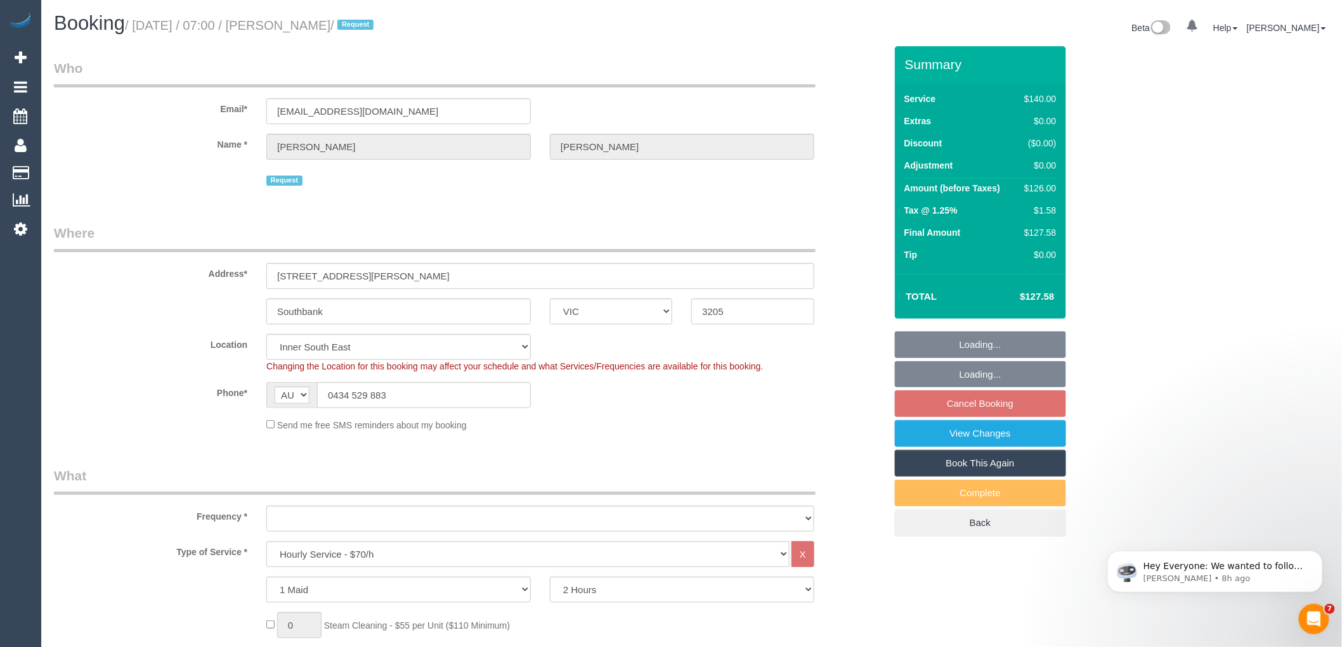
select select "object:719"
select select "number:28"
select select "number:14"
select select "number:18"
select select "number:22"
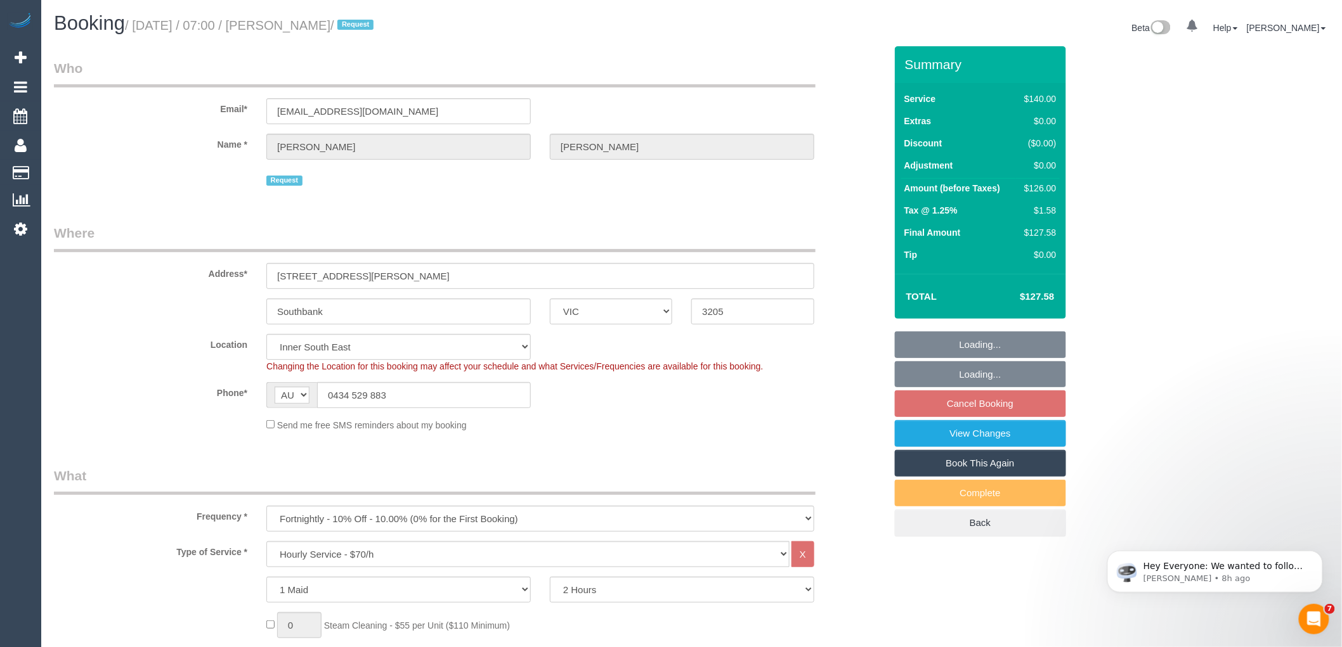
select select "number:34"
select select "number:26"
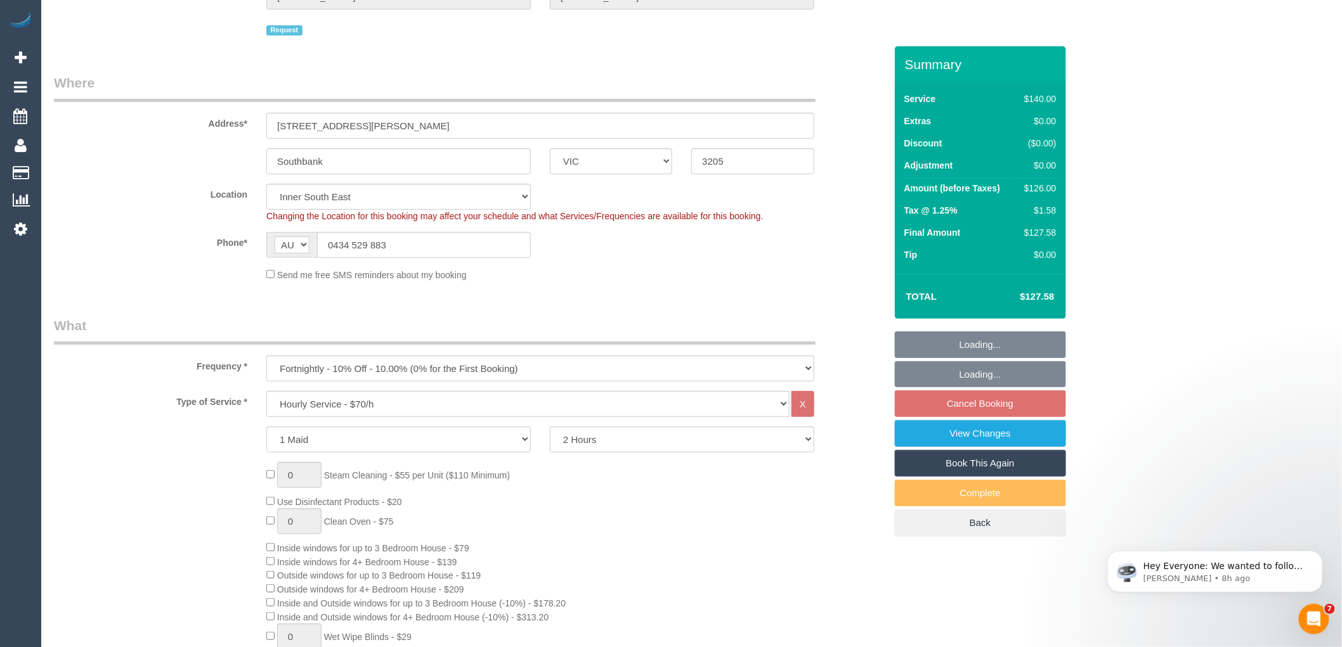
select select "object:1497"
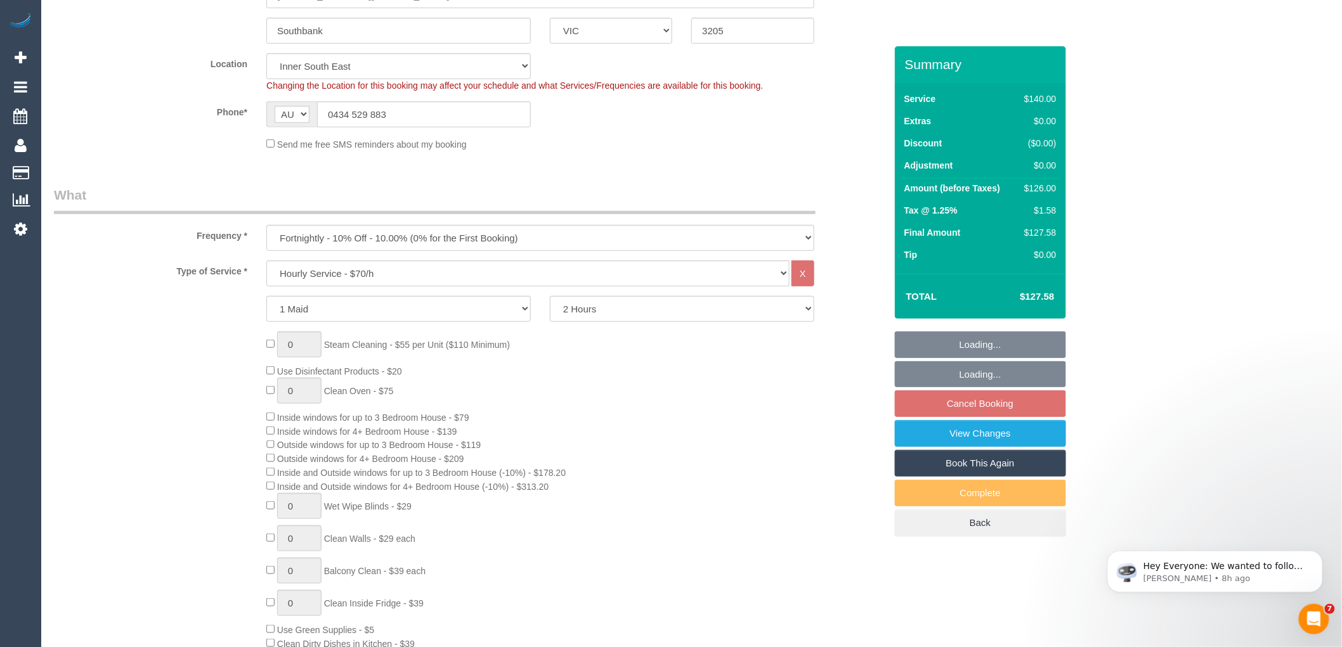
scroll to position [282, 0]
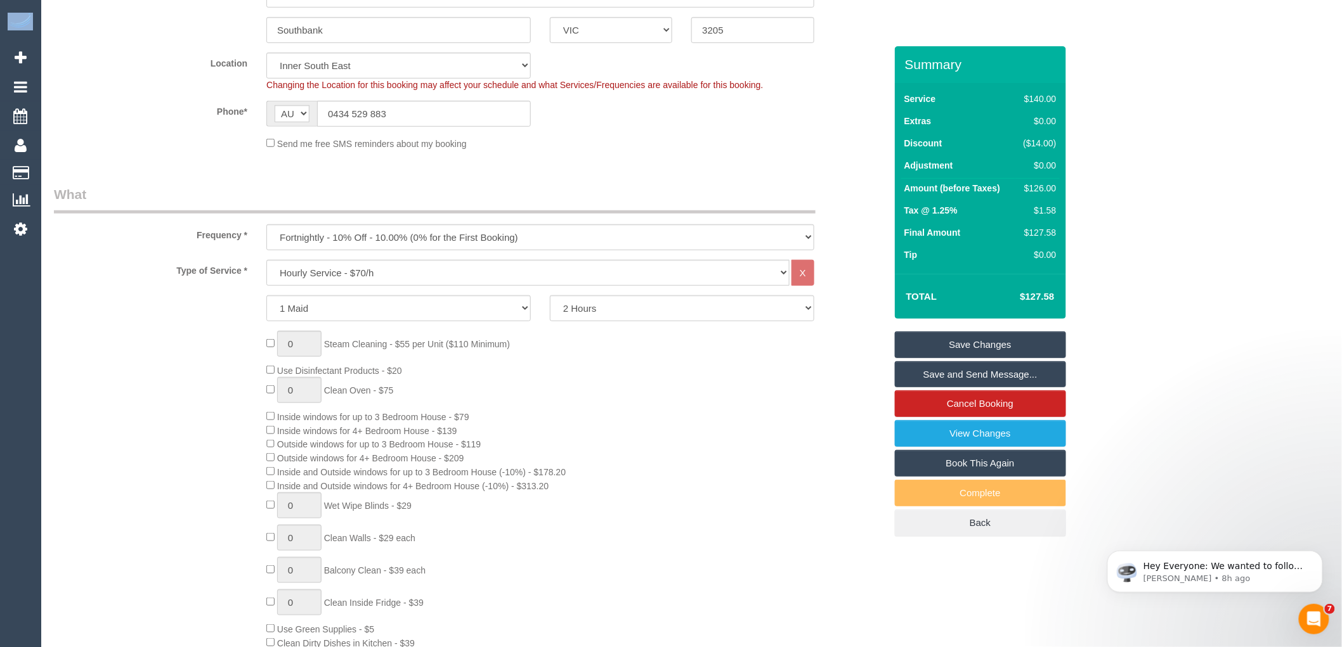
drag, startPoint x: 1341, startPoint y: 86, endPoint x: 1335, endPoint y: 403, distance: 317.1
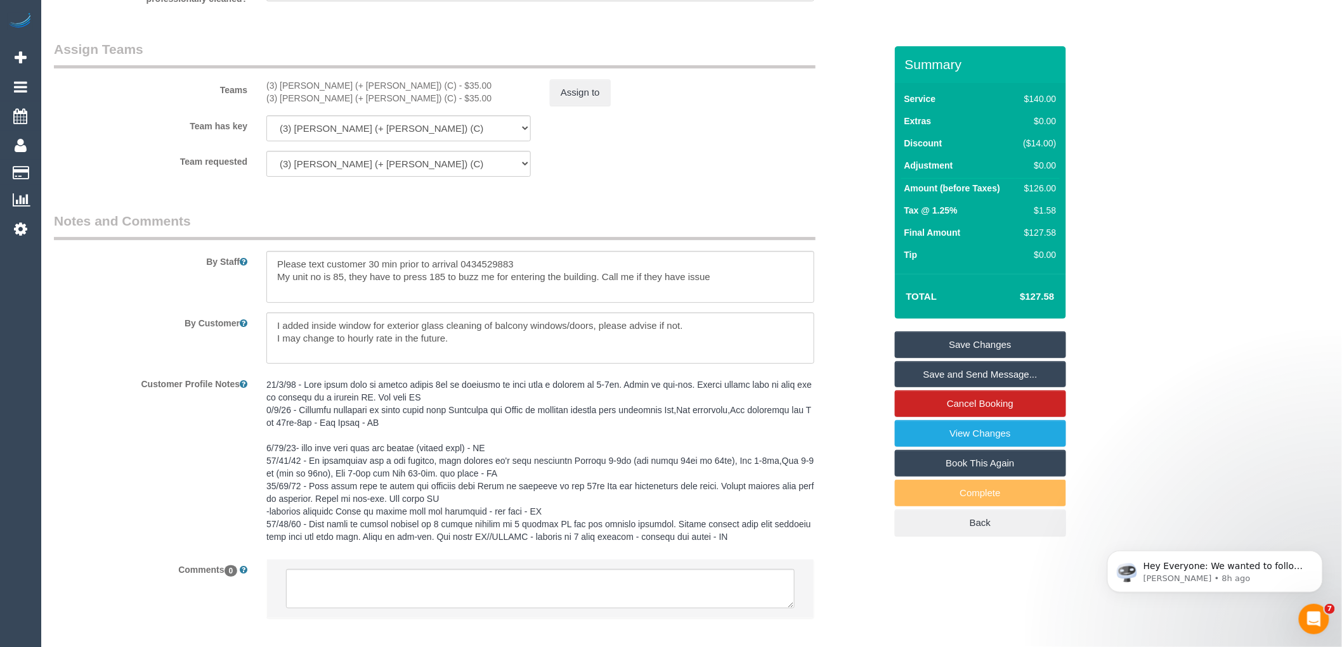
scroll to position [2063, 0]
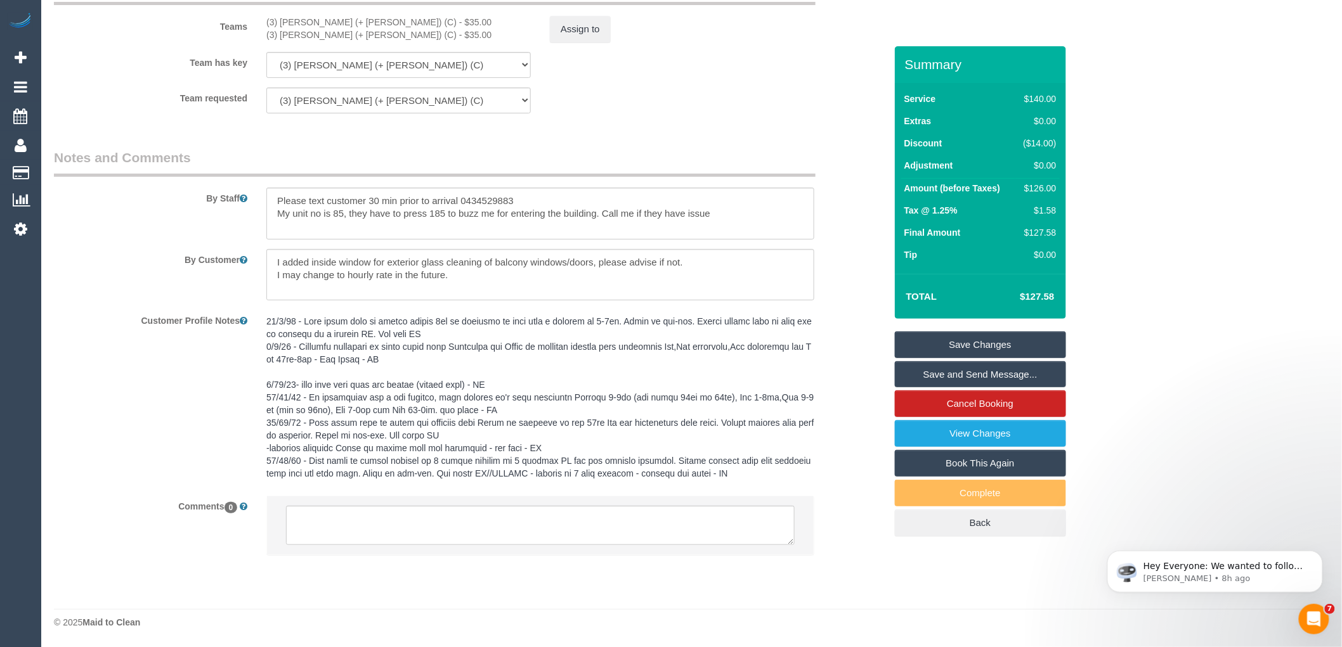
click at [599, 496] on li at bounding box center [540, 525] width 547 height 58
click at [580, 512] on textarea at bounding box center [540, 525] width 509 height 39
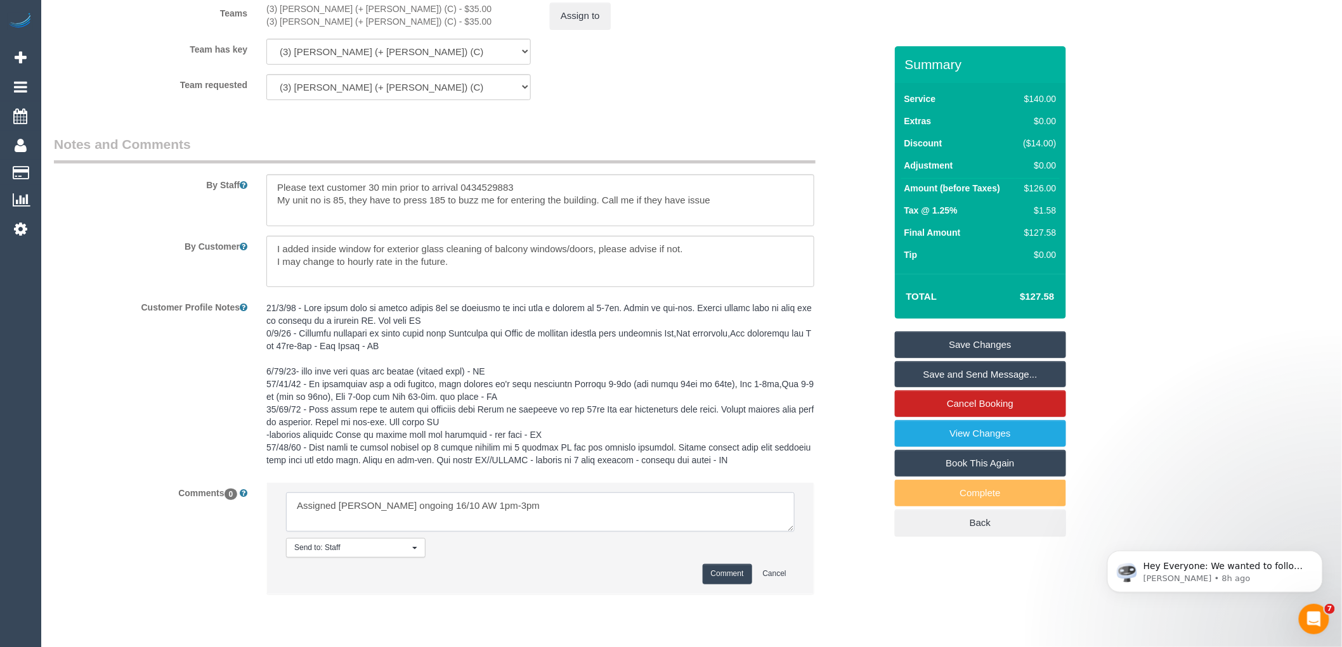
type textarea "Assigned [PERSON_NAME] ongoing 16/10 AW 1pm-3pm"
click at [739, 584] on button "Comment" at bounding box center [727, 574] width 49 height 20
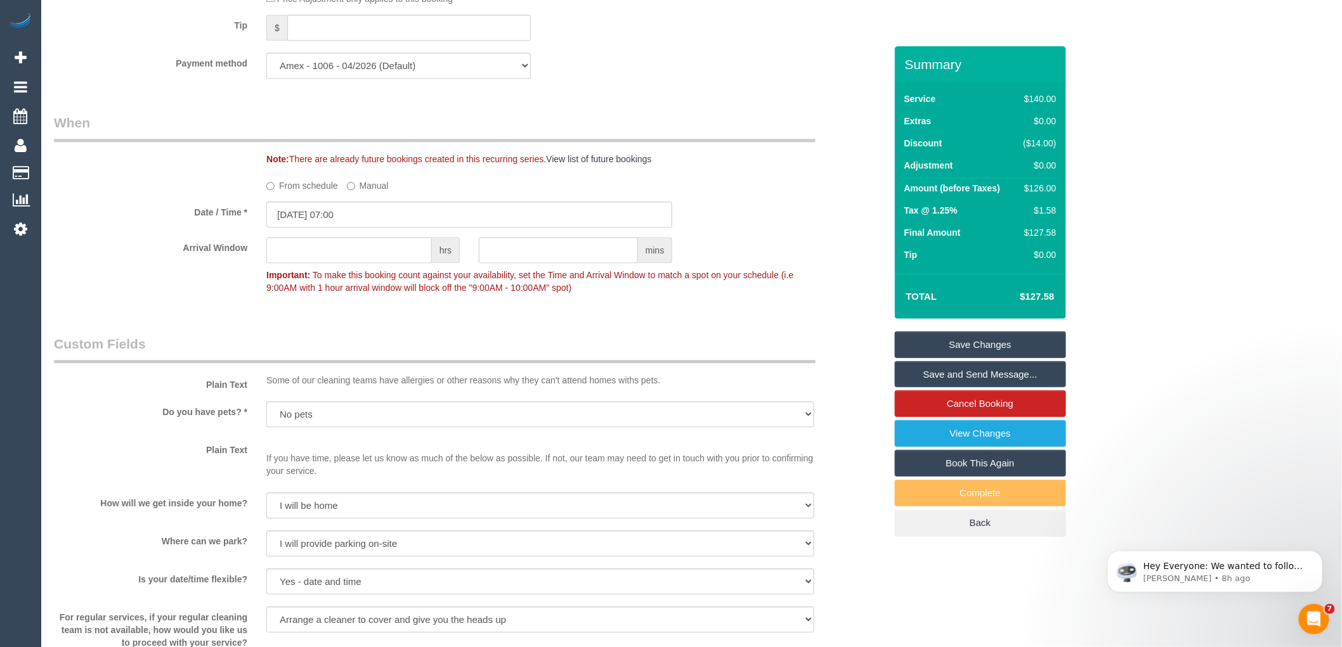
scroll to position [1288, 0]
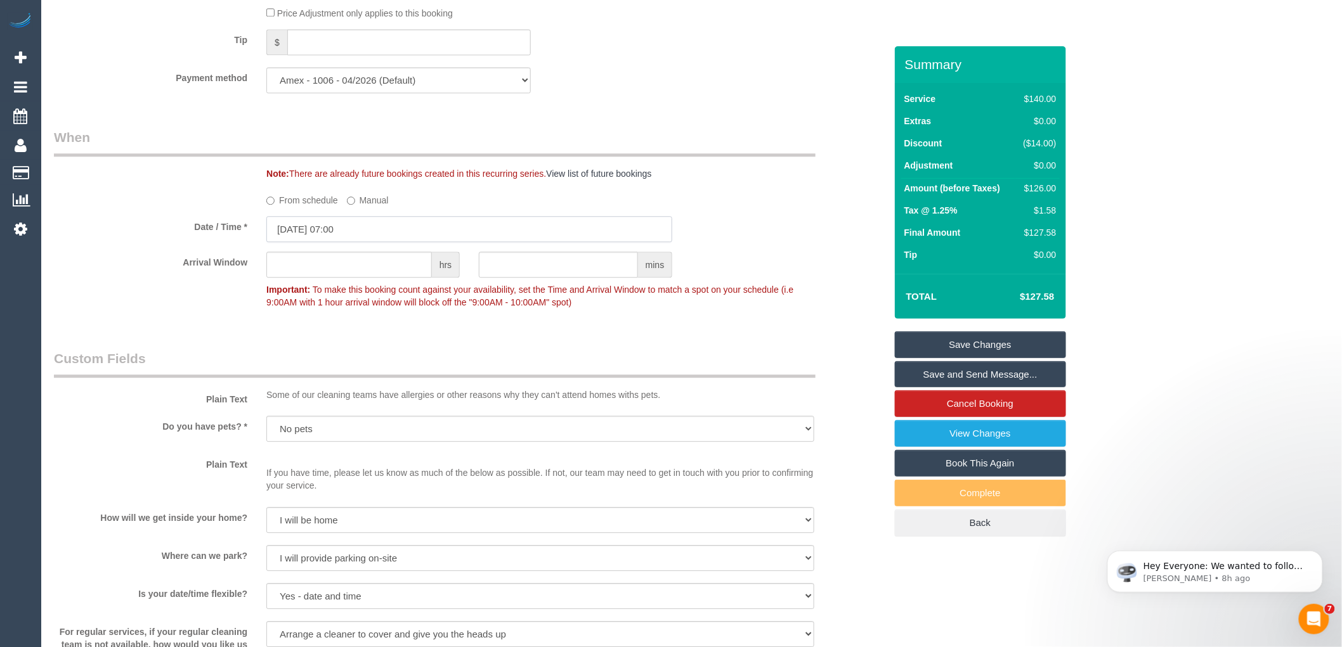
click at [299, 239] on input "[DATE] 07:00" at bounding box center [469, 229] width 406 height 26
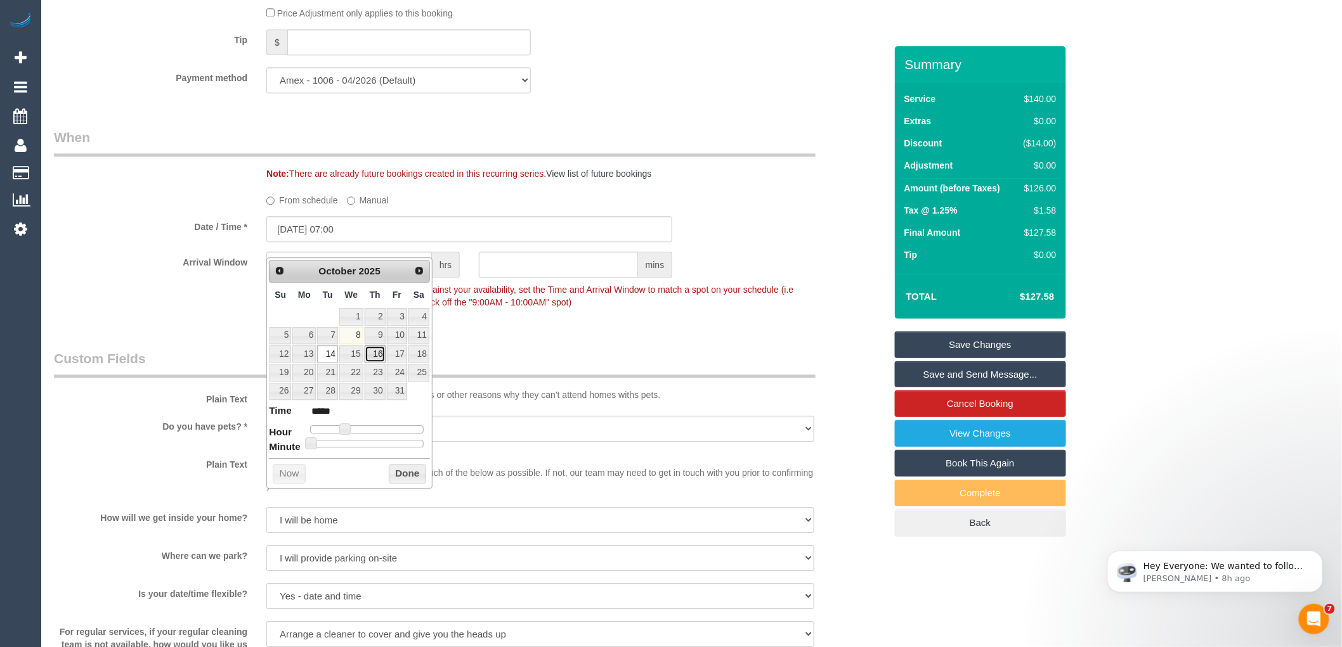
click at [372, 351] on link "16" at bounding box center [375, 354] width 21 height 17
type input "16/10/2025 08:00"
type input "*****"
type input "16/10/2025 09:00"
type input "*****"
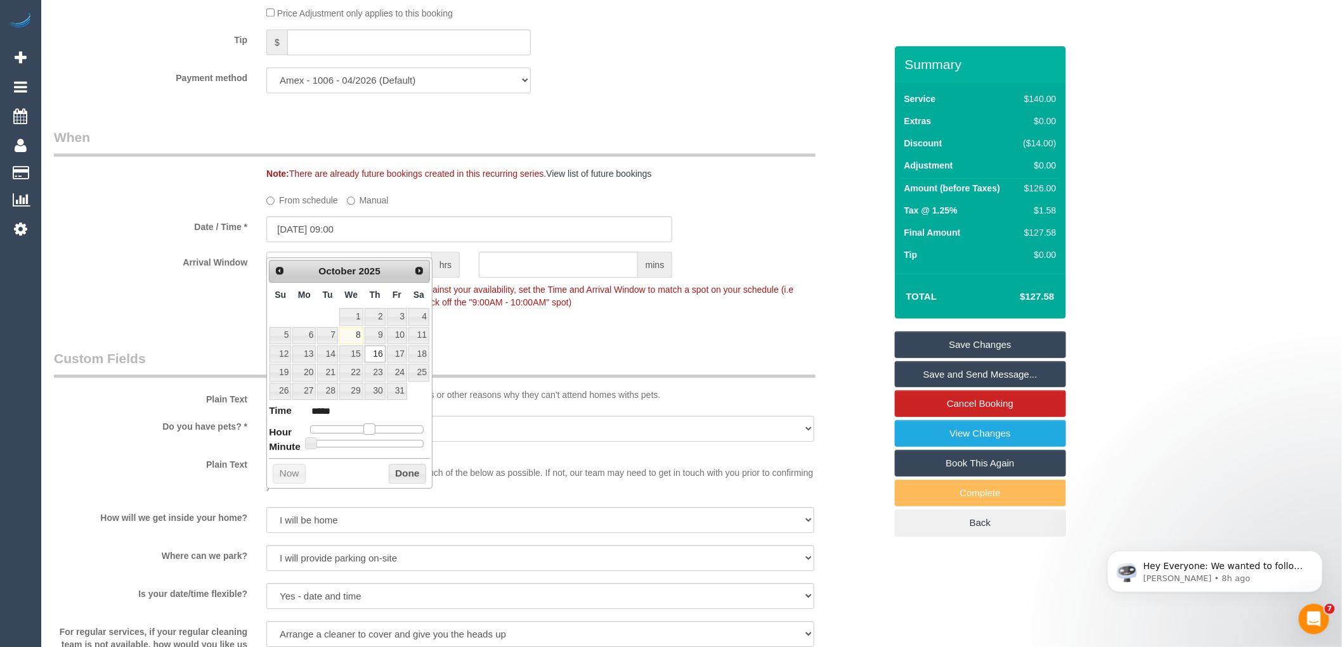
type input "16/10/2025 12:00"
type input "*****"
type input "16/10/2025 11:00"
type input "*****"
drag, startPoint x: 344, startPoint y: 427, endPoint x: 362, endPoint y: 428, distance: 18.4
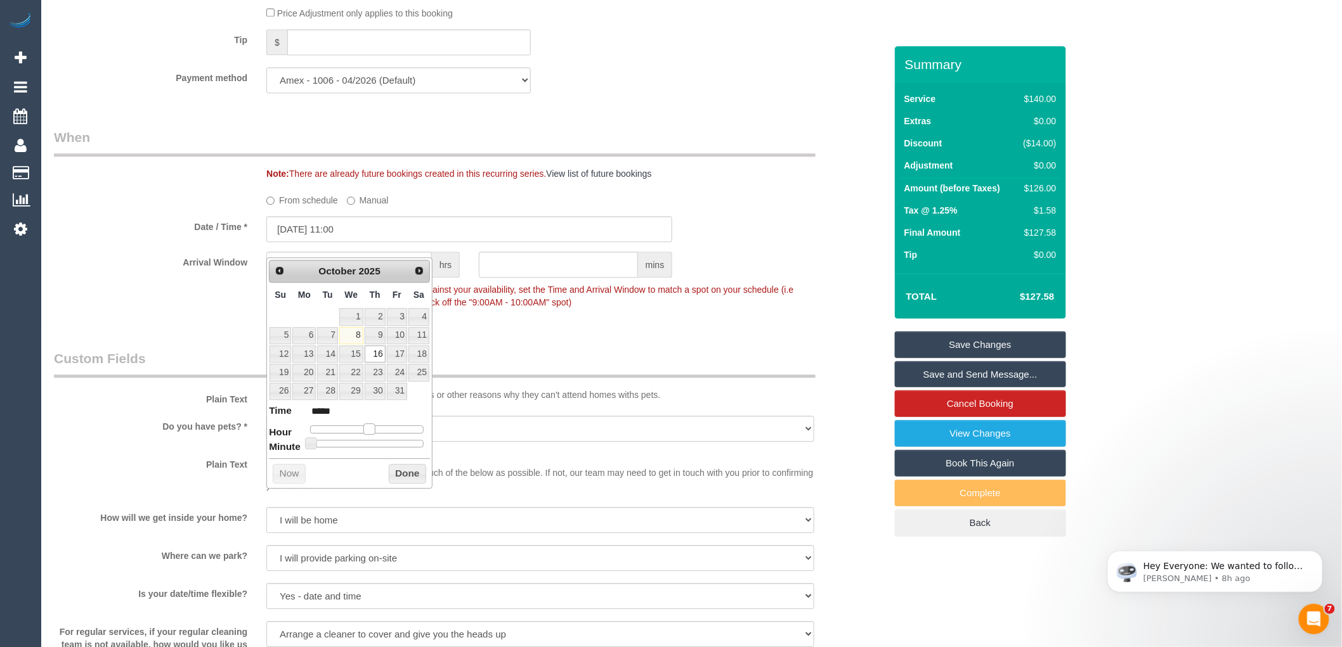
click at [363, 428] on span at bounding box center [368, 429] width 11 height 11
type input "16/10/2025 12:00"
type input "*****"
type input "16/10/2025 13:00"
type input "*****"
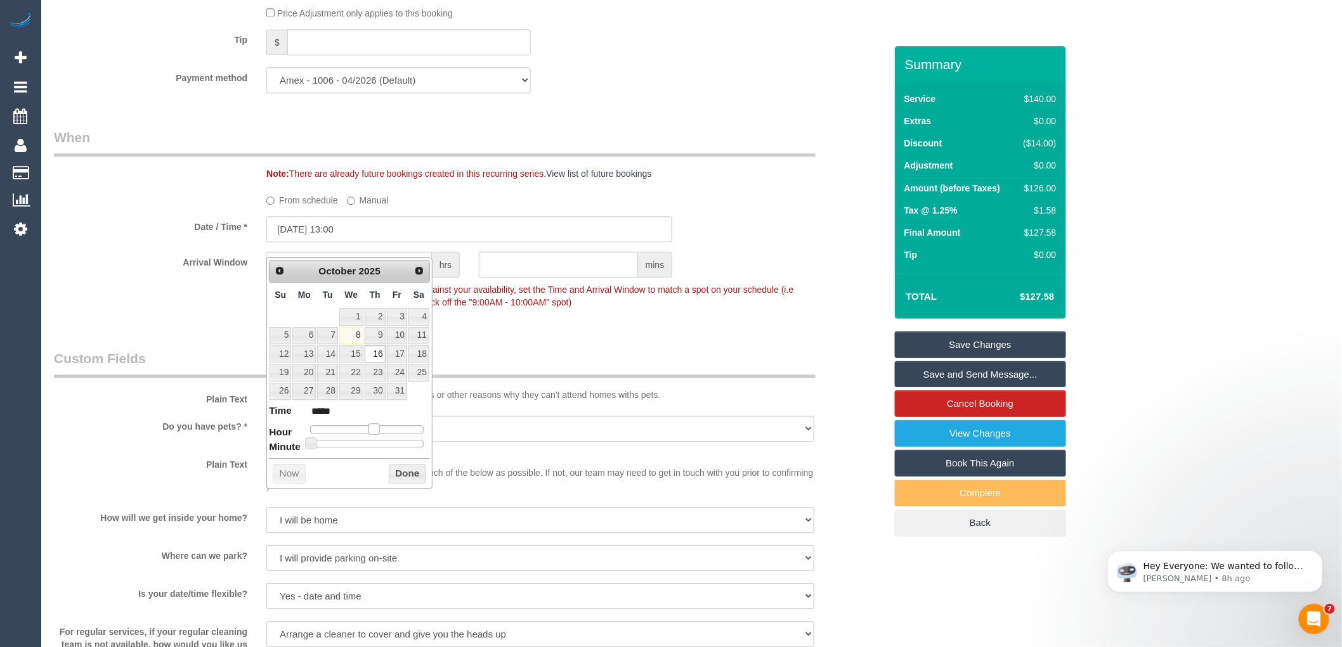
drag, startPoint x: 363, startPoint y: 427, endPoint x: 373, endPoint y: 426, distance: 9.6
click at [373, 426] on span at bounding box center [373, 429] width 11 height 11
click at [405, 471] on button "Done" at bounding box center [407, 474] width 37 height 20
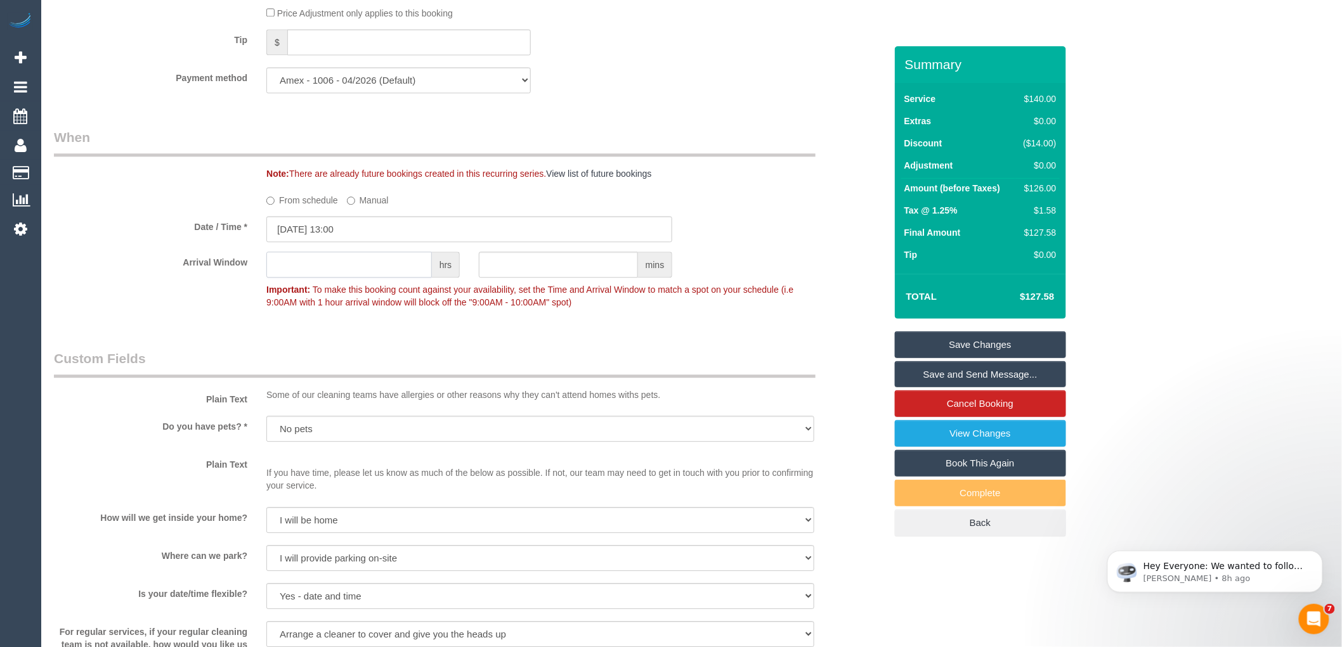
click at [328, 278] on input "text" at bounding box center [348, 265] width 165 height 26
type input "2"
click at [353, 342] on div "Who Email* vsoul1985@yahoo.com Name * Wayne Ng Request Where Address* 63, Dorca…" at bounding box center [469, 109] width 850 height 2703
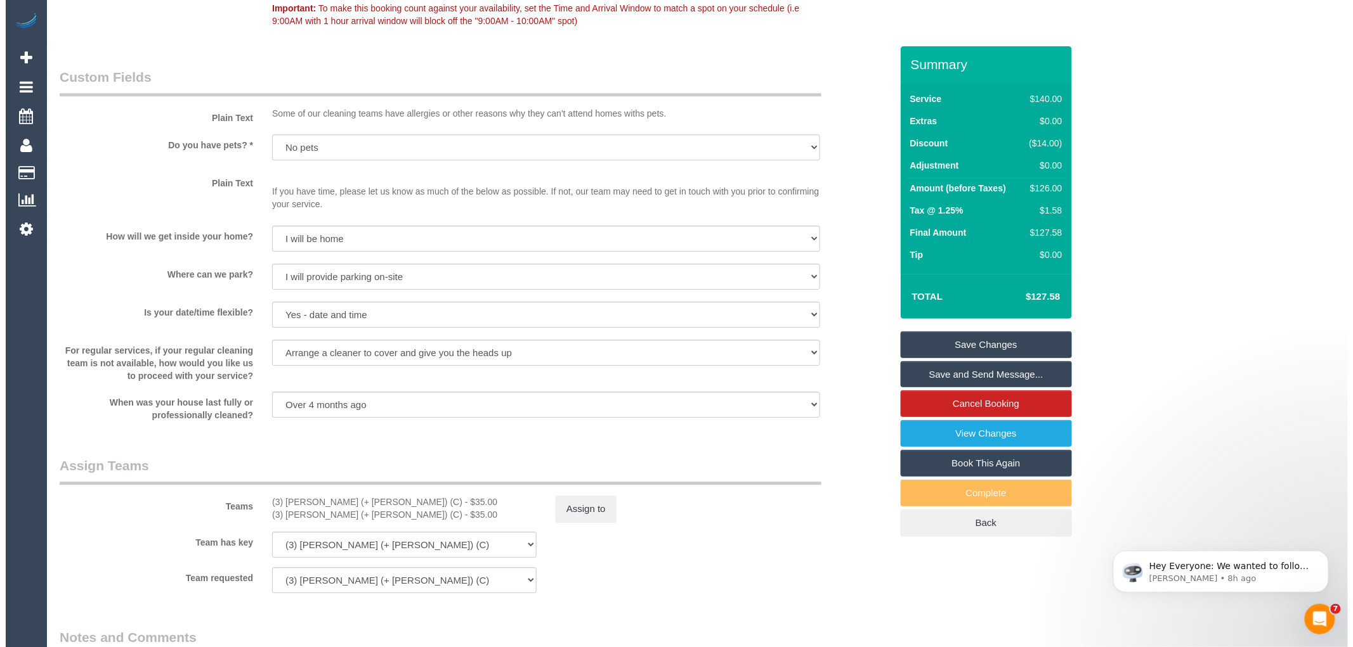
scroll to position [1640, 0]
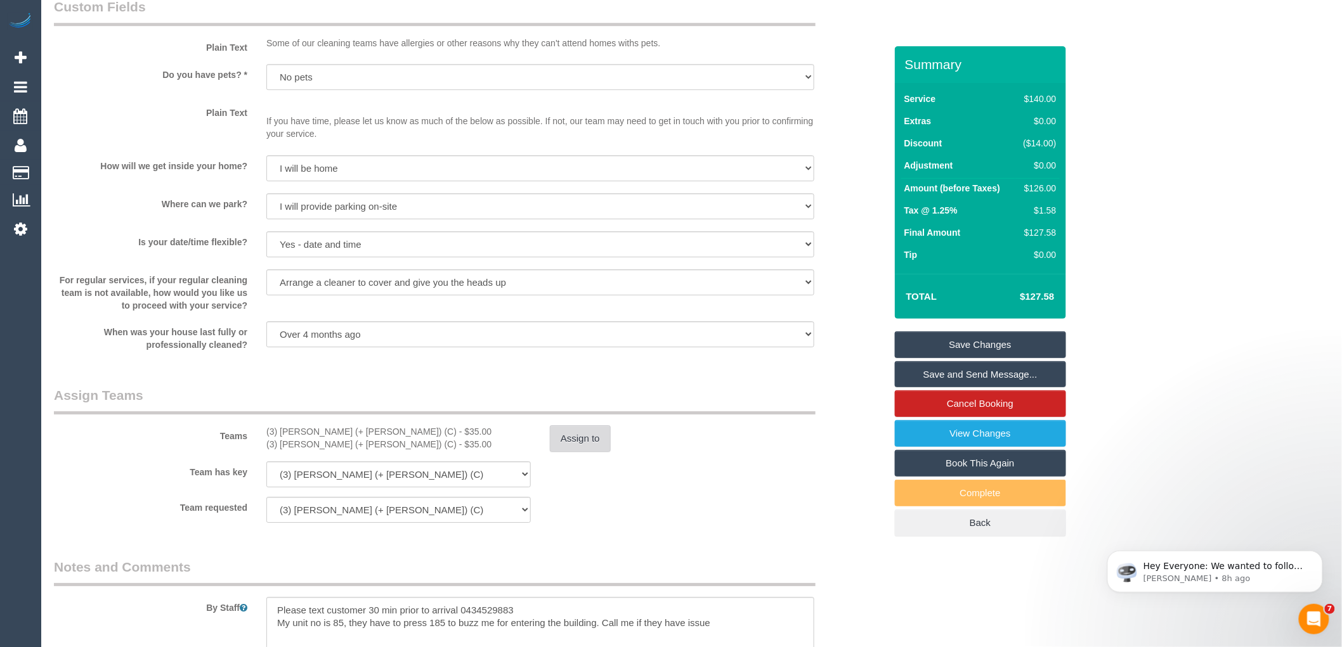
click at [592, 452] on button "Assign to" at bounding box center [580, 438] width 61 height 27
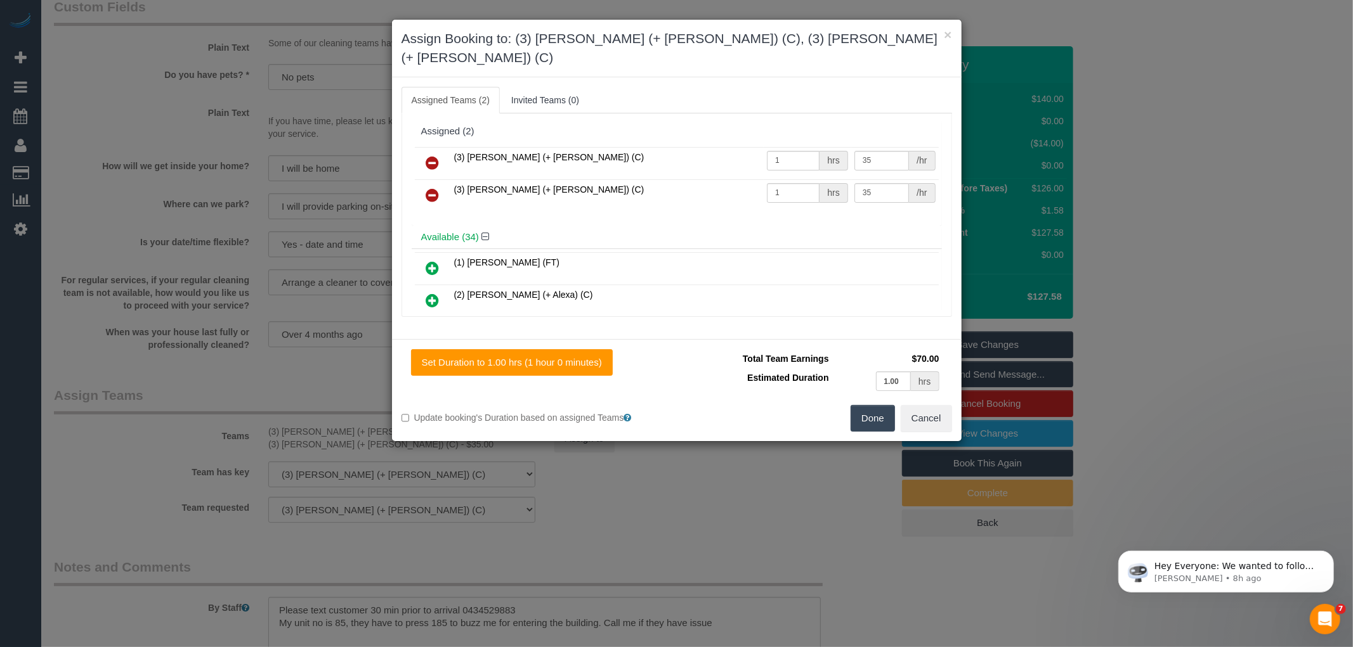
click at [434, 188] on icon at bounding box center [432, 195] width 13 height 15
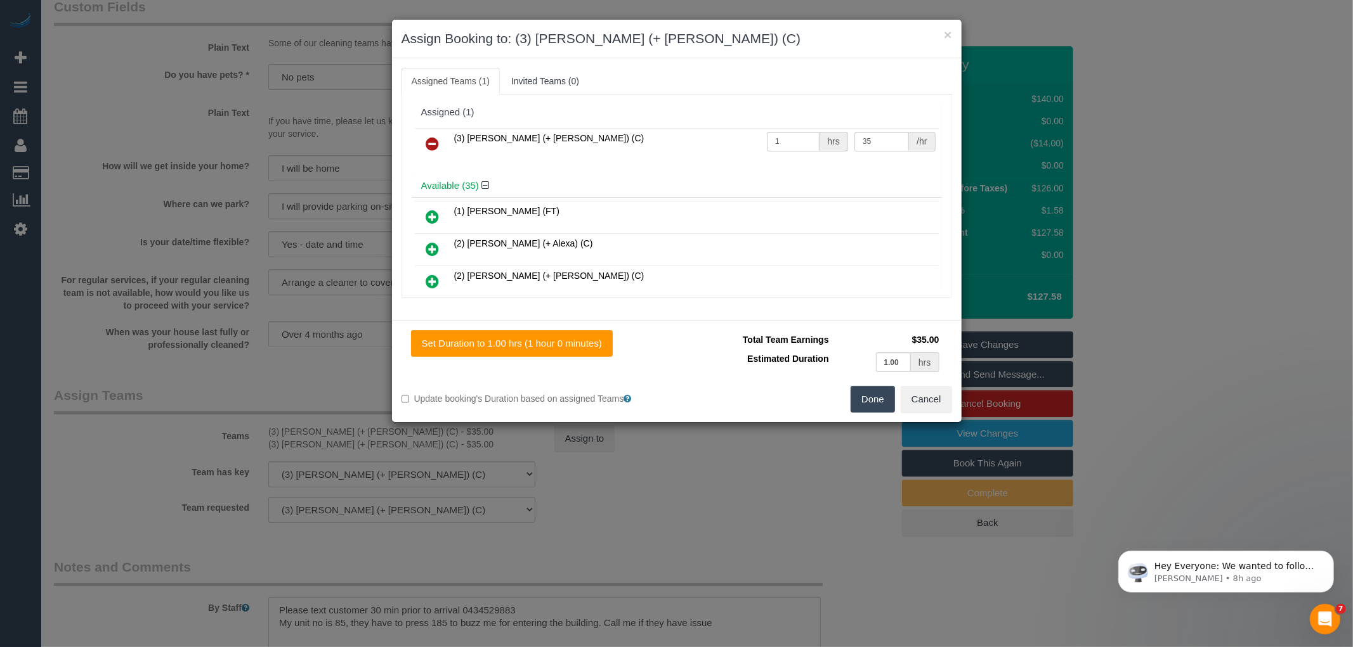
click at [432, 148] on icon at bounding box center [432, 143] width 13 height 15
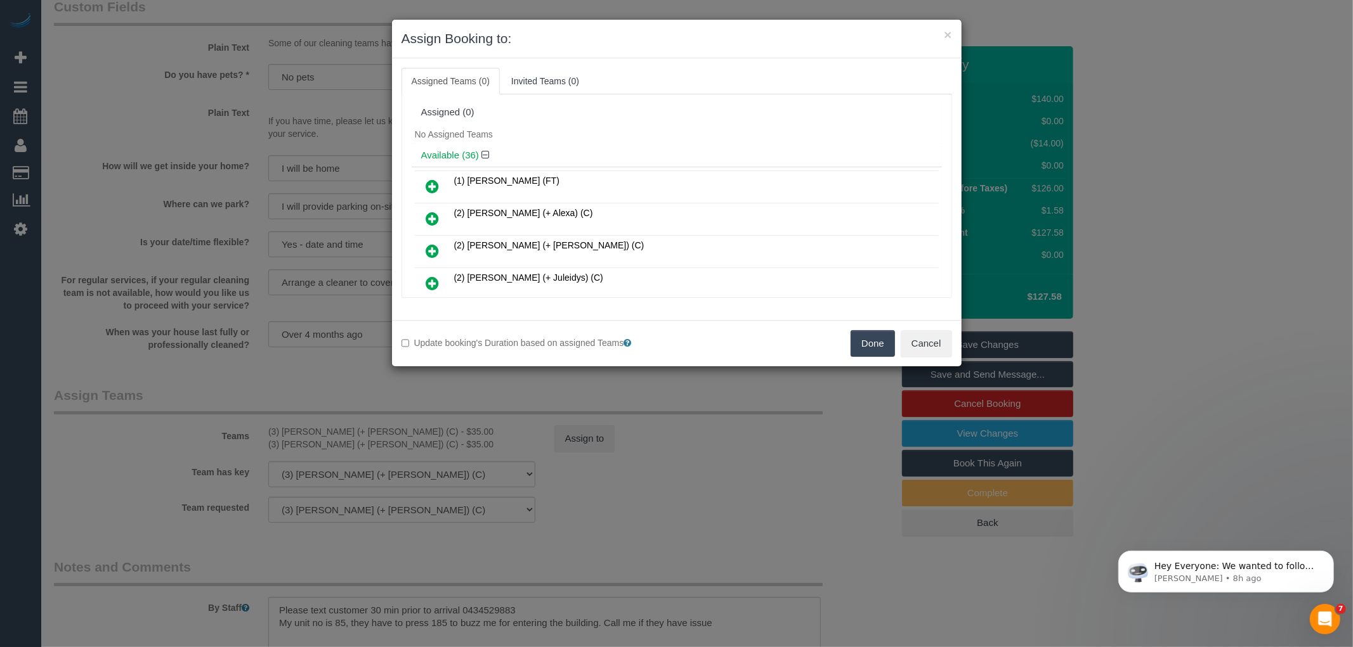
scroll to position [334, 0]
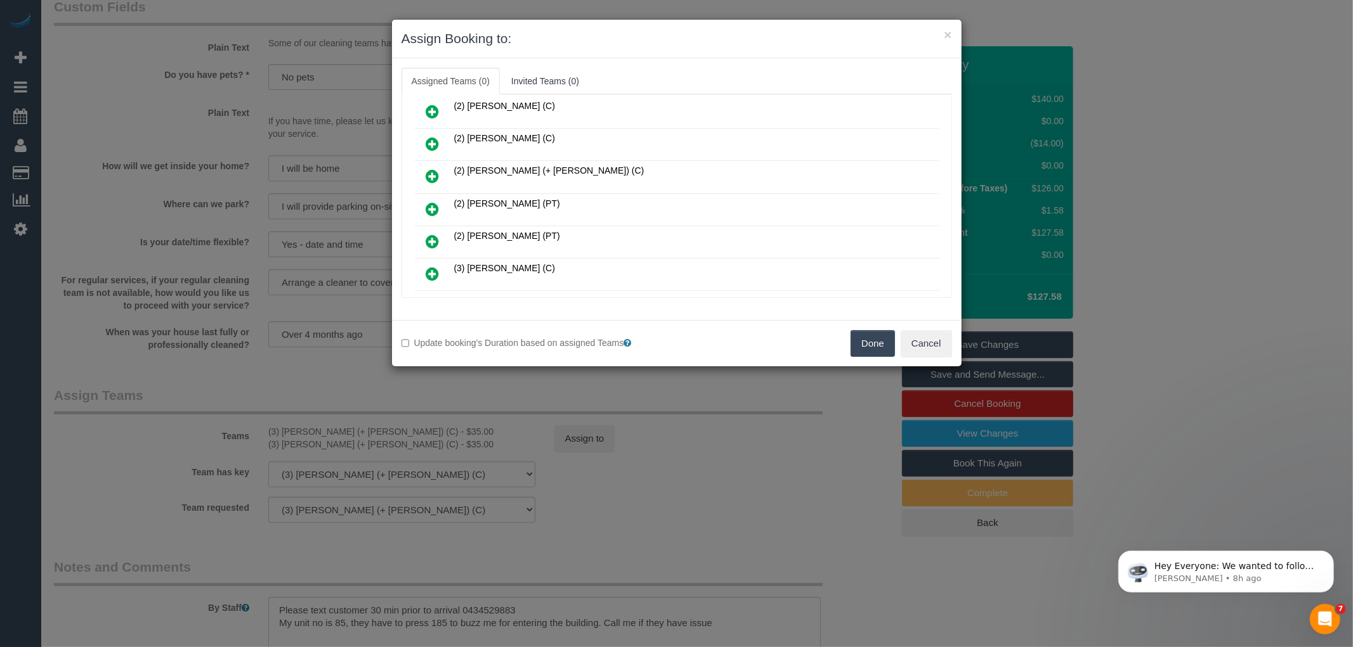
click at [432, 202] on icon at bounding box center [432, 209] width 13 height 15
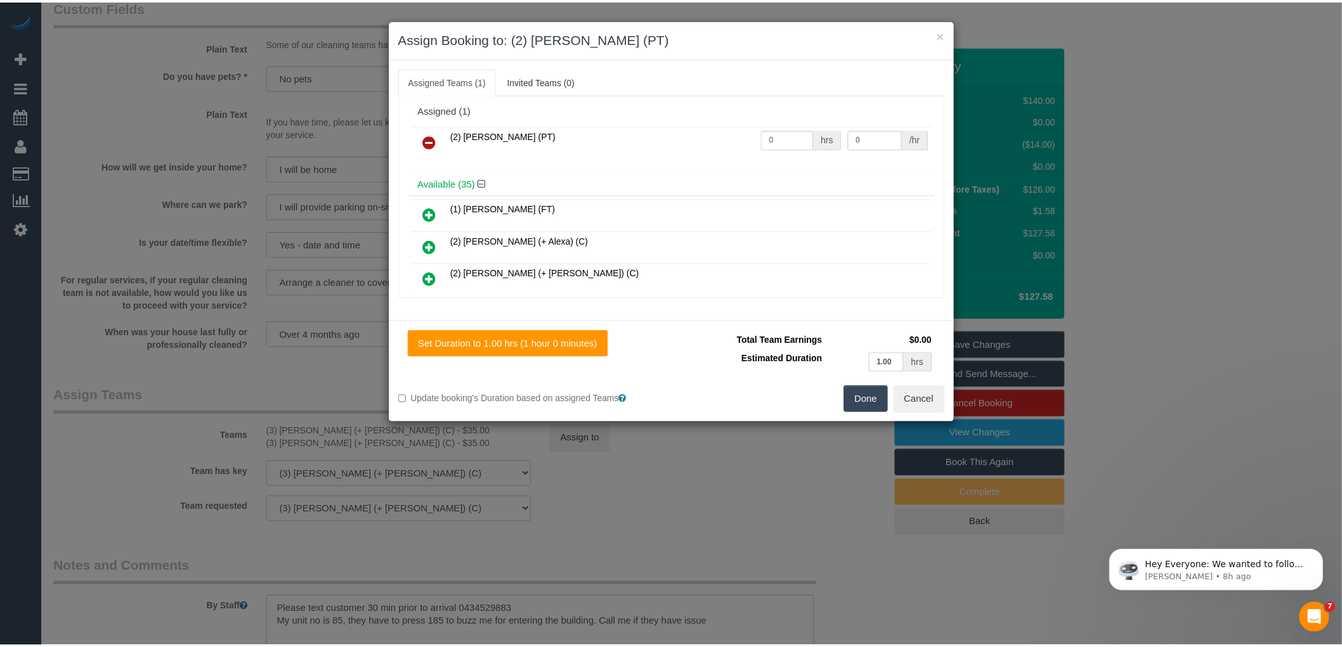
scroll to position [0, 0]
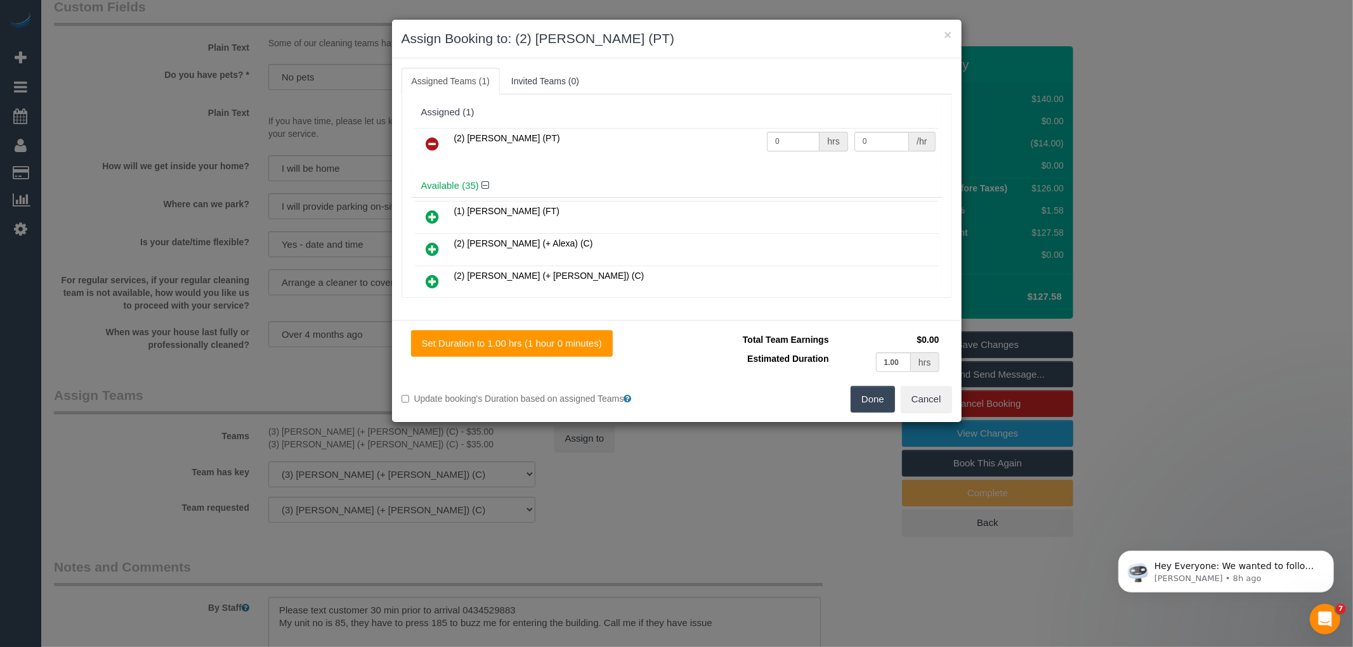
click at [854, 399] on button "Done" at bounding box center [872, 399] width 44 height 27
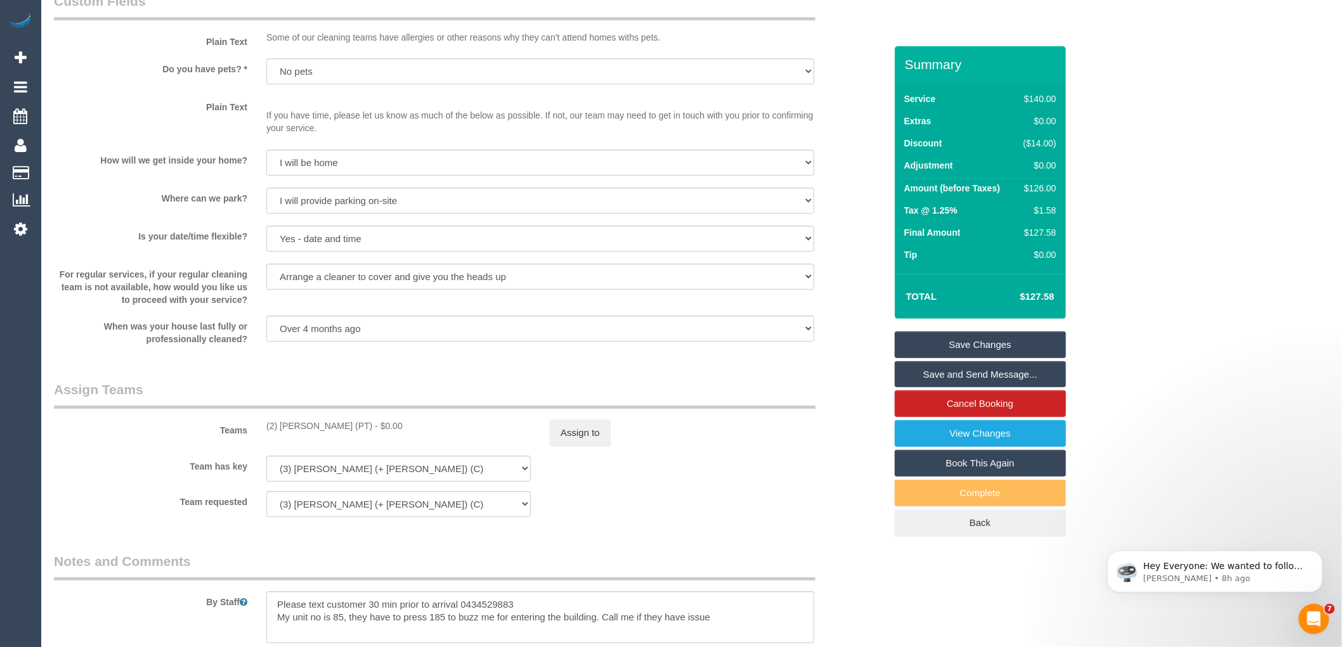
scroll to position [1711, 0]
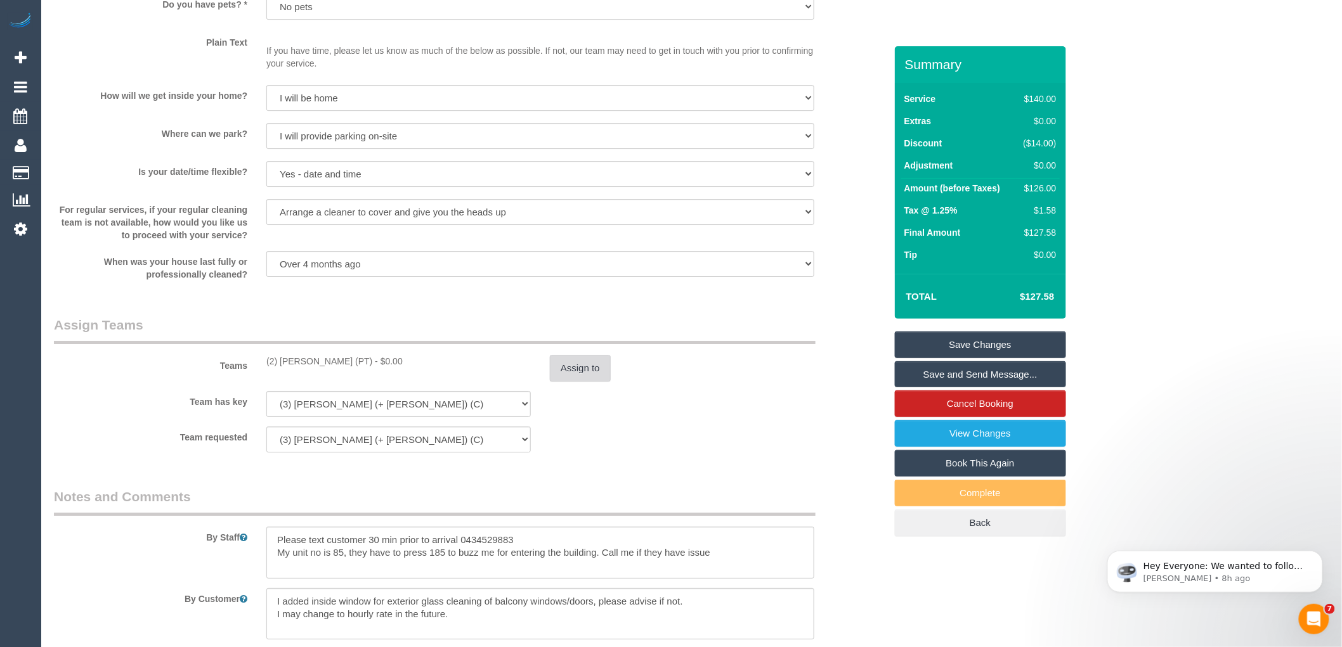
click at [575, 379] on button "Assign to" at bounding box center [580, 368] width 61 height 27
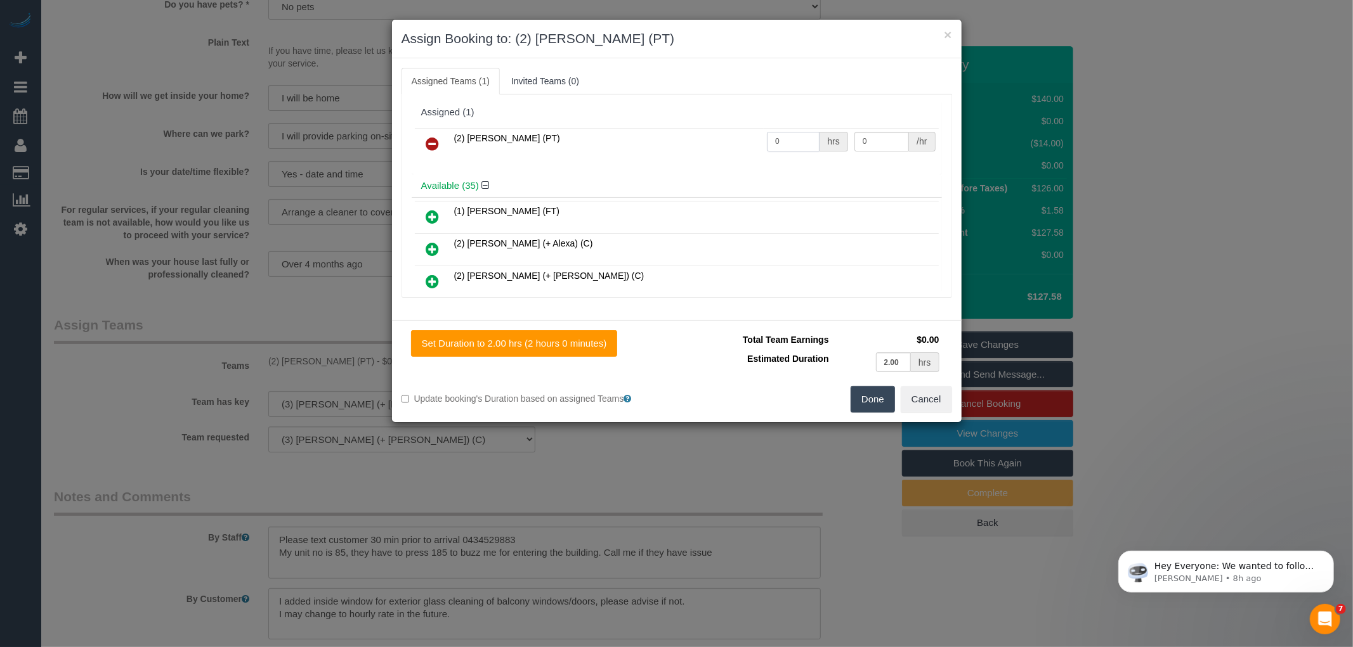
click at [772, 140] on input "0" at bounding box center [793, 142] width 53 height 20
type input "2"
type input "37.5"
click at [883, 398] on button "Done" at bounding box center [872, 399] width 44 height 27
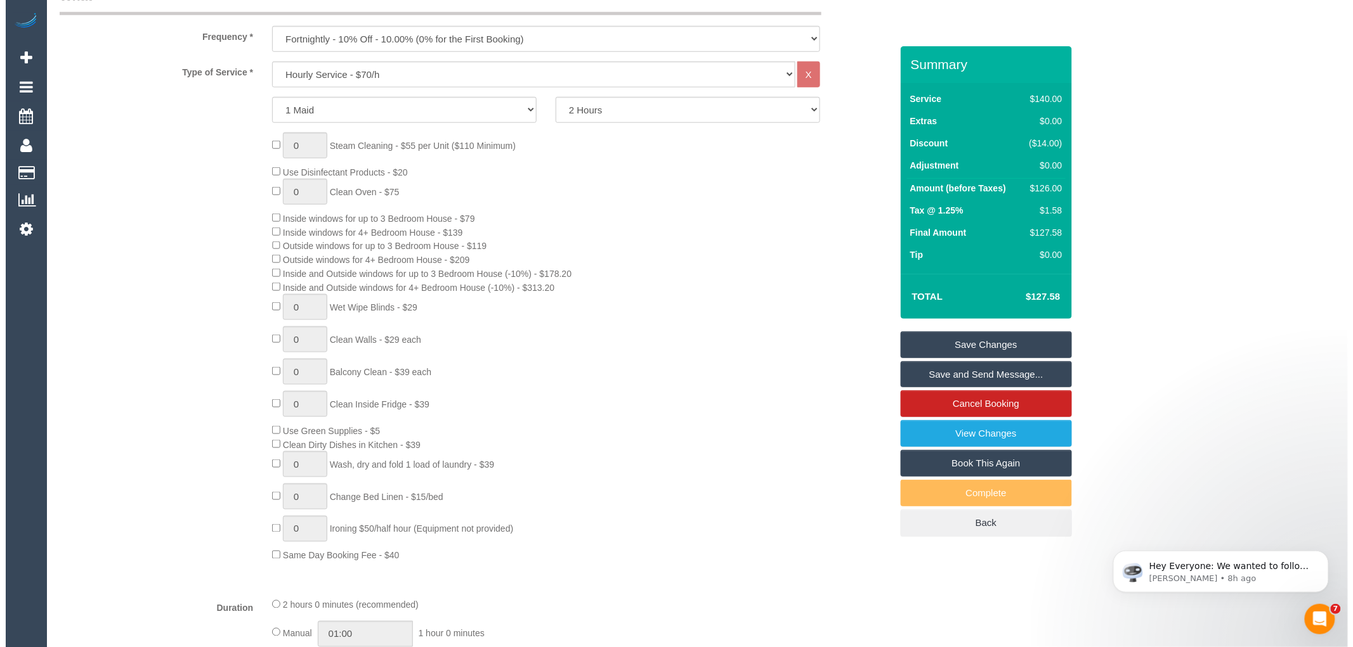
scroll to position [0, 0]
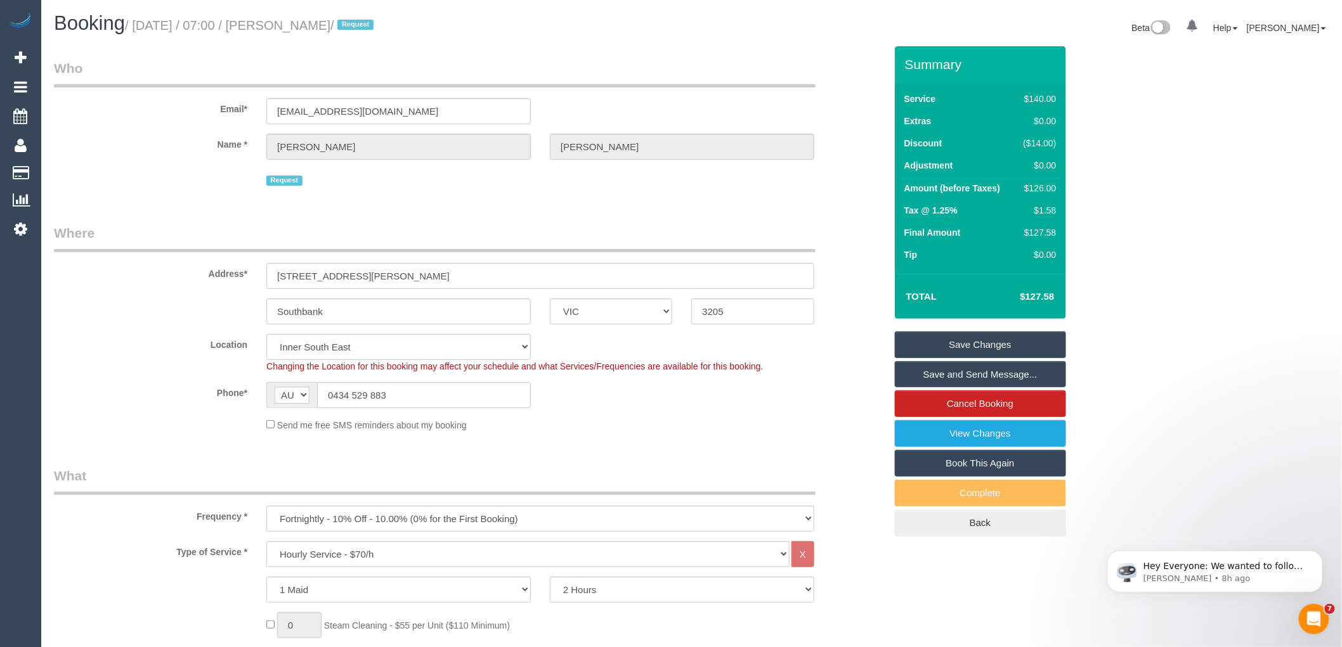
drag, startPoint x: 294, startPoint y: 24, endPoint x: 347, endPoint y: 24, distance: 53.3
click at [347, 24] on small "/ October 14, 2025 / 07:00 / Wayne Ng / Request" at bounding box center [251, 25] width 252 height 14
copy small "Wayne Ng"
click at [987, 372] on link "Save and Send Message..." at bounding box center [980, 374] width 171 height 27
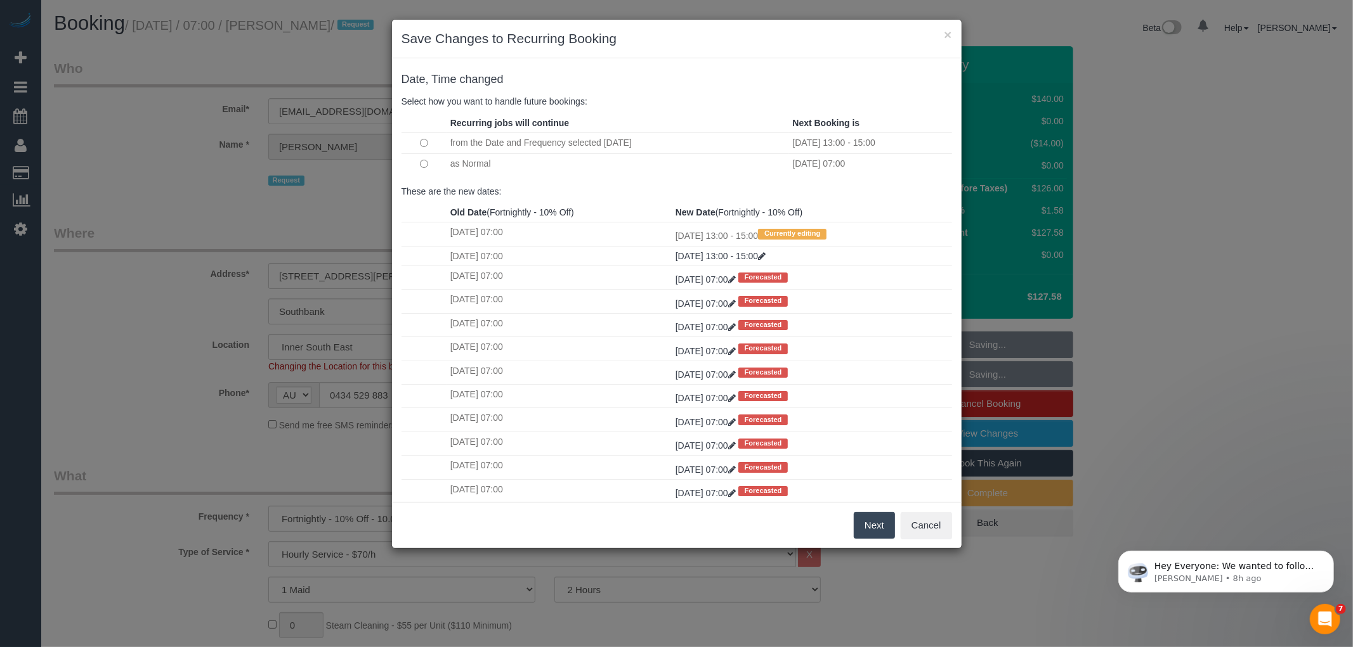
click at [860, 524] on button "Next" at bounding box center [873, 525] width 41 height 27
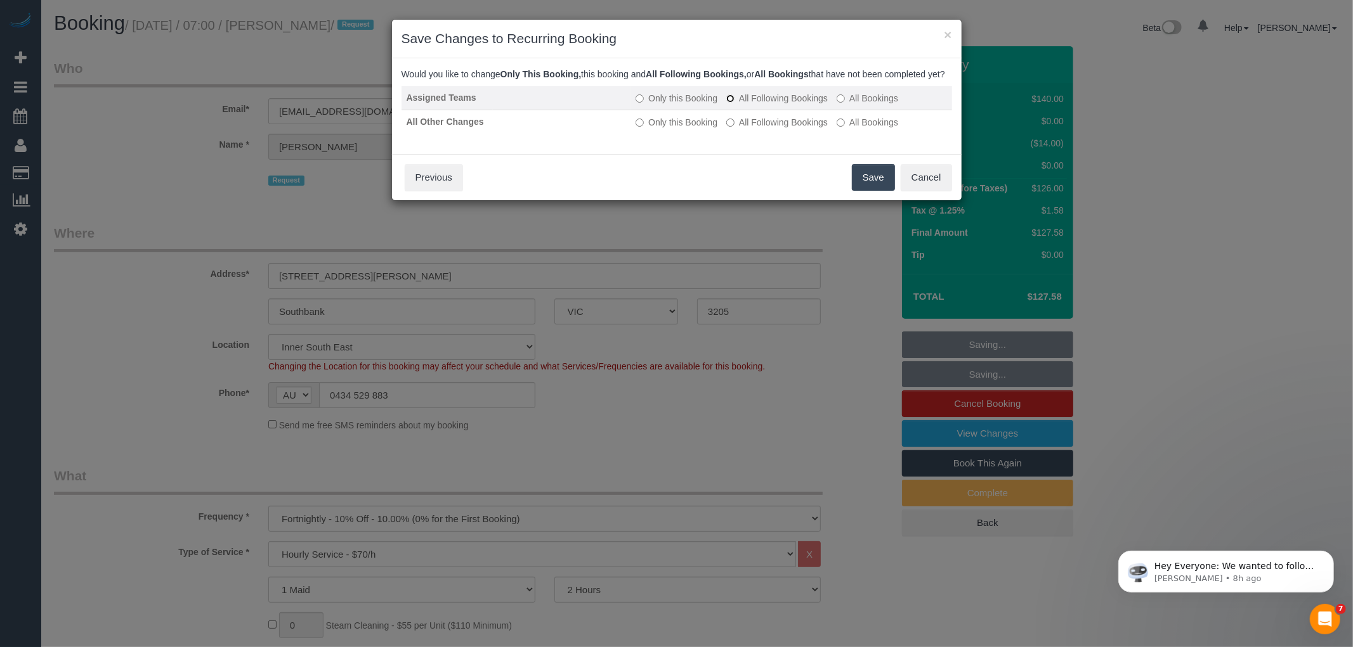
click at [734, 105] on label "All Following Bookings" at bounding box center [776, 98] width 101 height 13
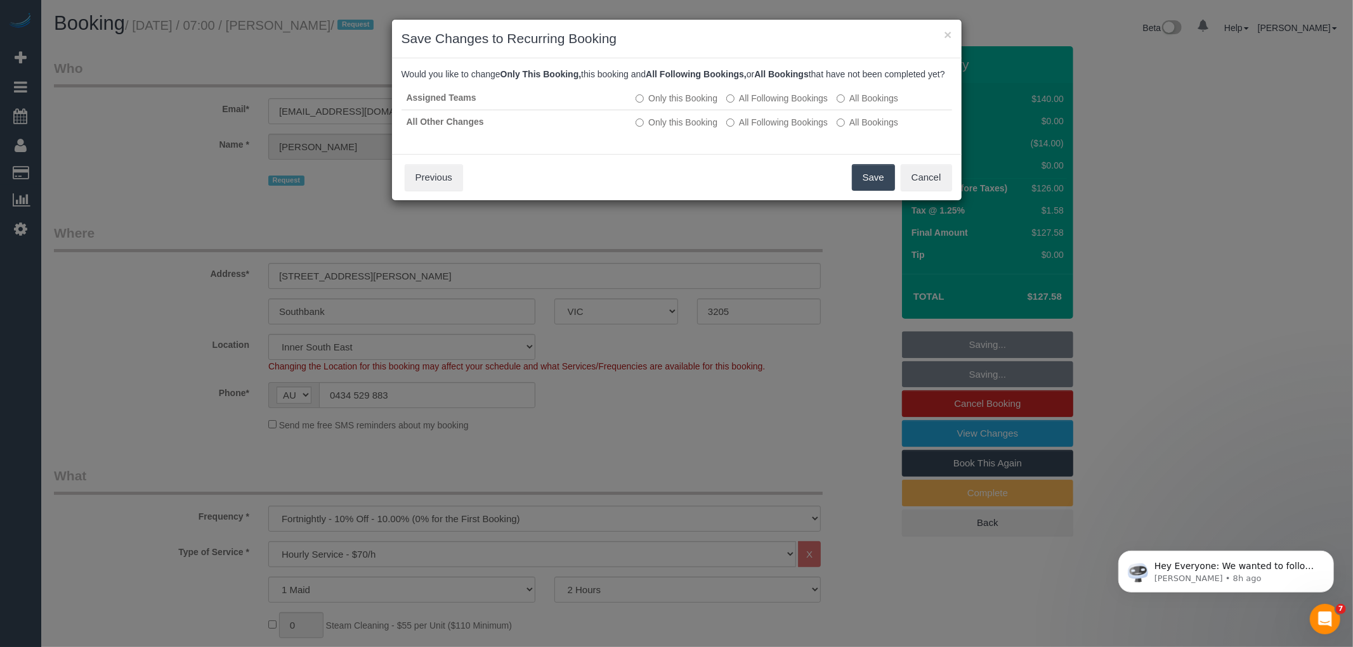
click at [869, 185] on button "Save" at bounding box center [873, 177] width 43 height 27
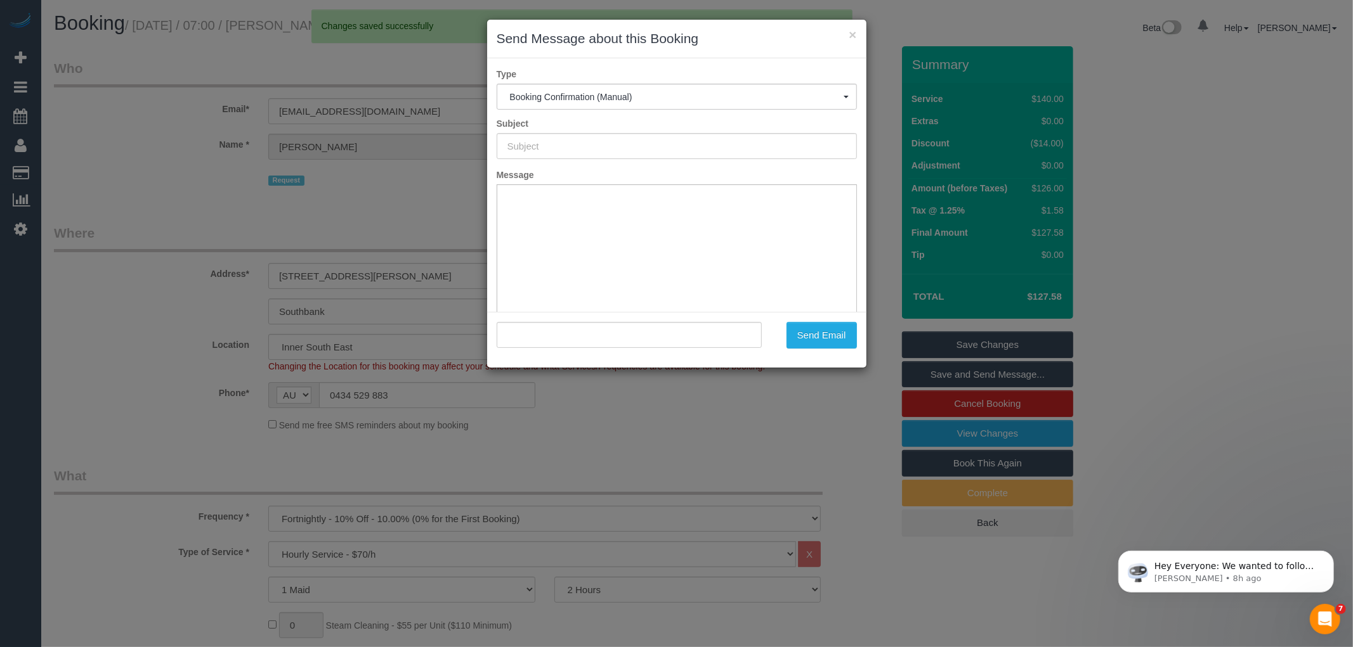
type input "Booking Confirmed"
type input ""Wayne Ng" <vsoul1985@yahoo.com>"
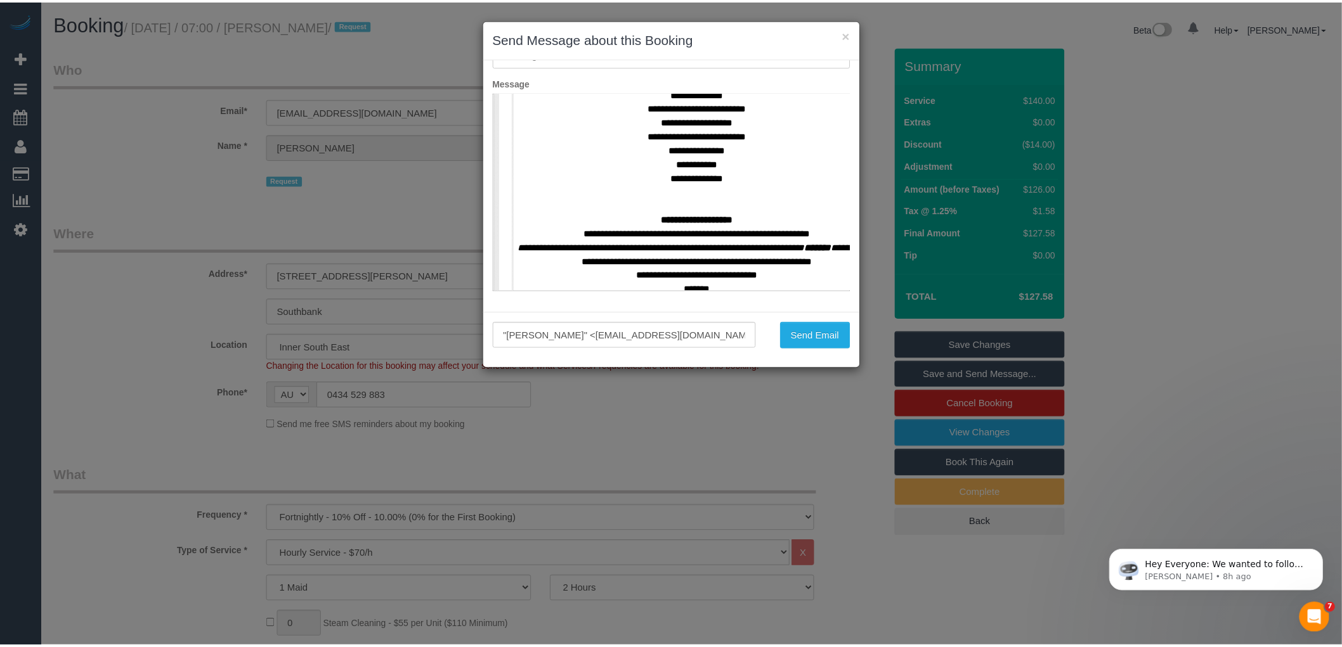
scroll to position [493, 0]
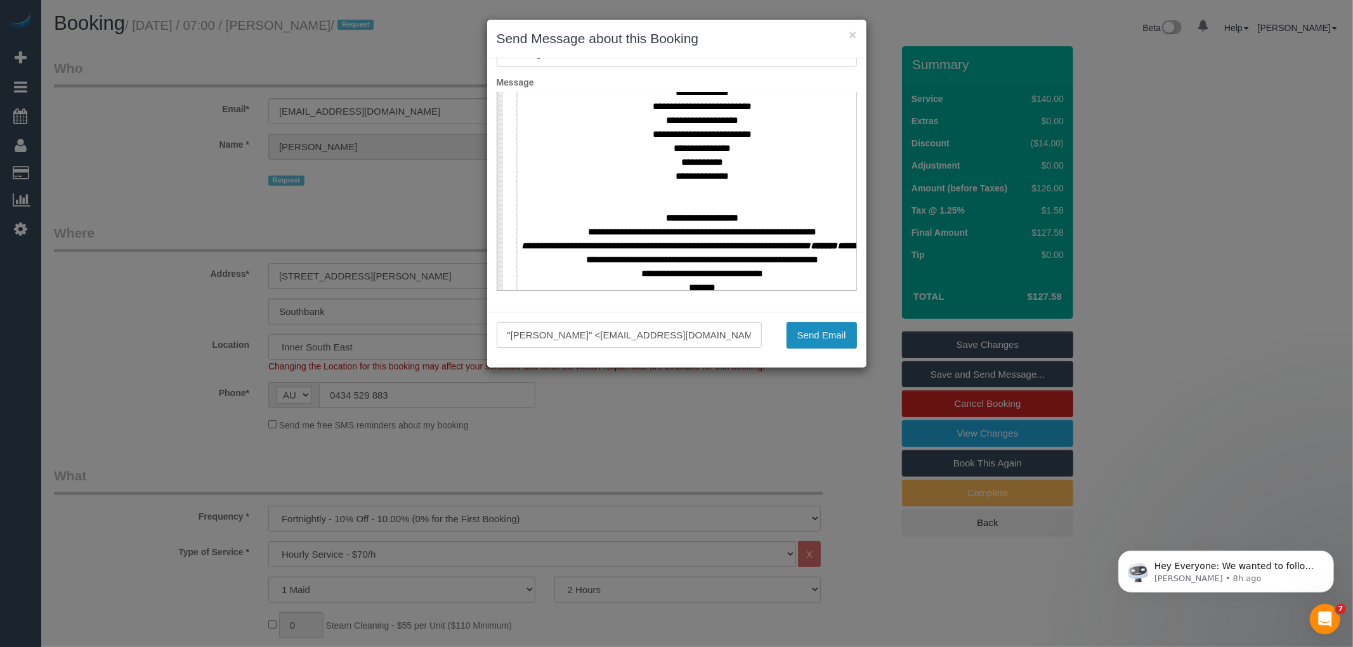
click at [831, 337] on button "Send Email" at bounding box center [821, 335] width 70 height 27
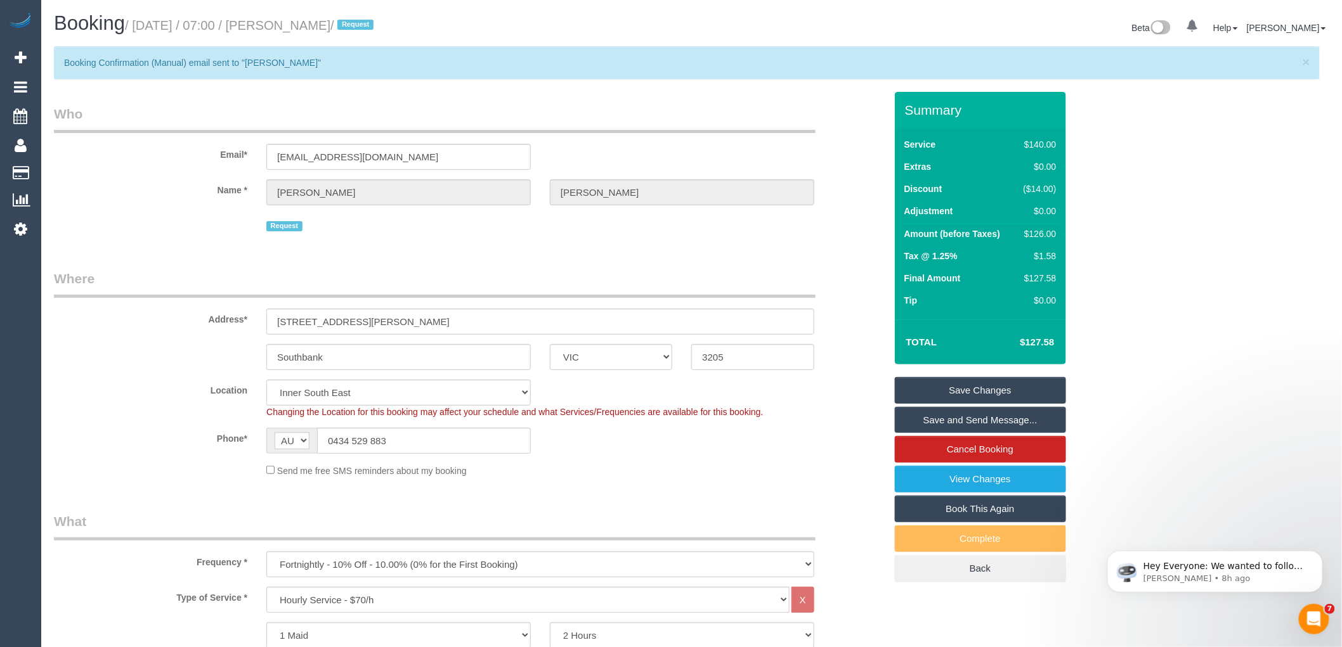
click at [315, 23] on small "/ October 14, 2025 / 07:00 / Wayne Ng / Request" at bounding box center [251, 25] width 252 height 14
drag, startPoint x: 290, startPoint y: 23, endPoint x: 350, endPoint y: 23, distance: 59.6
click at [350, 23] on small "/ October 14, 2025 / 07:00 / Wayne Ng / Request" at bounding box center [251, 25] width 252 height 14
copy small "Wayne Ng"
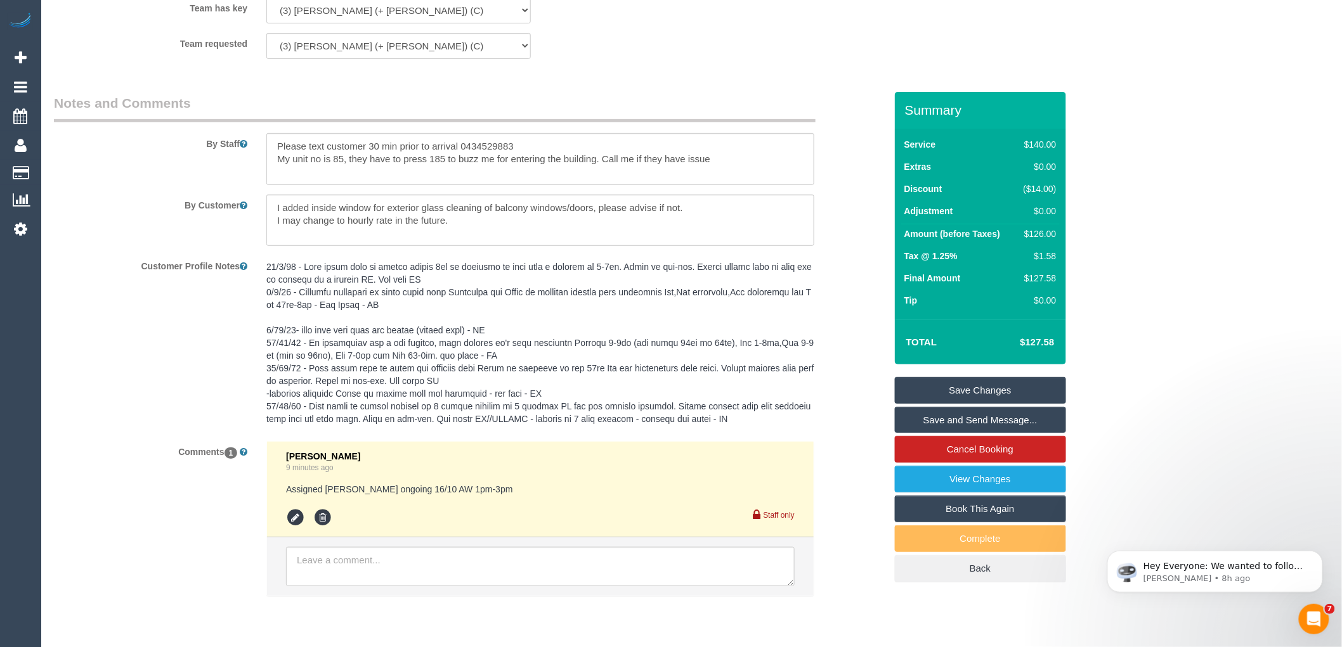
scroll to position [2153, 0]
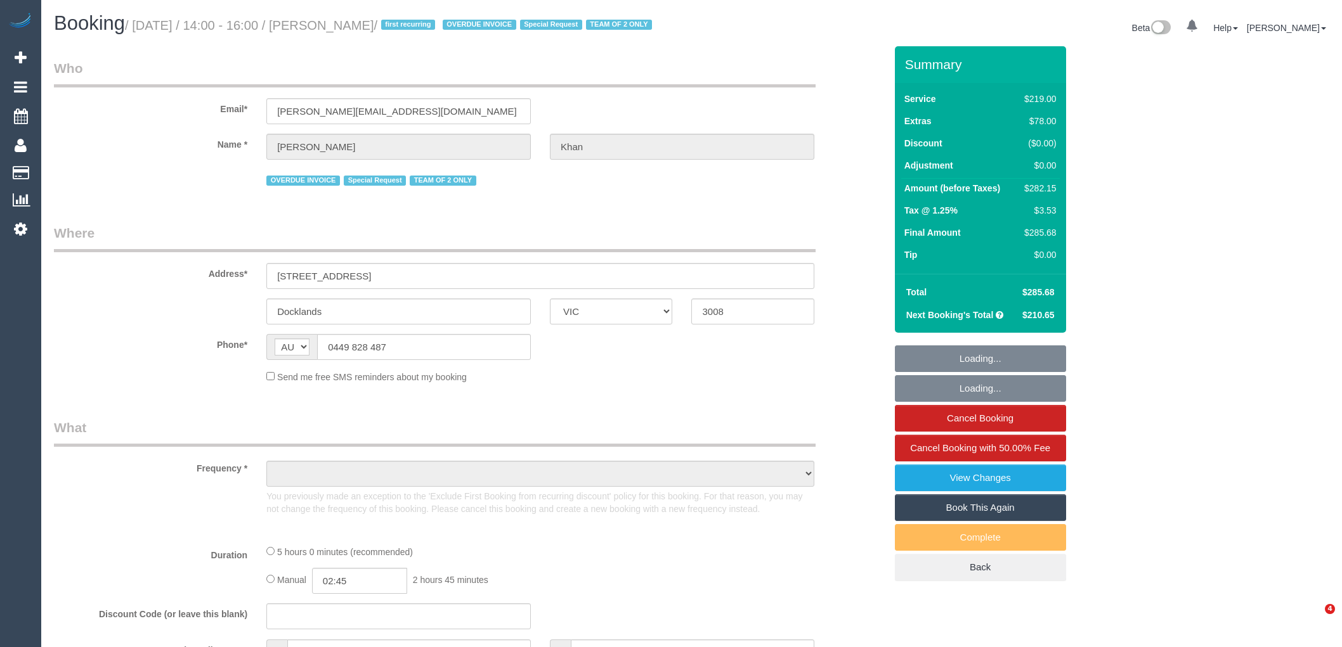
select select "VIC"
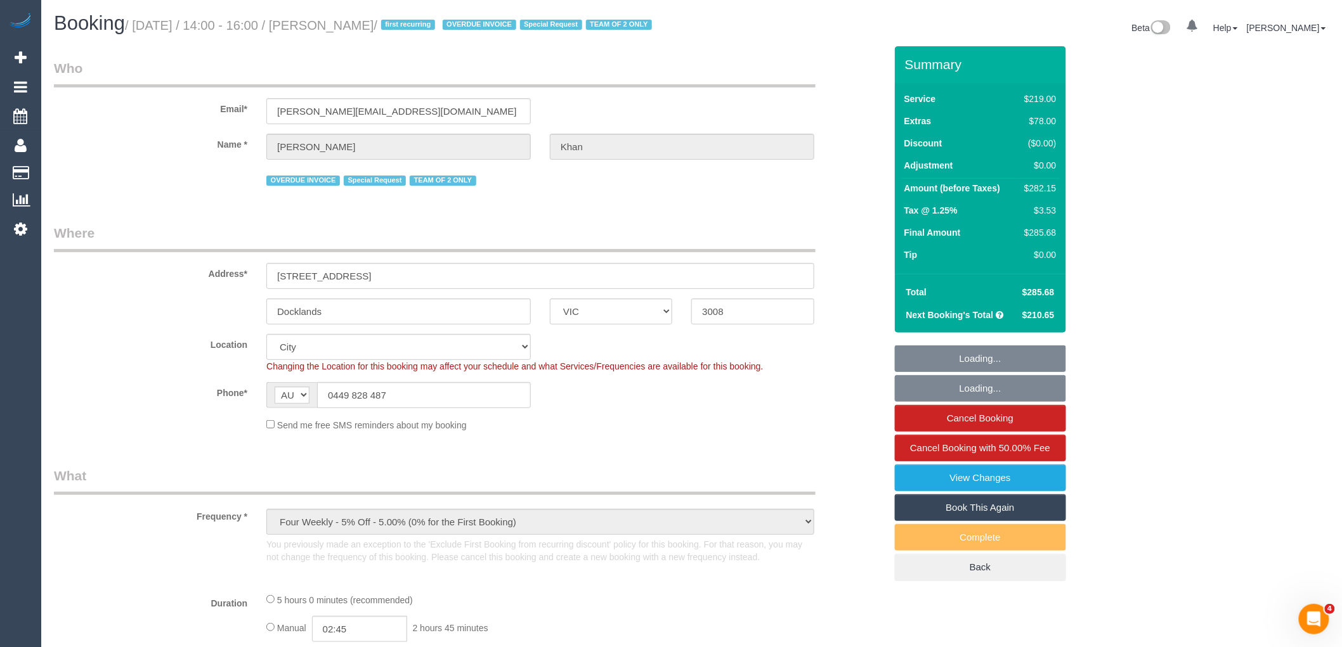
select select "object:689"
select select "string:stripe-pm_1S3trh2GScqysDRV6kx8eRz0"
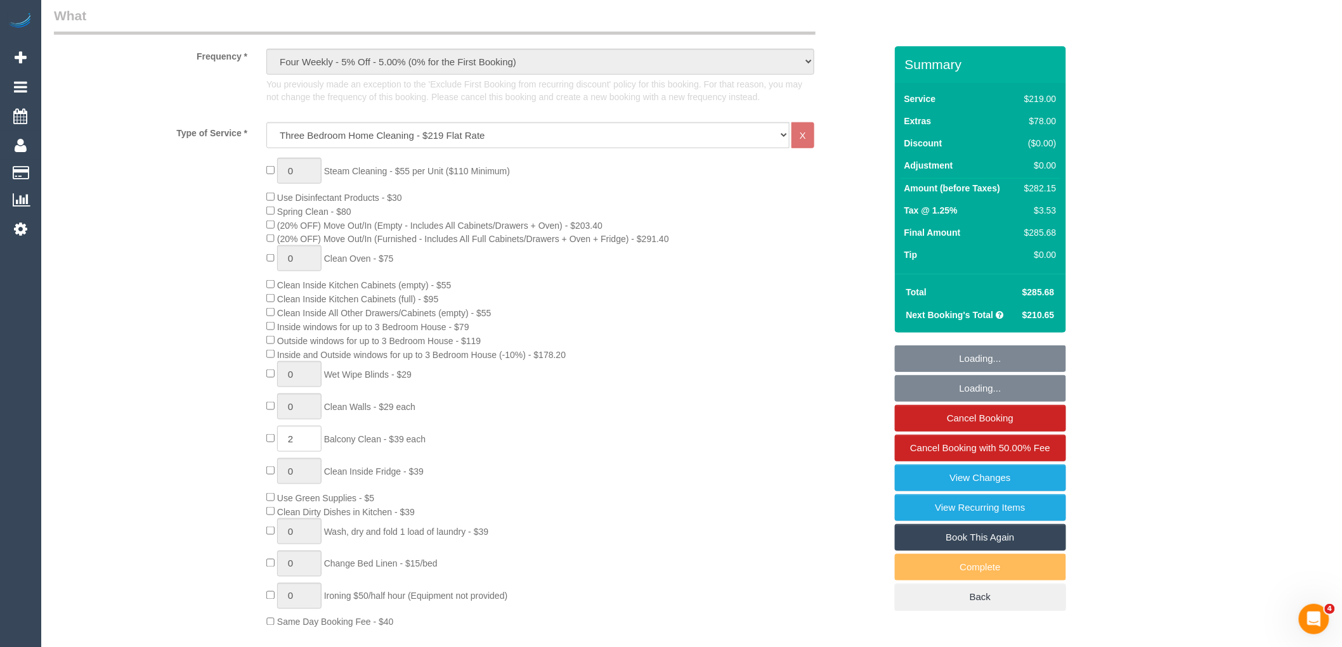
select select "number:28"
select select "number:14"
select select "number:19"
select select "number:23"
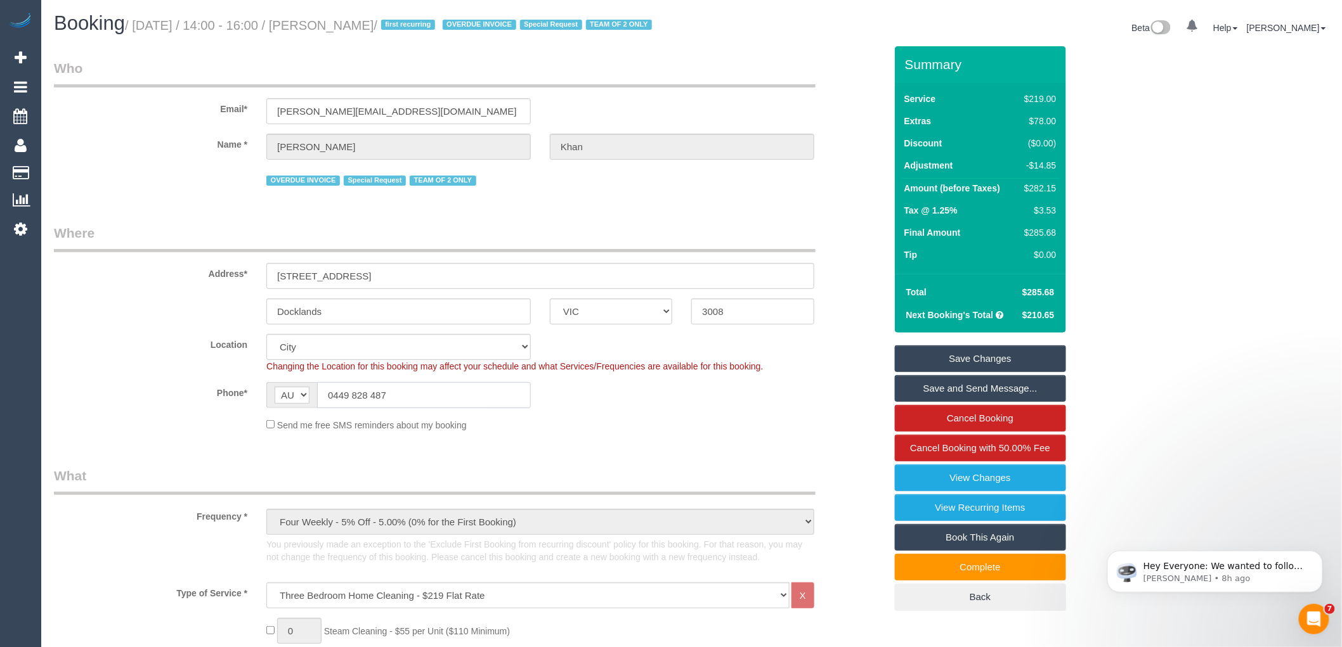
drag, startPoint x: 389, startPoint y: 407, endPoint x: 331, endPoint y: 406, distance: 57.7
click at [331, 406] on input "0449 828 487" at bounding box center [424, 395] width 214 height 26
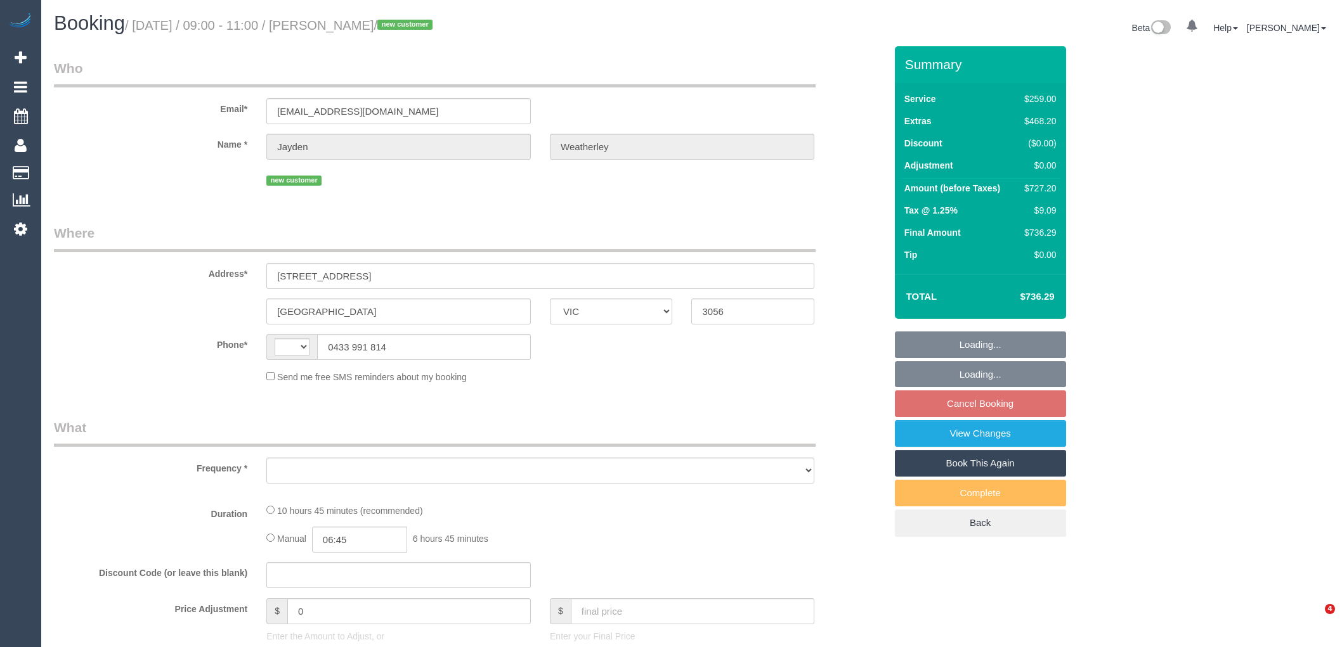
select select "VIC"
select select "object:317"
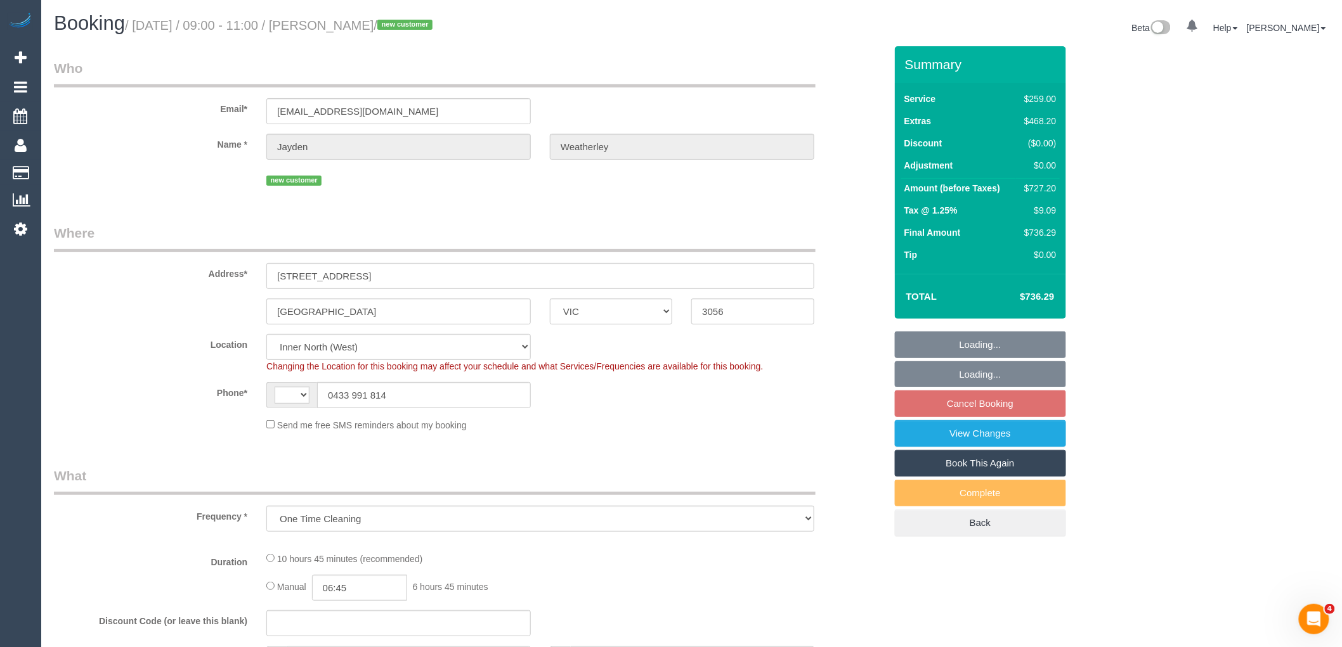
select select "string:AU"
select select "number:28"
select select "number:14"
select select "number:18"
select select "number:25"
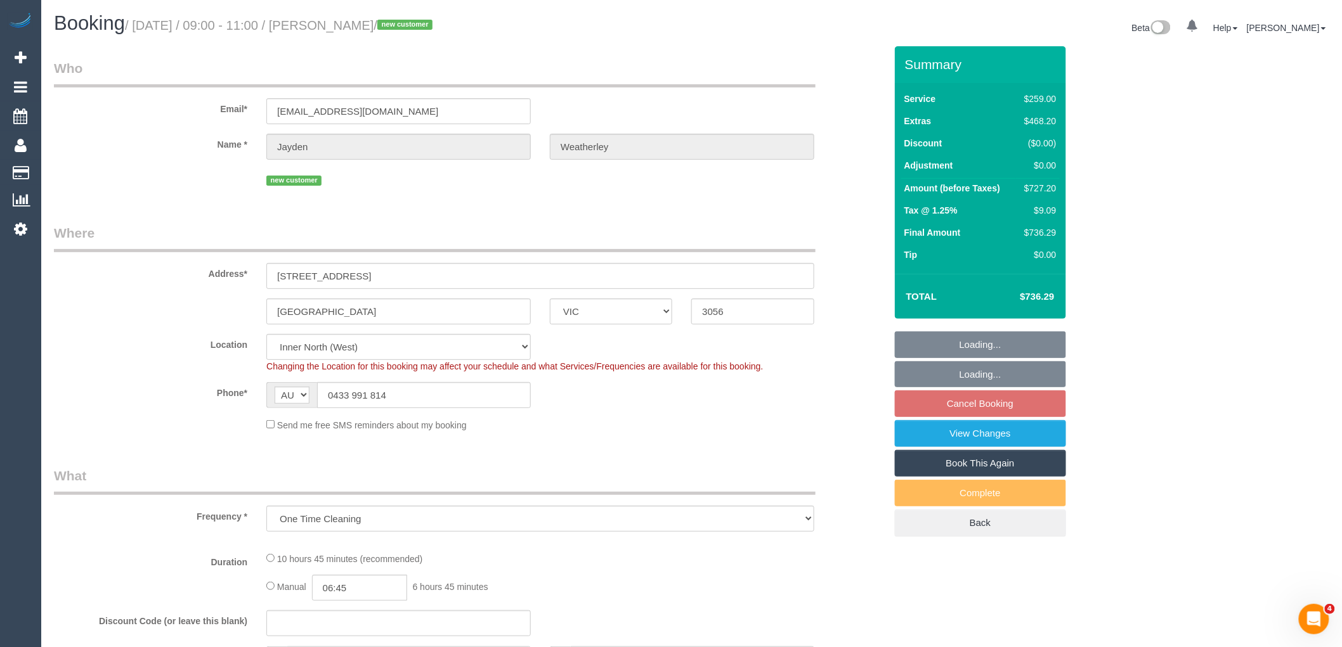
select select "string:stripe-pm_1SF3Uw2GScqysDRVJwb8tuCH"
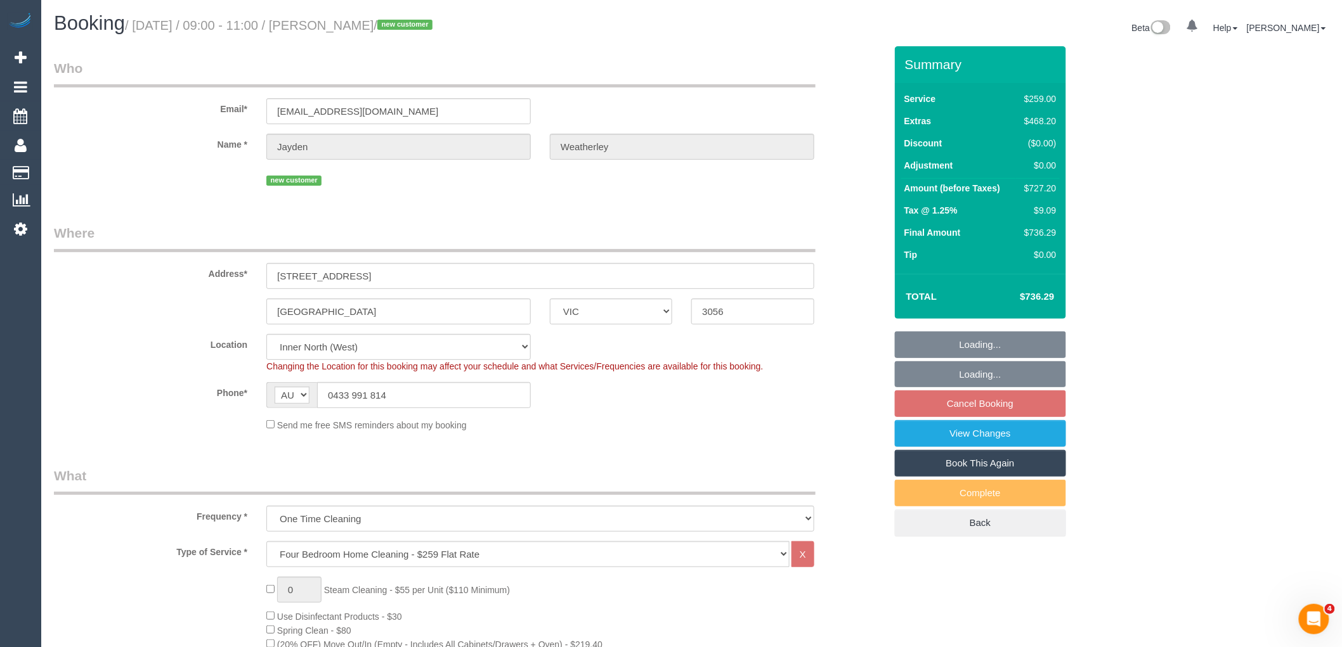
select select "object:1656"
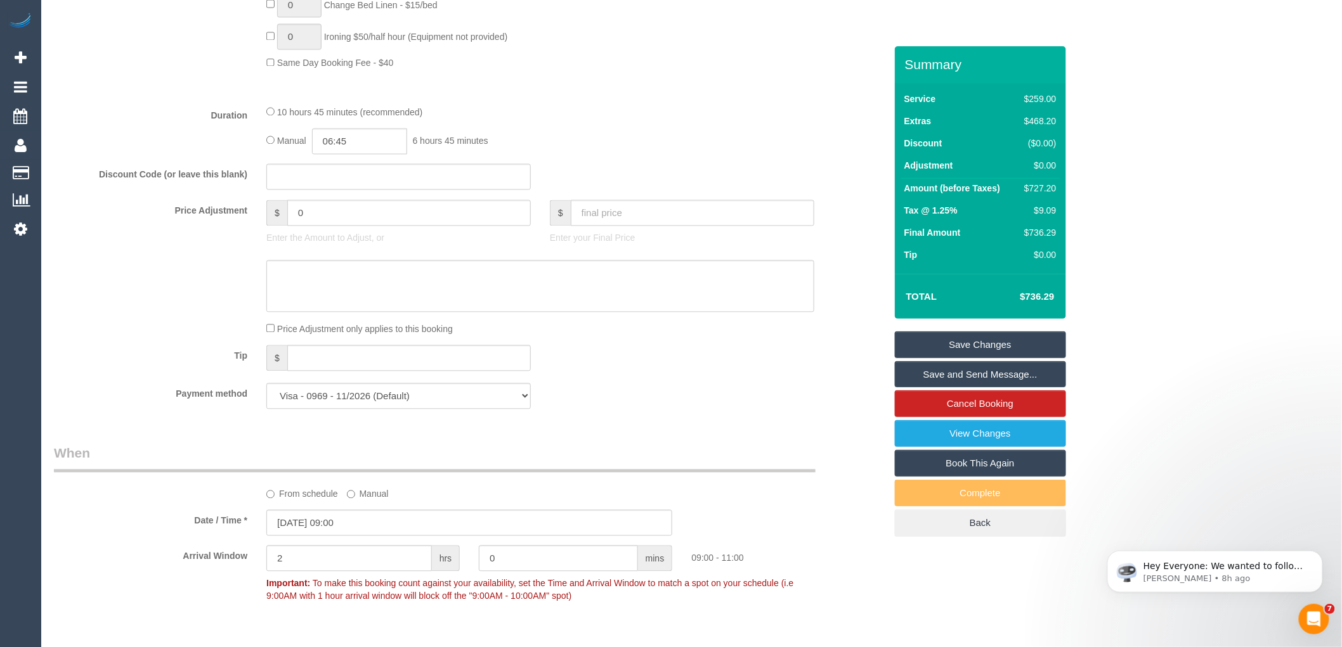
scroll to position [986, 0]
